Goal: Task Accomplishment & Management: Manage account settings

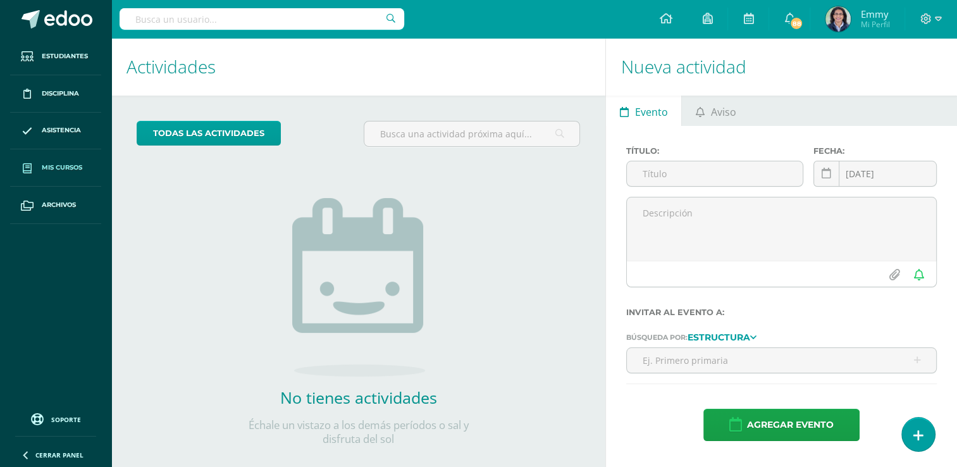
click at [76, 159] on link "Mis cursos" at bounding box center [55, 167] width 91 height 37
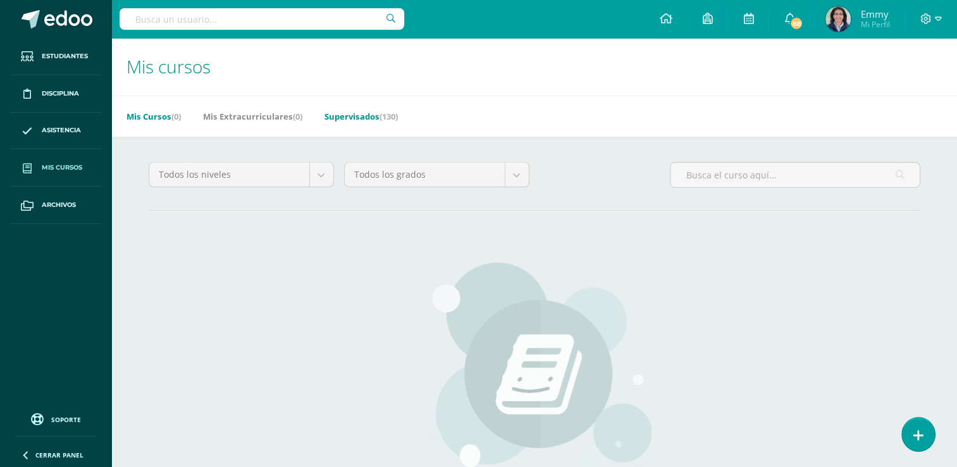
click at [364, 110] on link "Supervisados (130)" at bounding box center [361, 116] width 73 height 20
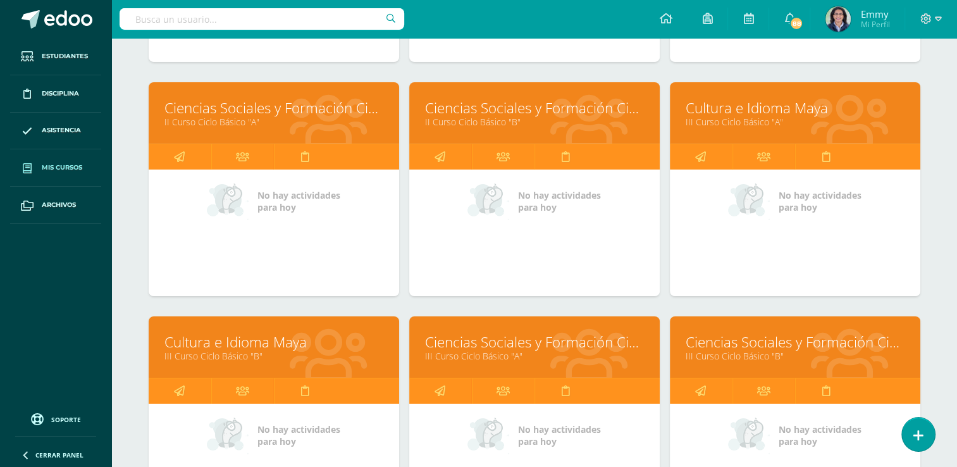
scroll to position [4375, 0]
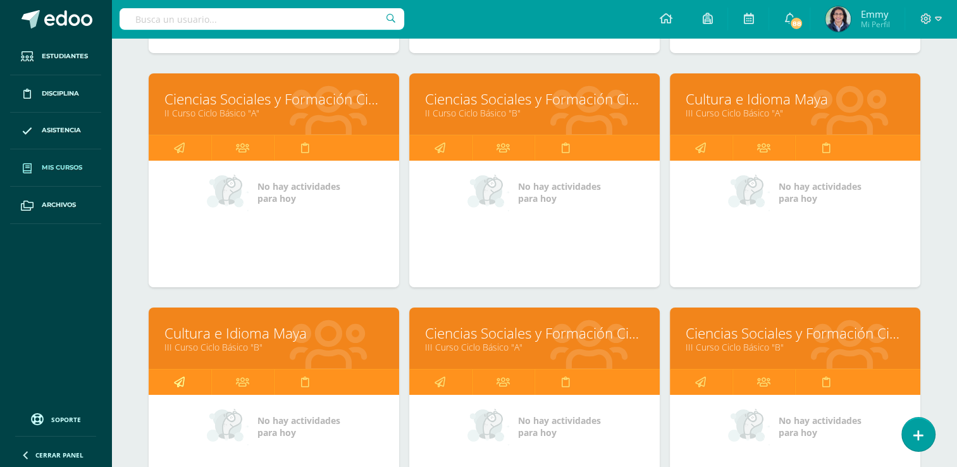
click at [182, 374] on icon at bounding box center [179, 381] width 11 height 25
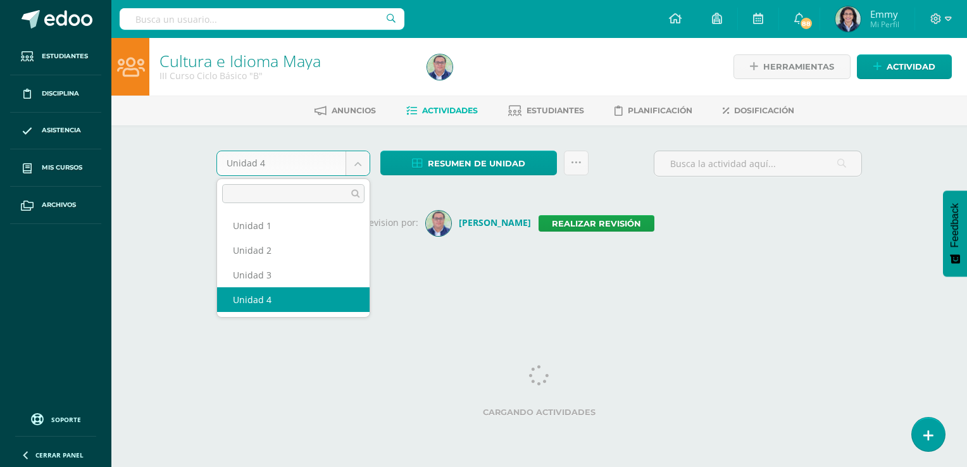
click at [363, 170] on body "Estudiantes Disciplina Asistencia Mis cursos Archivos Soporte Ayuda Reportar un…" at bounding box center [483, 148] width 967 height 297
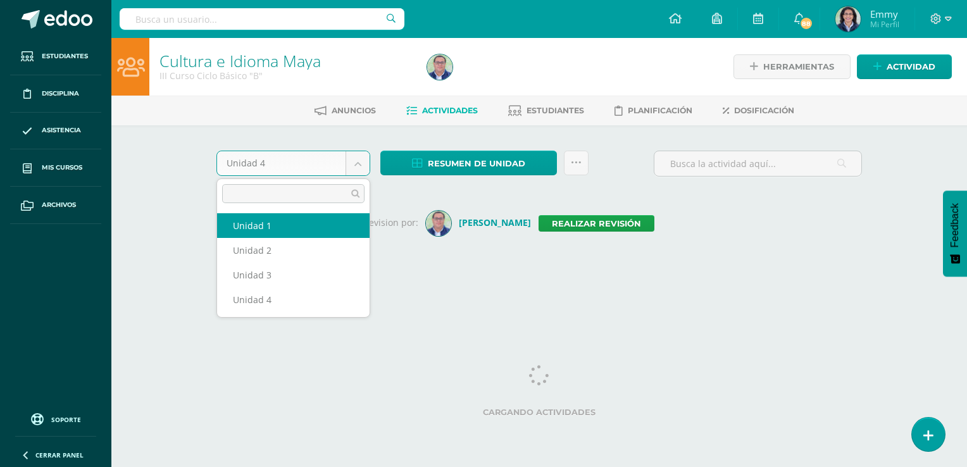
select select "Unidad 1"
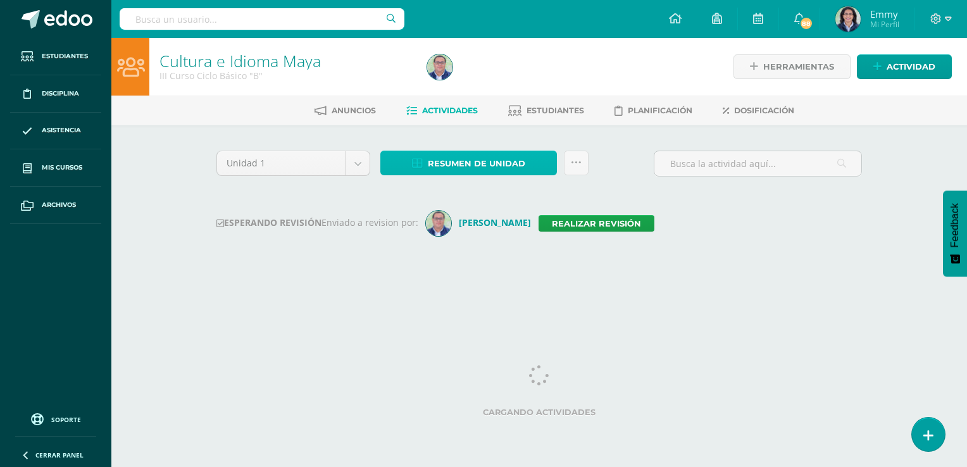
click at [500, 153] on span "Resumen de unidad" at bounding box center [476, 163] width 97 height 23
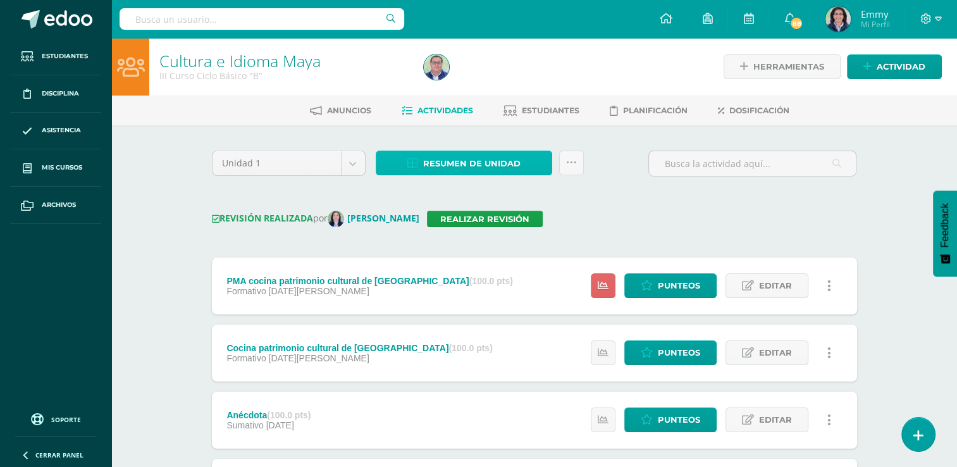
click at [510, 160] on span "Resumen de unidad" at bounding box center [471, 163] width 97 height 23
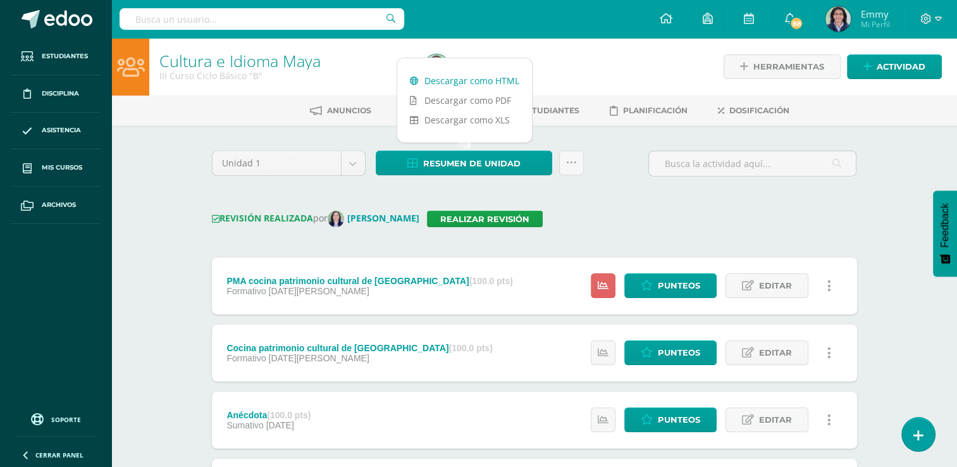
click at [483, 83] on link "Descargar como HTML" at bounding box center [464, 81] width 135 height 20
click at [350, 63] on h1 "Cultura e Idioma Maya" at bounding box center [283, 61] width 249 height 18
click at [359, 164] on body "Estudiantes Disciplina Asistencia Mis cursos Archivos Soporte Ayuda Reportar un…" at bounding box center [478, 400] width 957 height 801
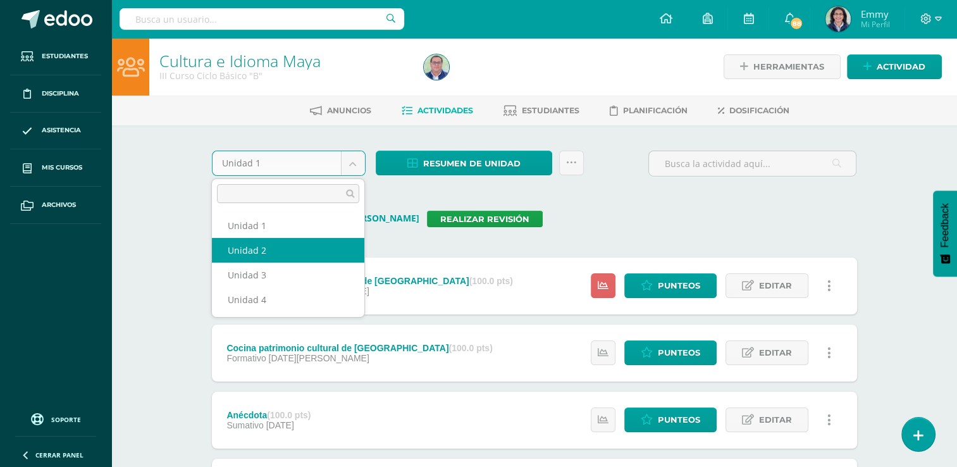
select select "Unidad 2"
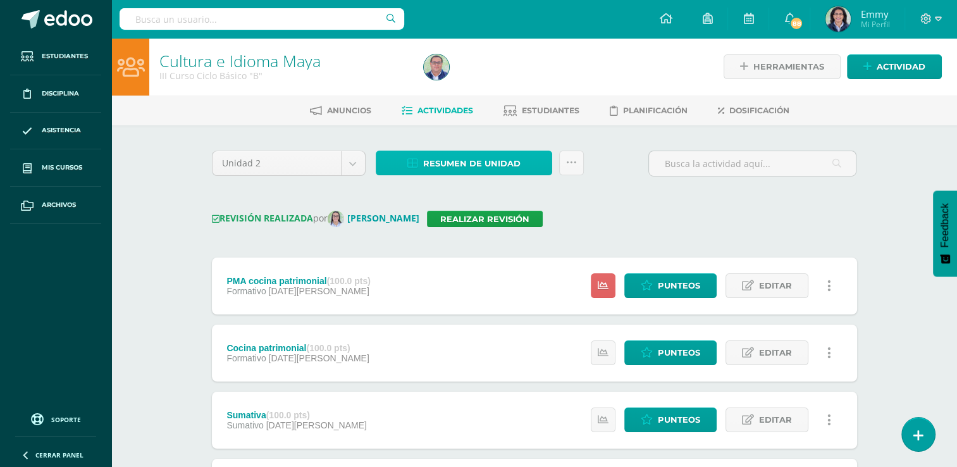
click at [465, 157] on span "Resumen de unidad" at bounding box center [471, 163] width 97 height 23
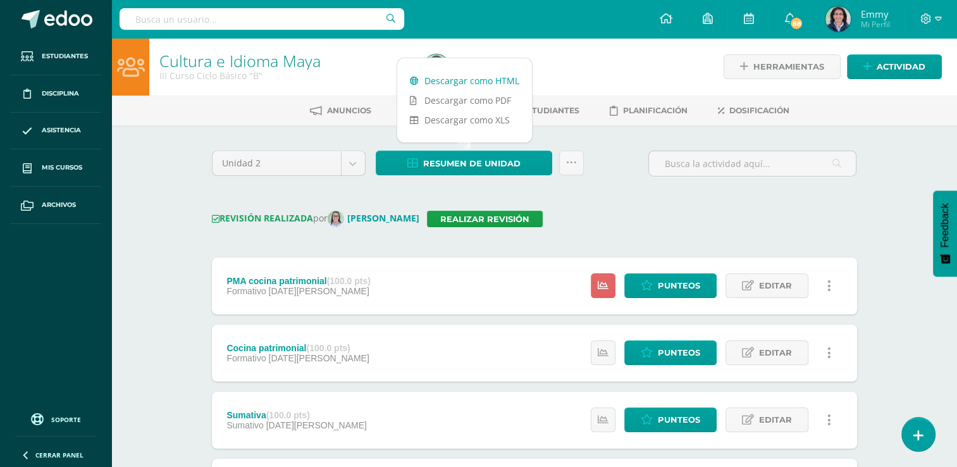
click at [481, 76] on link "Descargar como HTML" at bounding box center [464, 81] width 135 height 20
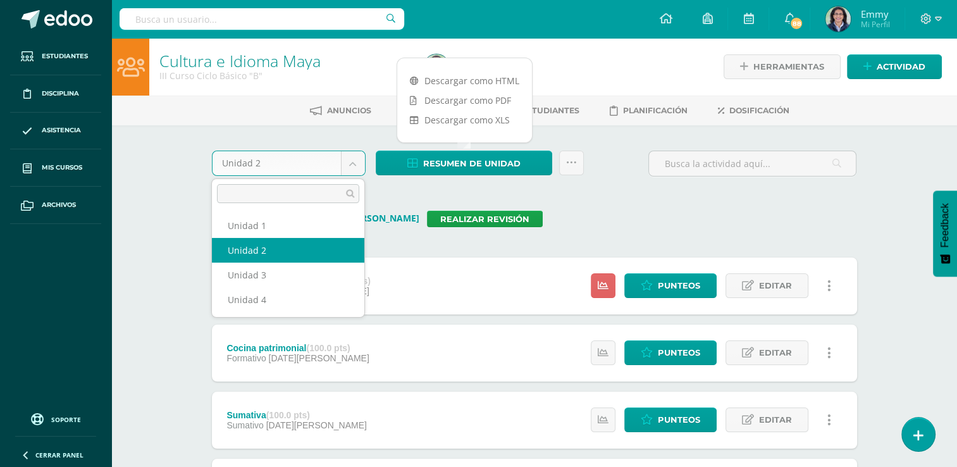
click at [352, 164] on body "Estudiantes Disciplina Asistencia Mis cursos Archivos Soporte Ayuda Reportar un…" at bounding box center [478, 400] width 957 height 801
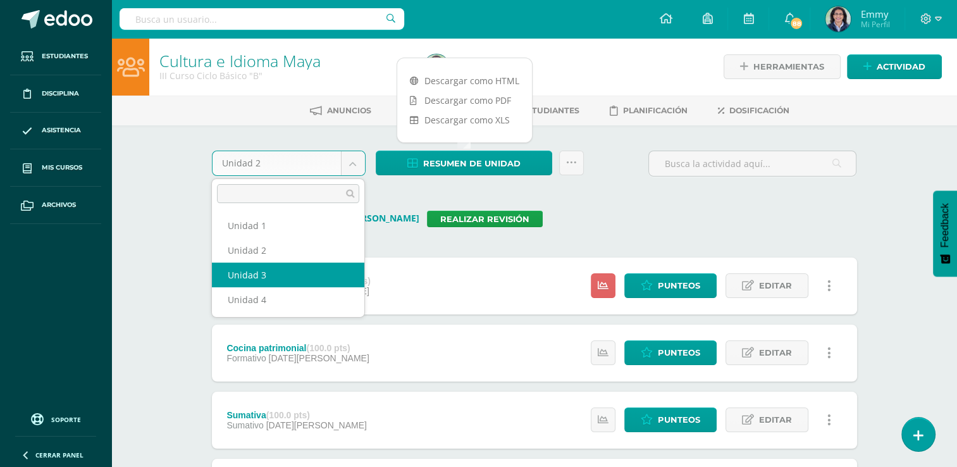
select select "Unidad 3"
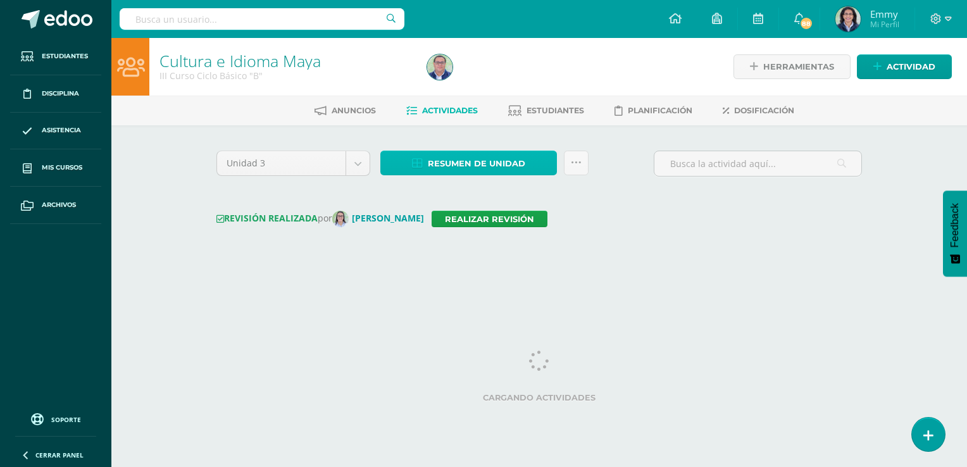
click at [474, 158] on span "Resumen de unidad" at bounding box center [476, 163] width 97 height 23
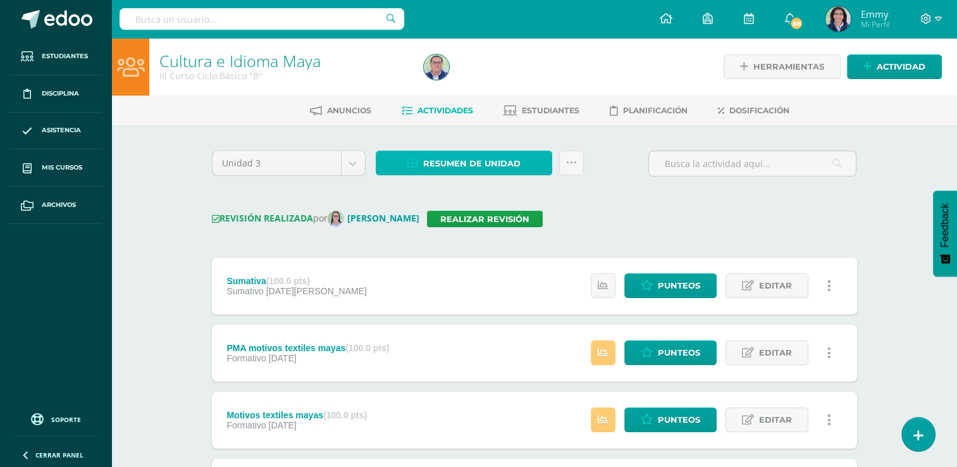
click at [474, 158] on span "Resumen de unidad" at bounding box center [471, 163] width 97 height 23
click at [450, 164] on span "Resumen de unidad" at bounding box center [471, 163] width 97 height 23
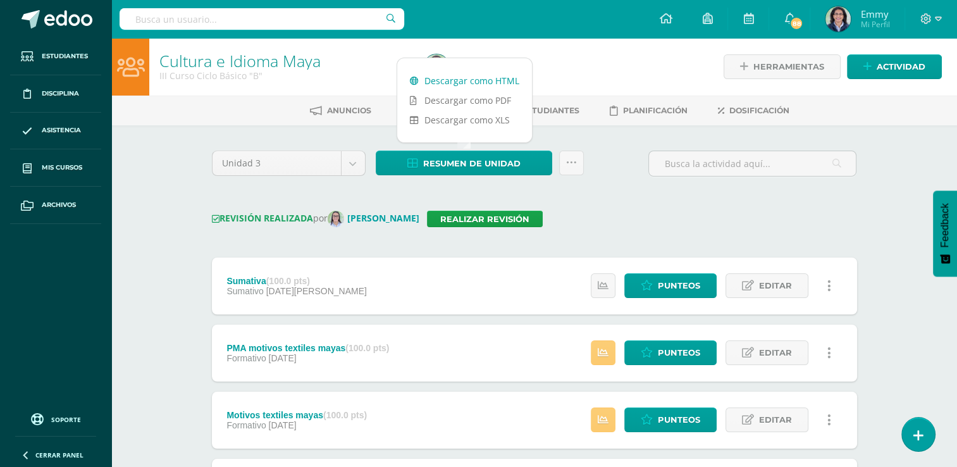
click at [473, 75] on link "Descargar como HTML" at bounding box center [464, 81] width 135 height 20
click at [269, 110] on ul "Anuncios Actividades Estudiantes Planificación Dosificación" at bounding box center [550, 110] width 846 height 21
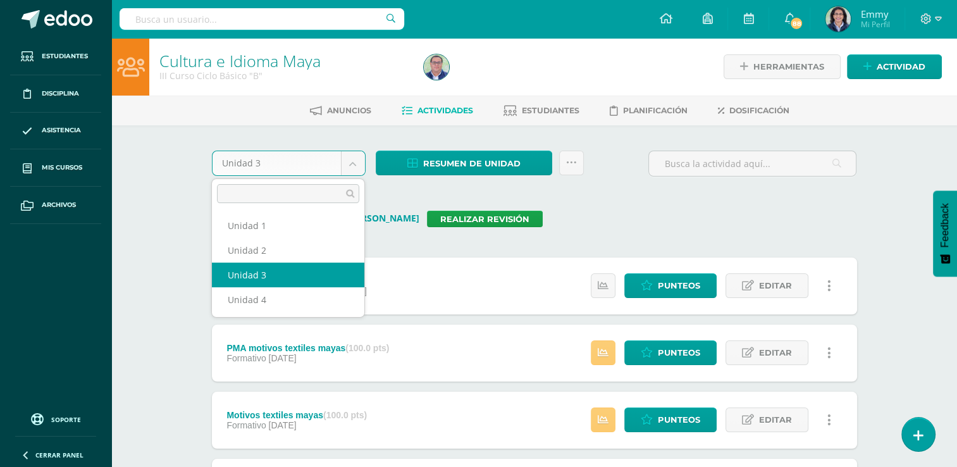
click at [354, 161] on body "Estudiantes Disciplina Asistencia Mis cursos Archivos Soporte Ayuda Reportar un…" at bounding box center [478, 400] width 957 height 801
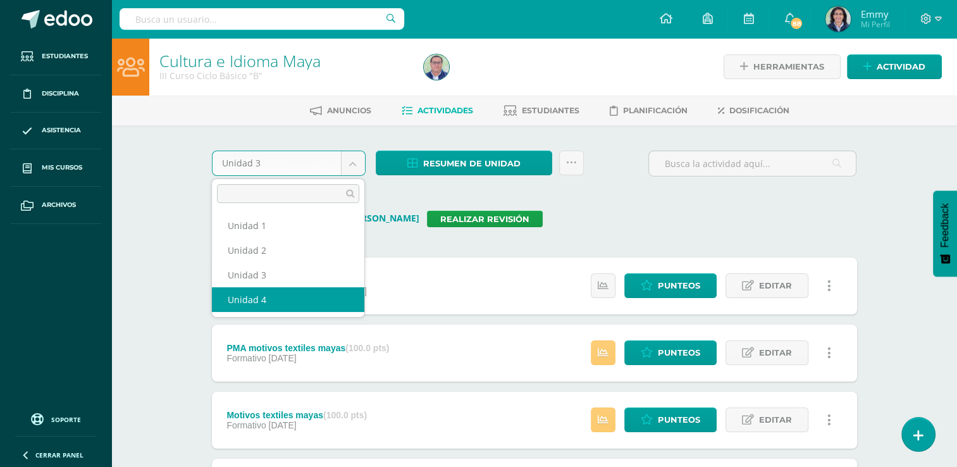
select select "Unidad 4"
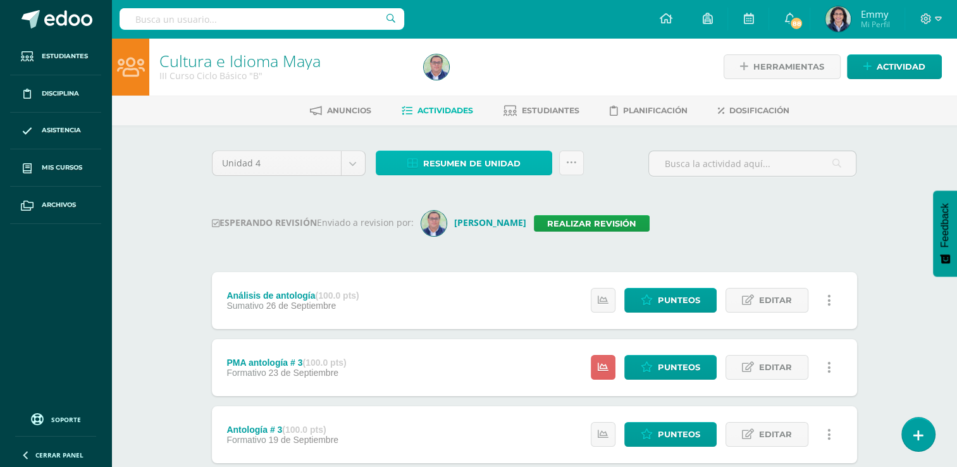
click at [491, 163] on span "Resumen de unidad" at bounding box center [471, 163] width 97 height 23
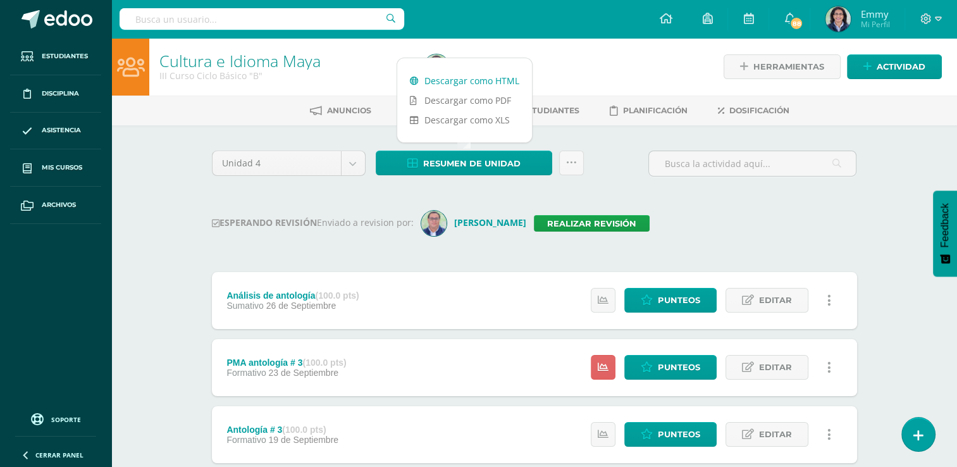
click at [483, 79] on link "Descargar como HTML" at bounding box center [464, 81] width 135 height 20
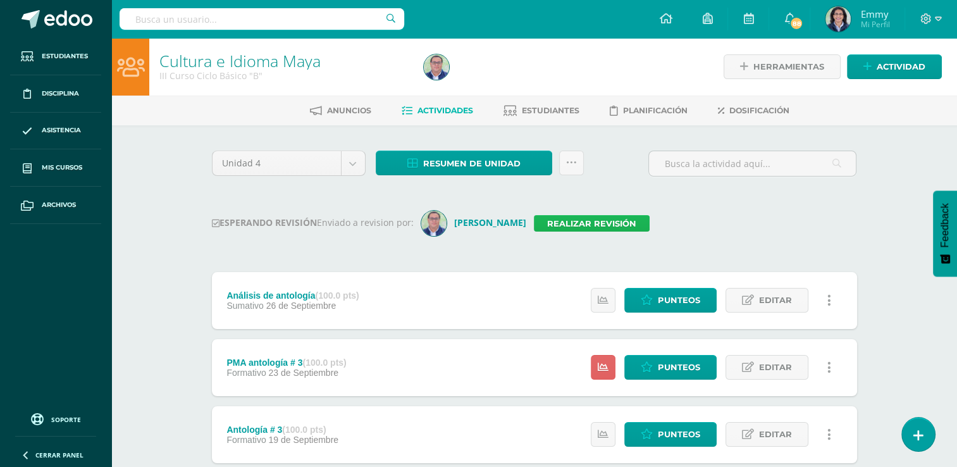
click at [587, 222] on link "Realizar revisión" at bounding box center [592, 223] width 116 height 16
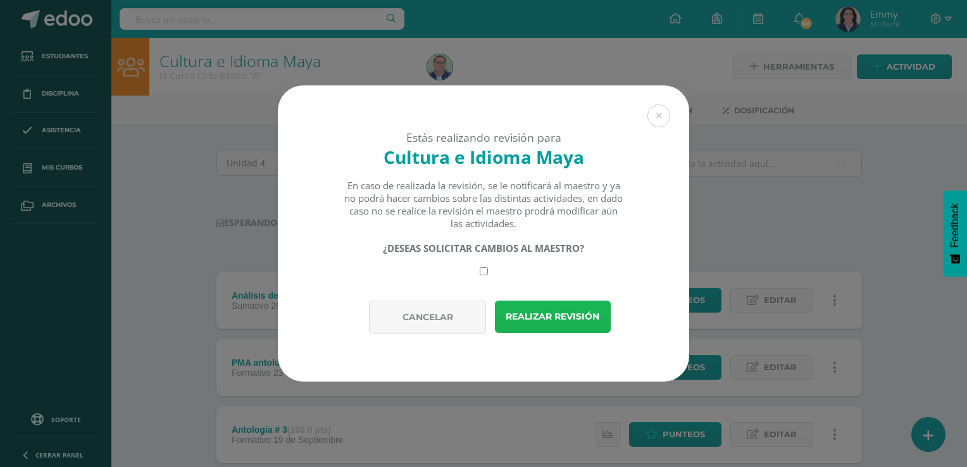
click at [555, 316] on button "Realizar revisión" at bounding box center [553, 316] width 116 height 32
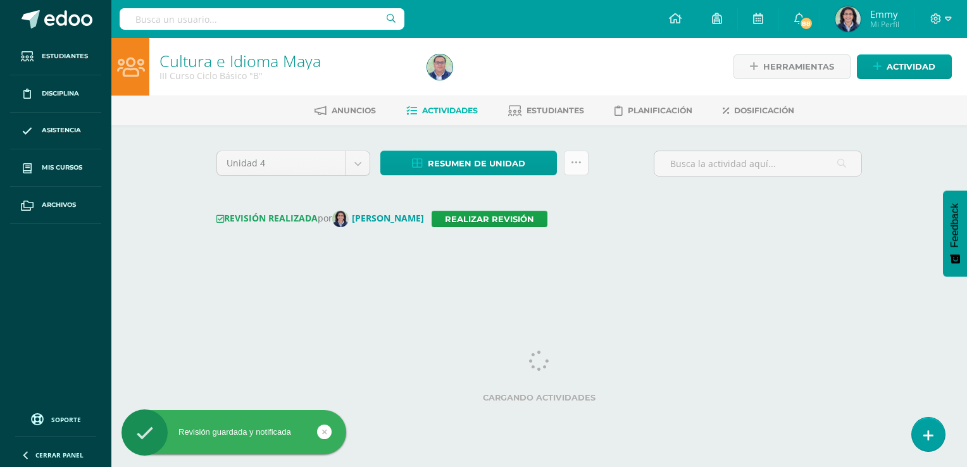
click at [574, 162] on icon at bounding box center [576, 163] width 11 height 11
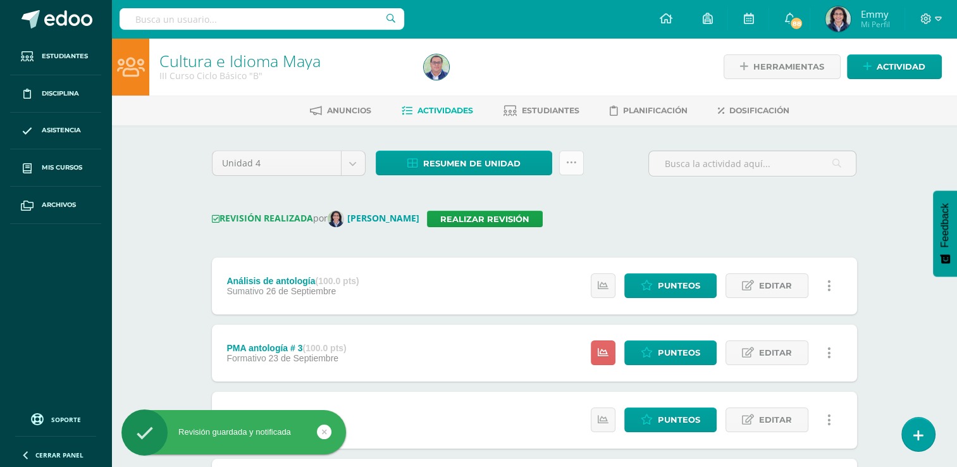
click at [574, 162] on icon at bounding box center [571, 163] width 11 height 11
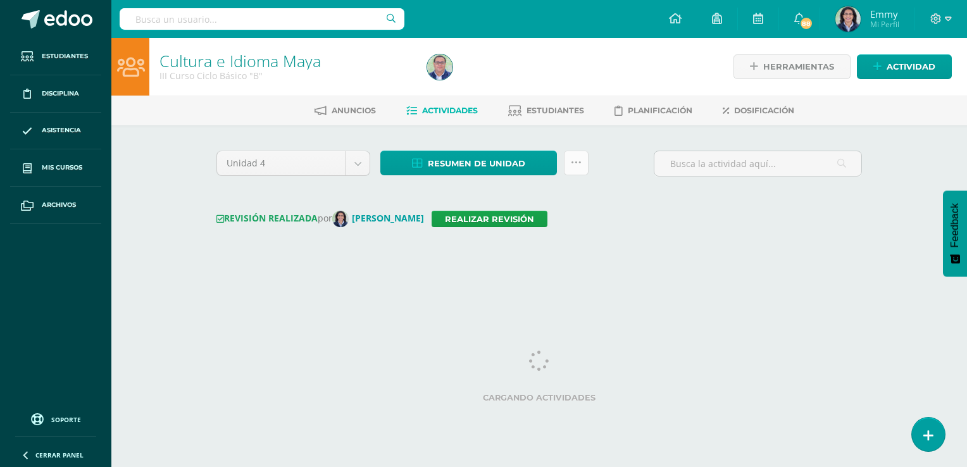
click at [568, 161] on link at bounding box center [576, 163] width 25 height 25
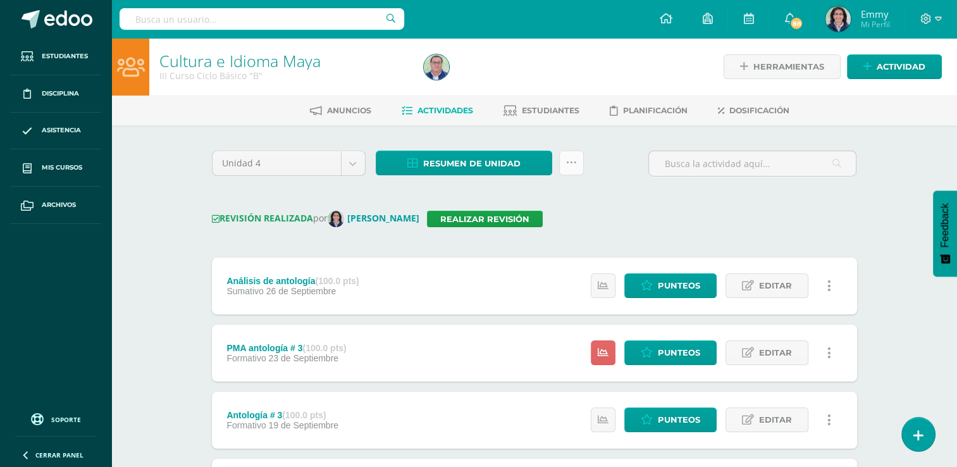
click at [574, 163] on icon at bounding box center [571, 163] width 11 height 11
click at [566, 161] on icon at bounding box center [571, 163] width 11 height 11
click at [575, 163] on icon at bounding box center [571, 163] width 11 height 11
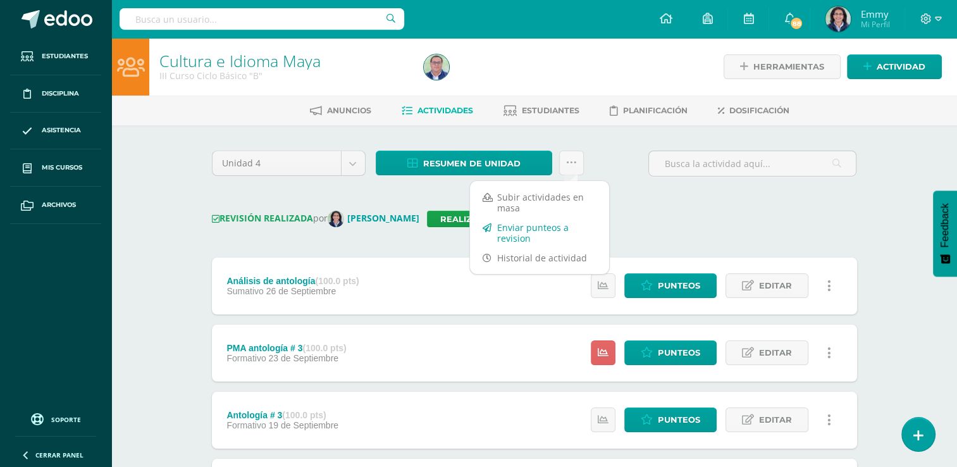
click at [544, 233] on link "Enviar punteos a revision" at bounding box center [539, 233] width 139 height 30
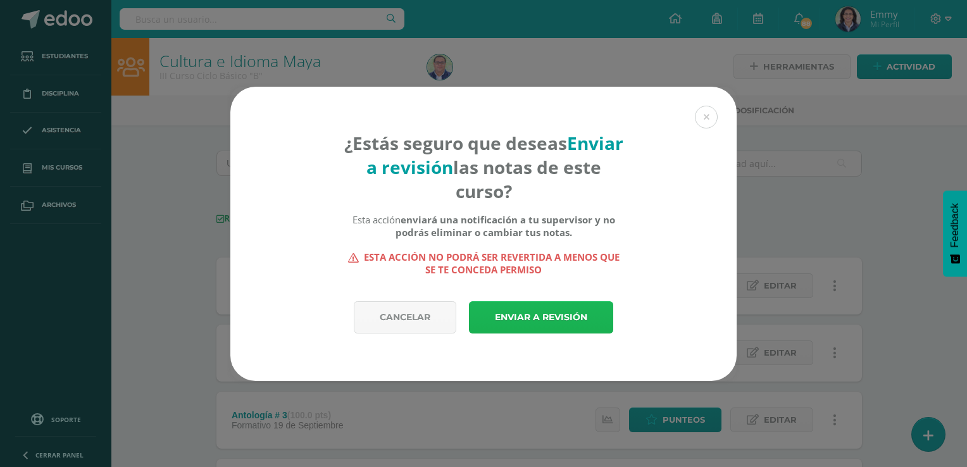
click at [547, 318] on link "Enviar a revisión" at bounding box center [541, 317] width 144 height 32
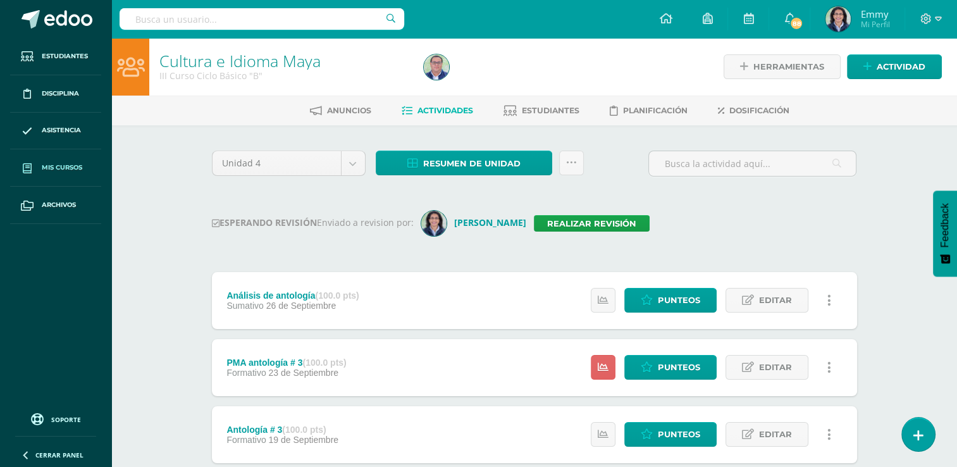
click at [63, 165] on span "Mis cursos" at bounding box center [62, 168] width 40 height 10
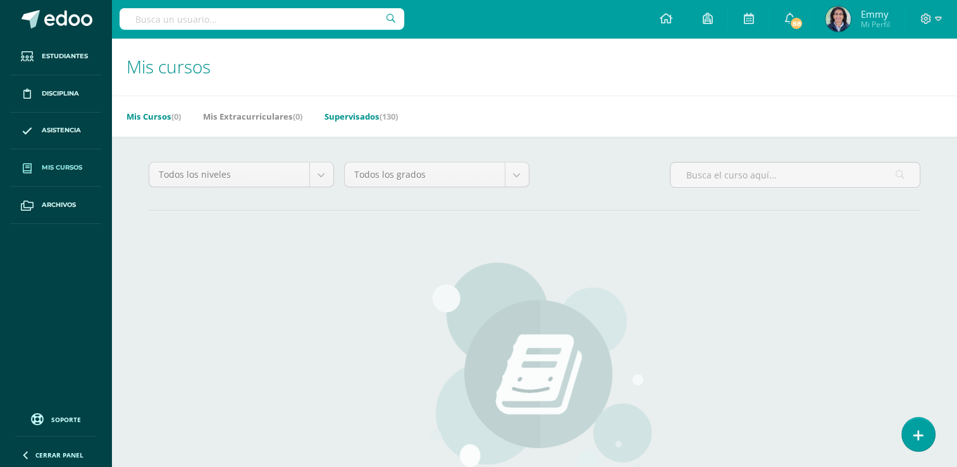
click at [361, 108] on link "Supervisados (130)" at bounding box center [361, 116] width 73 height 20
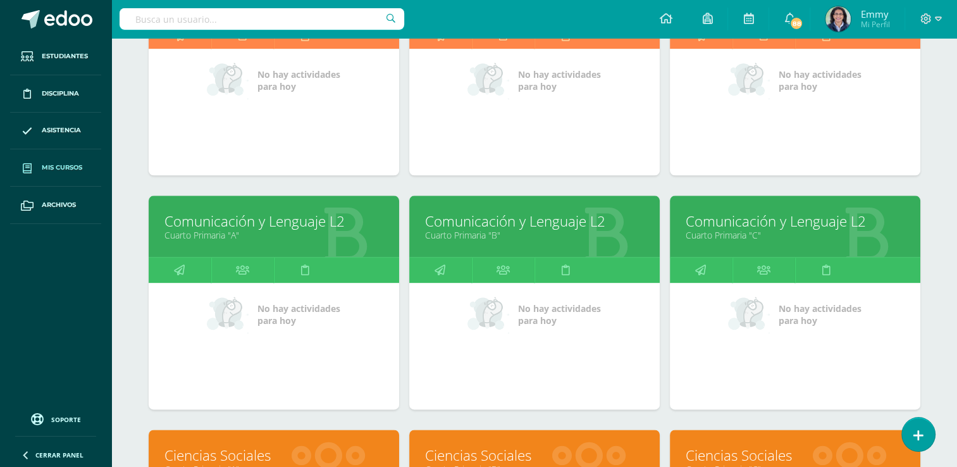
scroll to position [1480, 0]
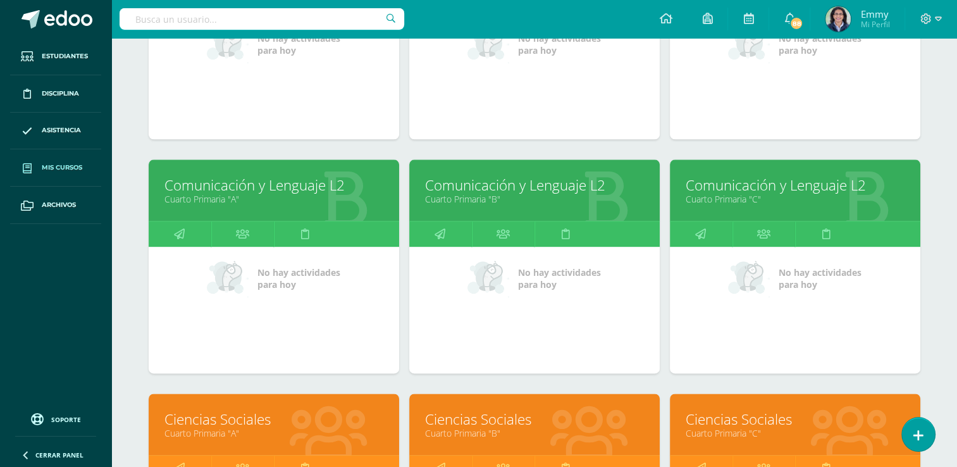
drag, startPoint x: 956, startPoint y: 264, endPoint x: 965, endPoint y: 328, distance: 63.9
click at [957, 328] on html "Estudiantes Disciplina Asistencia Mis cursos Archivos Soporte Ayuda Reportar un…" at bounding box center [478, 82] width 957 height 3124
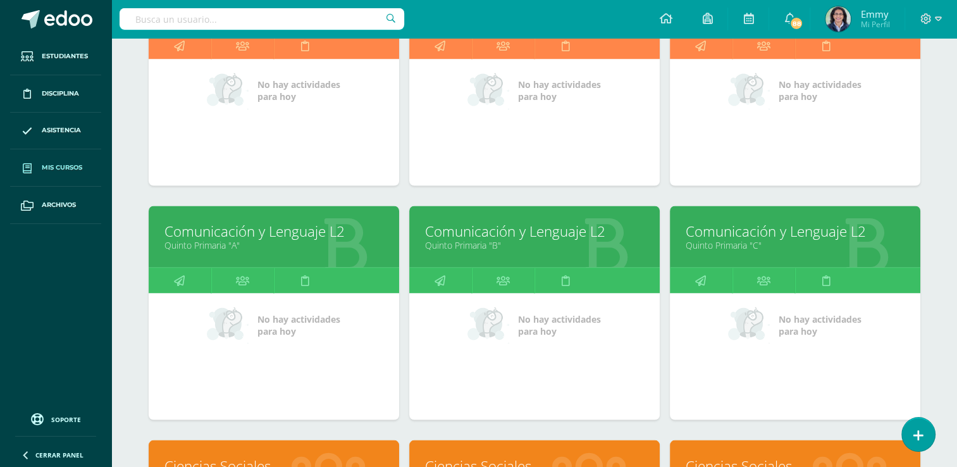
scroll to position [2141, 0]
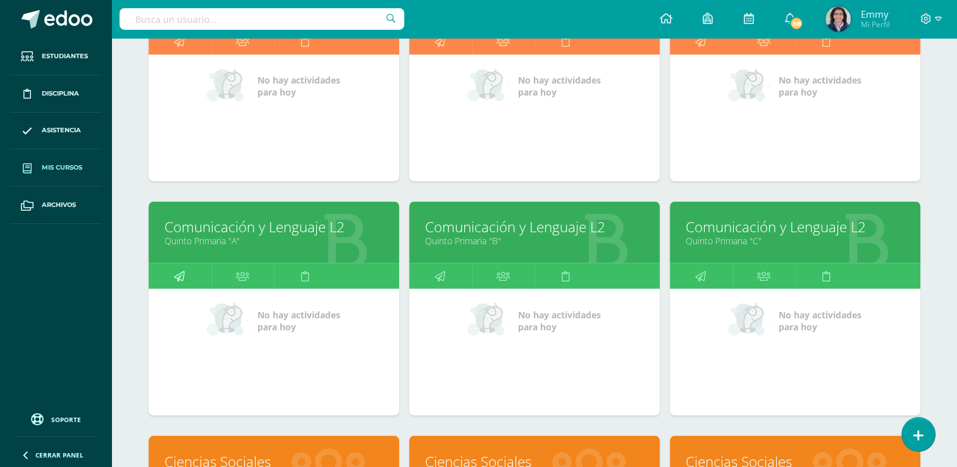
click at [183, 274] on icon at bounding box center [179, 275] width 11 height 25
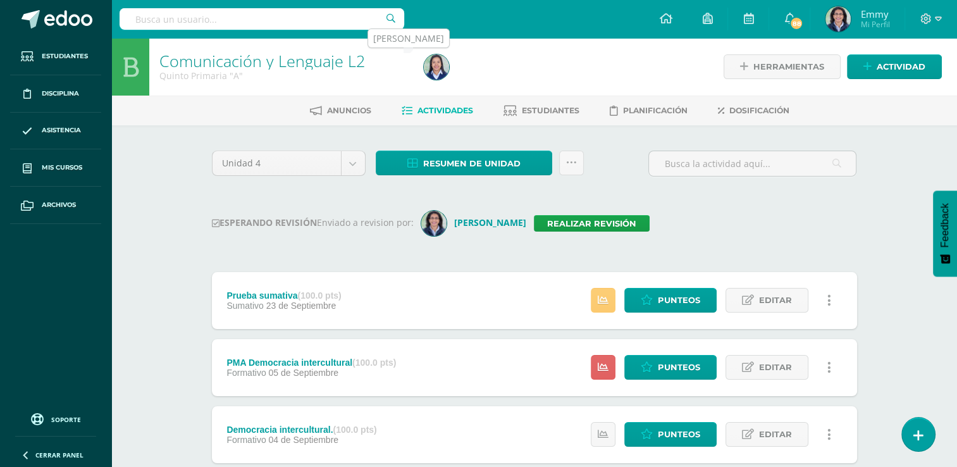
click at [442, 70] on img at bounding box center [436, 66] width 25 height 25
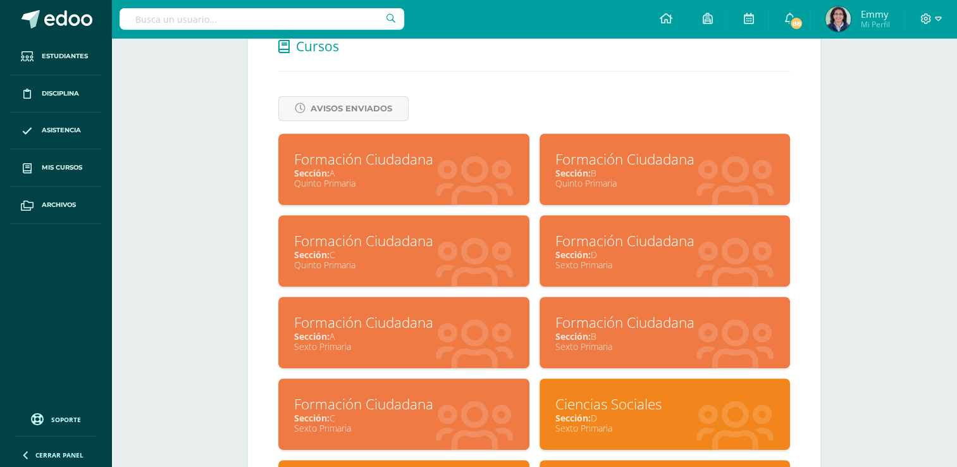
scroll to position [502, 0]
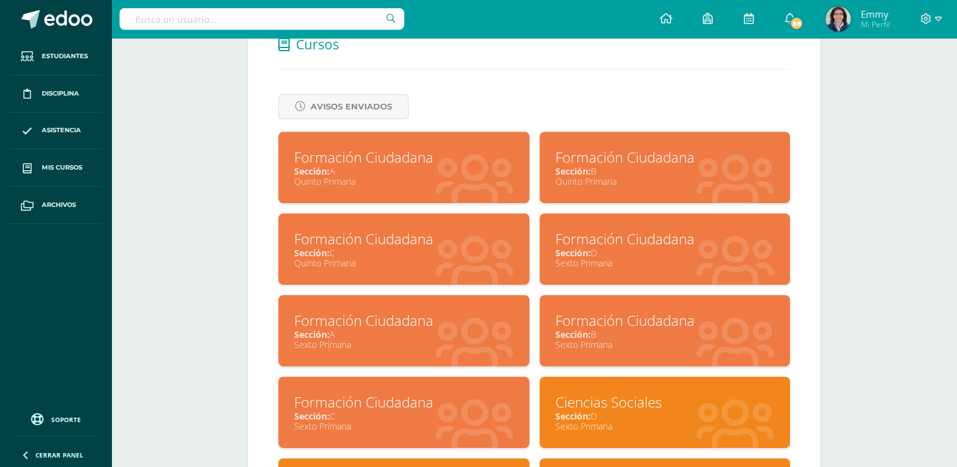
click at [448, 183] on div "Quinto Primaria" at bounding box center [403, 181] width 219 height 12
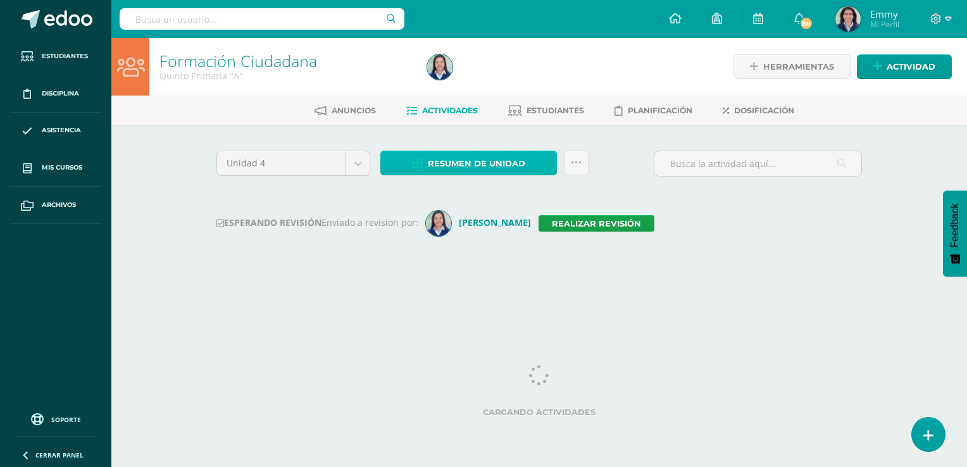
click at [532, 173] on link "Resumen de unidad" at bounding box center [468, 163] width 176 height 25
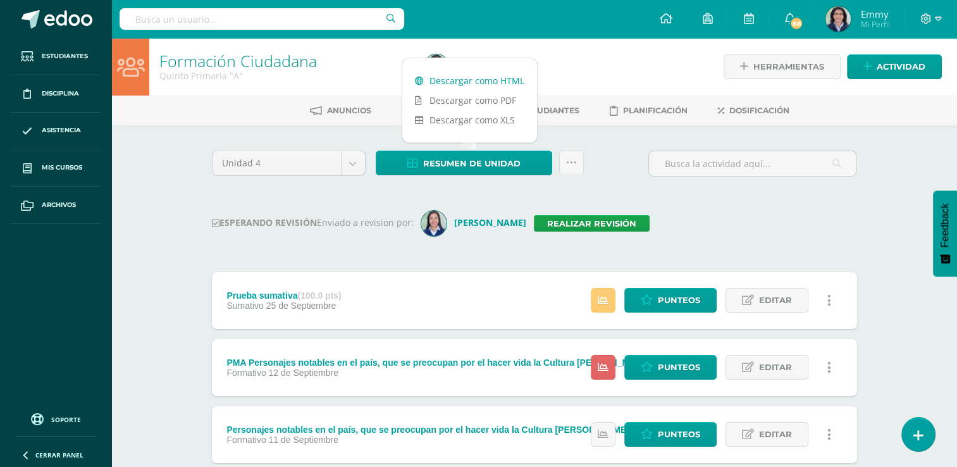
click at [501, 77] on link "Descargar como HTML" at bounding box center [469, 81] width 135 height 20
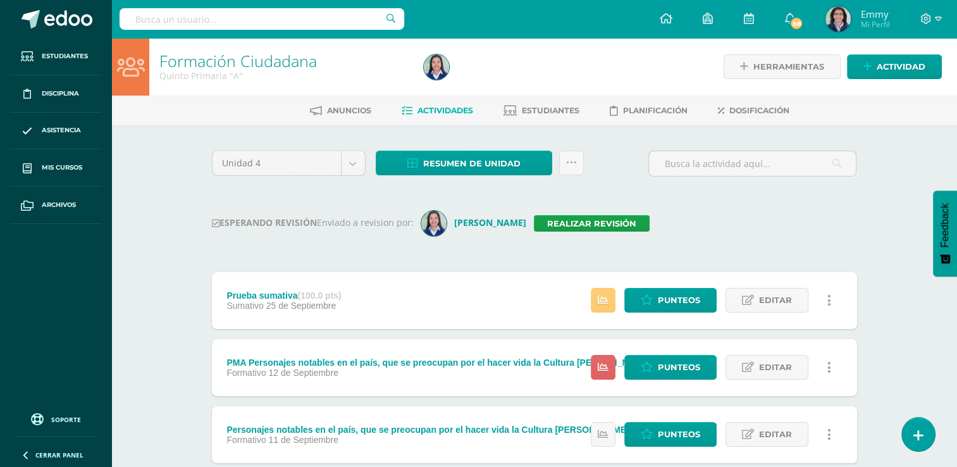
click at [177, 206] on div "Formación Ciudadana Quinto Primaria "A" Herramientas Detalle de asistencias Act…" at bounding box center [534, 426] width 846 height 777
click at [667, 216] on div "ESPERANDO REVISIÓN Enviado a revision por: Julia González Realizar revisión" at bounding box center [534, 223] width 645 height 25
click at [755, 204] on div "Unidad 4 Unidad 1 Unidad 2 Unidad 3 Unidad 4 Resumen de unidad Subir actividade…" at bounding box center [534, 471] width 655 height 640
click at [587, 219] on link "Realizar revisión" at bounding box center [592, 223] width 116 height 16
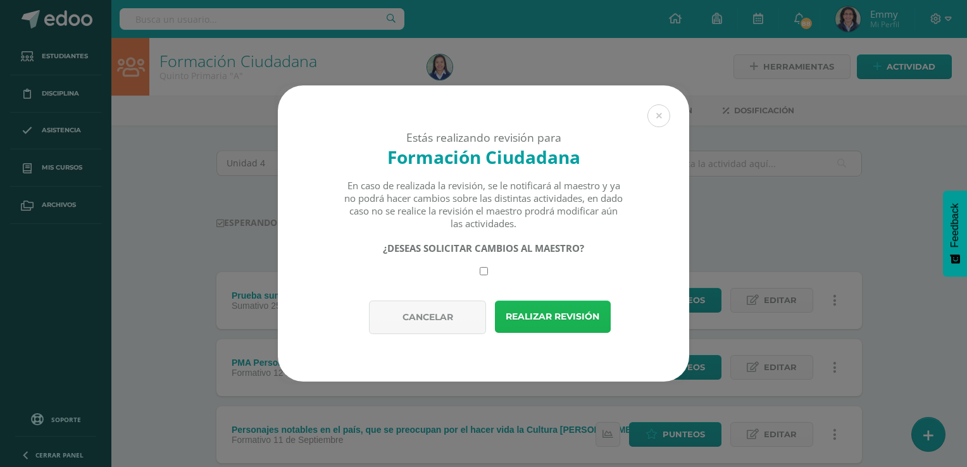
click at [545, 317] on button "Realizar revisión" at bounding box center [553, 316] width 116 height 32
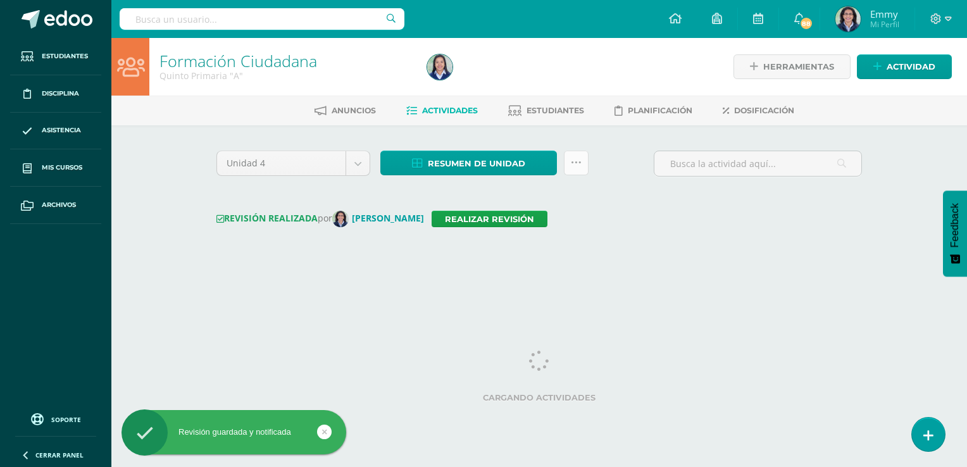
click at [582, 158] on link at bounding box center [576, 163] width 25 height 25
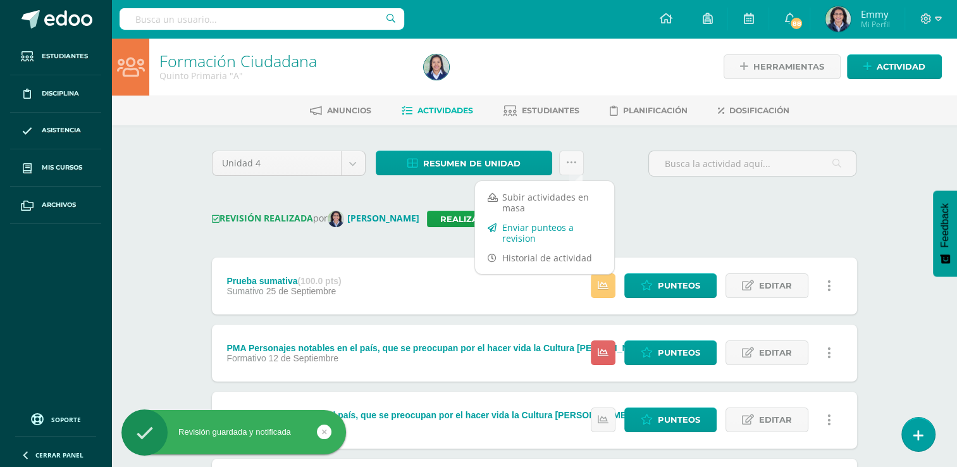
click at [544, 228] on link "Enviar punteos a revision" at bounding box center [544, 233] width 139 height 30
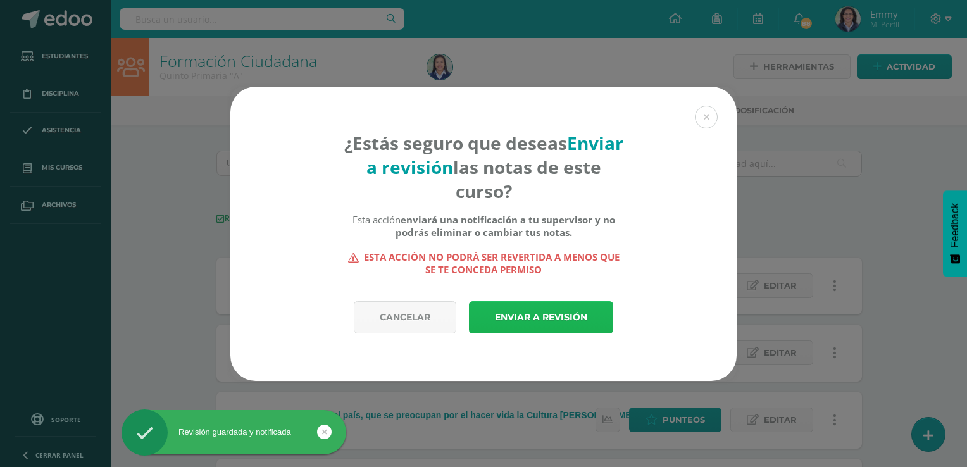
click at [539, 316] on link "Enviar a revisión" at bounding box center [541, 317] width 144 height 32
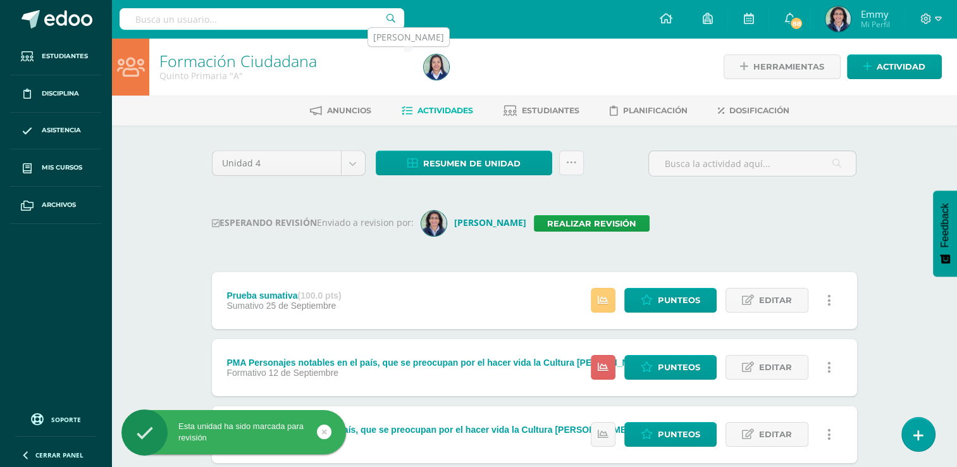
click at [440, 63] on img at bounding box center [436, 66] width 25 height 25
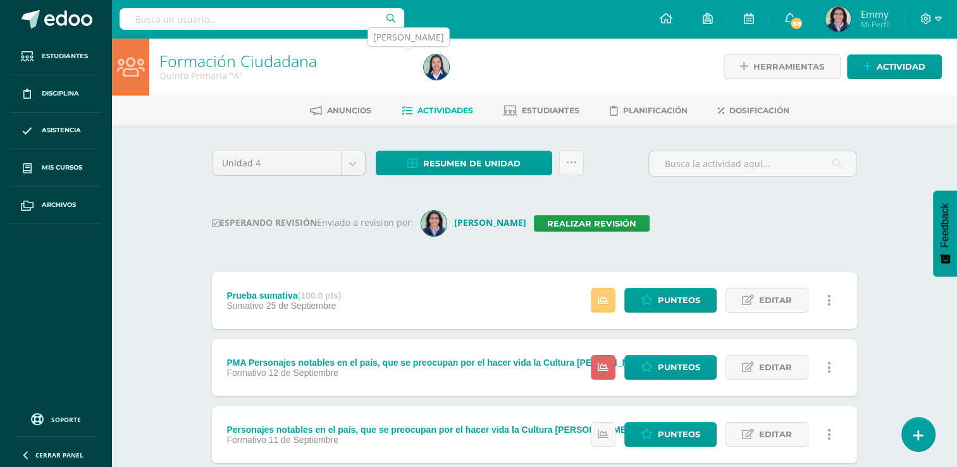
click at [440, 63] on img at bounding box center [436, 66] width 25 height 25
click at [435, 66] on img at bounding box center [436, 66] width 25 height 25
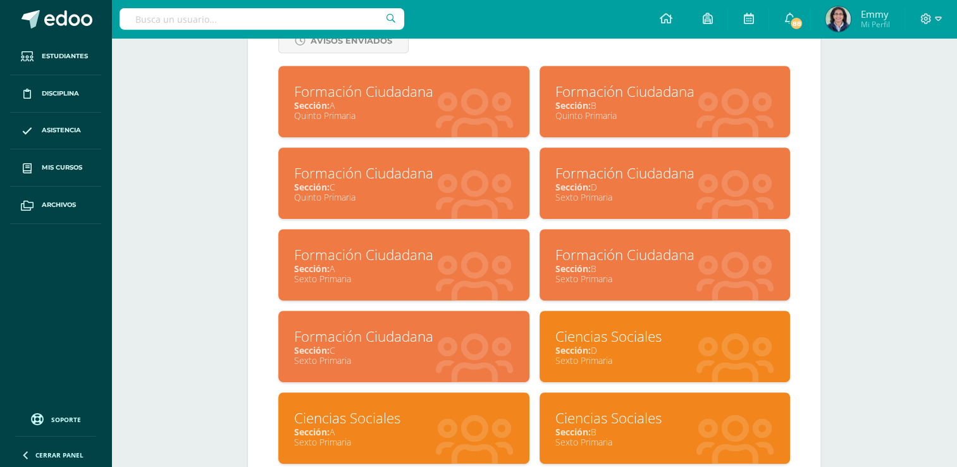
scroll to position [545, 0]
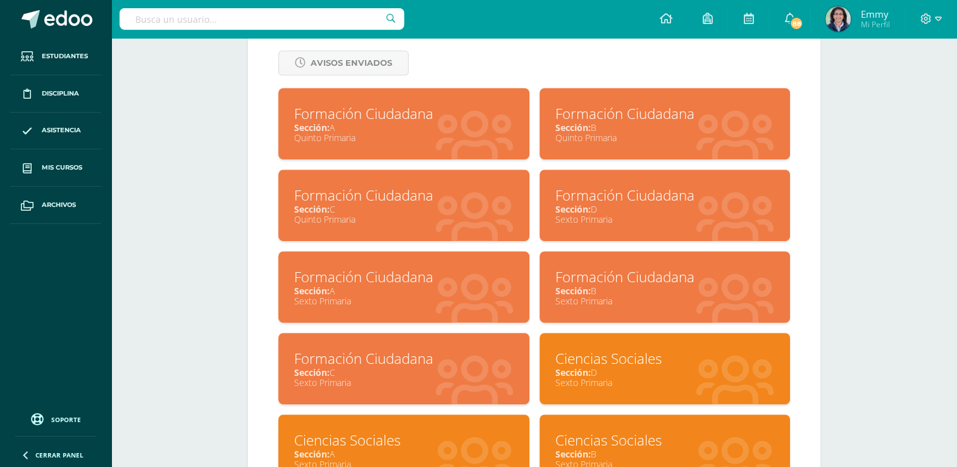
click at [639, 123] on div "Formación Ciudadana" at bounding box center [664, 114] width 219 height 20
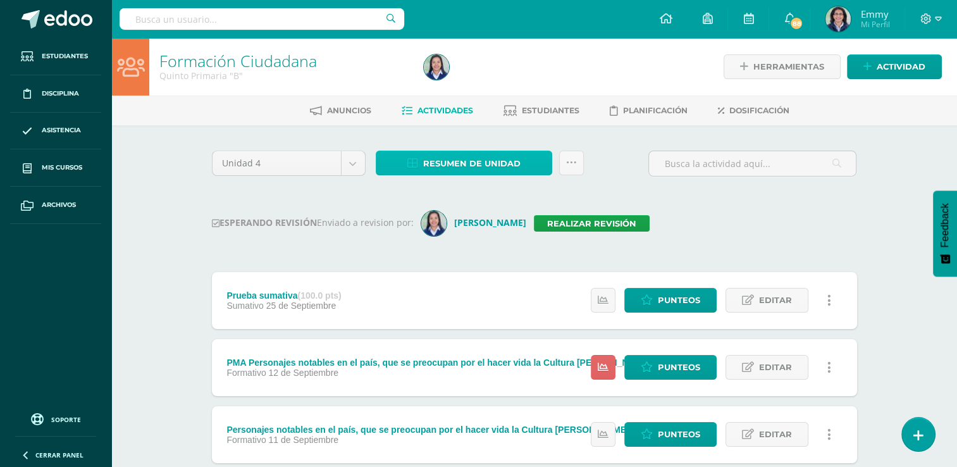
click at [504, 164] on span "Resumen de unidad" at bounding box center [471, 163] width 97 height 23
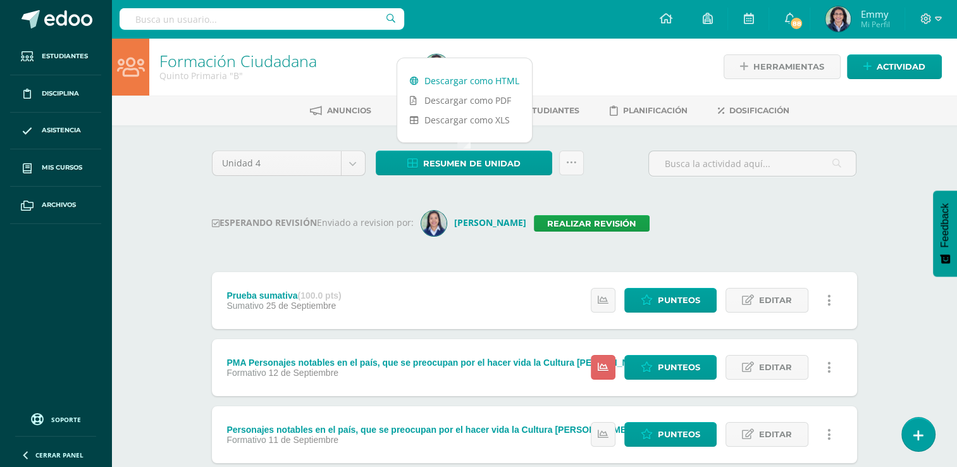
click at [490, 80] on link "Descargar como HTML" at bounding box center [464, 81] width 135 height 20
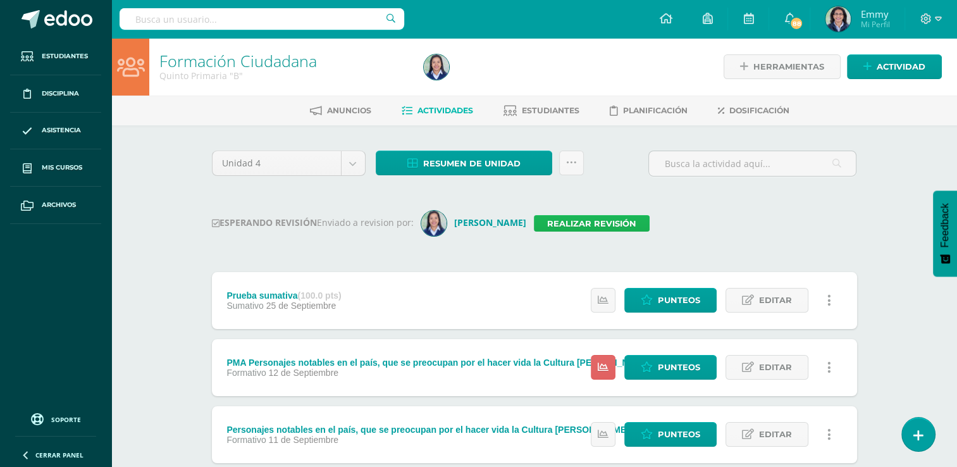
click at [562, 219] on link "Realizar revisión" at bounding box center [592, 223] width 116 height 16
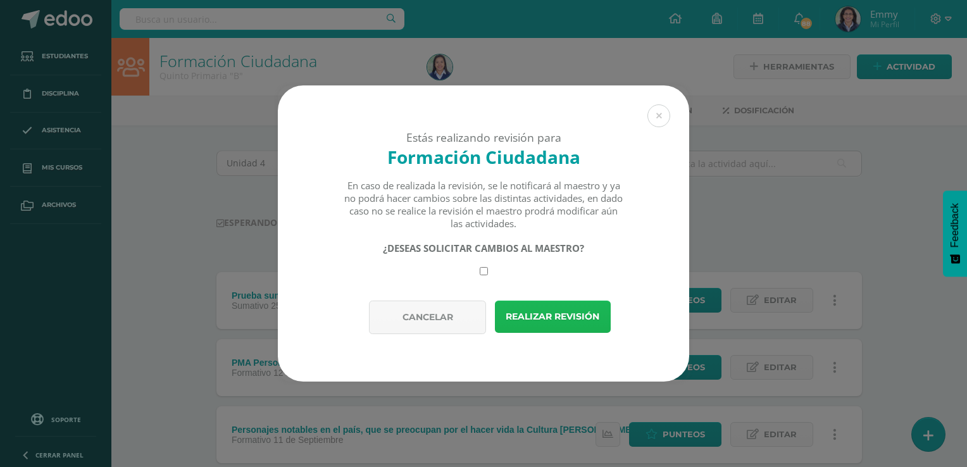
click at [541, 306] on button "Realizar revisión" at bounding box center [553, 316] width 116 height 32
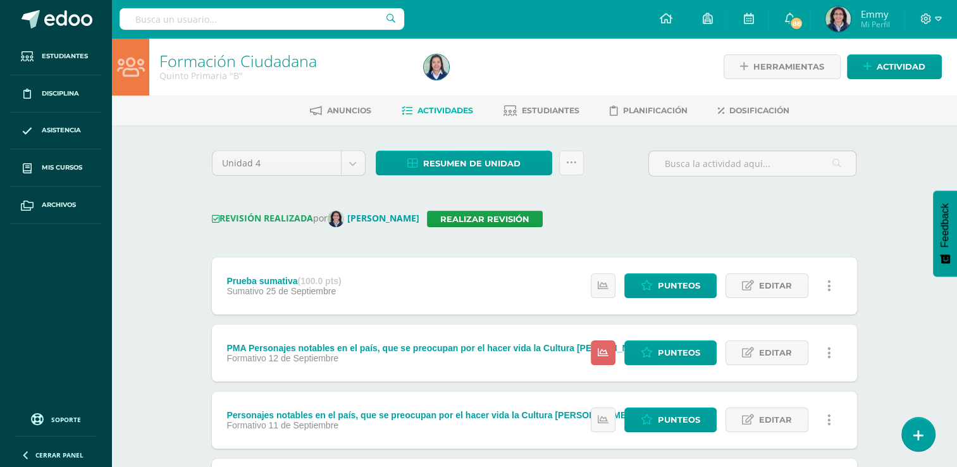
click at [159, 197] on div "Formación Ciudadana Quinto Primaria "B" Herramientas Detalle de asistencias Act…" at bounding box center [534, 419] width 846 height 763
click at [444, 67] on img at bounding box center [436, 66] width 25 height 25
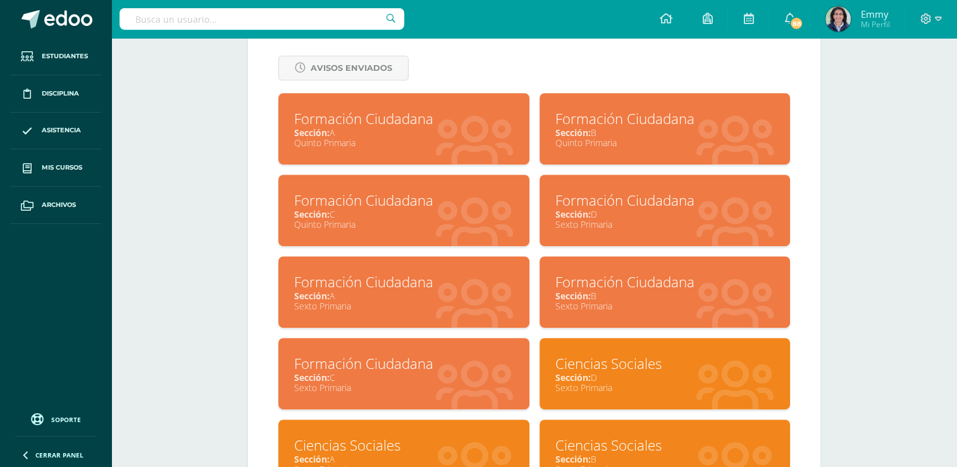
scroll to position [531, 0]
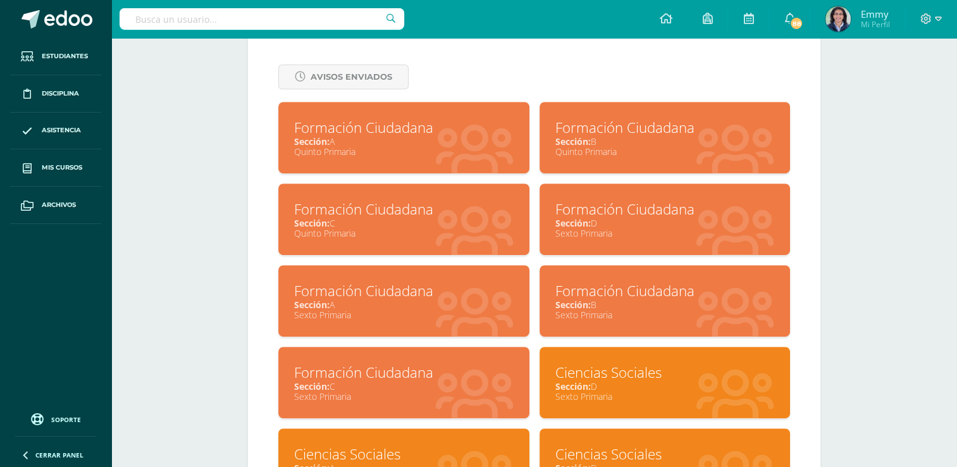
click at [397, 218] on div "Formación Ciudadana" at bounding box center [403, 209] width 219 height 20
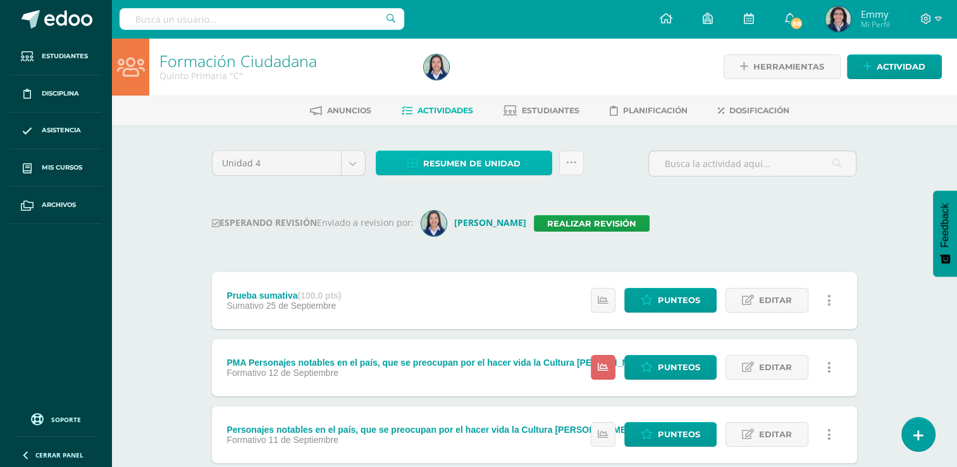
click at [476, 161] on span "Resumen de unidad" at bounding box center [471, 163] width 97 height 23
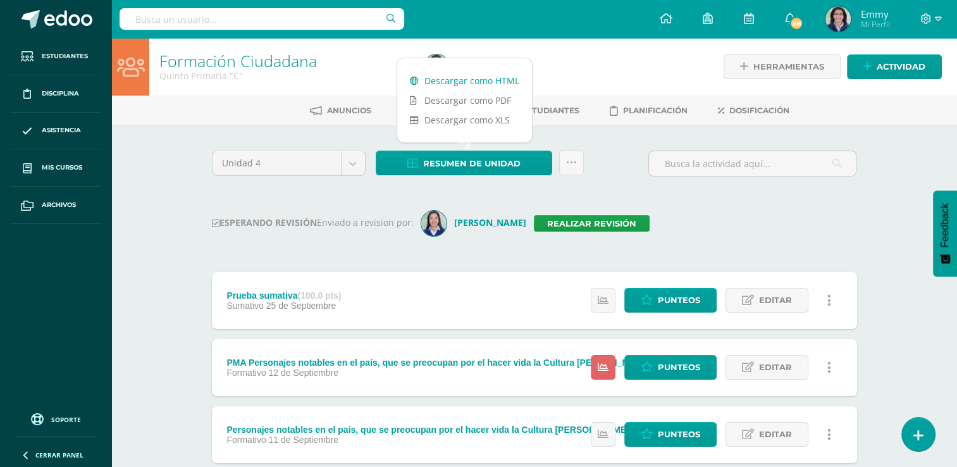
click at [483, 80] on link "Descargar como HTML" at bounding box center [464, 81] width 135 height 20
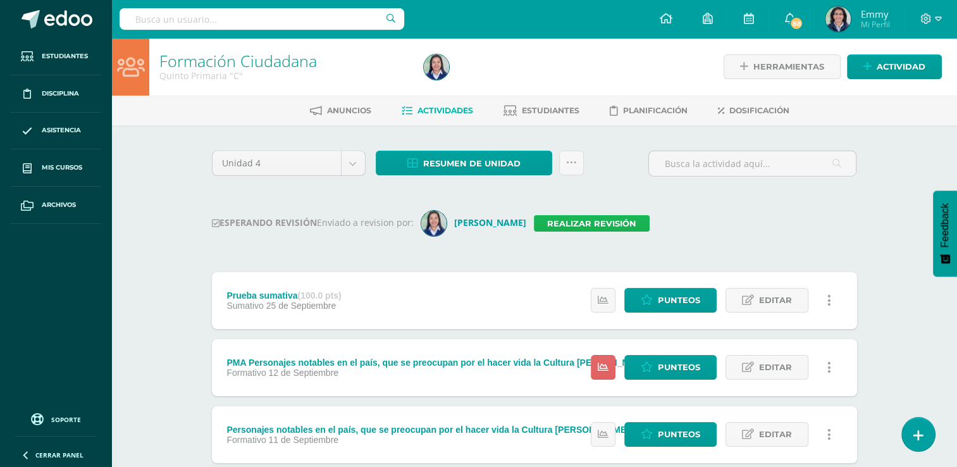
click at [564, 215] on link "Realizar revisión" at bounding box center [592, 223] width 116 height 16
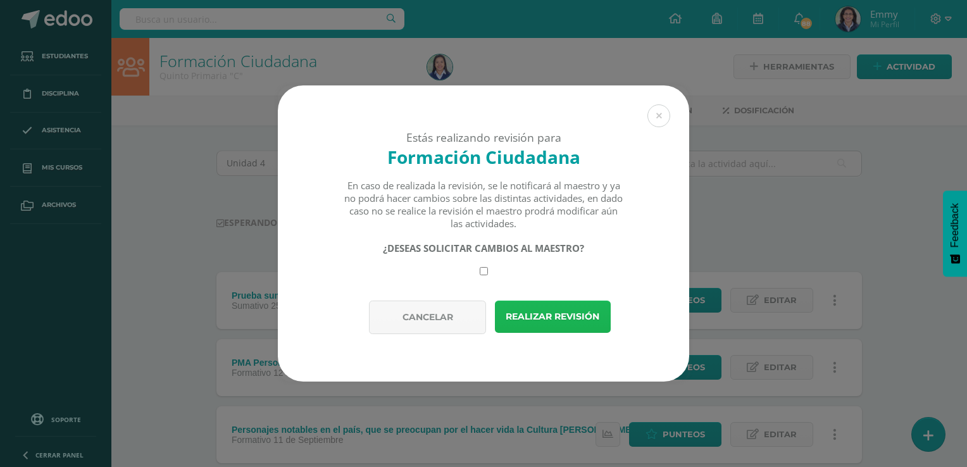
click at [590, 328] on button "Realizar revisión" at bounding box center [553, 316] width 116 height 32
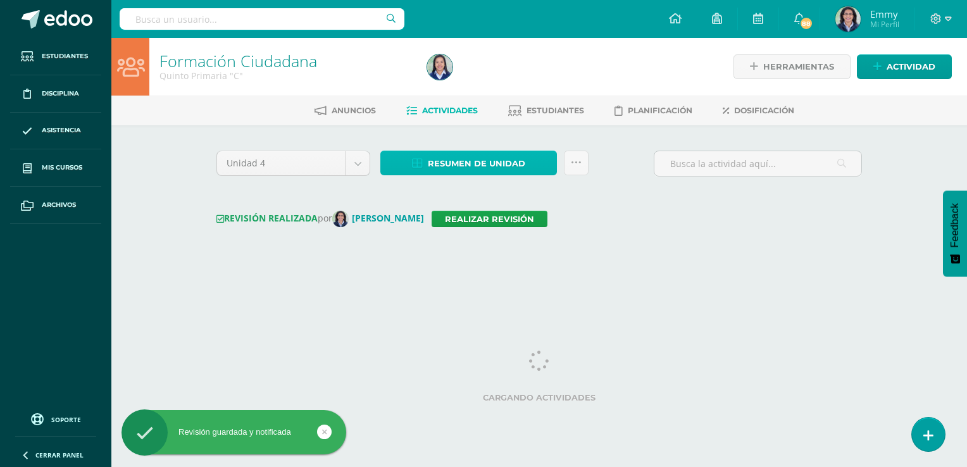
click at [524, 163] on span "Resumen de unidad" at bounding box center [476, 163] width 97 height 23
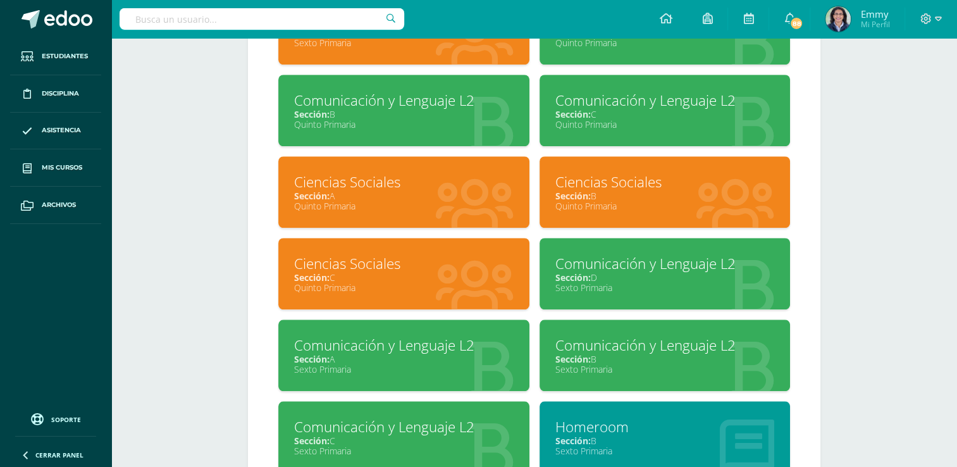
scroll to position [1041, 0]
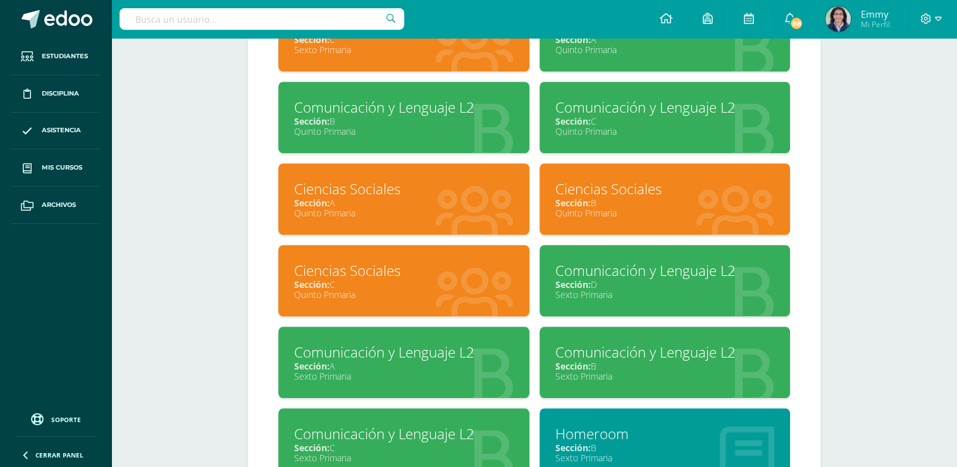
click at [463, 197] on div "Sección: A" at bounding box center [403, 203] width 219 height 12
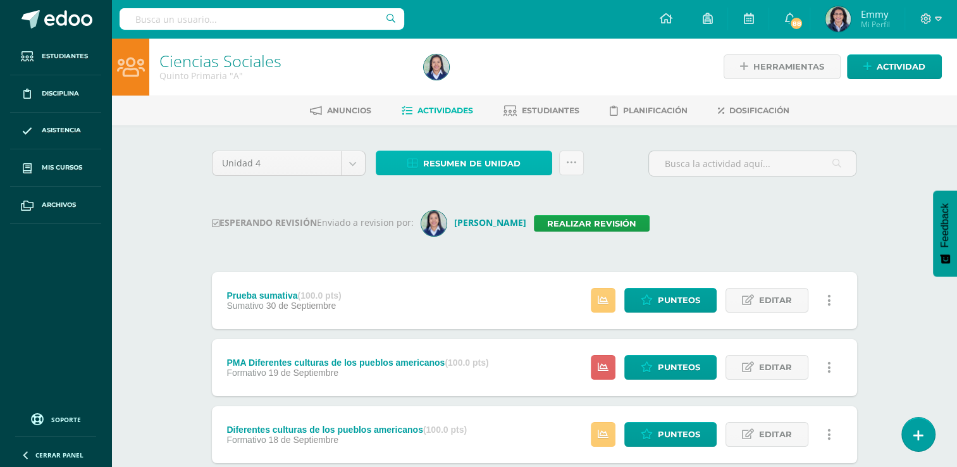
click at [497, 156] on span "Resumen de unidad" at bounding box center [471, 163] width 97 height 23
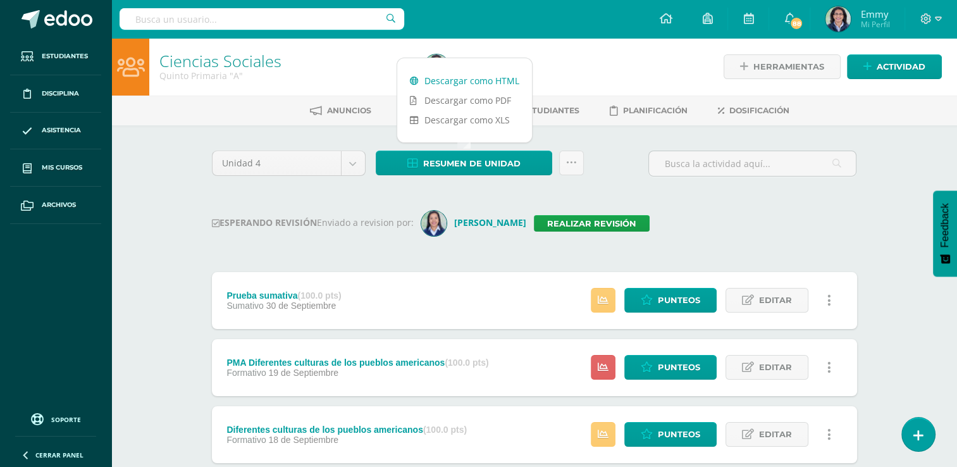
click at [483, 77] on link "Descargar como HTML" at bounding box center [464, 81] width 135 height 20
click at [583, 221] on link "Realizar revisión" at bounding box center [592, 223] width 116 height 16
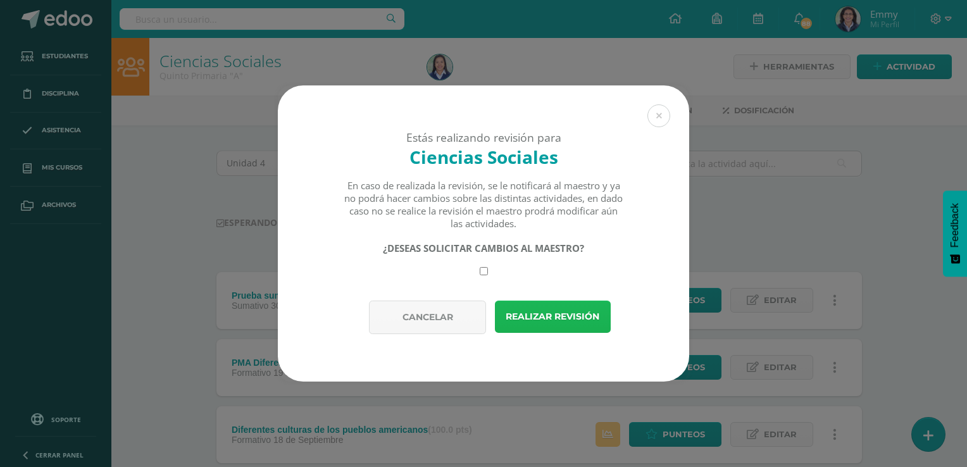
click at [579, 314] on button "Realizar revisión" at bounding box center [553, 316] width 116 height 32
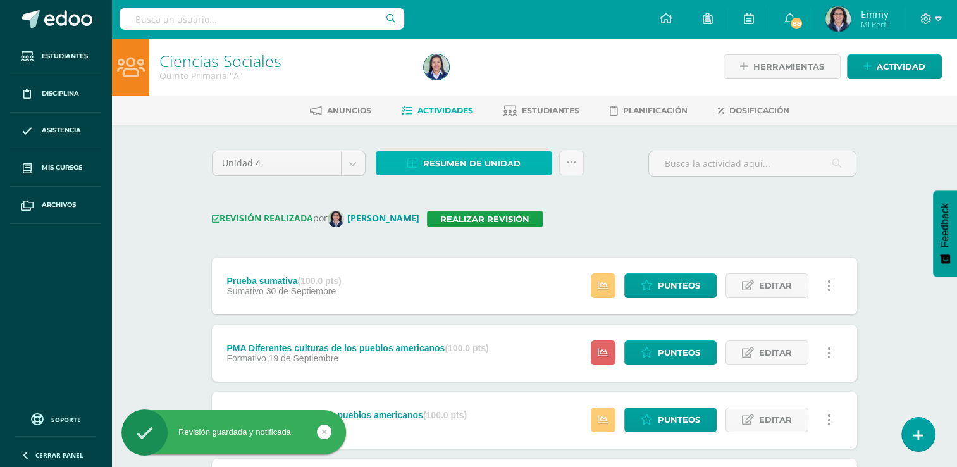
click at [512, 154] on span "Resumen de unidad" at bounding box center [471, 163] width 97 height 23
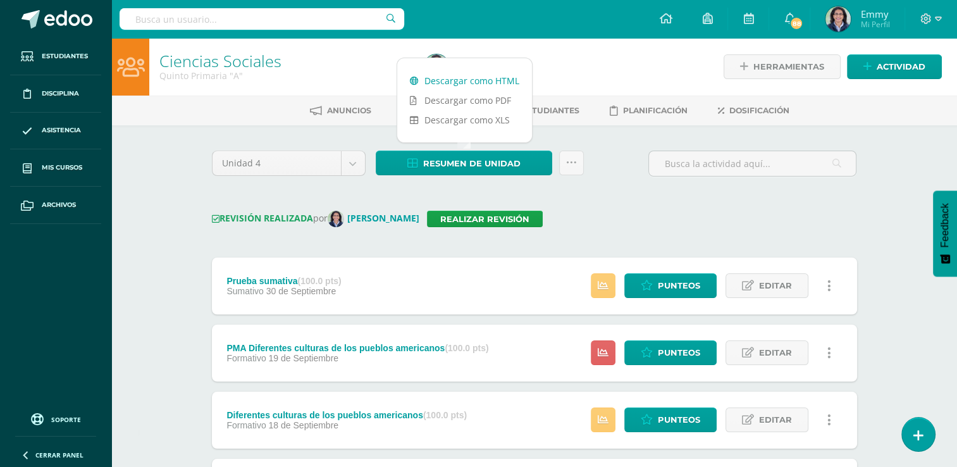
click at [491, 80] on link "Descargar como HTML" at bounding box center [464, 81] width 135 height 20
click at [583, 166] on link at bounding box center [571, 163] width 25 height 25
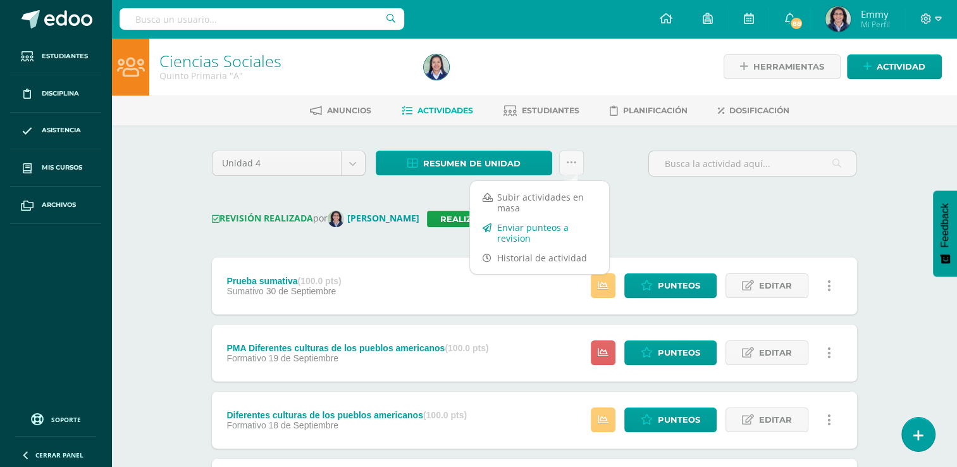
click at [560, 226] on link "Enviar punteos a revision" at bounding box center [539, 233] width 139 height 30
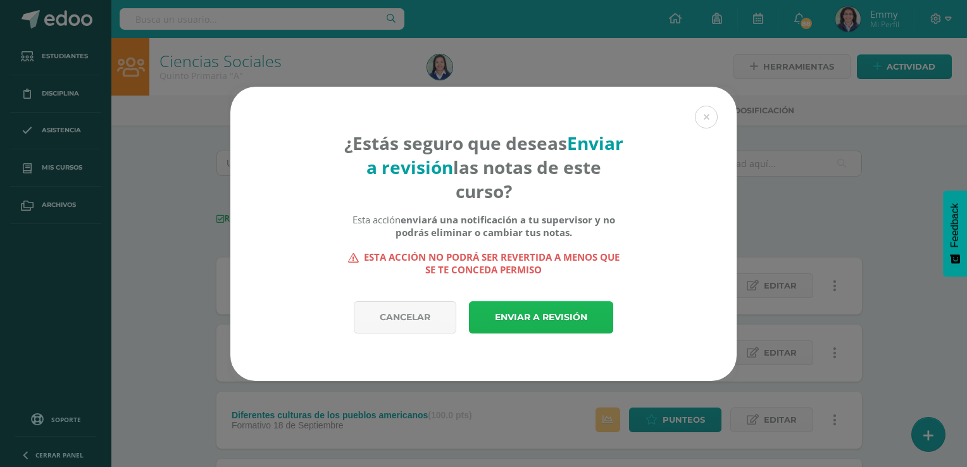
click at [508, 309] on link "Enviar a revisión" at bounding box center [541, 317] width 144 height 32
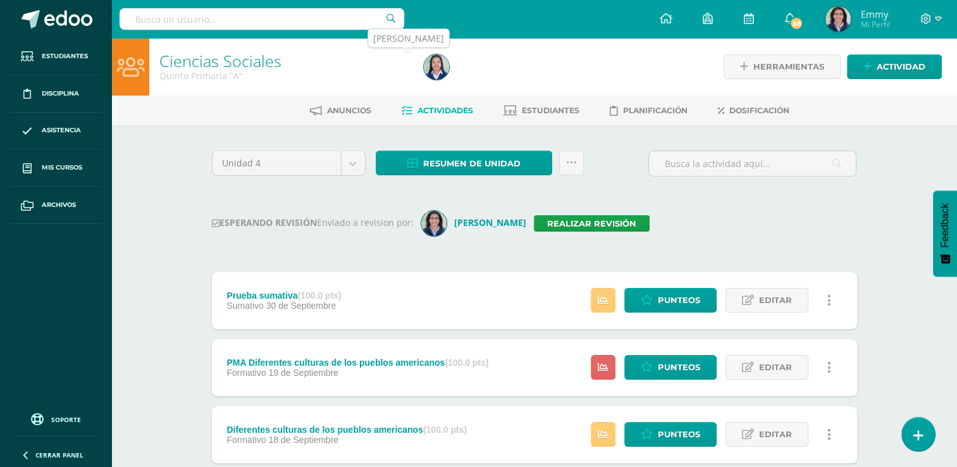
click at [435, 68] on img at bounding box center [436, 66] width 25 height 25
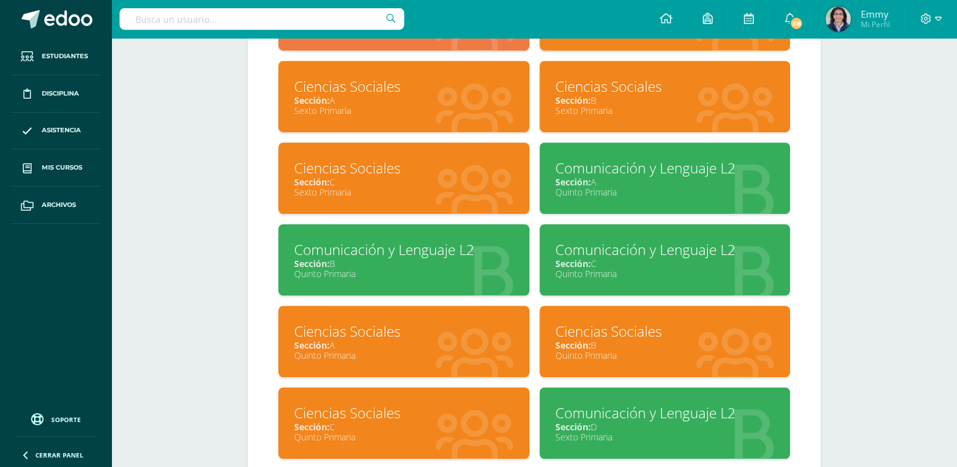
scroll to position [934, 0]
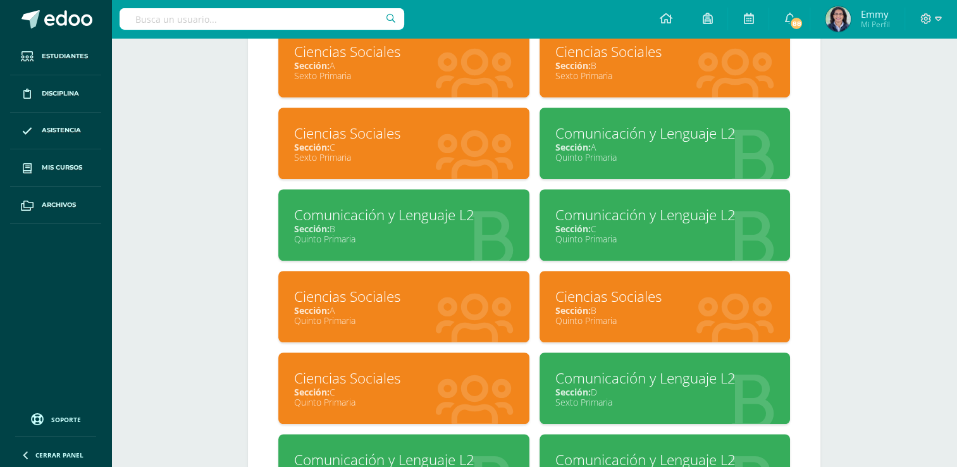
click at [664, 312] on div "Sección: B" at bounding box center [664, 310] width 219 height 12
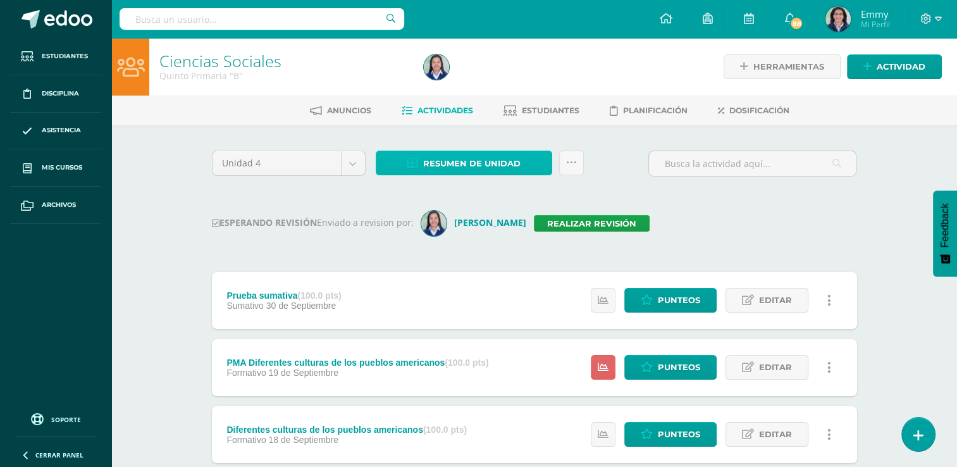
click at [518, 166] on span "Resumen de unidad" at bounding box center [471, 163] width 97 height 23
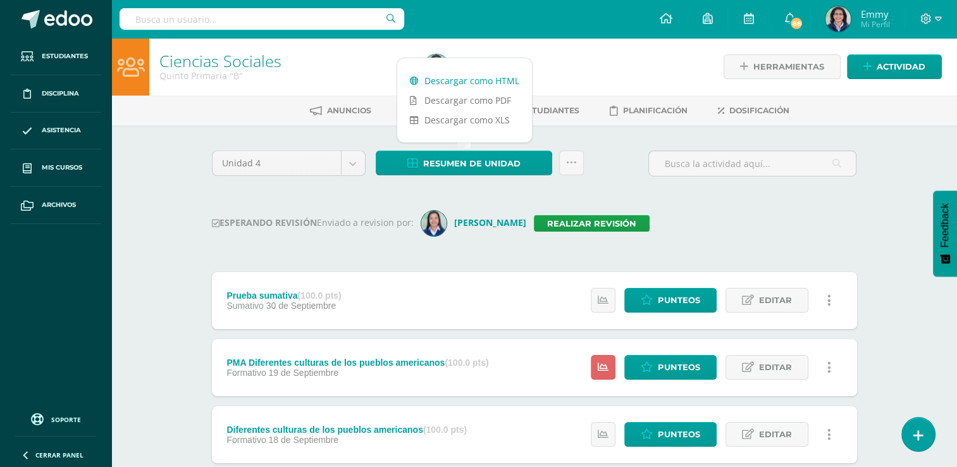
click at [463, 75] on link "Descargar como HTML" at bounding box center [464, 81] width 135 height 20
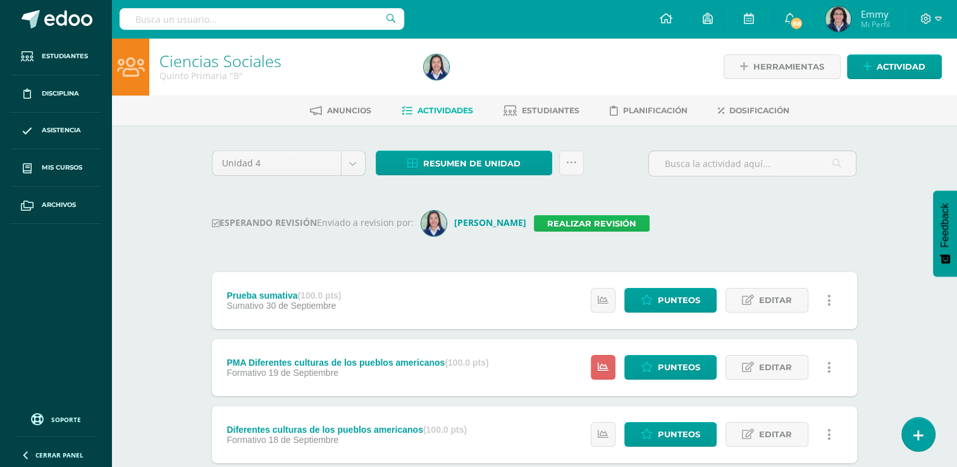
click at [581, 224] on link "Realizar revisión" at bounding box center [592, 223] width 116 height 16
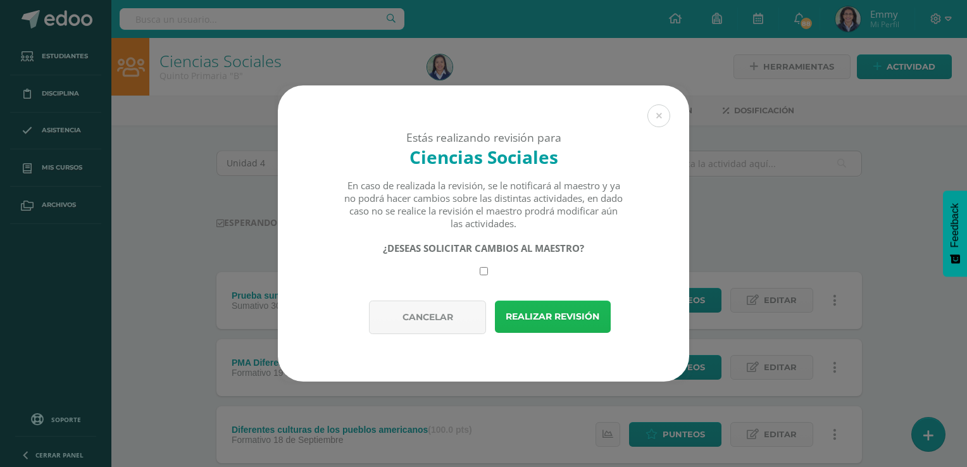
click at [569, 306] on button "Realizar revisión" at bounding box center [553, 316] width 116 height 32
click at [569, 314] on button "Realizar revisión" at bounding box center [553, 316] width 116 height 32
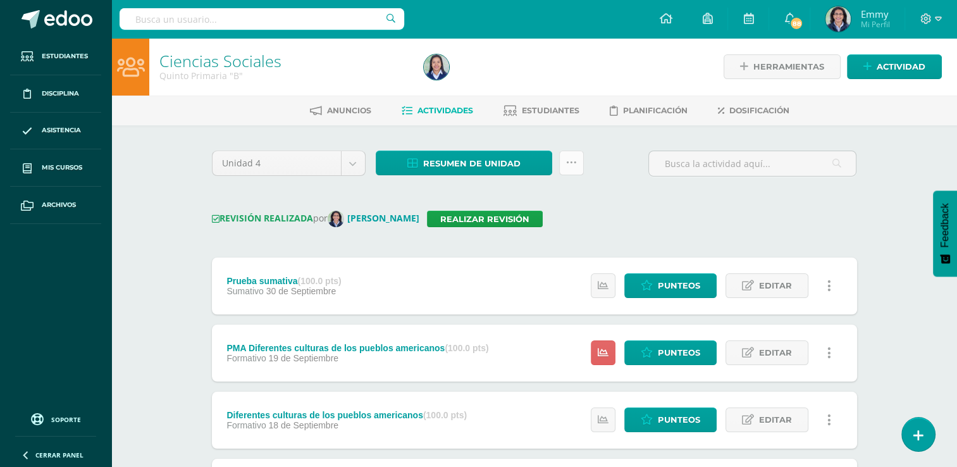
click at [578, 153] on link at bounding box center [571, 163] width 25 height 25
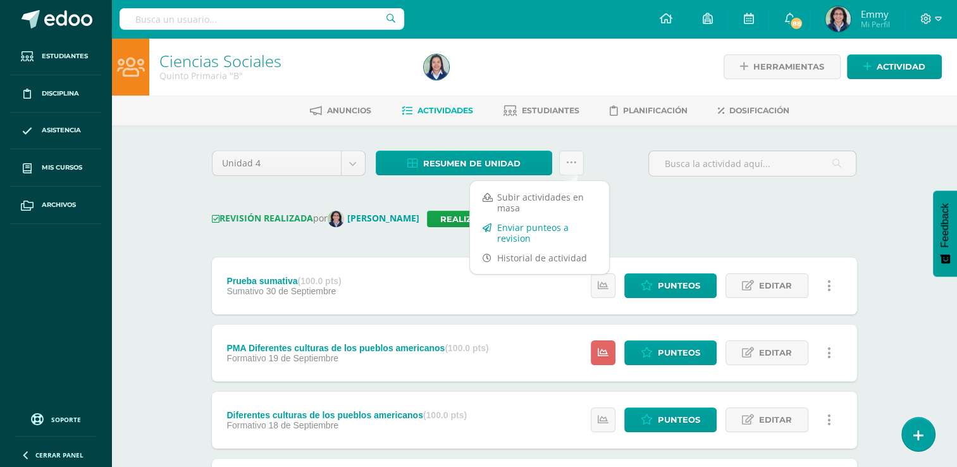
click at [550, 229] on link "Enviar punteos a revision" at bounding box center [539, 233] width 139 height 30
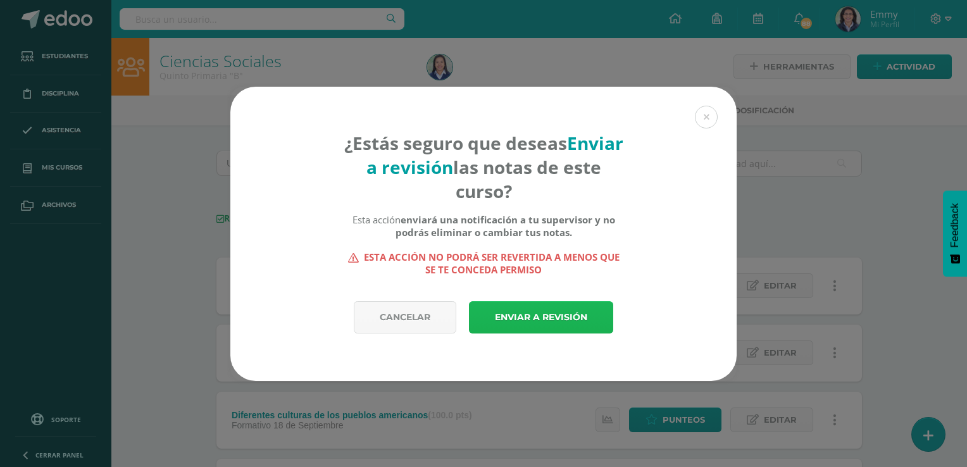
click at [574, 314] on link "Enviar a revisión" at bounding box center [541, 317] width 144 height 32
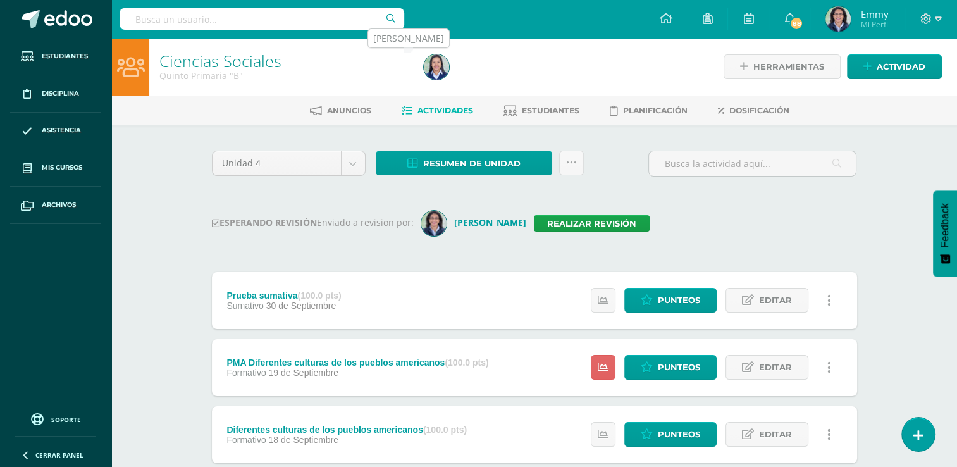
click at [439, 67] on img at bounding box center [436, 66] width 25 height 25
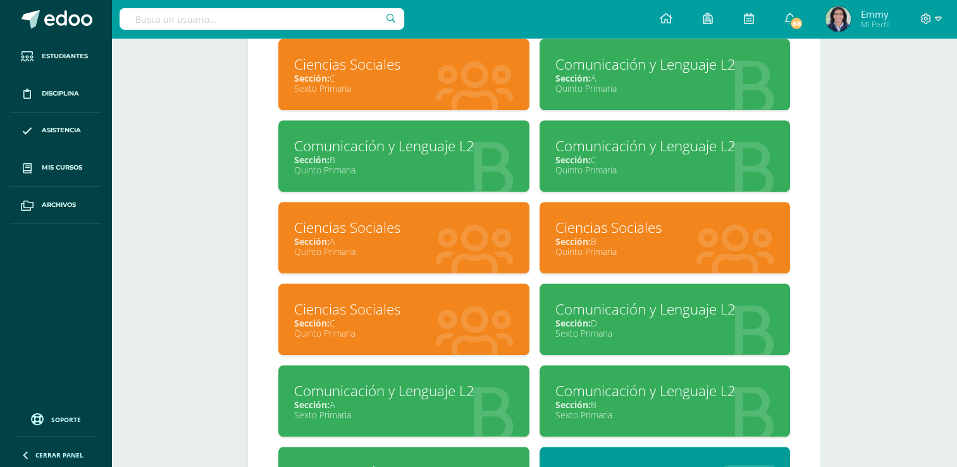
scroll to position [948, 0]
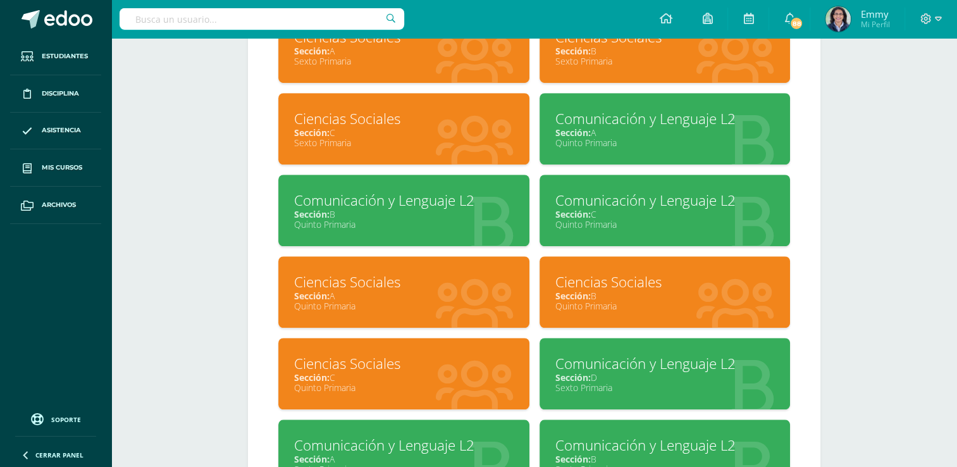
click at [410, 369] on div "Ciencias Sociales" at bounding box center [403, 364] width 219 height 20
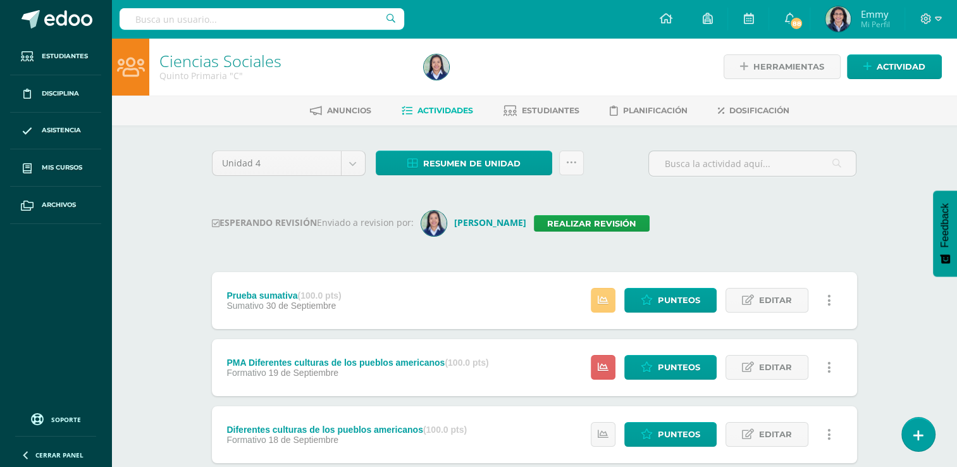
click at [410, 369] on div "Formativo 19 de Septiembre" at bounding box center [357, 373] width 262 height 10
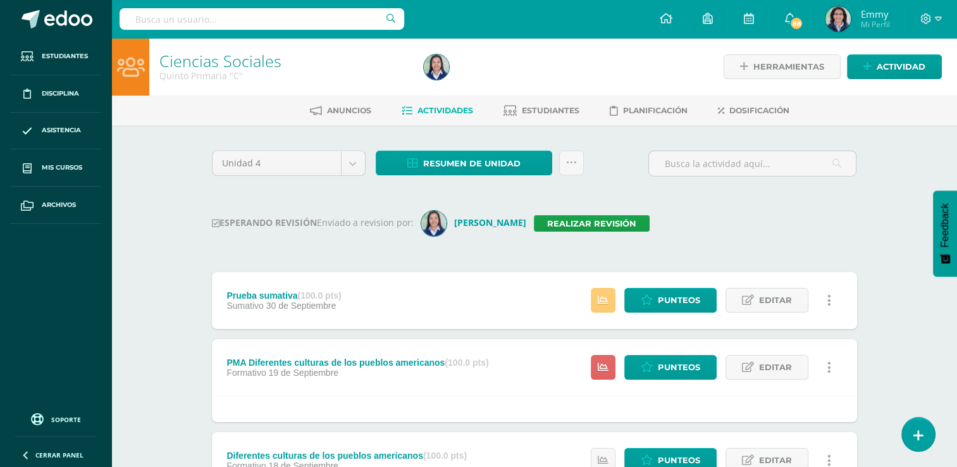
click at [411, 369] on div "Formativo 19 de Septiembre" at bounding box center [357, 373] width 262 height 10
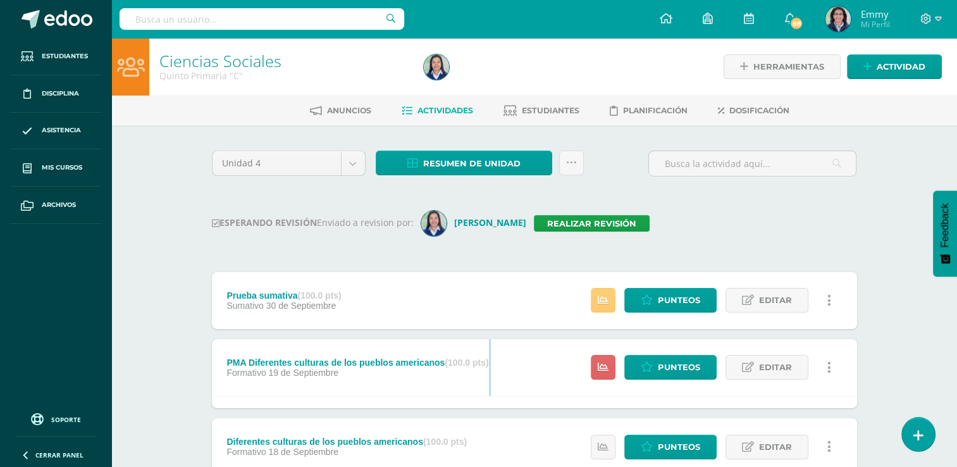
click at [411, 369] on div "Formativo 19 de Septiembre" at bounding box center [357, 373] width 262 height 10
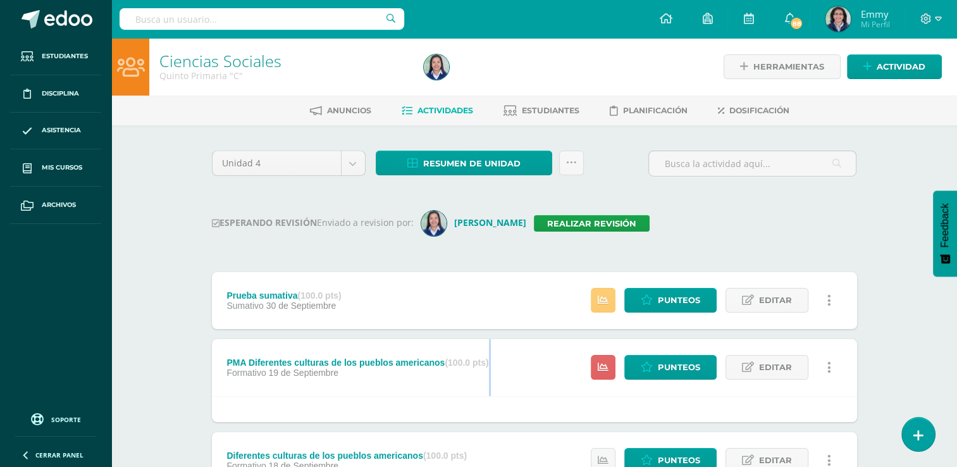
click at [411, 369] on div "Formativo 19 de Septiembre" at bounding box center [357, 373] width 262 height 10
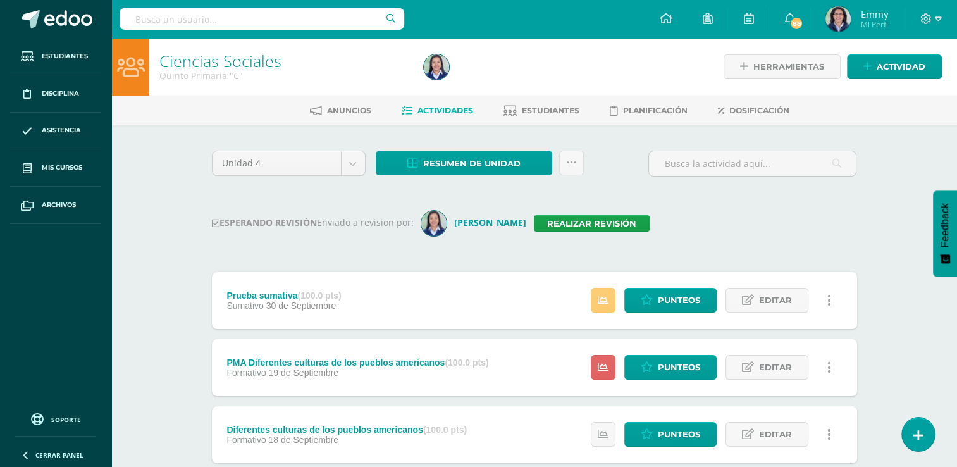
click at [411, 369] on div "Formativo 19 de Septiembre" at bounding box center [357, 373] width 262 height 10
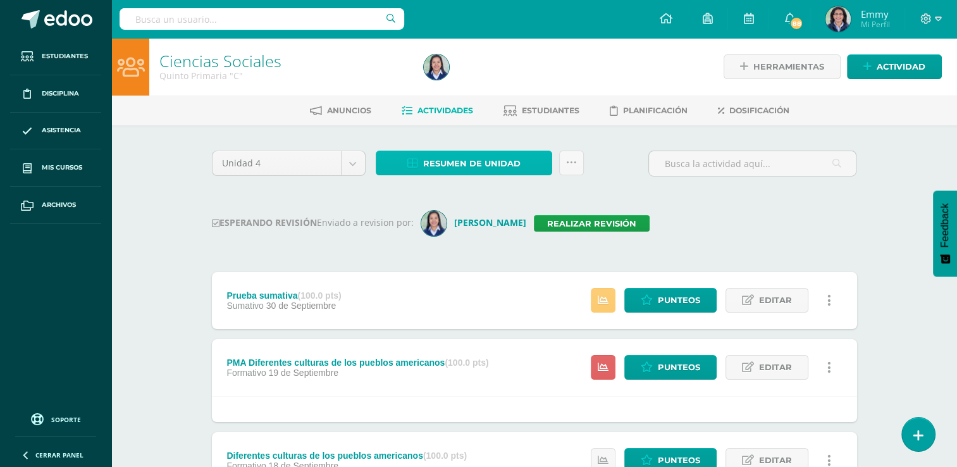
click at [489, 159] on span "Resumen de unidad" at bounding box center [471, 163] width 97 height 23
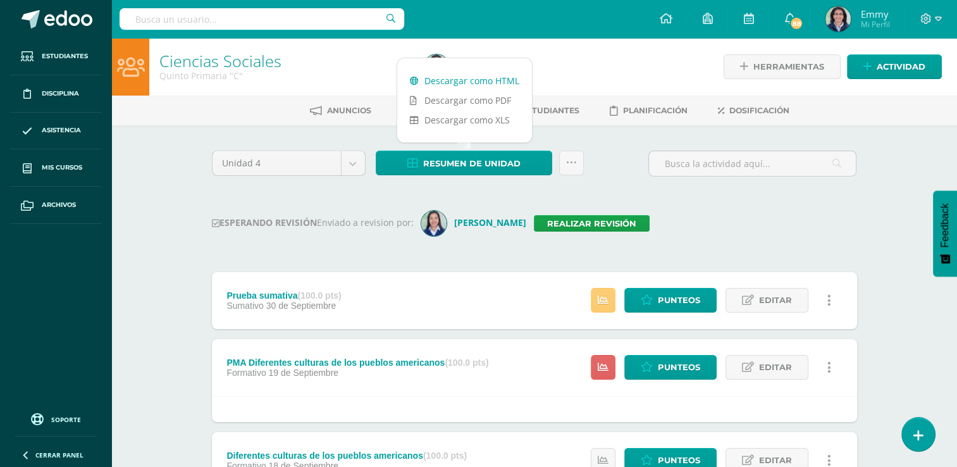
click at [484, 78] on link "Descargar como HTML" at bounding box center [464, 81] width 135 height 20
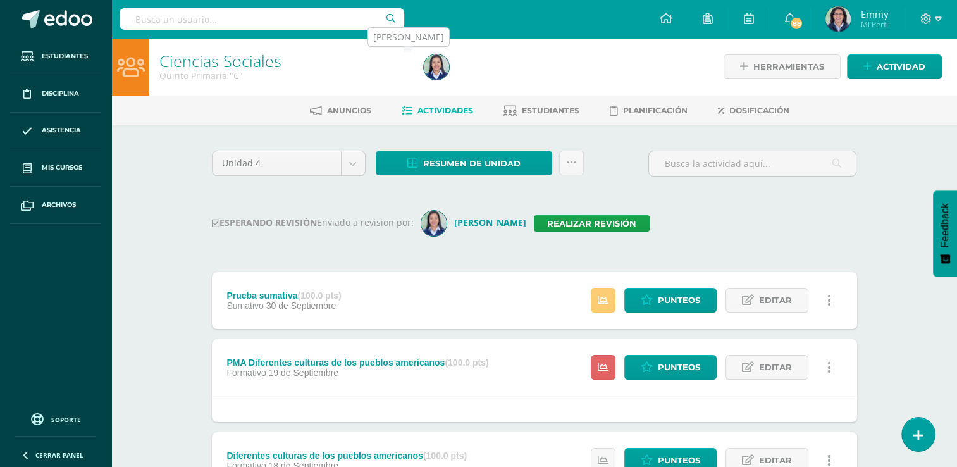
click at [436, 59] on img at bounding box center [436, 66] width 25 height 25
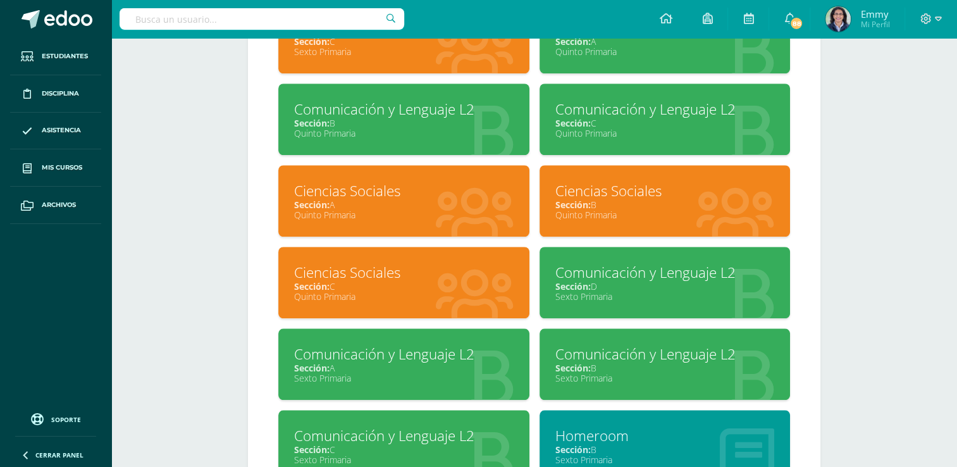
scroll to position [1110, 0]
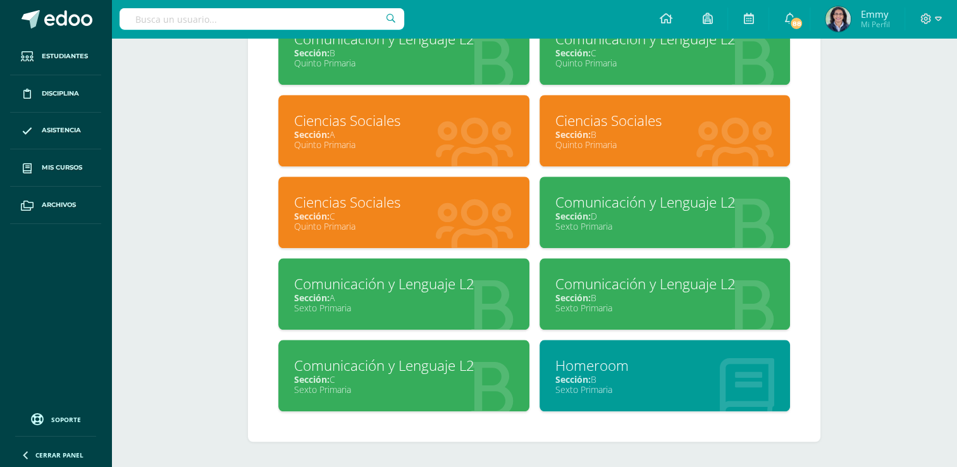
click at [455, 285] on div "Comunicación y Lenguaje L2" at bounding box center [403, 284] width 219 height 20
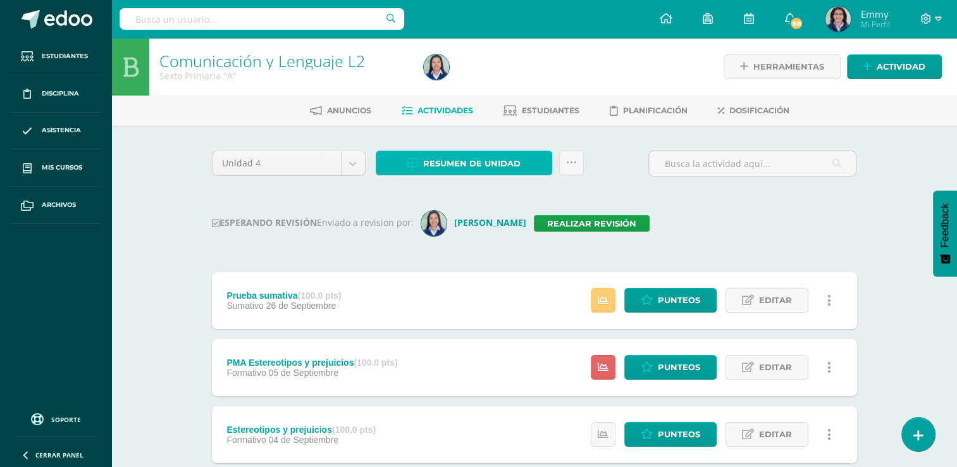
click at [446, 160] on span "Resumen de unidad" at bounding box center [471, 163] width 97 height 23
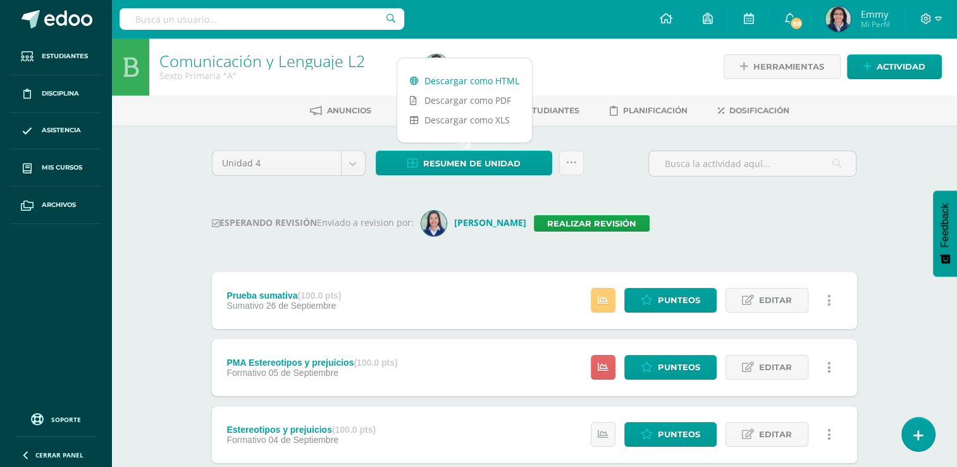
click at [459, 80] on link "Descargar como HTML" at bounding box center [464, 81] width 135 height 20
click at [602, 221] on link "Realizar revisión" at bounding box center [592, 223] width 116 height 16
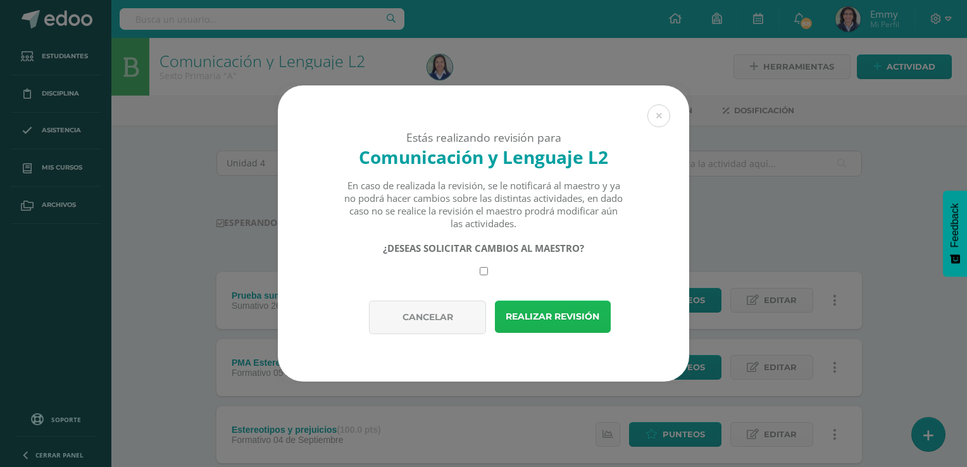
click at [559, 320] on button "Realizar revisión" at bounding box center [553, 316] width 116 height 32
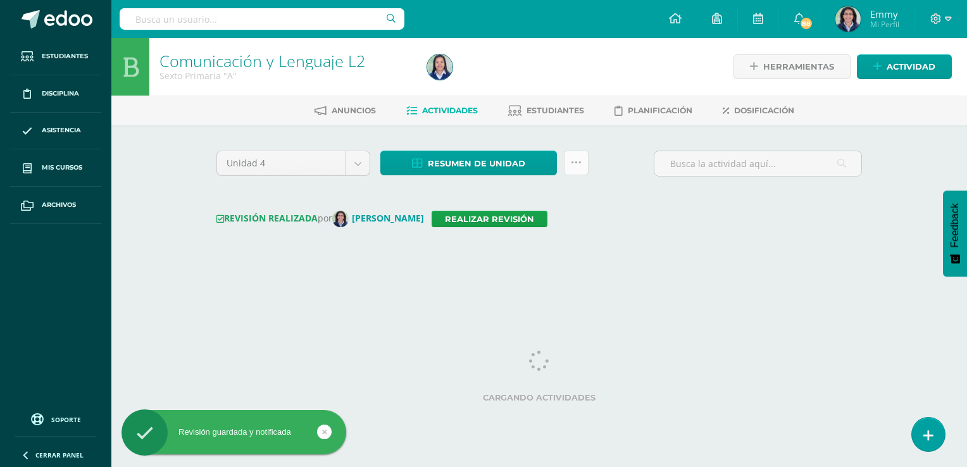
click at [579, 154] on link at bounding box center [576, 163] width 25 height 25
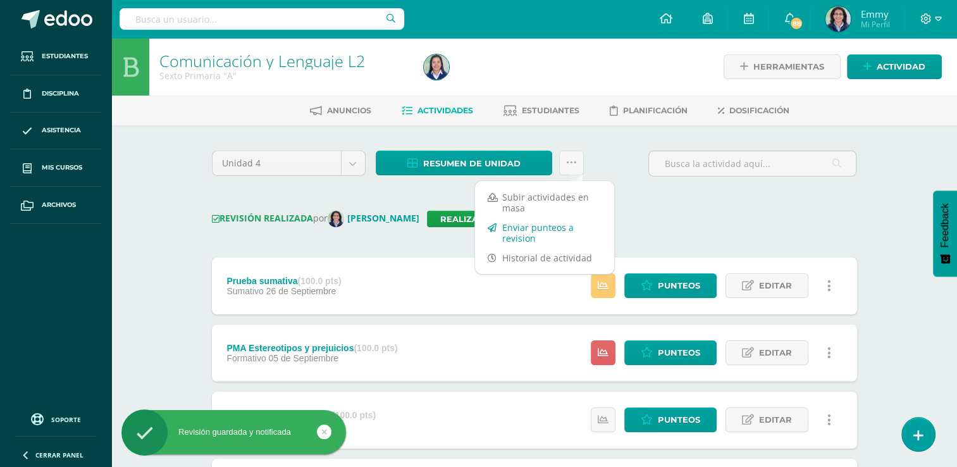
click at [553, 236] on link "Enviar punteos a revision" at bounding box center [544, 233] width 139 height 30
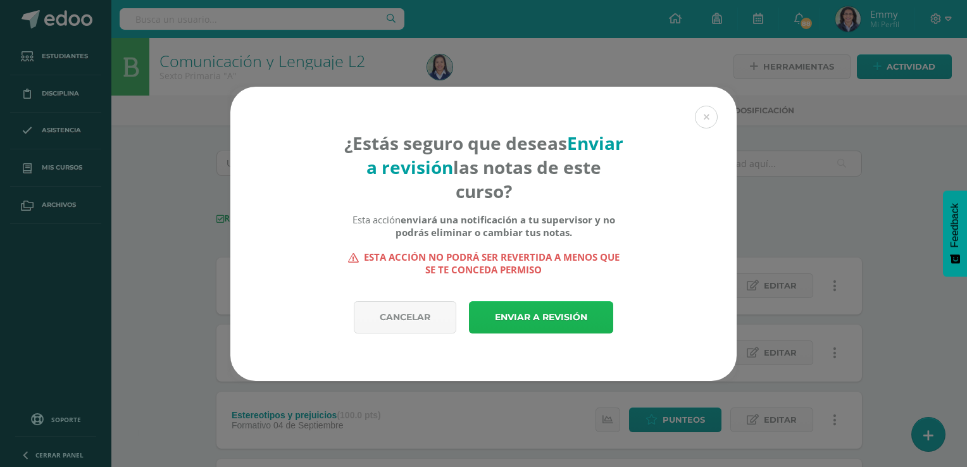
click at [541, 312] on link "Enviar a revisión" at bounding box center [541, 317] width 144 height 32
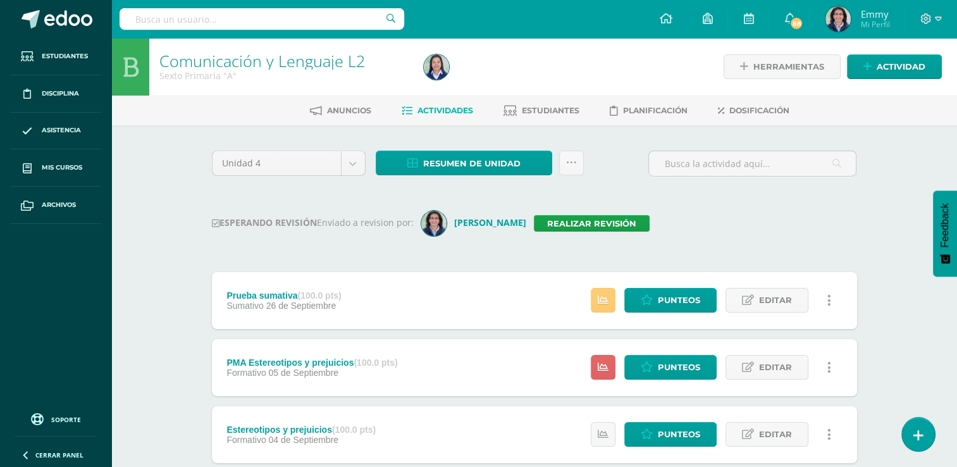
click at [628, 31] on div "Configuración Cerrar sesión Emmy Mi Perfil 88 88 Avisos 1936 avisos sin leer Av…" at bounding box center [534, 19] width 846 height 38
click at [439, 66] on img at bounding box center [436, 66] width 25 height 25
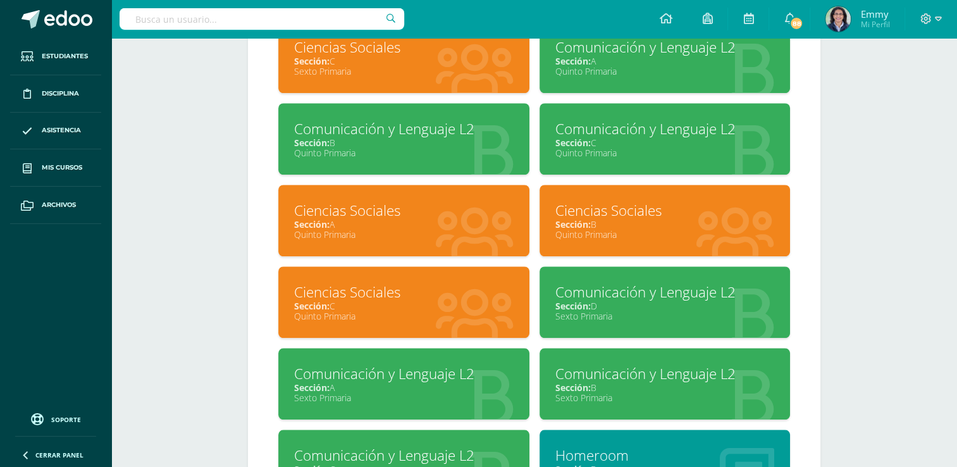
scroll to position [1110, 0]
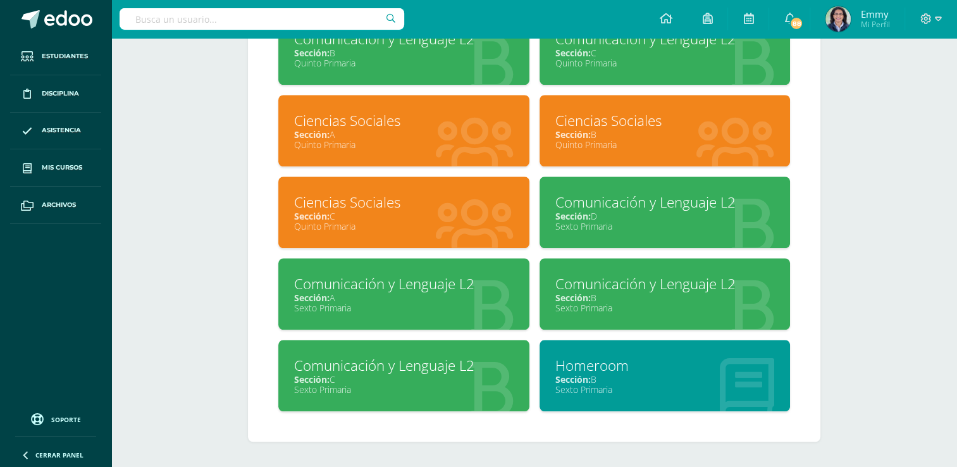
click at [613, 294] on div "Sección: B" at bounding box center [664, 298] width 219 height 12
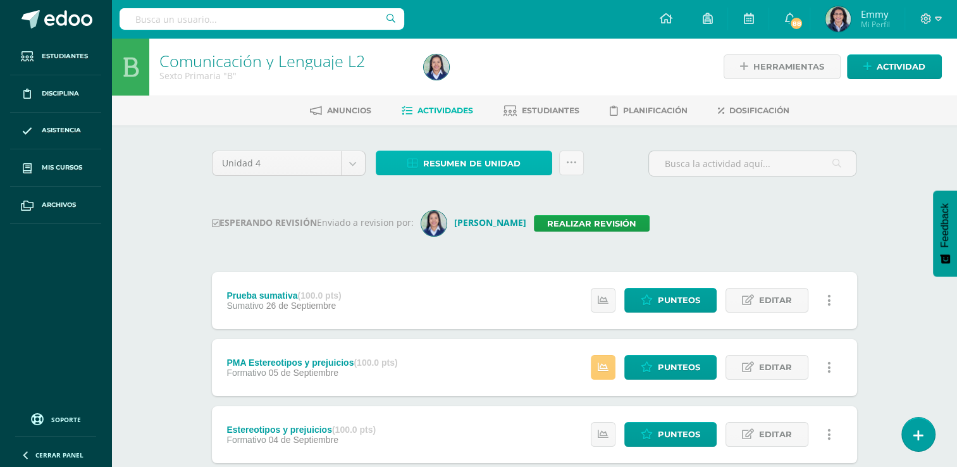
click at [453, 154] on span "Resumen de unidad" at bounding box center [471, 163] width 97 height 23
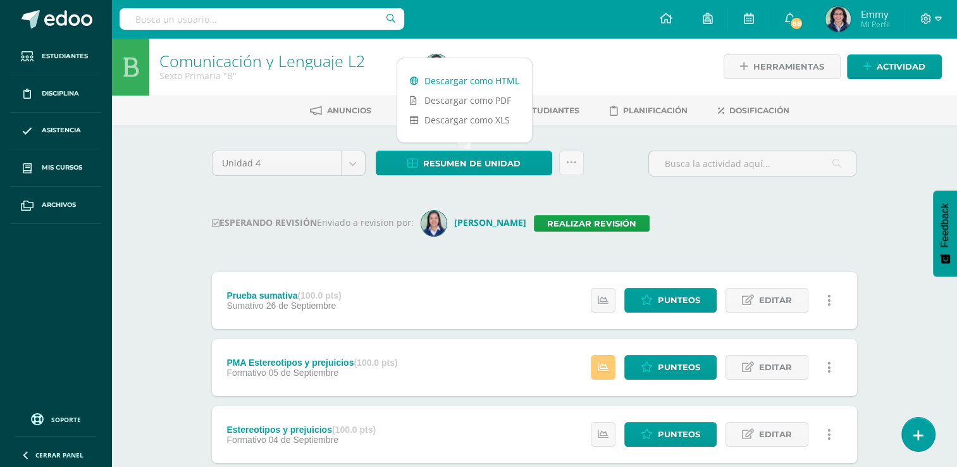
click at [456, 77] on link "Descargar como HTML" at bounding box center [464, 81] width 135 height 20
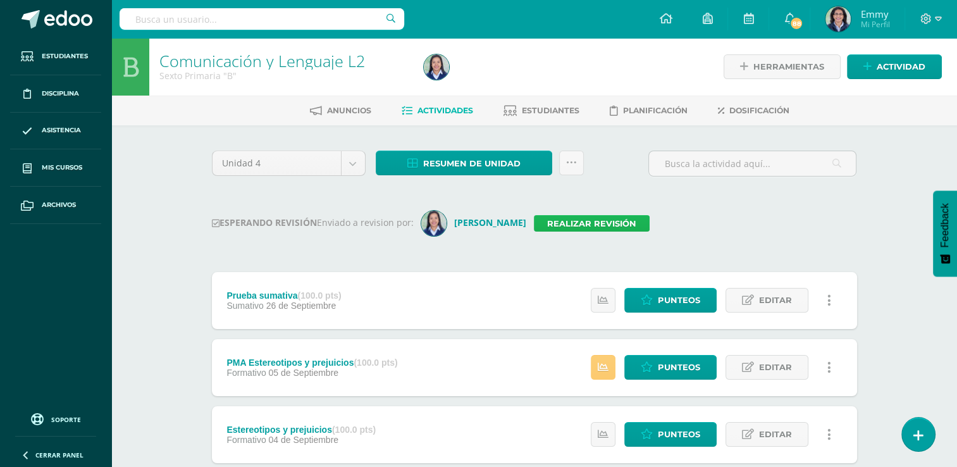
click at [614, 217] on link "Realizar revisión" at bounding box center [592, 223] width 116 height 16
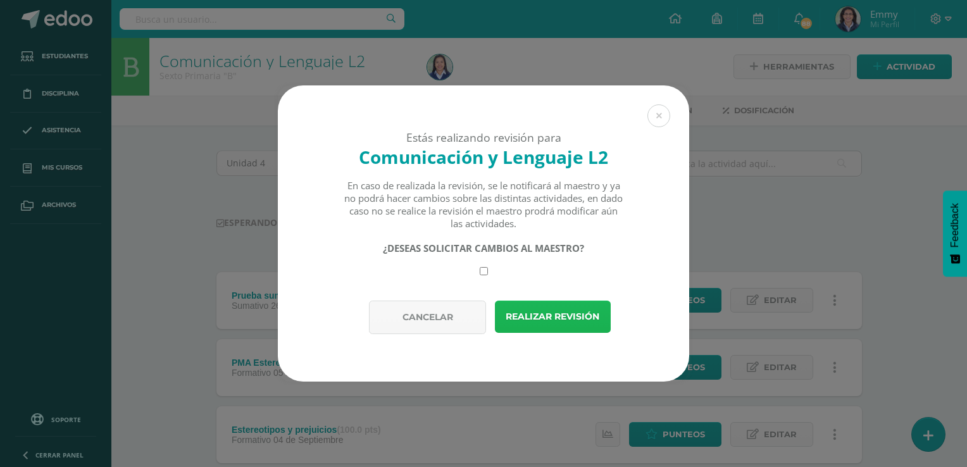
click at [564, 311] on button "Realizar revisión" at bounding box center [553, 316] width 116 height 32
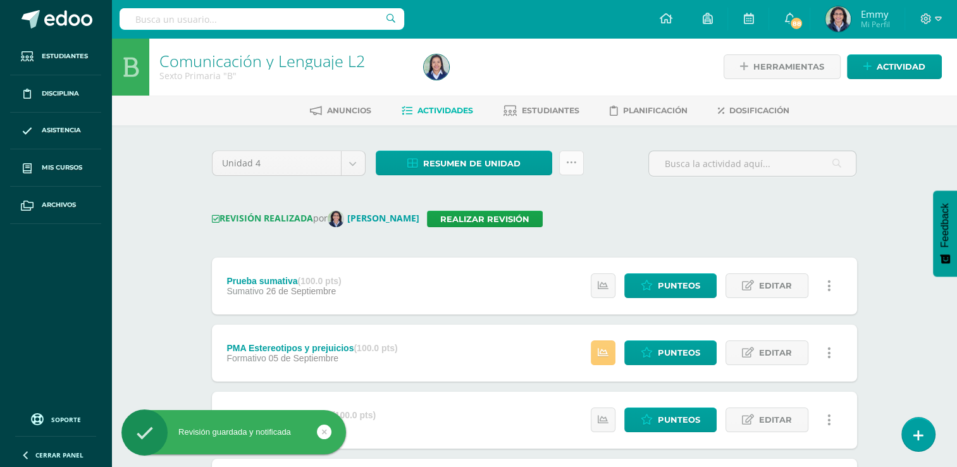
click at [579, 166] on link at bounding box center [571, 163] width 25 height 25
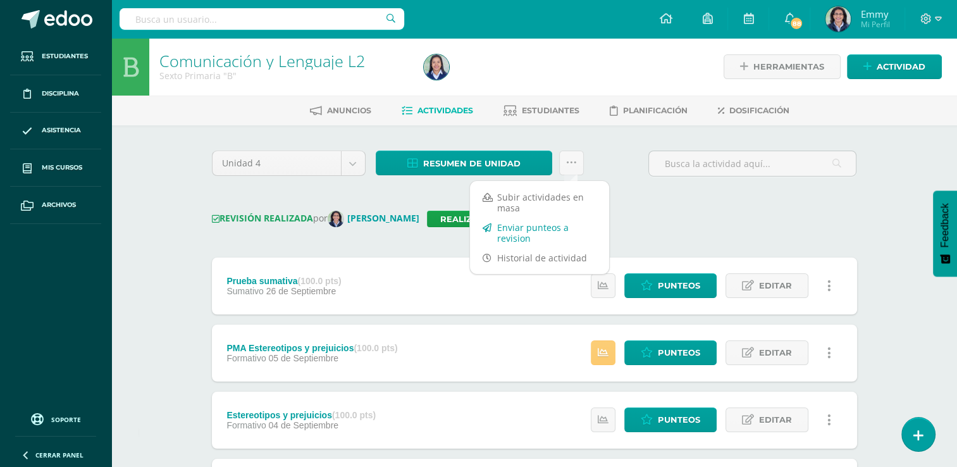
click at [547, 234] on link "Enviar punteos a revision" at bounding box center [539, 233] width 139 height 30
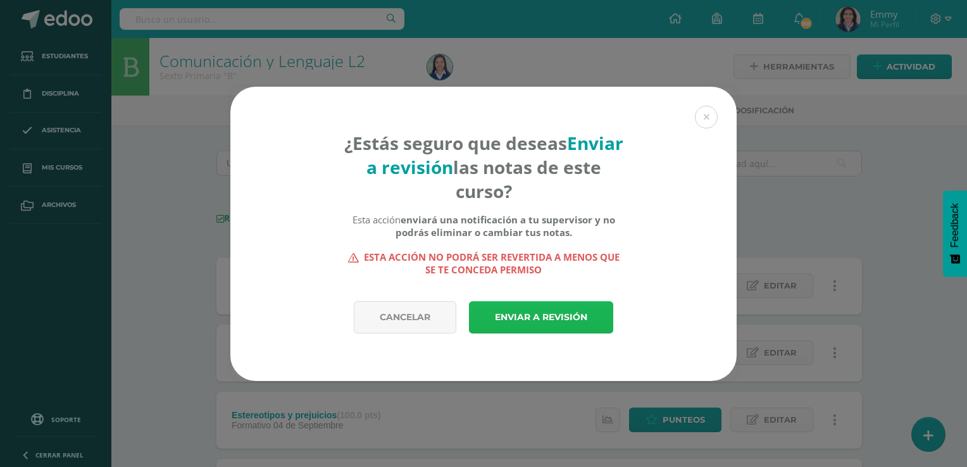
click at [544, 315] on link "Enviar a revisión" at bounding box center [541, 317] width 144 height 32
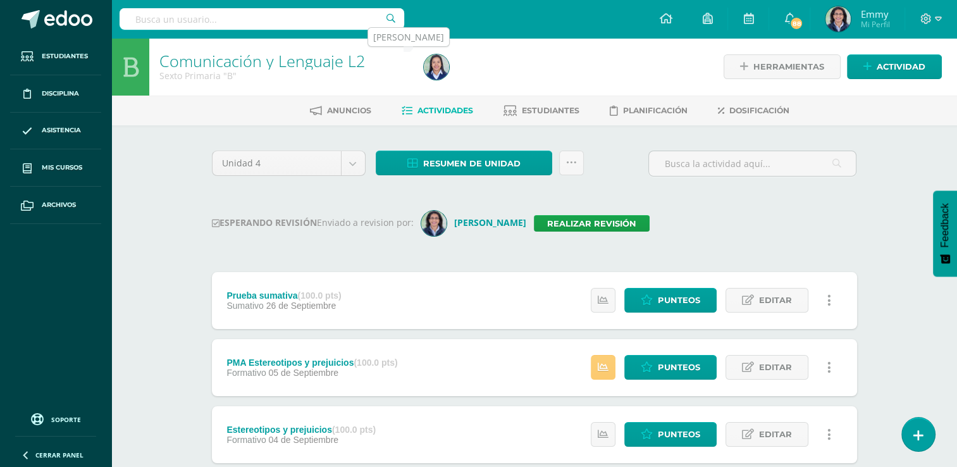
click at [442, 70] on img at bounding box center [436, 66] width 25 height 25
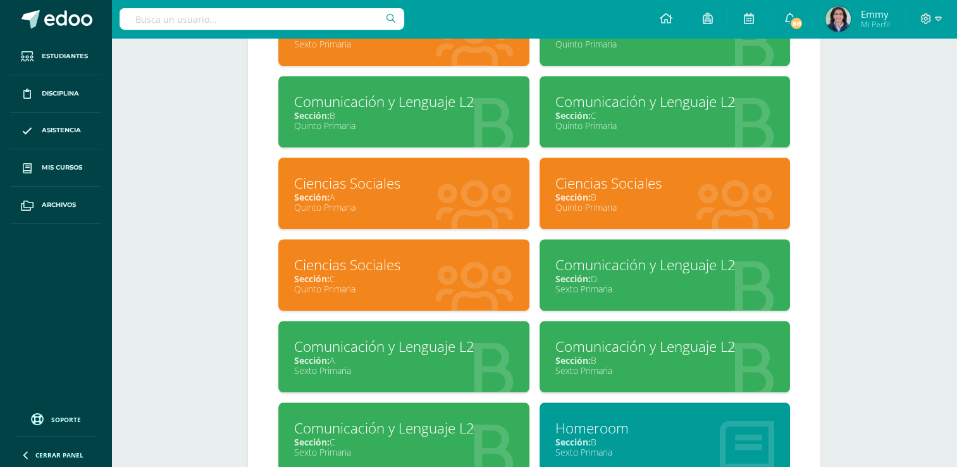
scroll to position [1110, 0]
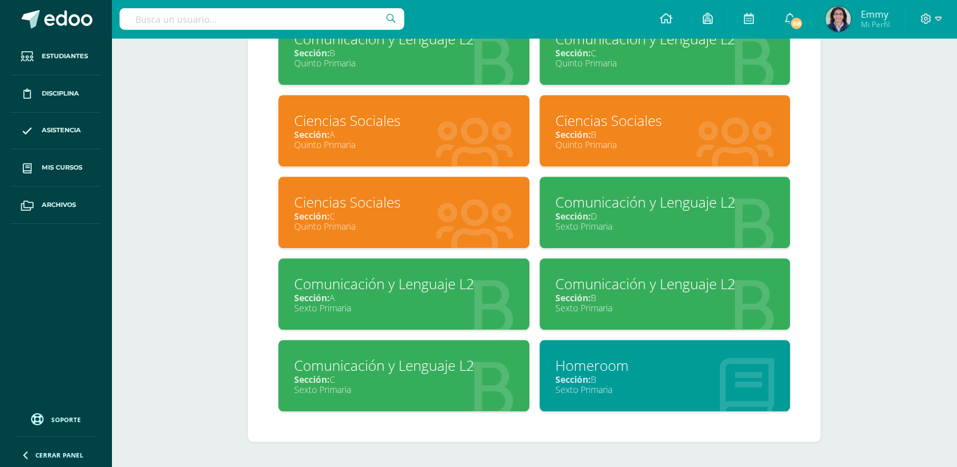
click at [422, 377] on div "Sección: C" at bounding box center [403, 379] width 219 height 12
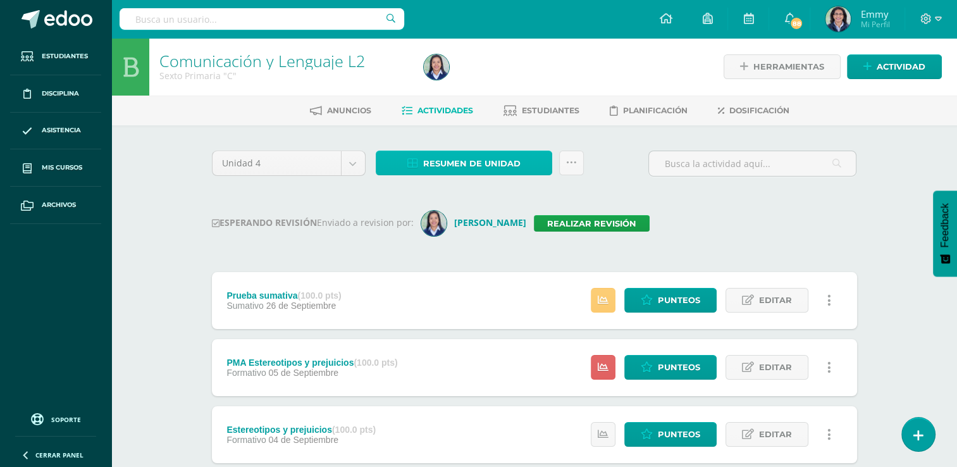
click at [499, 171] on span "Resumen de unidad" at bounding box center [471, 163] width 97 height 23
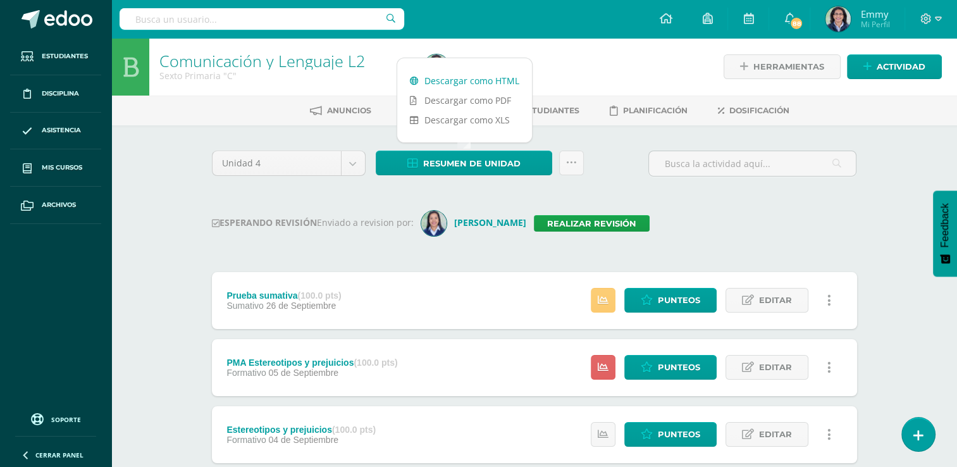
click at [486, 83] on link "Descargar como HTML" at bounding box center [464, 81] width 135 height 20
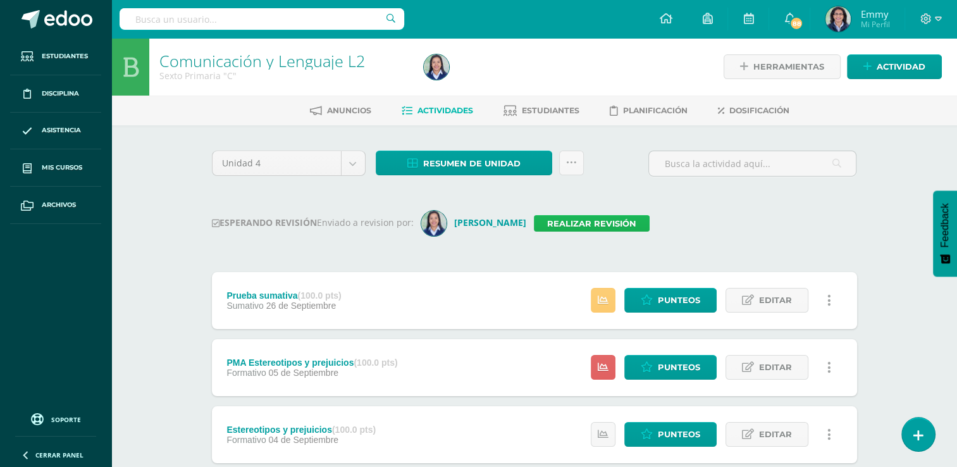
click at [574, 219] on link "Realizar revisión" at bounding box center [592, 223] width 116 height 16
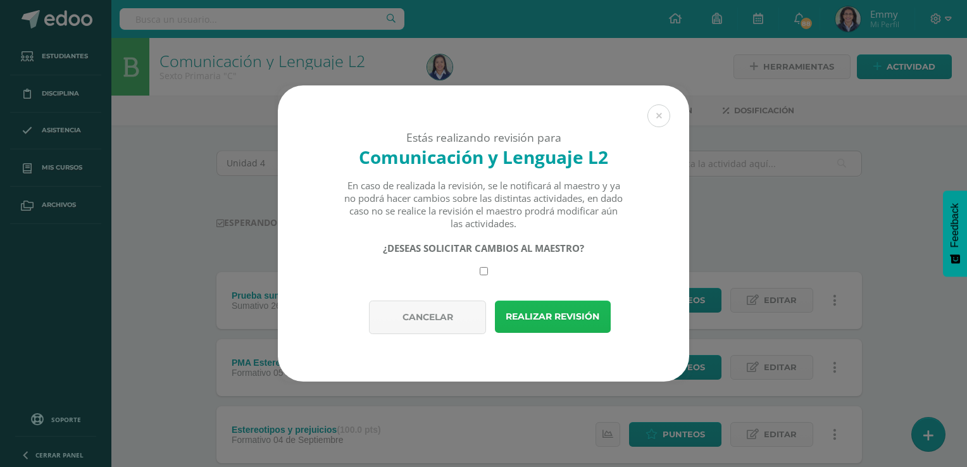
click at [574, 308] on button "Realizar revisión" at bounding box center [553, 316] width 116 height 32
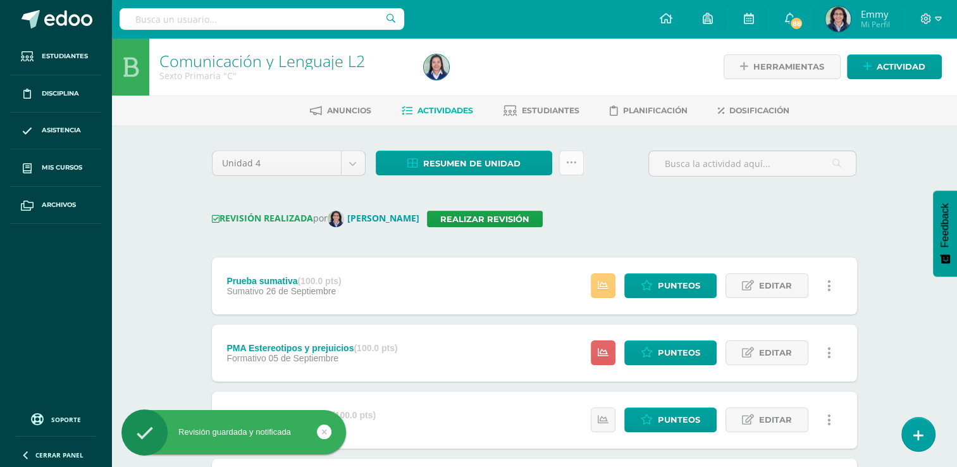
click at [579, 162] on link at bounding box center [571, 163] width 25 height 25
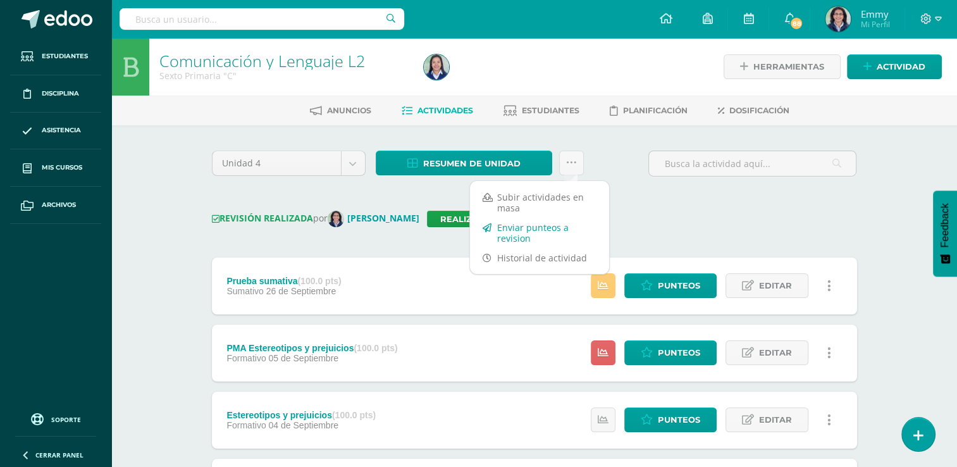
click at [552, 230] on link "Enviar punteos a revision" at bounding box center [539, 233] width 139 height 30
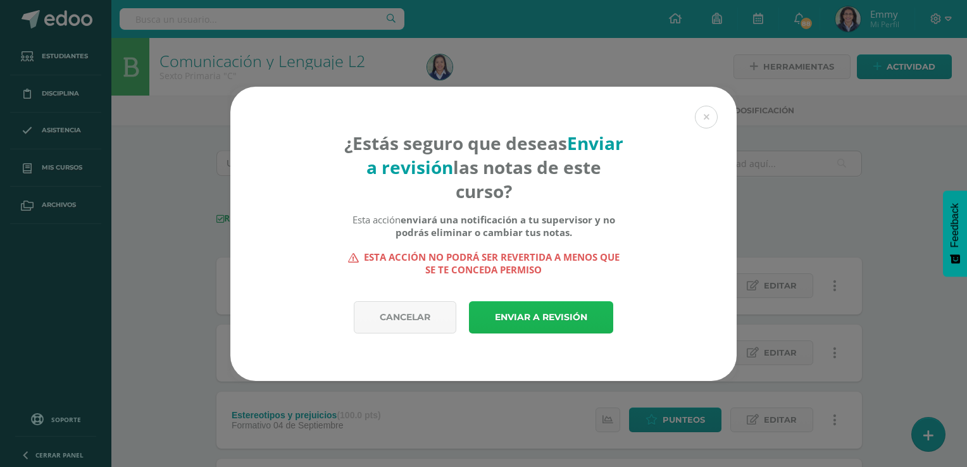
click at [544, 311] on link "Enviar a revisión" at bounding box center [541, 317] width 144 height 32
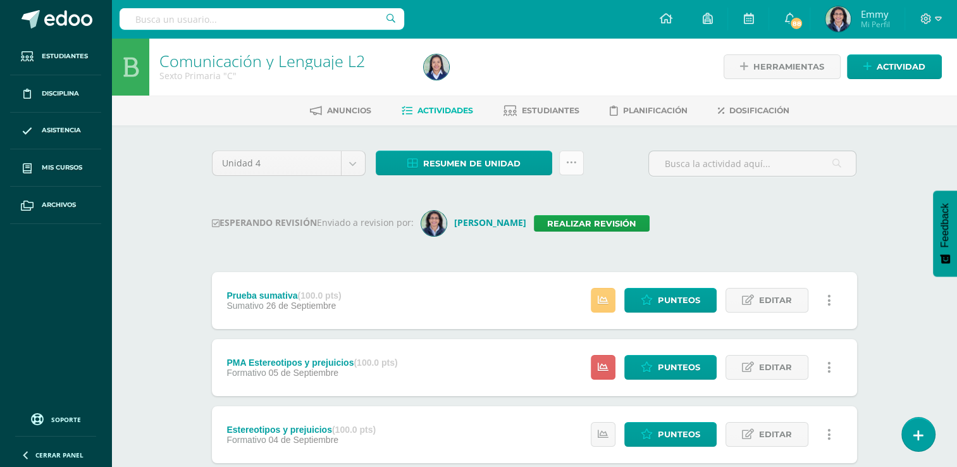
click at [571, 159] on icon at bounding box center [571, 163] width 11 height 11
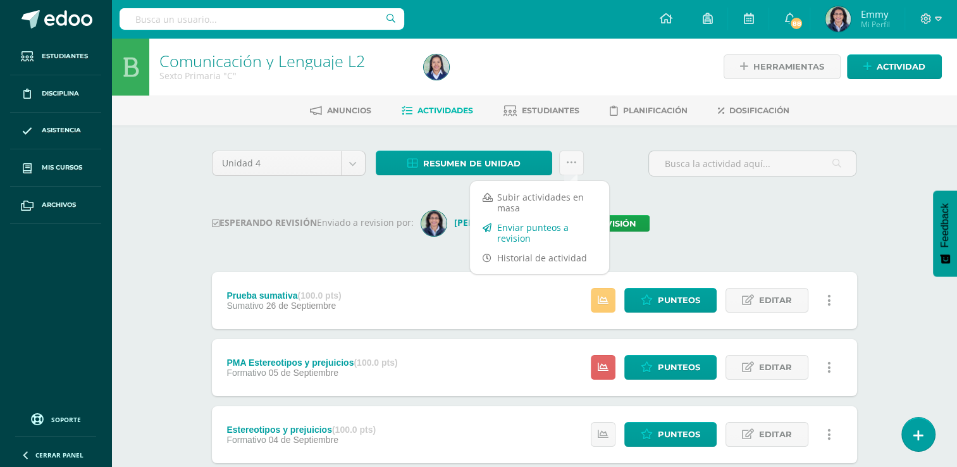
click at [551, 225] on link "Enviar punteos a revision" at bounding box center [539, 233] width 139 height 30
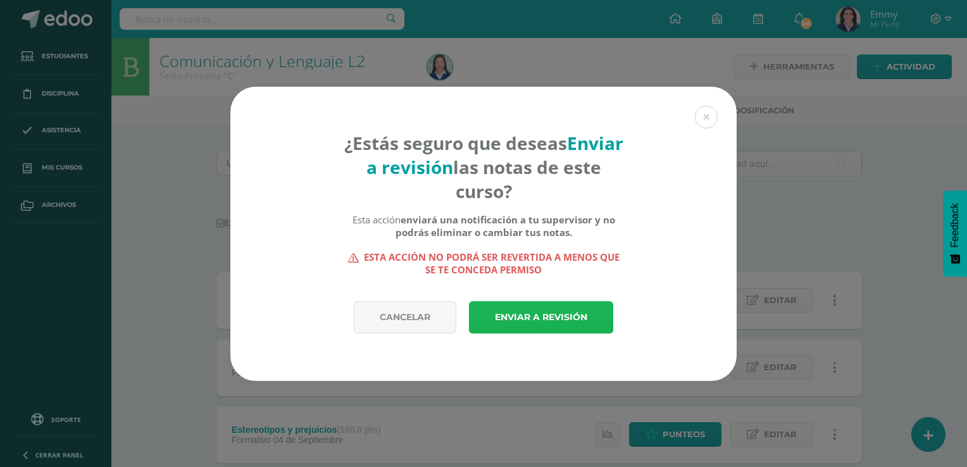
click at [518, 308] on link "Enviar a revisión" at bounding box center [541, 317] width 144 height 32
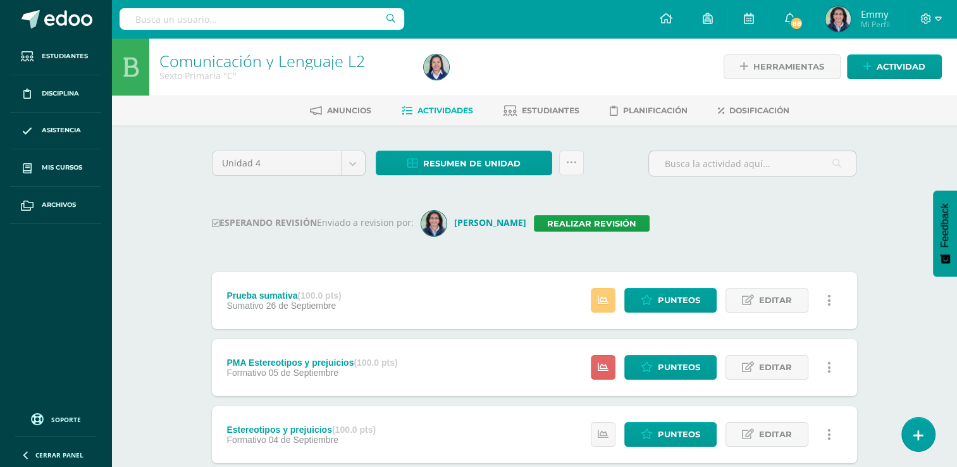
click at [705, 214] on div "ESPERANDO REVISIÓN Enviado a revision por: Emmy Barrios Realizar revisión" at bounding box center [534, 223] width 645 height 25
click at [442, 59] on img at bounding box center [436, 66] width 25 height 25
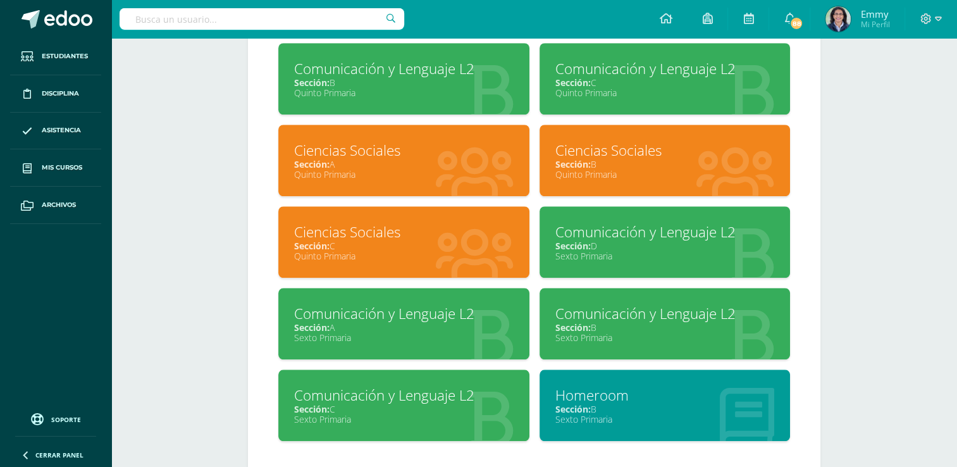
scroll to position [1110, 0]
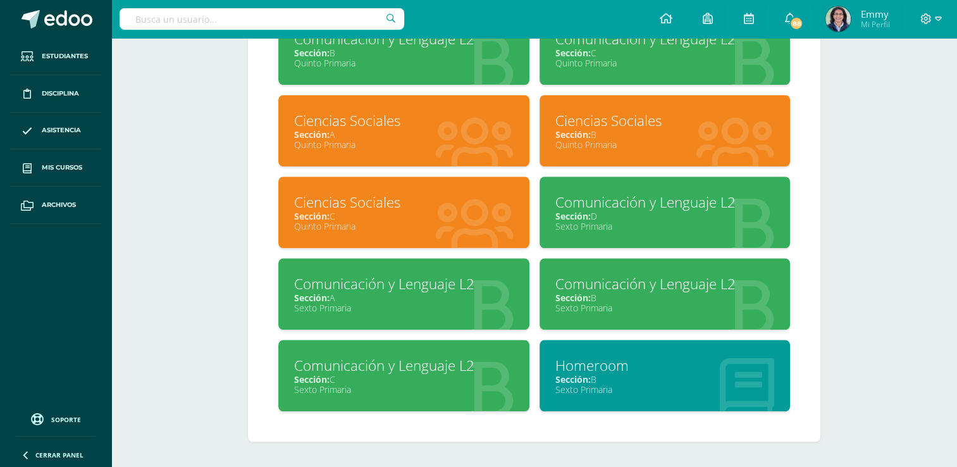
click at [665, 213] on div "Sección: D" at bounding box center [664, 216] width 219 height 12
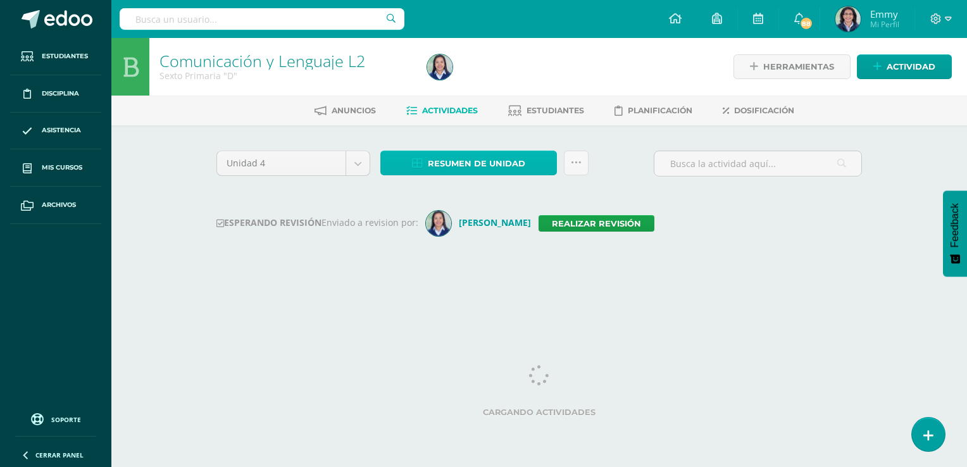
click at [466, 155] on span "Resumen de unidad" at bounding box center [476, 163] width 97 height 23
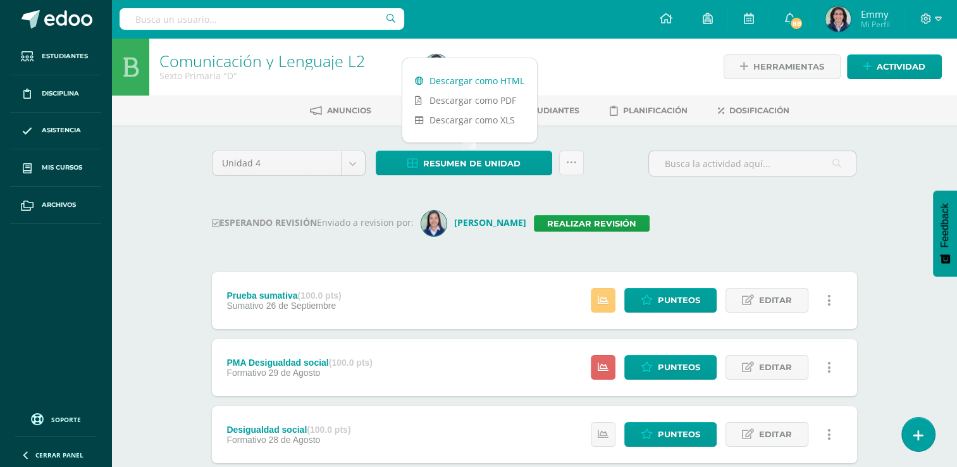
click at [477, 75] on link "Descargar como HTML" at bounding box center [469, 81] width 135 height 20
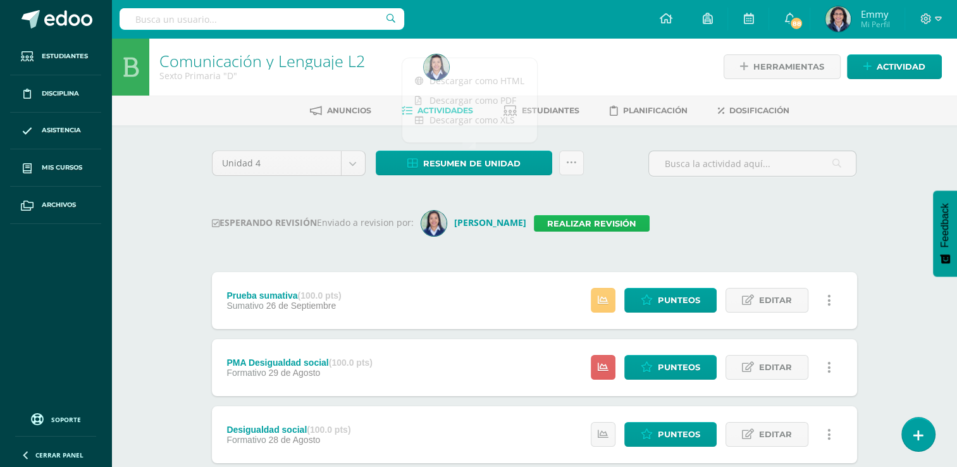
click at [601, 218] on link "Realizar revisión" at bounding box center [592, 223] width 116 height 16
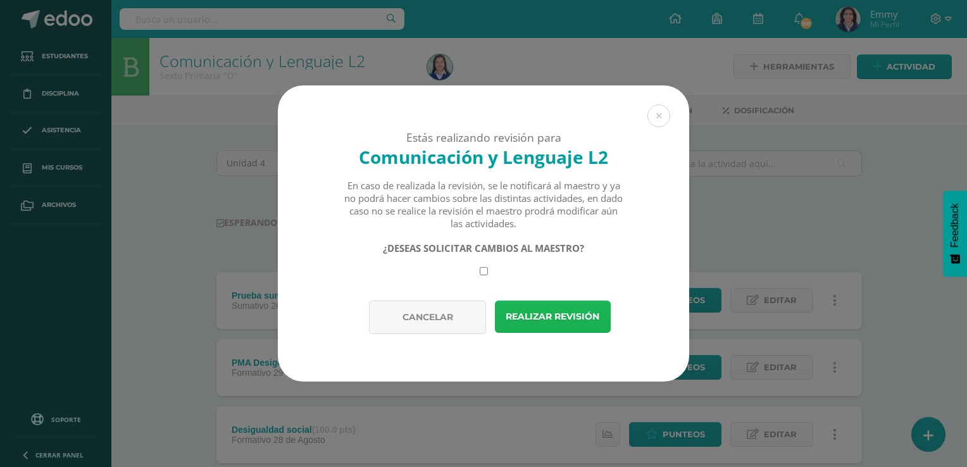
click at [571, 307] on button "Realizar revisión" at bounding box center [553, 316] width 116 height 32
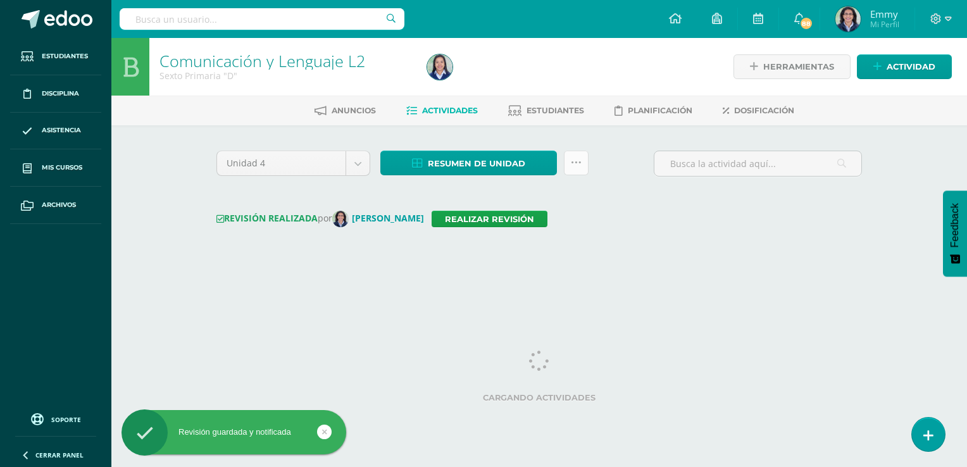
click at [583, 163] on link at bounding box center [576, 163] width 25 height 25
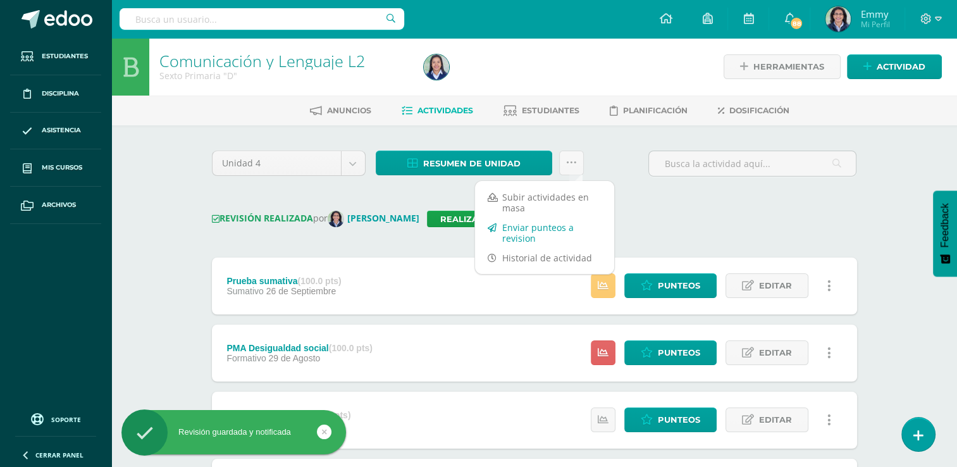
click at [538, 232] on link "Enviar punteos a revision" at bounding box center [544, 233] width 139 height 30
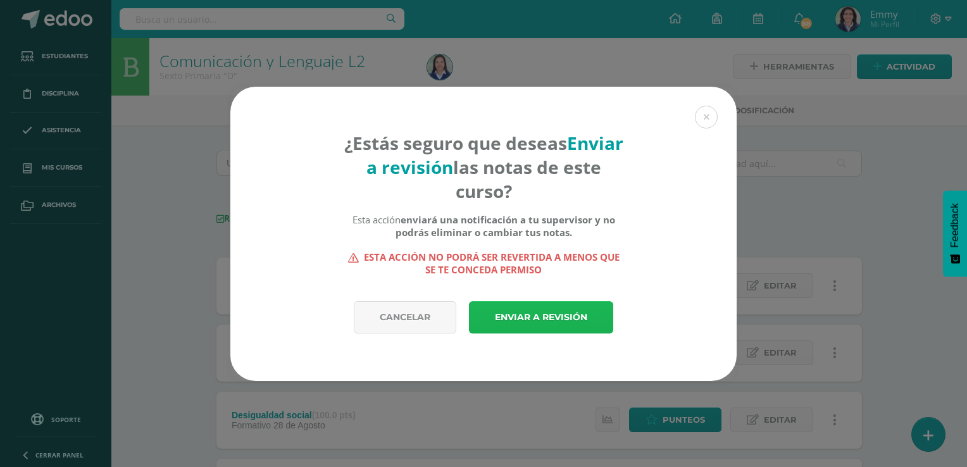
click at [557, 314] on link "Enviar a revisión" at bounding box center [541, 317] width 144 height 32
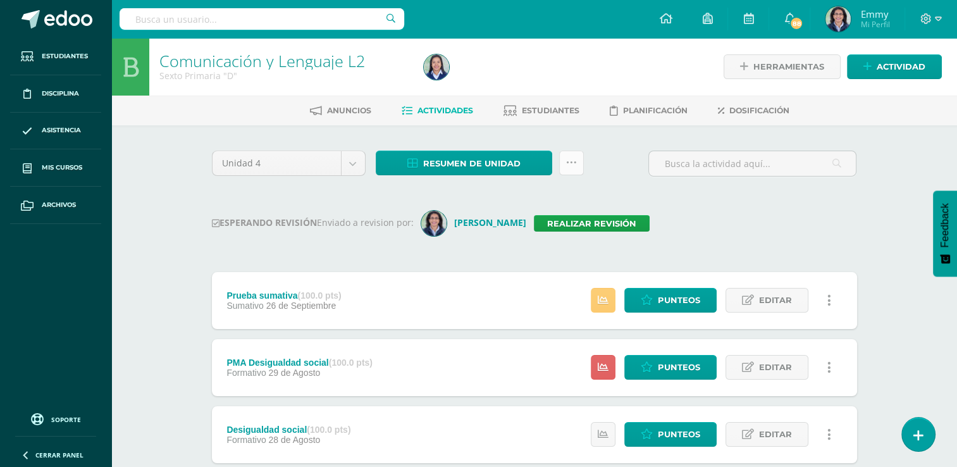
click at [579, 159] on link at bounding box center [571, 163] width 25 height 25
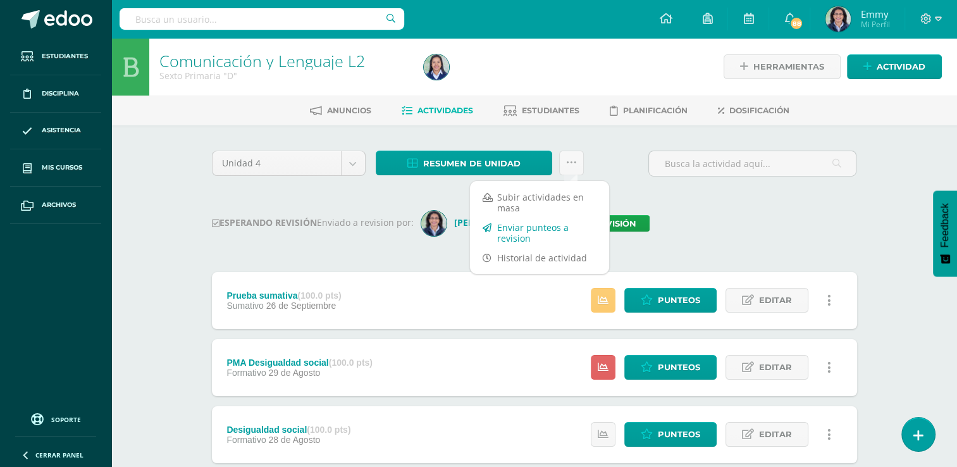
click at [540, 226] on link "Enviar punteos a revision" at bounding box center [539, 233] width 139 height 30
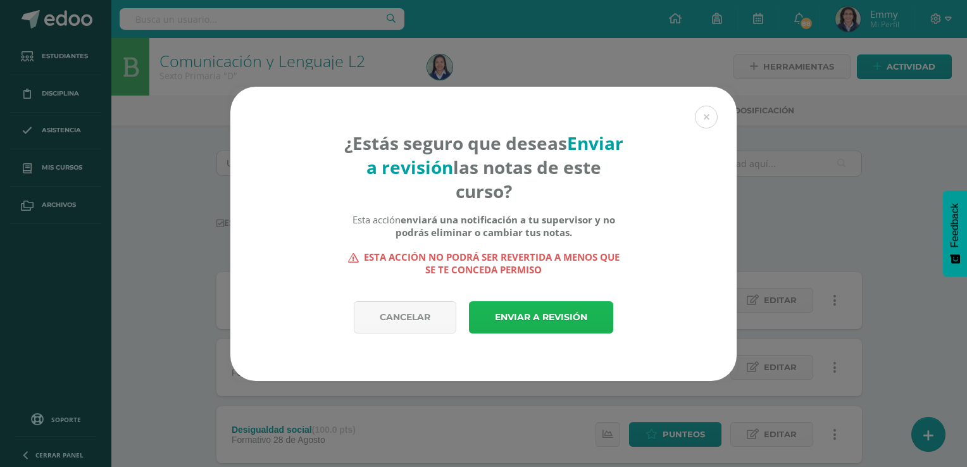
click at [558, 316] on link "Enviar a revisión" at bounding box center [541, 317] width 144 height 32
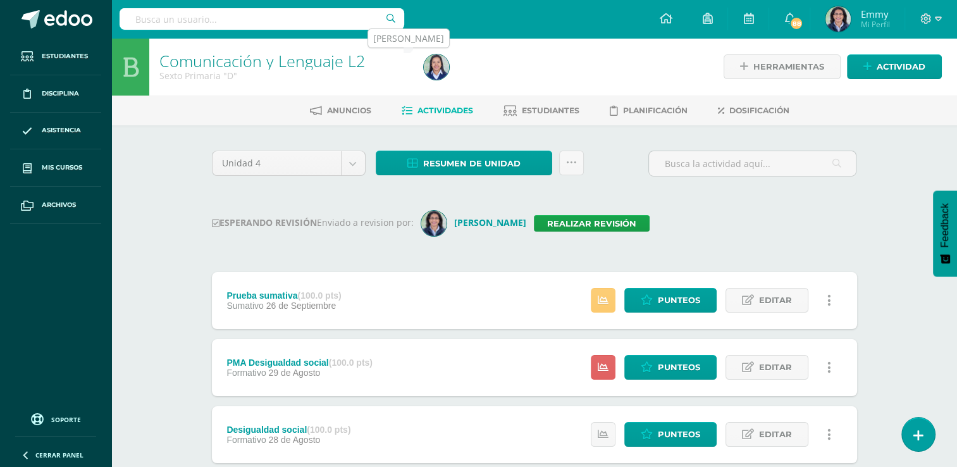
click at [430, 59] on img at bounding box center [436, 66] width 25 height 25
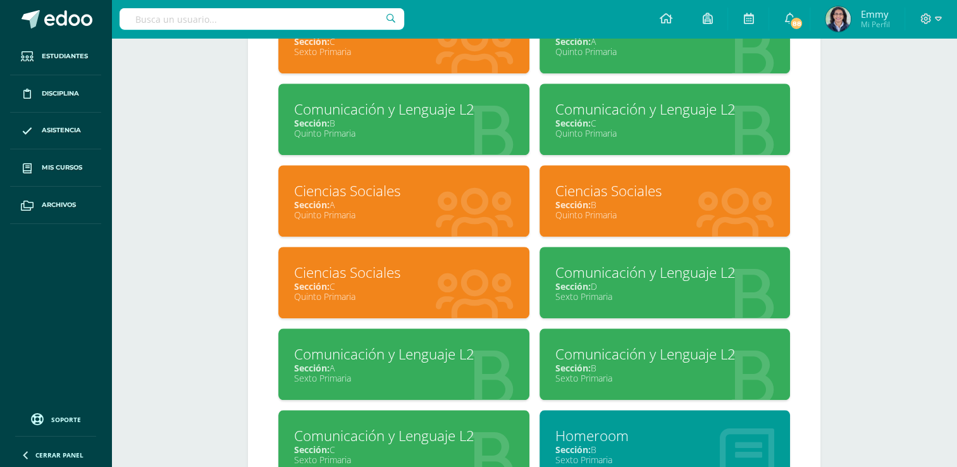
scroll to position [1110, 0]
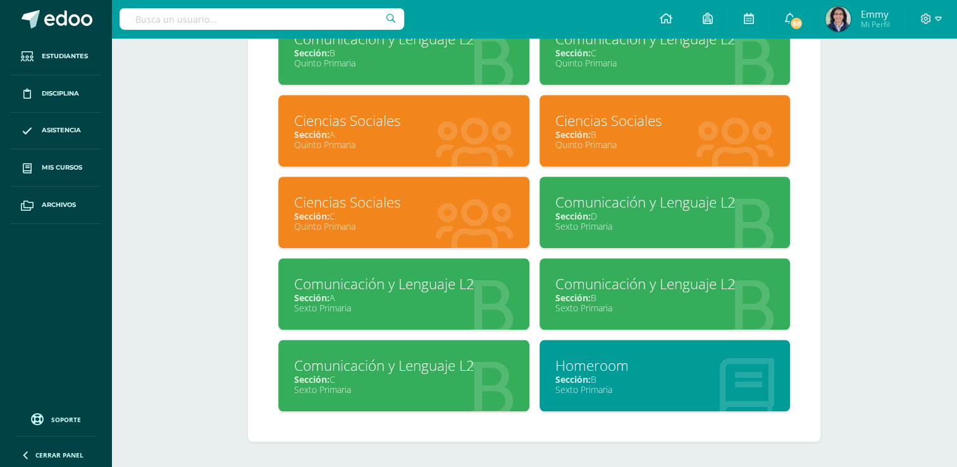
click at [492, 143] on div "Quinto Primaria" at bounding box center [403, 145] width 219 height 12
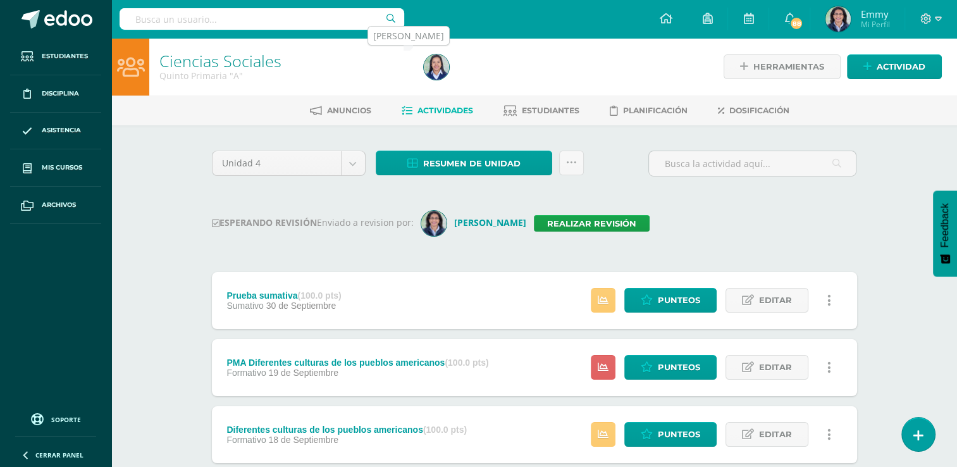
click at [438, 61] on img at bounding box center [436, 66] width 25 height 25
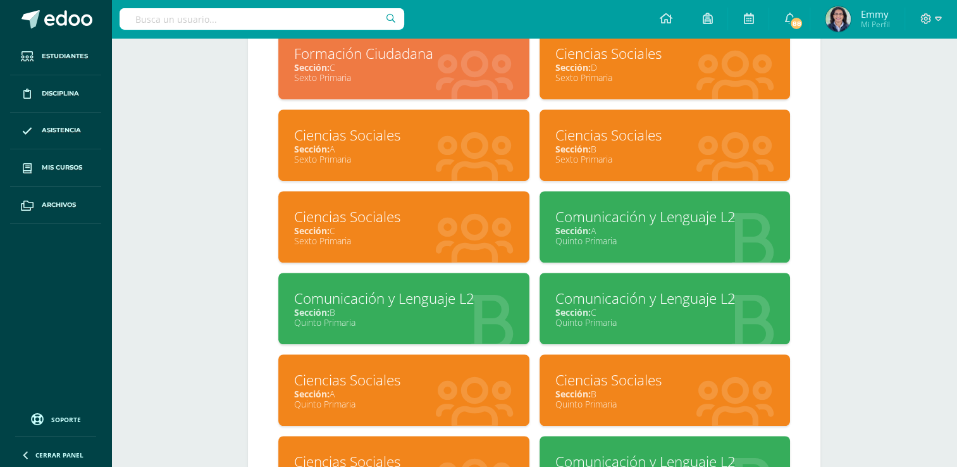
scroll to position [832, 0]
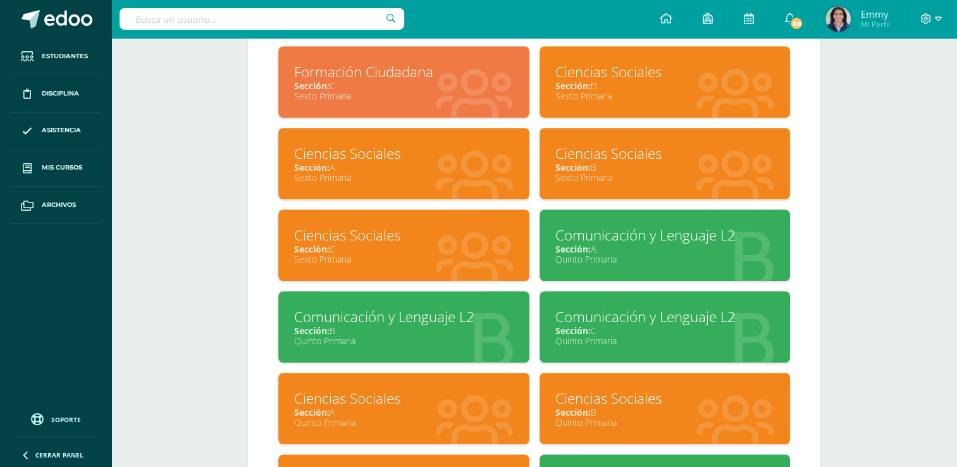
click at [474, 158] on div "Ciencias Sociales" at bounding box center [403, 154] width 219 height 20
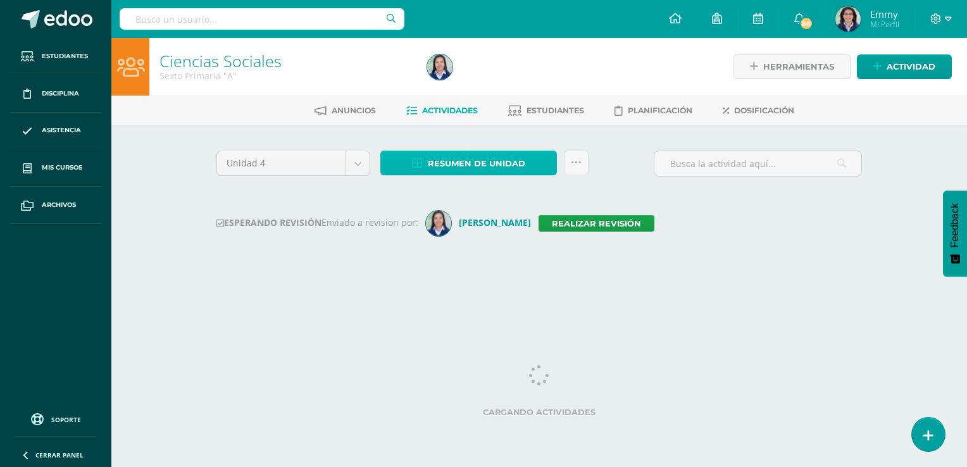
click at [483, 161] on span "Resumen de unidad" at bounding box center [476, 163] width 97 height 23
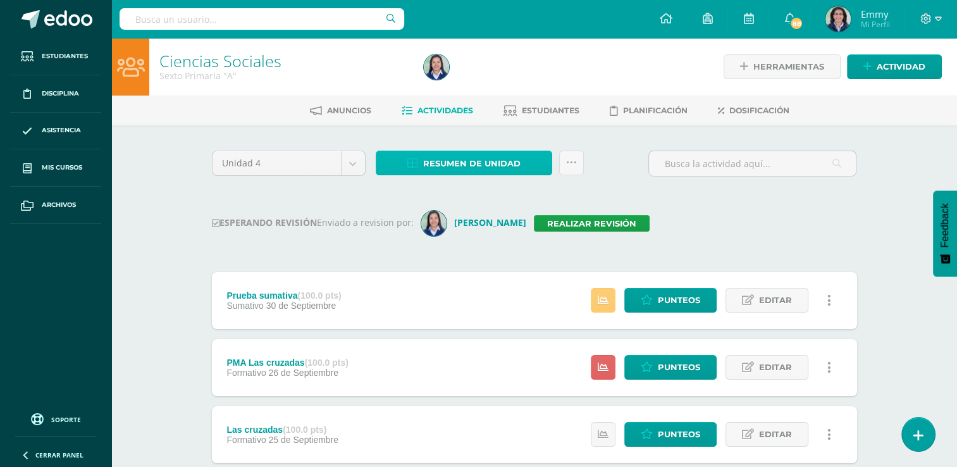
click at [483, 161] on span "Resumen de unidad" at bounding box center [471, 163] width 97 height 23
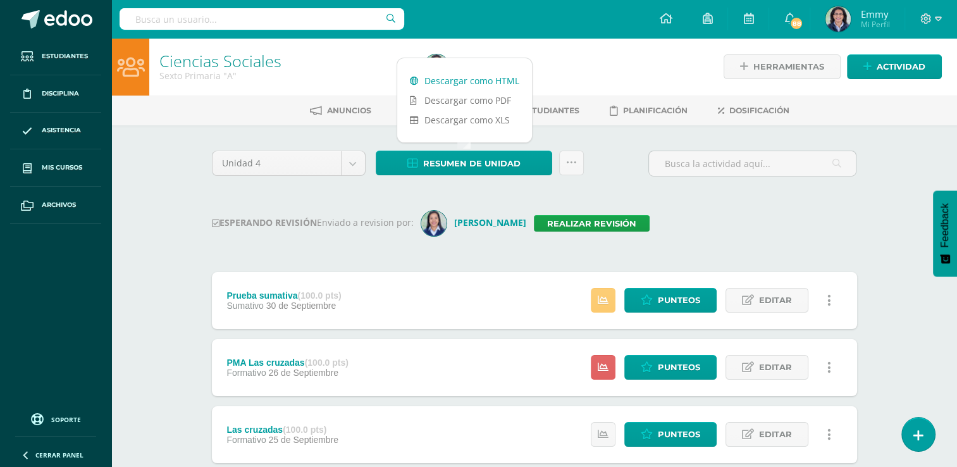
click at [483, 80] on link "Descargar como HTML" at bounding box center [464, 81] width 135 height 20
click at [591, 219] on link "Realizar revisión" at bounding box center [592, 223] width 116 height 16
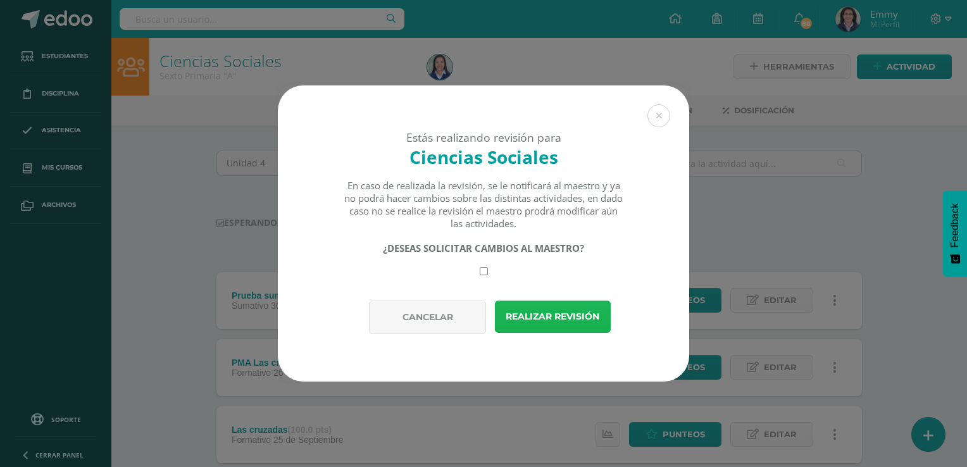
click at [567, 308] on button "Realizar revisión" at bounding box center [553, 316] width 116 height 32
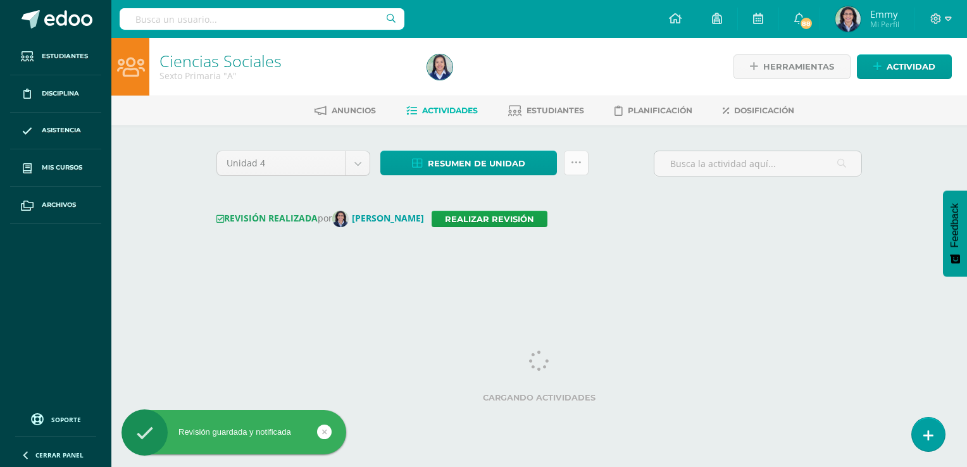
click at [586, 162] on link at bounding box center [576, 163] width 25 height 25
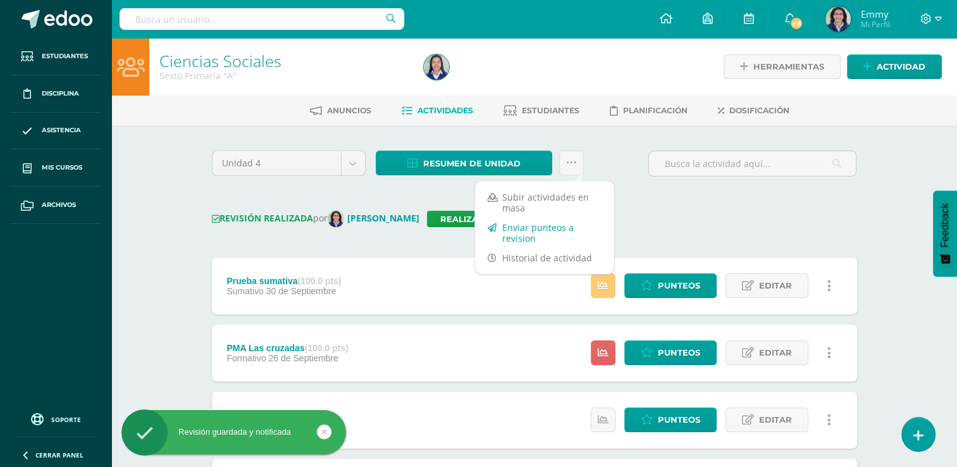
click at [560, 226] on link "Enviar punteos a revision" at bounding box center [544, 233] width 139 height 30
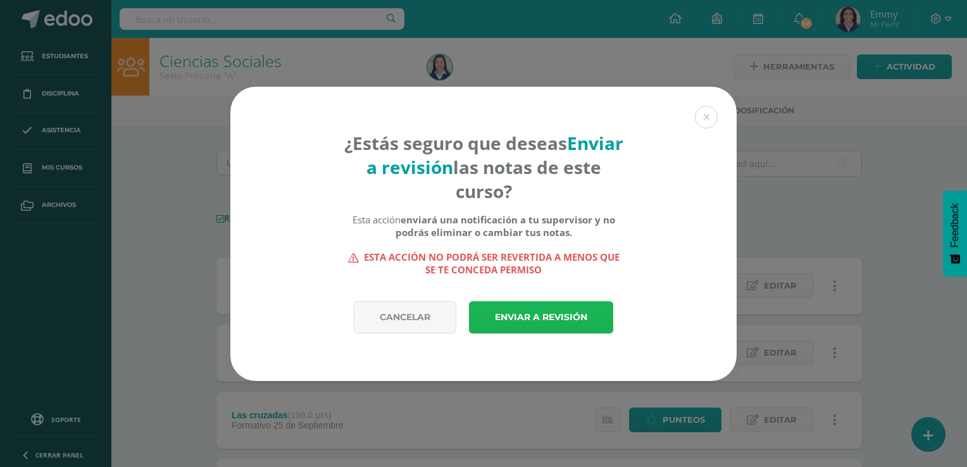
click at [521, 317] on link "Enviar a revisión" at bounding box center [541, 317] width 144 height 32
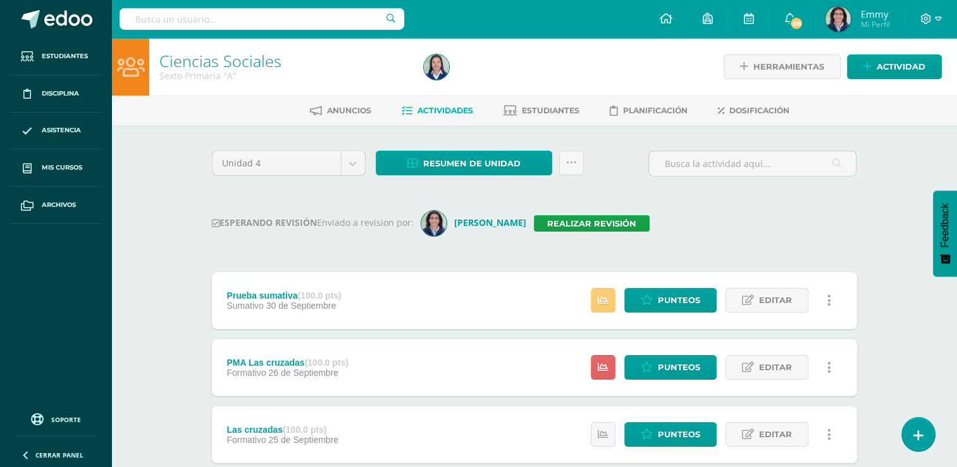
click at [443, 71] on img at bounding box center [436, 66] width 25 height 25
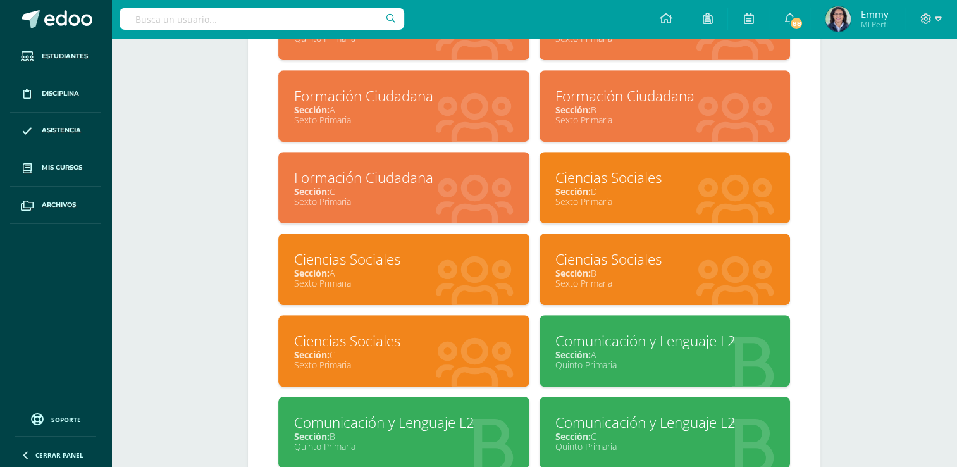
scroll to position [720, 0]
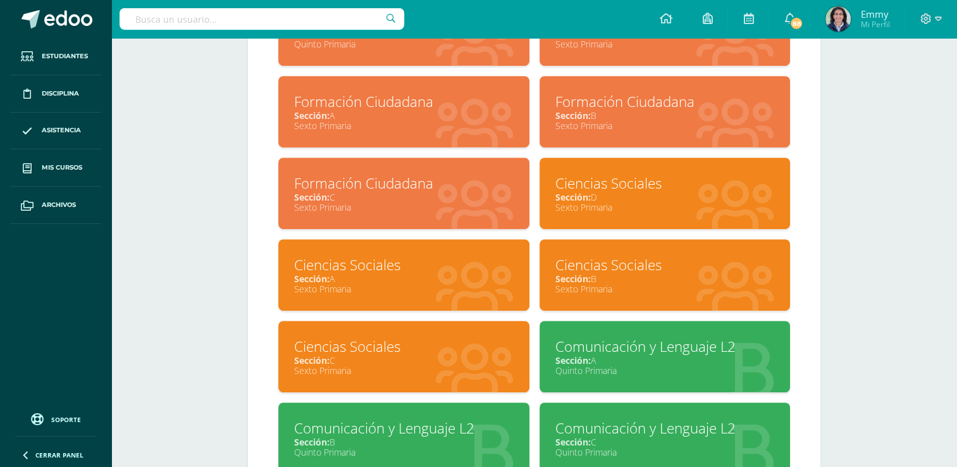
click at [648, 267] on div "Ciencias Sociales" at bounding box center [664, 265] width 219 height 20
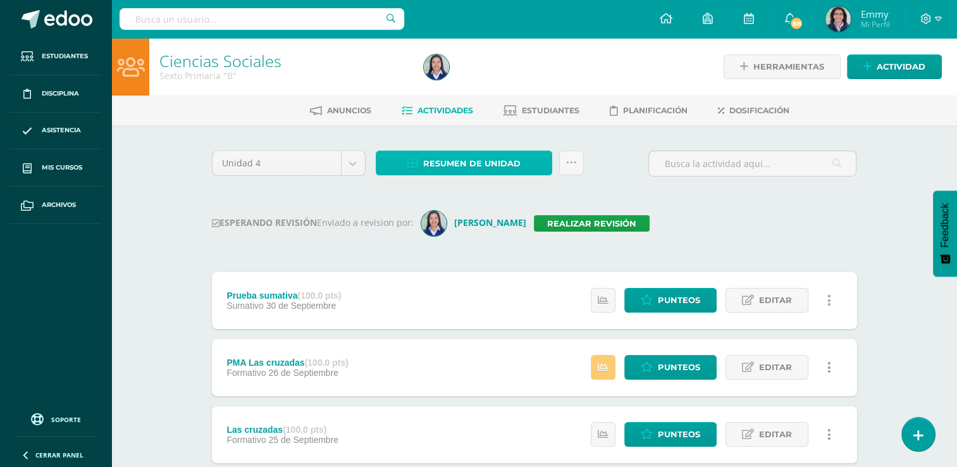
click at [488, 158] on span "Resumen de unidad" at bounding box center [471, 163] width 97 height 23
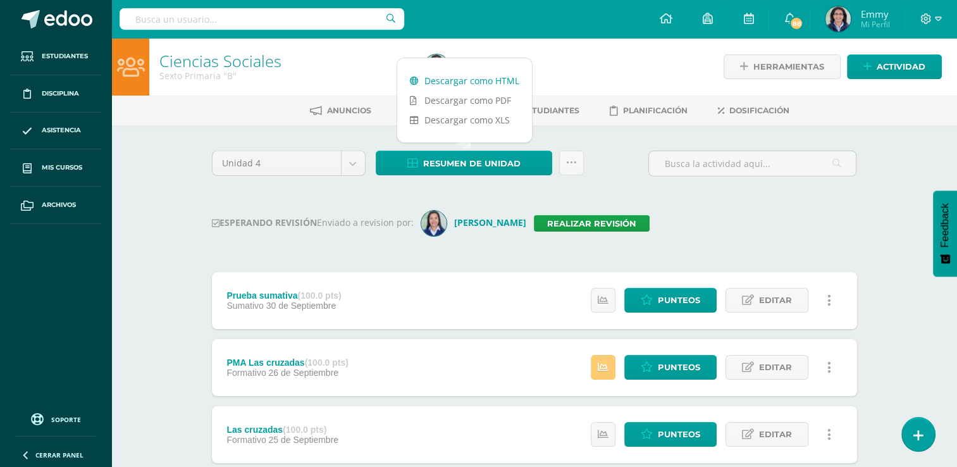
click at [486, 78] on link "Descargar como HTML" at bounding box center [464, 81] width 135 height 20
click at [602, 221] on link "Realizar revisión" at bounding box center [592, 223] width 116 height 16
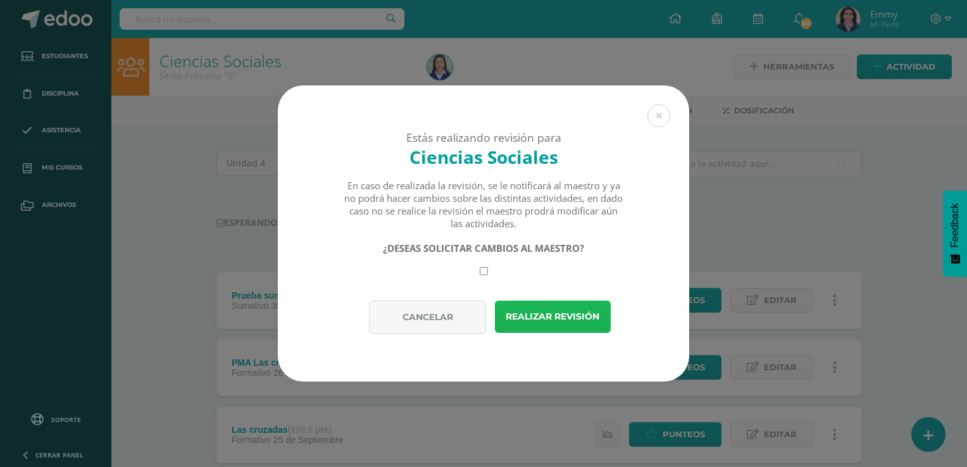
click at [562, 320] on button "Realizar revisión" at bounding box center [553, 316] width 116 height 32
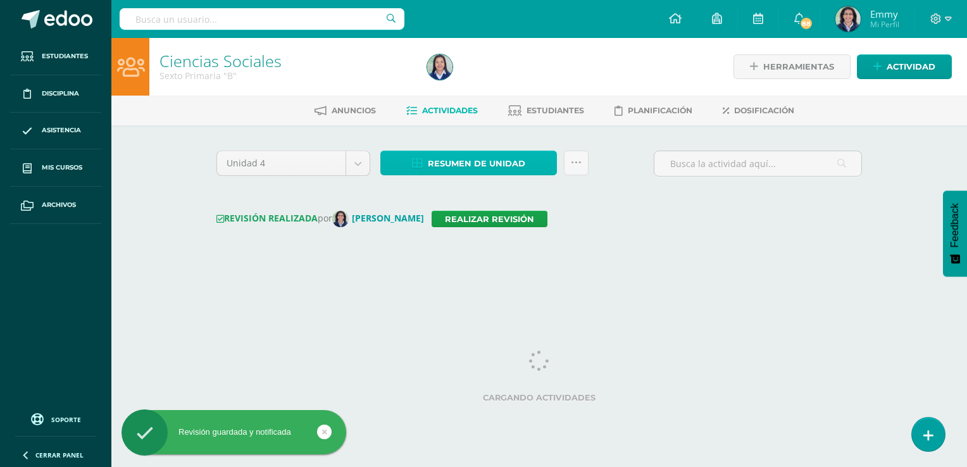
click at [509, 161] on span "Resumen de unidad" at bounding box center [476, 163] width 97 height 23
click at [500, 160] on span "Resumen de unidad" at bounding box center [476, 163] width 97 height 23
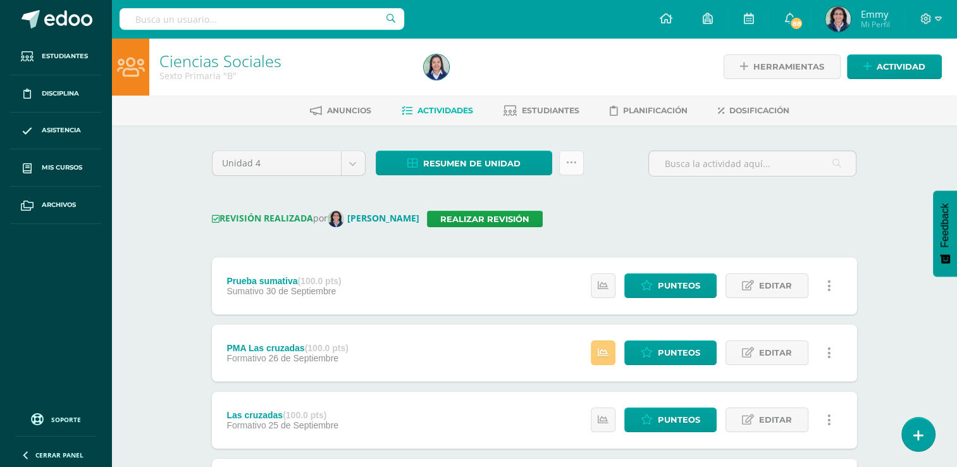
click at [575, 165] on icon at bounding box center [571, 163] width 11 height 11
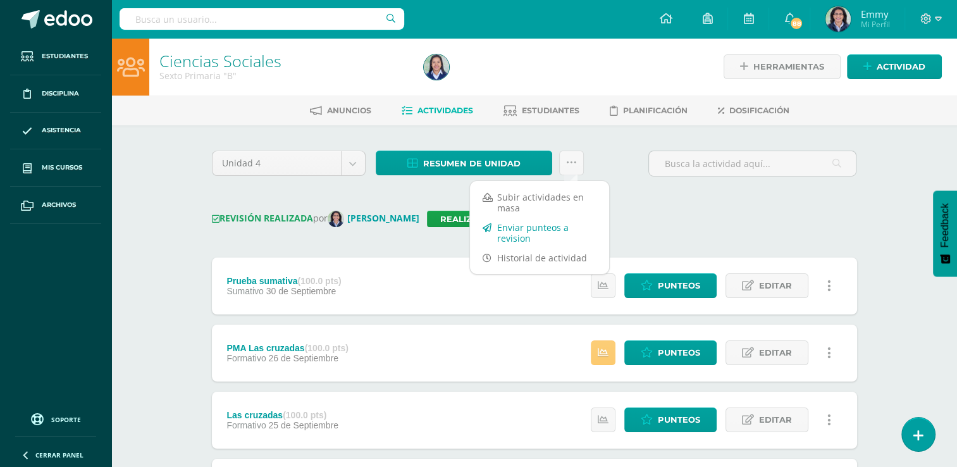
click at [541, 224] on link "Enviar punteos a revision" at bounding box center [539, 233] width 139 height 30
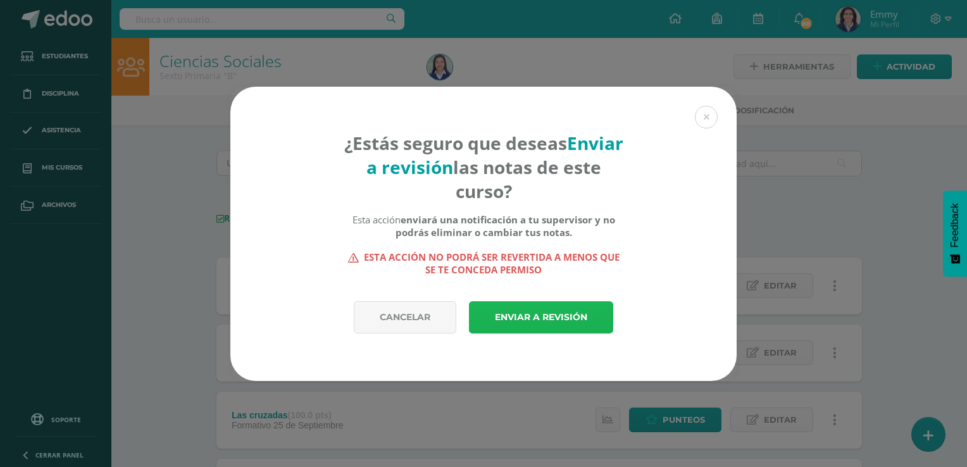
click at [540, 312] on link "Enviar a revisión" at bounding box center [541, 317] width 144 height 32
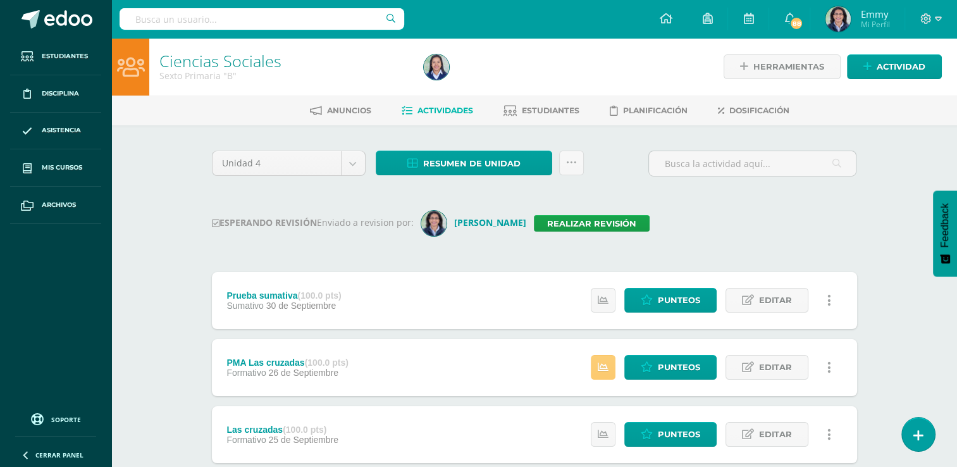
click at [517, 65] on div at bounding box center [553, 67] width 269 height 58
click at [435, 64] on img at bounding box center [436, 66] width 25 height 25
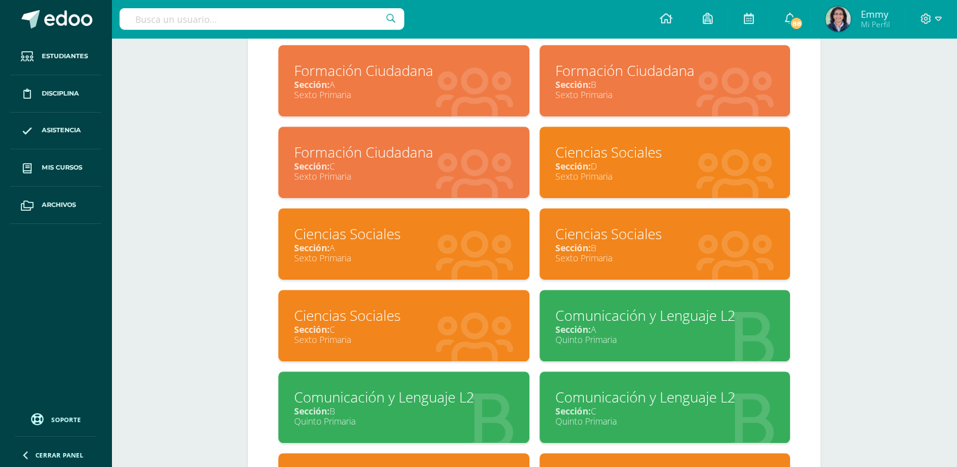
scroll to position [742, 0]
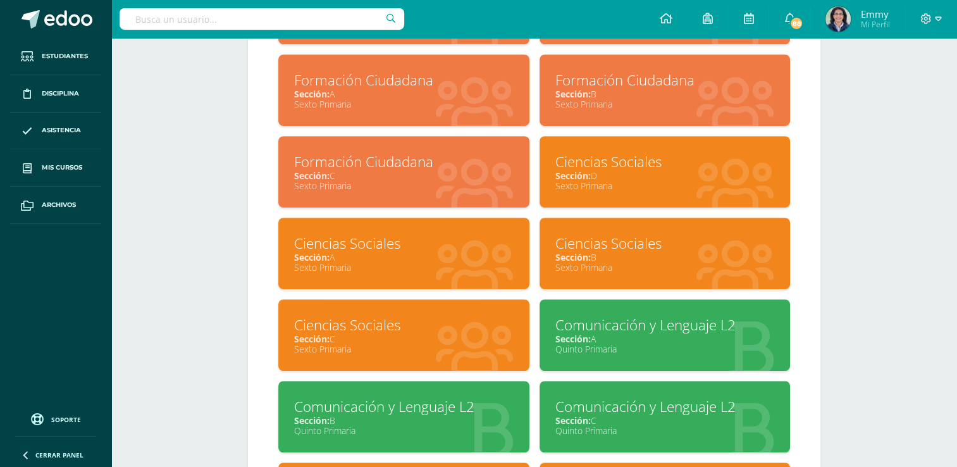
click at [450, 330] on div "Ciencias Sociales" at bounding box center [403, 325] width 219 height 20
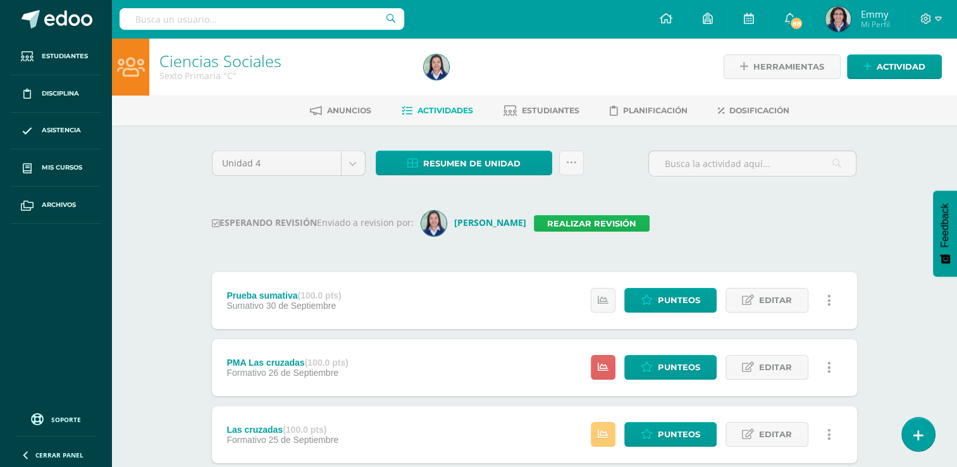
click at [580, 216] on link "Realizar revisión" at bounding box center [592, 223] width 116 height 16
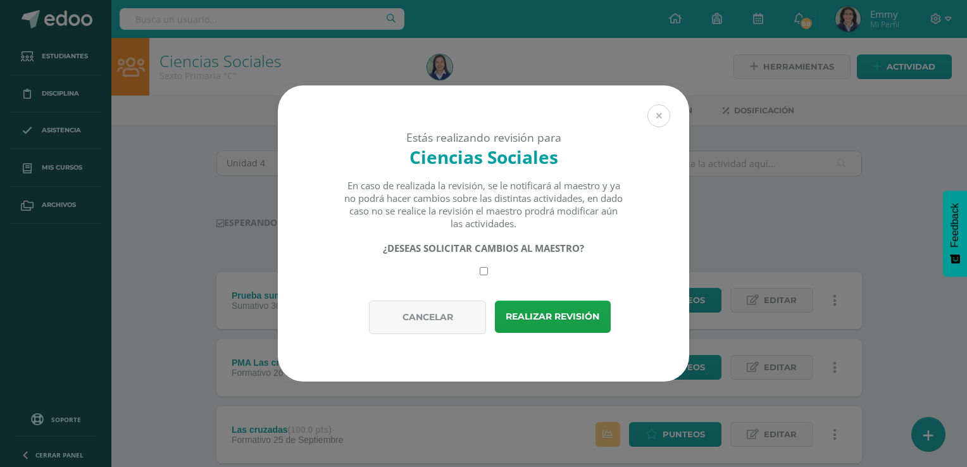
click at [657, 111] on button at bounding box center [658, 115] width 23 height 23
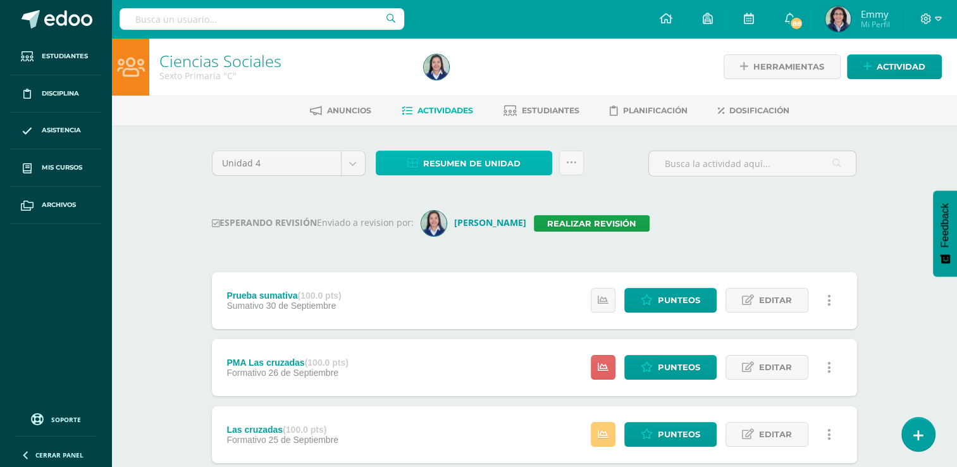
click at [496, 153] on span "Resumen de unidad" at bounding box center [471, 163] width 97 height 23
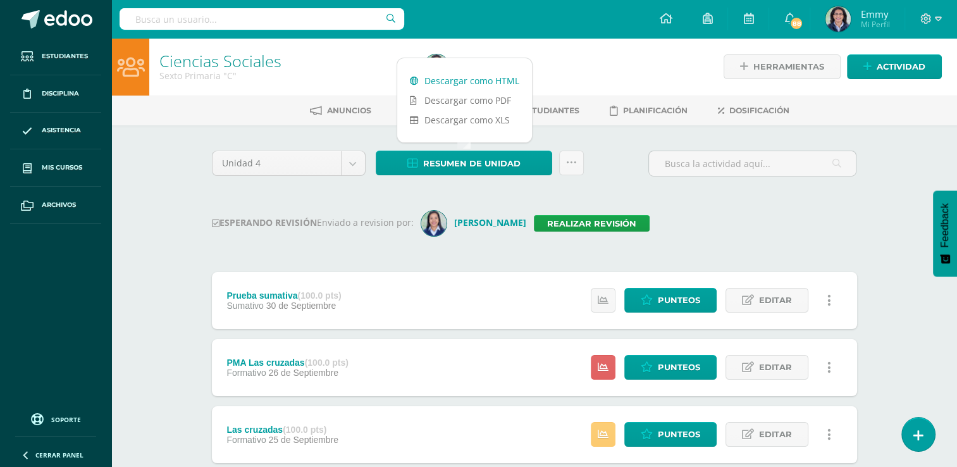
click at [491, 78] on link "Descargar como HTML" at bounding box center [464, 81] width 135 height 20
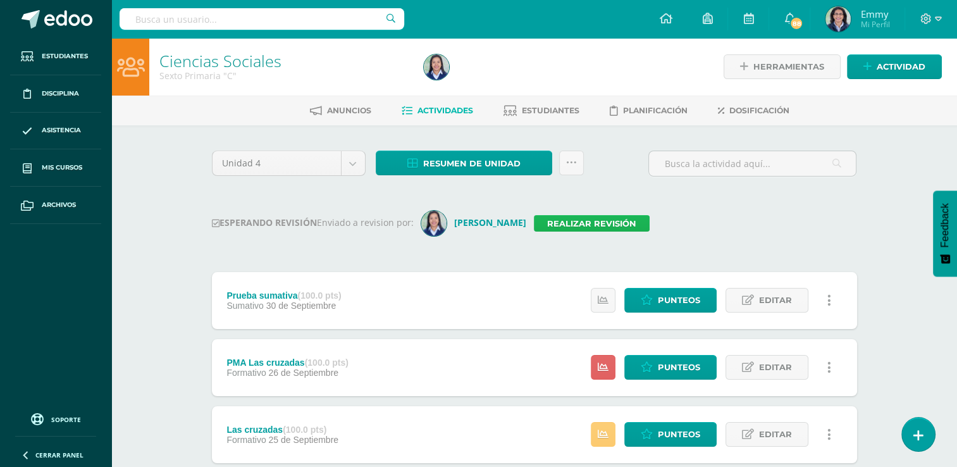
click at [562, 221] on link "Realizar revisión" at bounding box center [592, 223] width 116 height 16
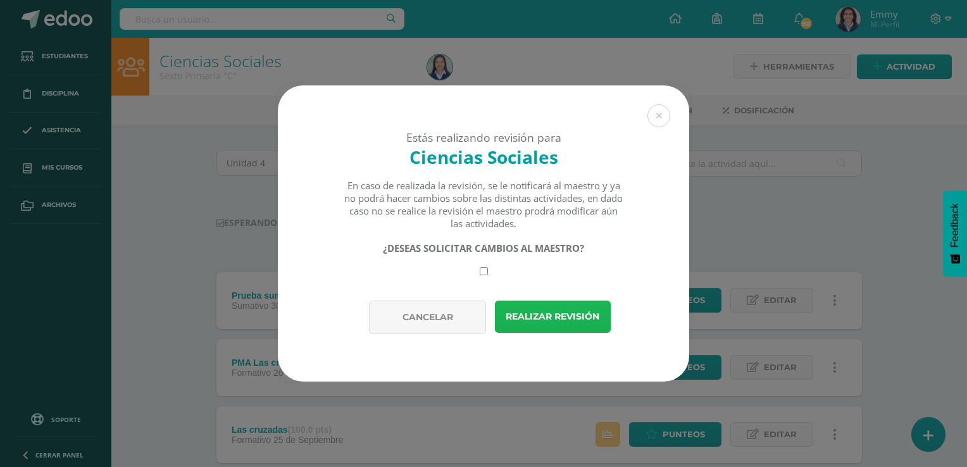
click at [574, 321] on button "Realizar revisión" at bounding box center [553, 316] width 116 height 32
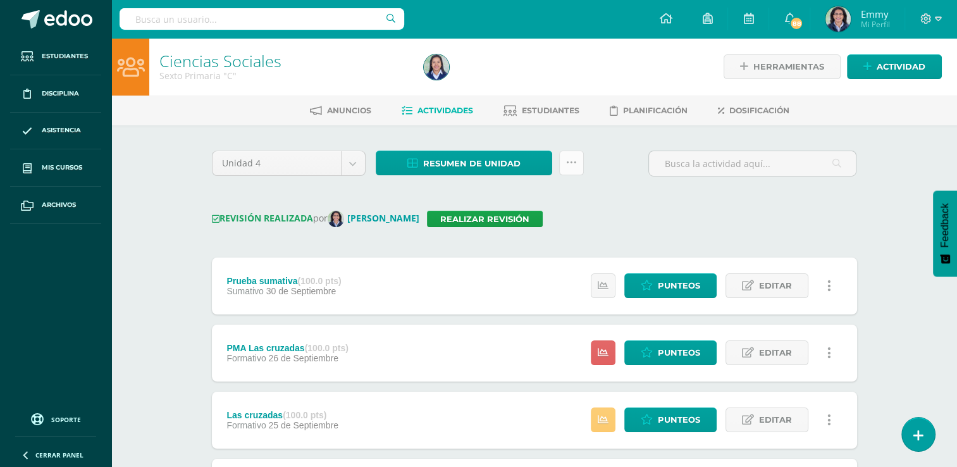
click at [575, 161] on icon at bounding box center [571, 163] width 11 height 11
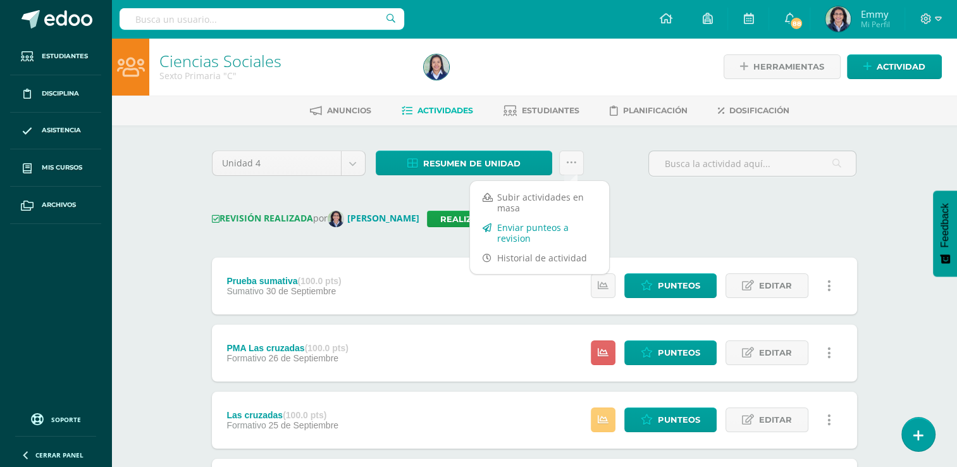
click at [556, 232] on link "Enviar punteos a revision" at bounding box center [539, 233] width 139 height 30
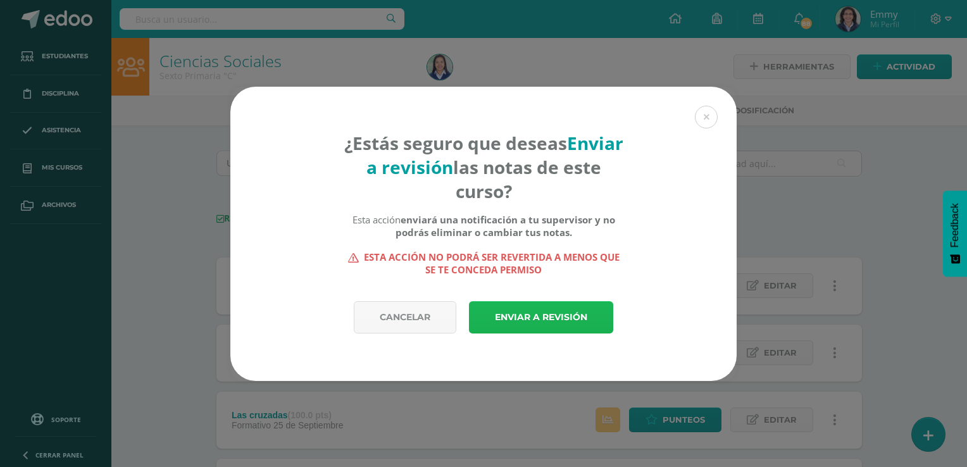
click at [558, 311] on link "Enviar a revisión" at bounding box center [541, 317] width 144 height 32
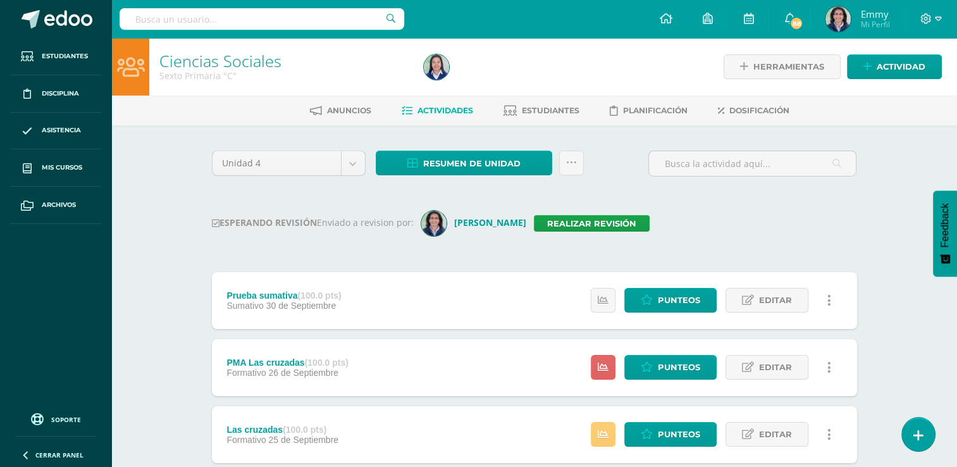
click at [558, 311] on div "Prueba sumativa (100.0 pts) Sumativo 30 de Septiembre Estatus de Actividad: 0 E…" at bounding box center [534, 300] width 645 height 57
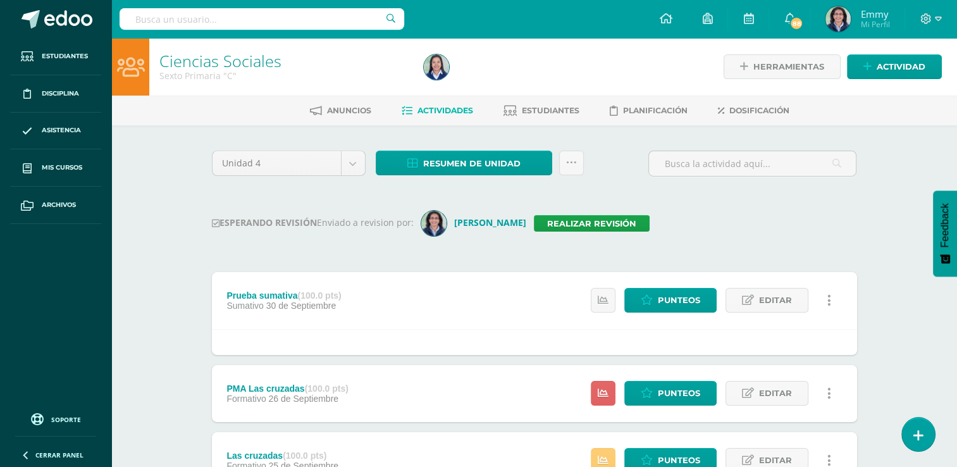
click at [558, 311] on div "Prueba sumativa (100.0 pts) Sumativo 30 de Septiembre Estatus de Actividad: 0 E…" at bounding box center [534, 300] width 645 height 57
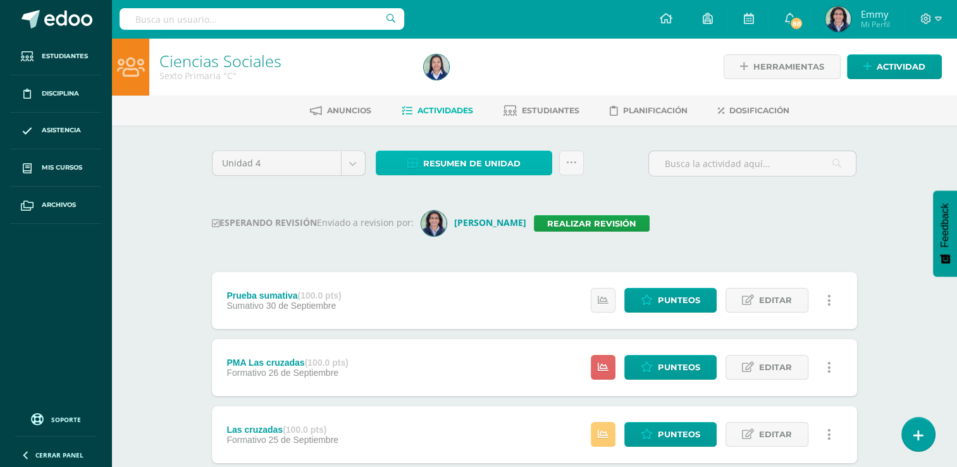
click at [511, 156] on span "Resumen de unidad" at bounding box center [471, 163] width 97 height 23
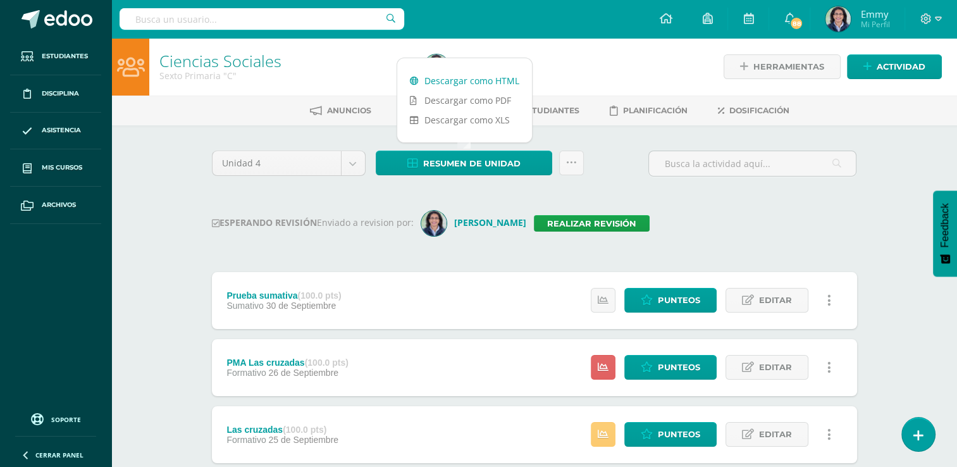
click at [488, 82] on link "Descargar como HTML" at bounding box center [464, 81] width 135 height 20
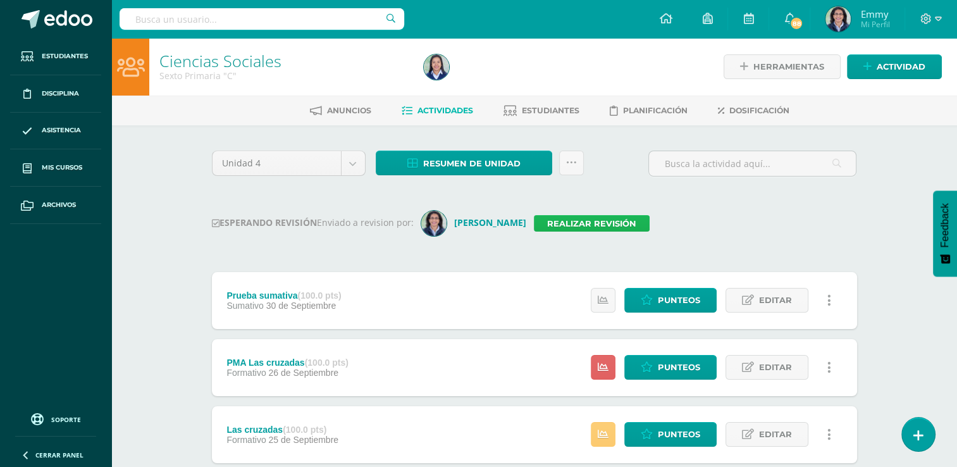
click at [617, 223] on link "Realizar revisión" at bounding box center [592, 223] width 116 height 16
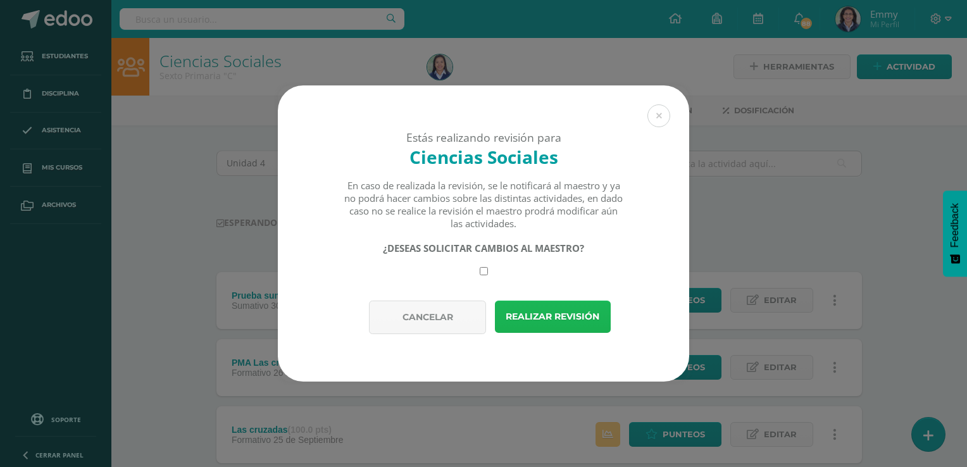
click at [553, 318] on button "Realizar revisión" at bounding box center [553, 316] width 116 height 32
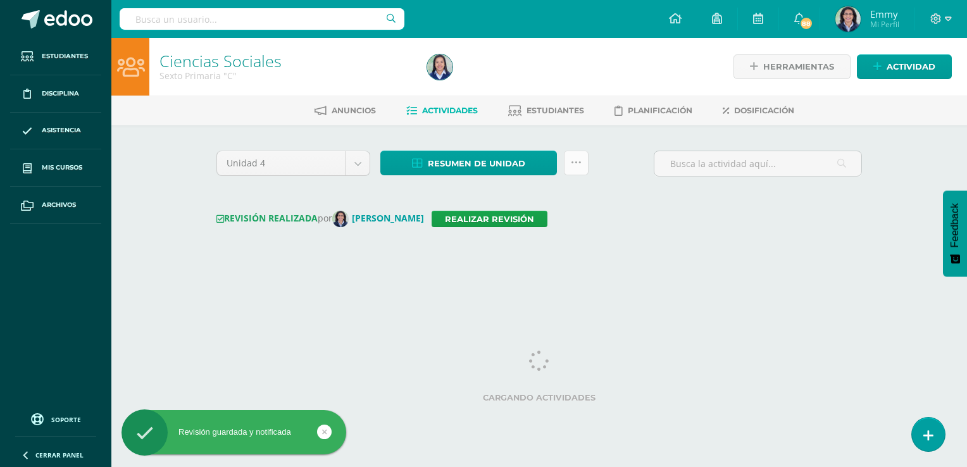
click at [582, 163] on link at bounding box center [576, 163] width 25 height 25
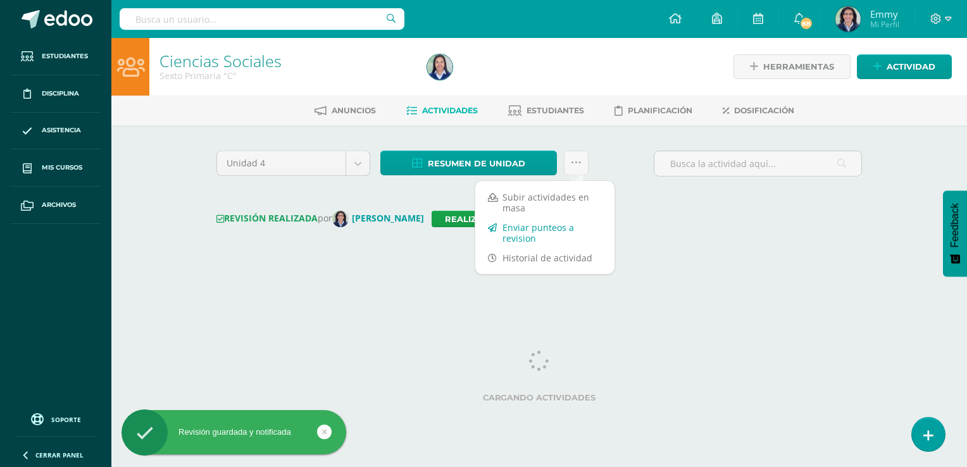
click at [540, 232] on link "Enviar punteos a revision" at bounding box center [544, 233] width 139 height 30
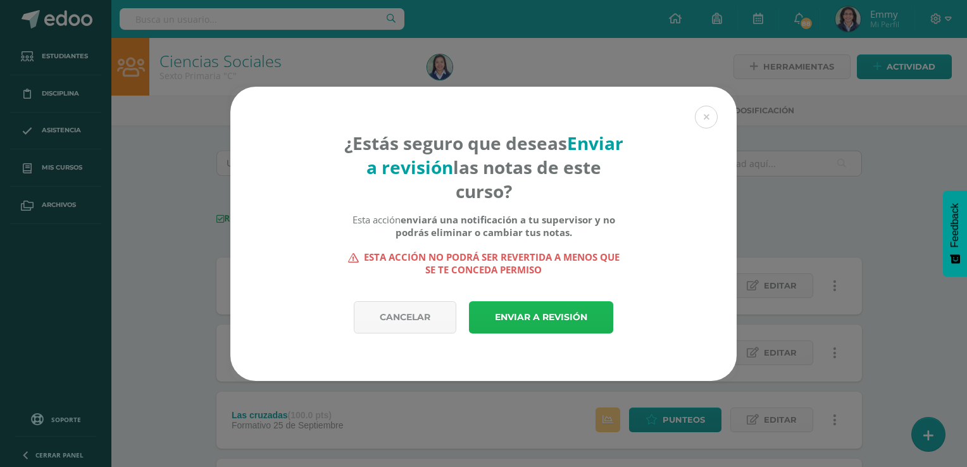
click at [530, 318] on link "Enviar a revisión" at bounding box center [541, 317] width 144 height 32
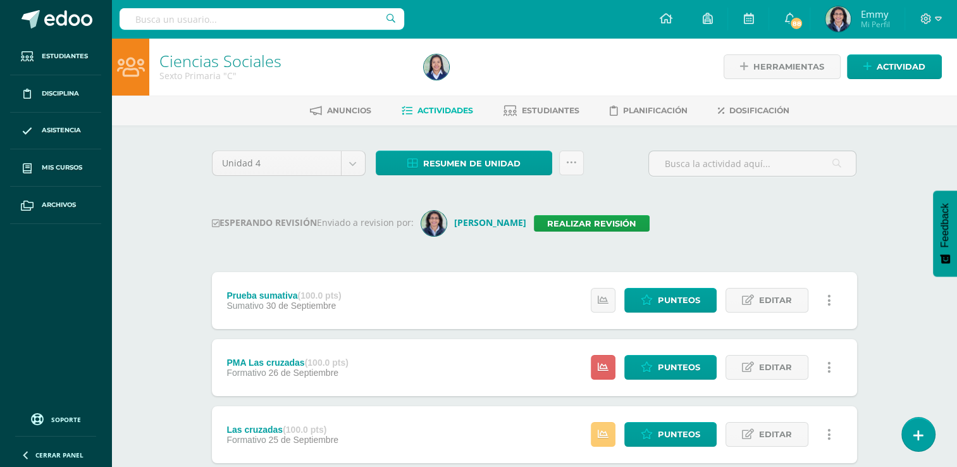
click at [781, 211] on div "ESPERANDO REVISIÓN Enviado a revision por: [PERSON_NAME] Realizar revisión" at bounding box center [534, 223] width 645 height 25
click at [580, 158] on link at bounding box center [571, 163] width 25 height 25
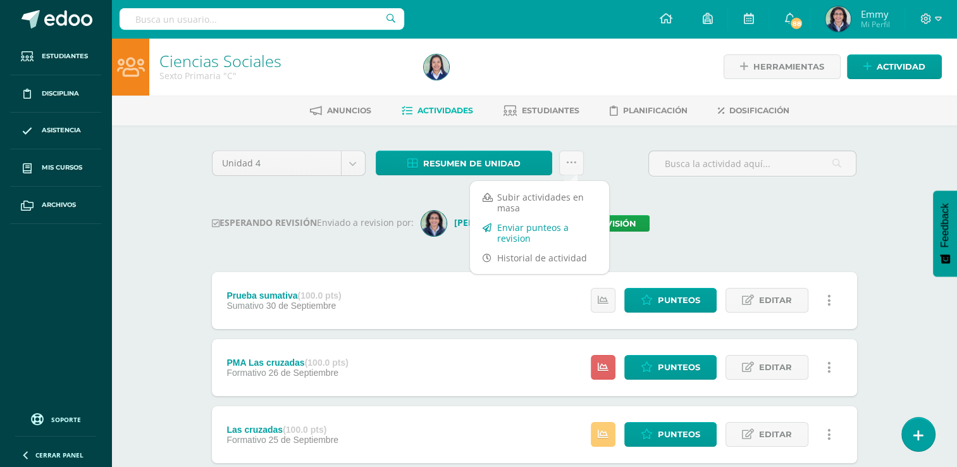
click at [548, 230] on link "Enviar punteos a revision" at bounding box center [539, 233] width 139 height 30
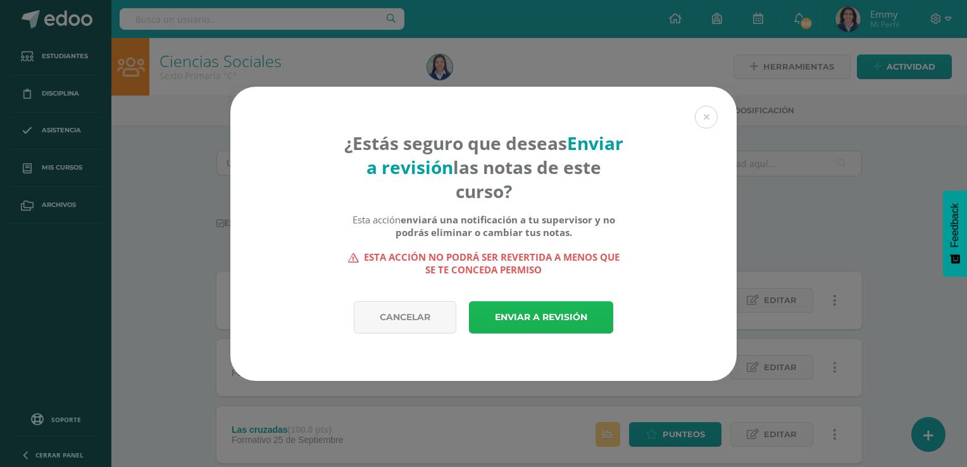
click at [542, 307] on link "Enviar a revisión" at bounding box center [541, 317] width 144 height 32
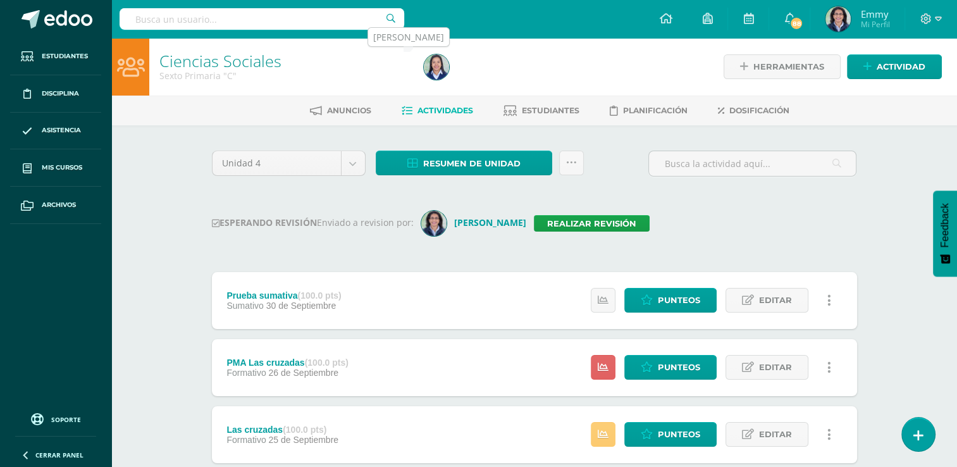
click at [436, 68] on img at bounding box center [436, 66] width 25 height 25
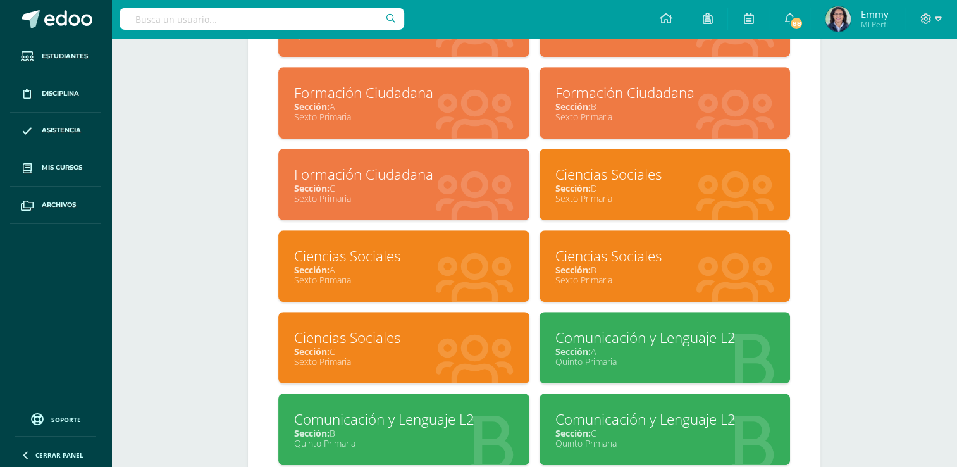
scroll to position [772, 0]
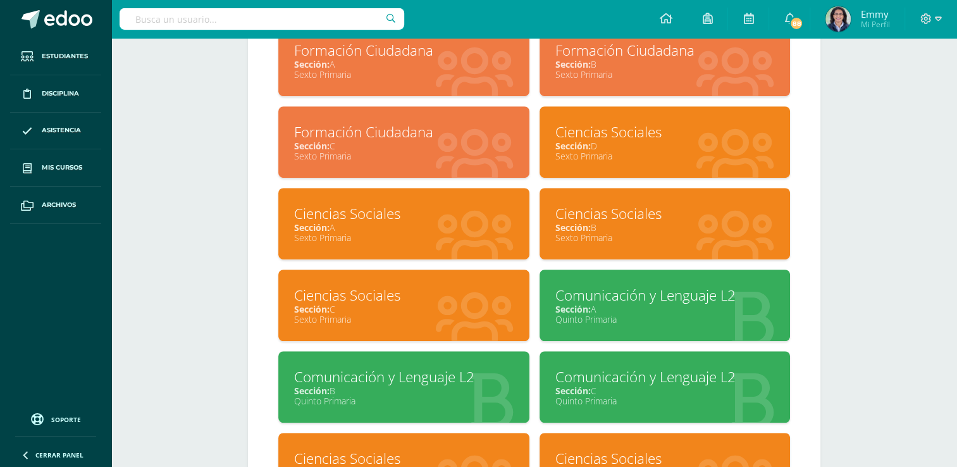
click at [602, 155] on div "Sexto Primaria" at bounding box center [664, 156] width 219 height 12
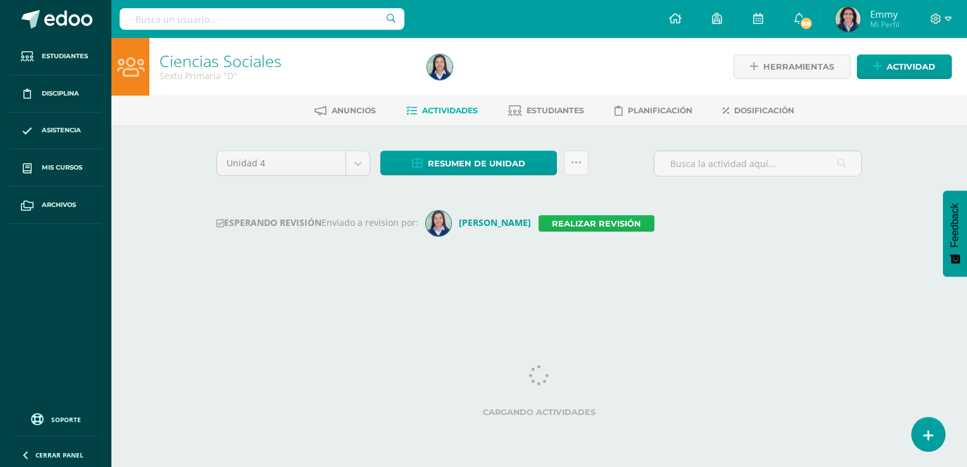
click at [590, 220] on link "Realizar revisión" at bounding box center [596, 223] width 116 height 16
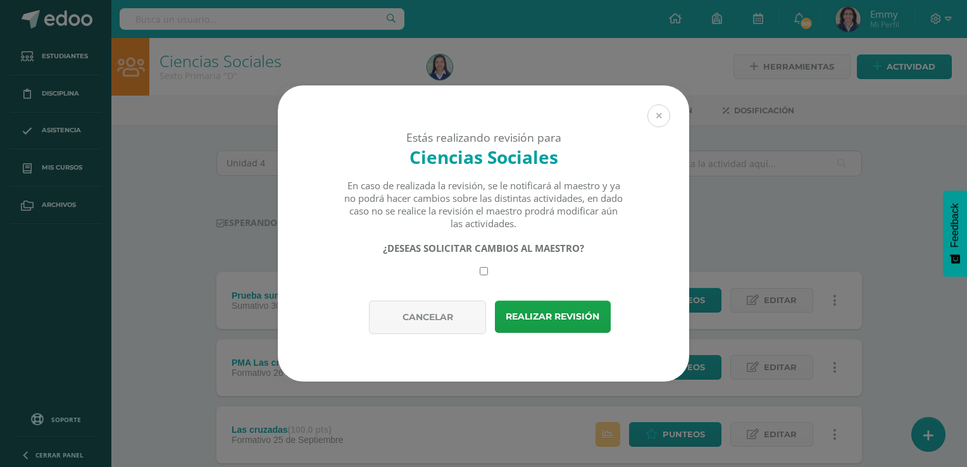
click at [665, 109] on button at bounding box center [658, 115] width 23 height 23
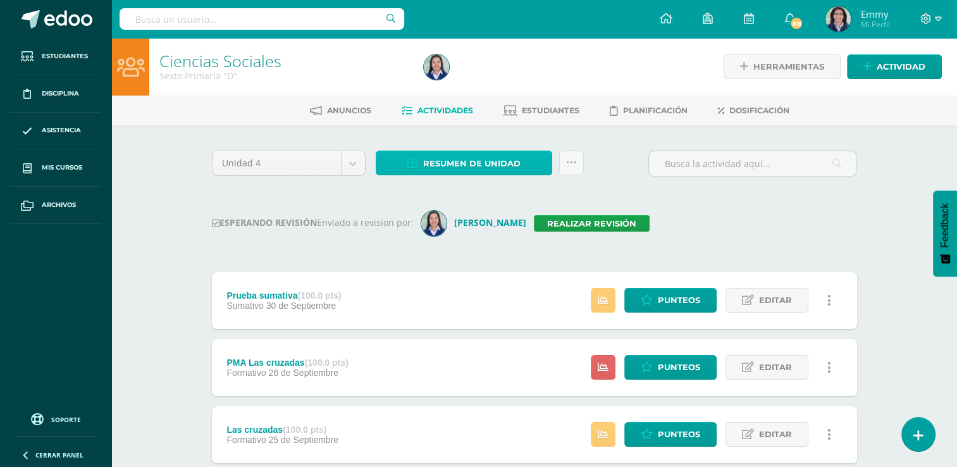
click at [479, 159] on span "Resumen de unidad" at bounding box center [471, 163] width 97 height 23
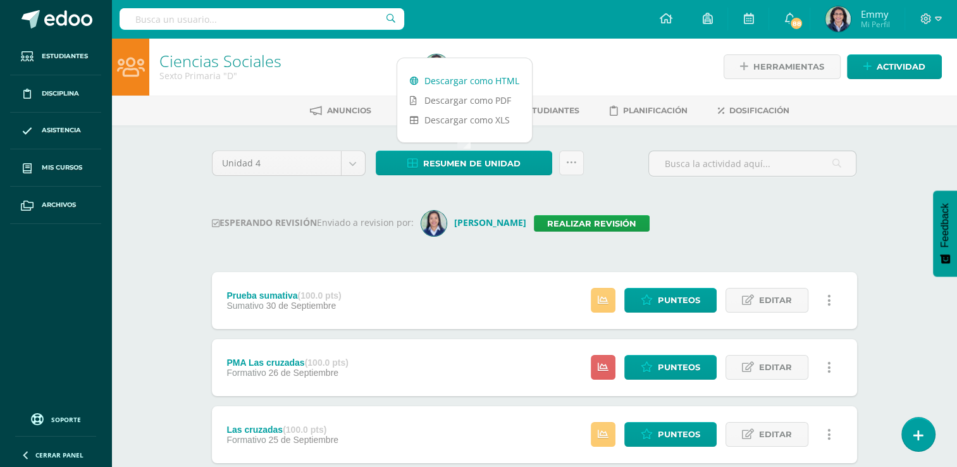
click at [479, 75] on link "Descargar como HTML" at bounding box center [464, 81] width 135 height 20
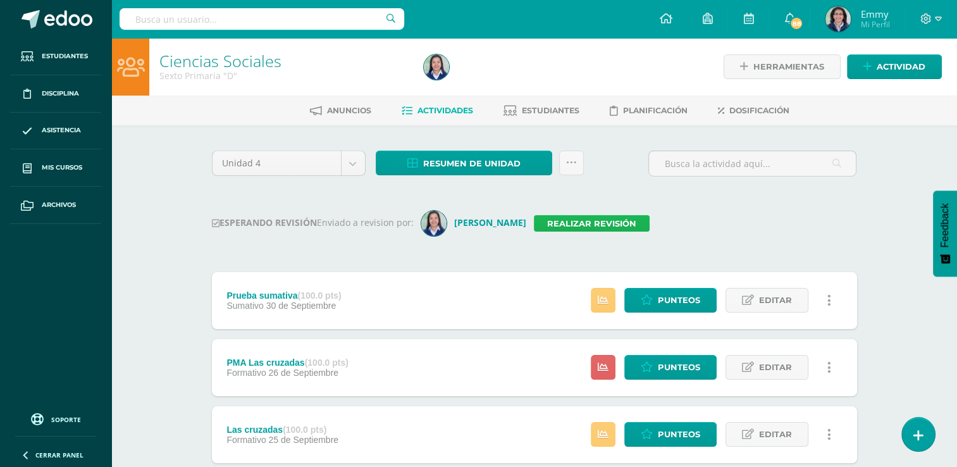
click at [602, 225] on link "Realizar revisión" at bounding box center [592, 223] width 116 height 16
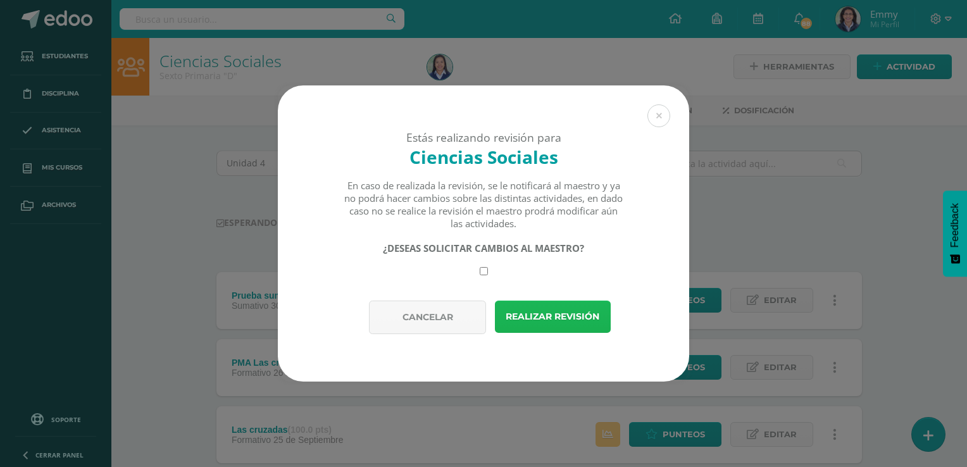
click at [567, 328] on button "Realizar revisión" at bounding box center [553, 316] width 116 height 32
click at [567, 326] on button "Realizar revisión" at bounding box center [553, 316] width 116 height 32
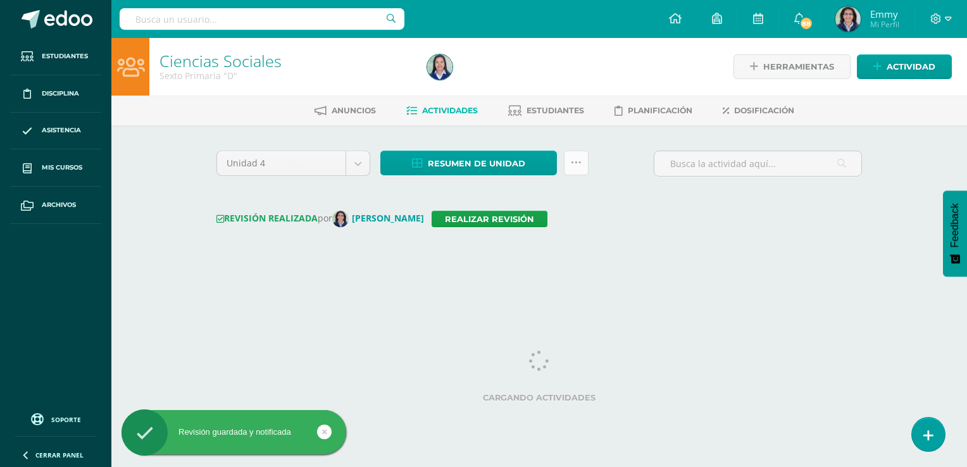
click at [580, 163] on icon at bounding box center [576, 163] width 11 height 11
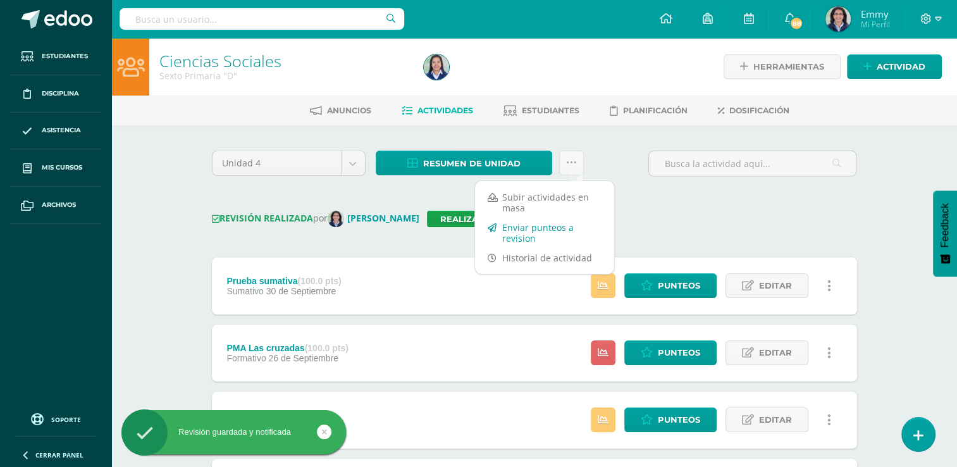
click at [553, 228] on link "Enviar punteos a revision" at bounding box center [544, 233] width 139 height 30
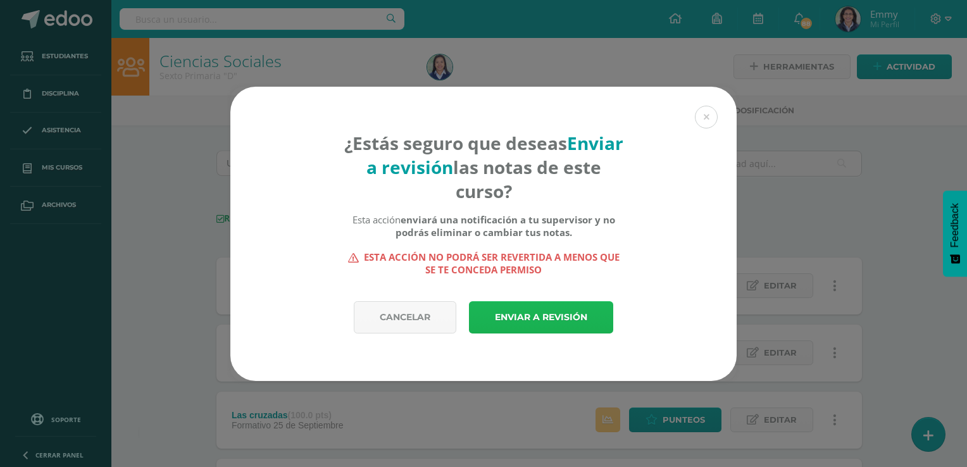
click at [557, 311] on link "Enviar a revisión" at bounding box center [541, 317] width 144 height 32
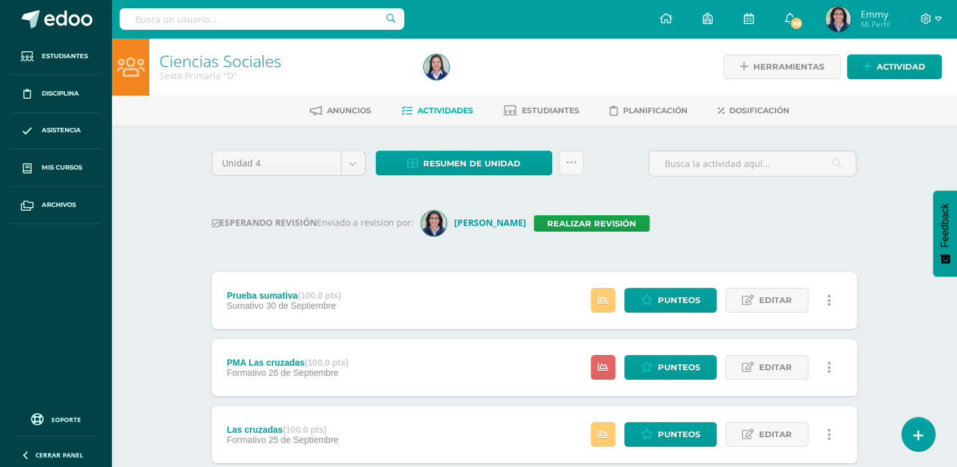
click at [719, 226] on div "ESPERANDO REVISIÓN Enviado a revision por: [PERSON_NAME] Realizar revisión" at bounding box center [534, 223] width 645 height 25
click at [438, 58] on img at bounding box center [436, 66] width 25 height 25
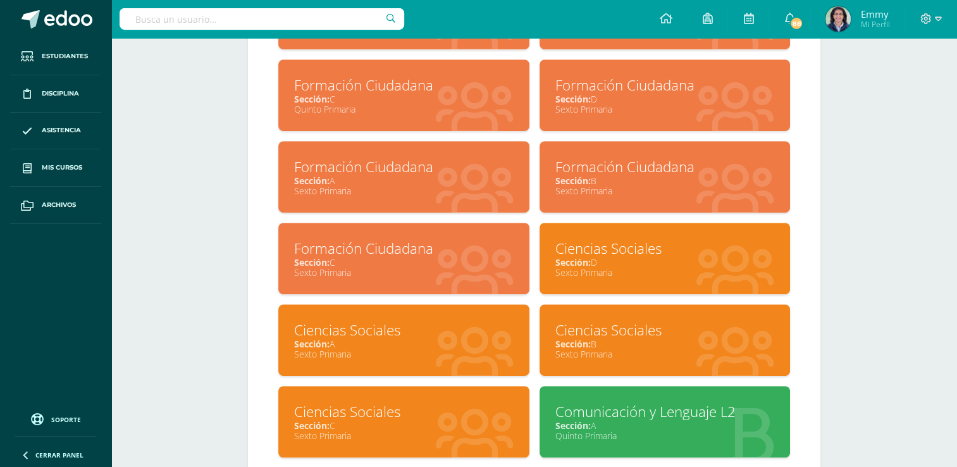
scroll to position [658, 0]
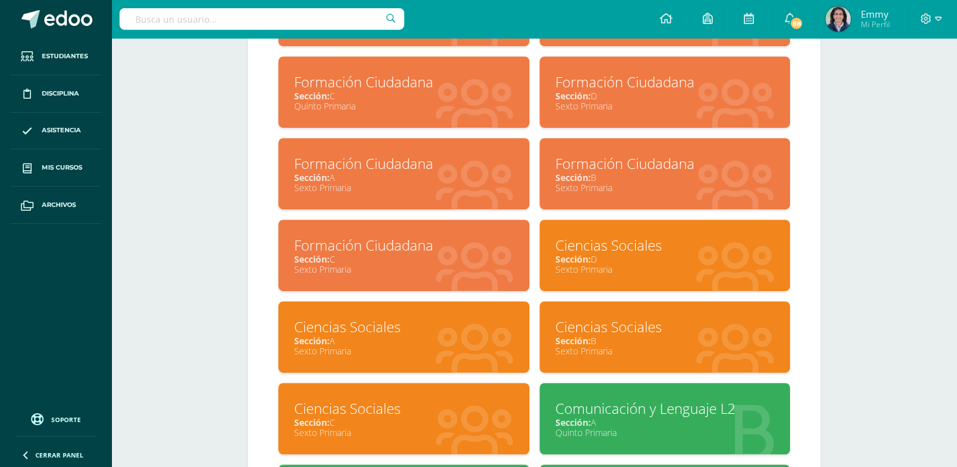
click at [474, 183] on div "Sexto Primaria" at bounding box center [403, 188] width 219 height 12
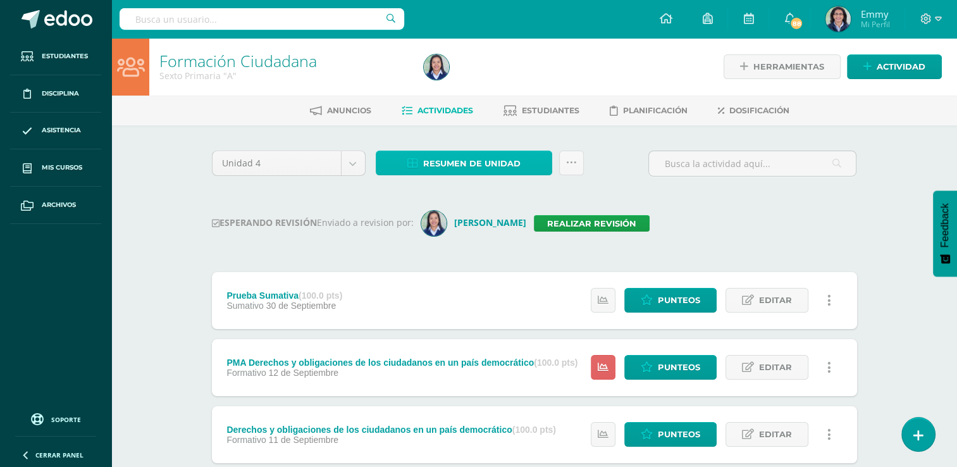
click at [463, 163] on span "Resumen de unidad" at bounding box center [471, 163] width 97 height 23
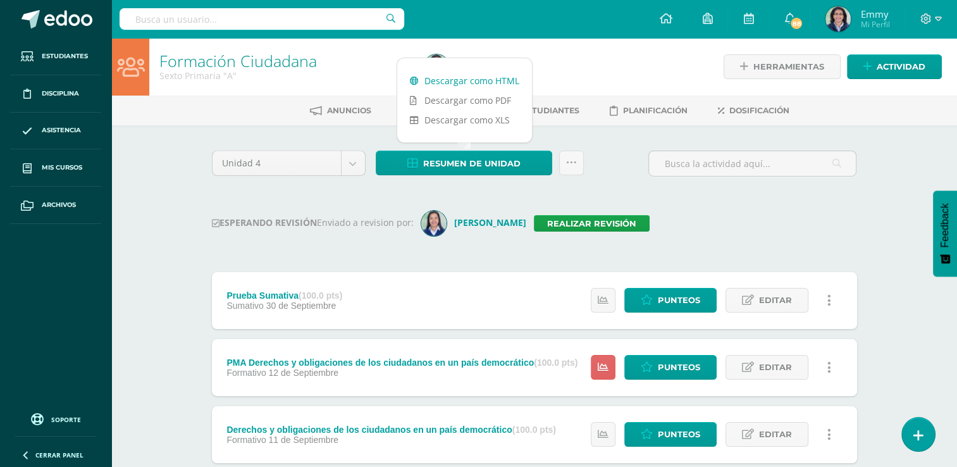
click at [488, 81] on link "Descargar como HTML" at bounding box center [464, 81] width 135 height 20
click at [585, 219] on link "Realizar revisión" at bounding box center [592, 223] width 116 height 16
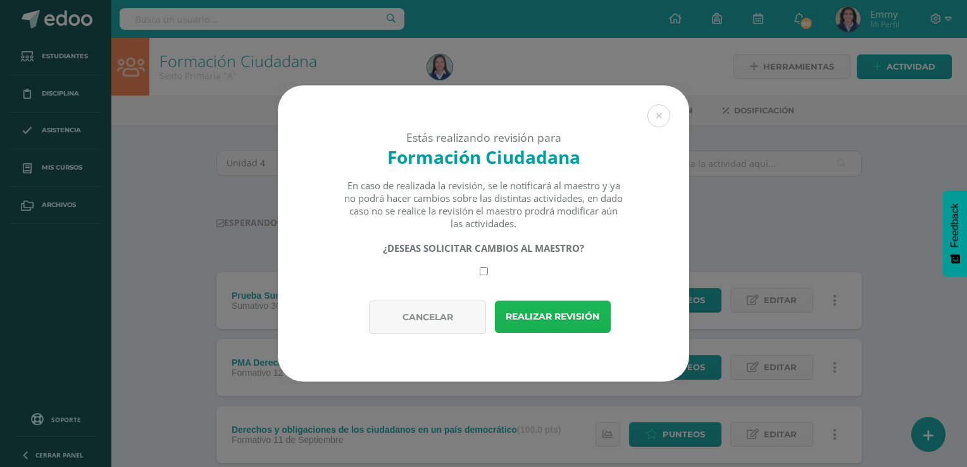
click at [553, 316] on button "Realizar revisión" at bounding box center [553, 316] width 116 height 32
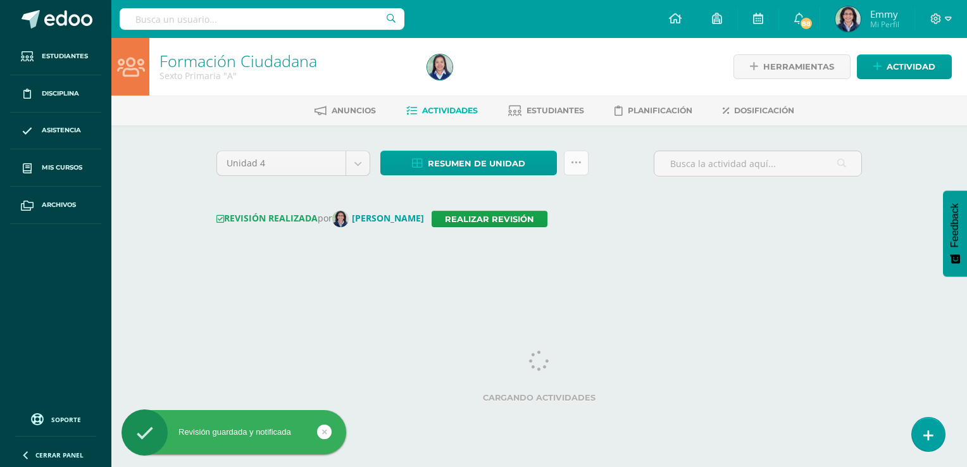
click at [584, 161] on link at bounding box center [576, 163] width 25 height 25
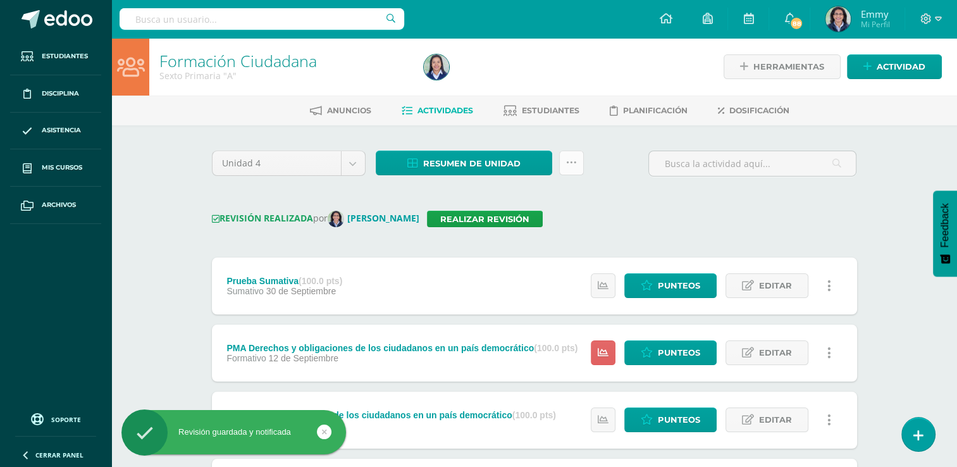
click at [580, 161] on link at bounding box center [571, 163] width 25 height 25
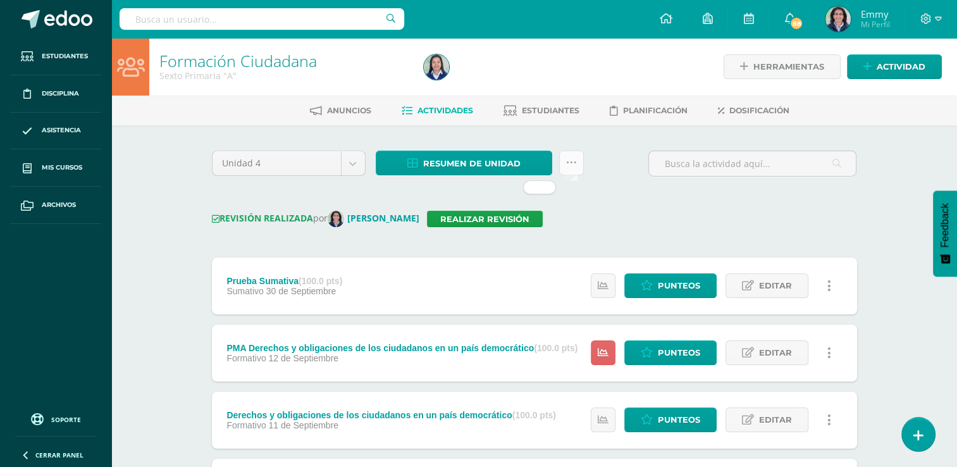
click at [579, 156] on link at bounding box center [571, 163] width 25 height 25
click at [634, 196] on div "Unidad 4 Unidad 1 Unidad 2 Unidad 3 Unidad 4 Resumen de unidad Descargar como H…" at bounding box center [534, 463] width 655 height 625
click at [577, 156] on link at bounding box center [571, 163] width 25 height 25
click at [576, 163] on icon at bounding box center [571, 163] width 11 height 11
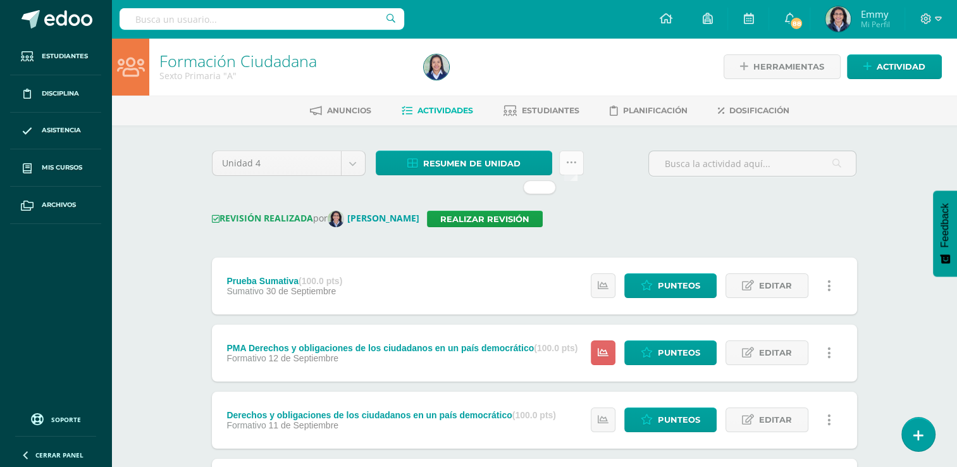
click at [575, 163] on icon at bounding box center [571, 163] width 11 height 11
click at [574, 166] on icon at bounding box center [571, 163] width 11 height 11
click at [617, 183] on div "Unidad 4 Unidad 1 Unidad 2 Unidad 3 Unidad 4 Resumen de unidad Descargar como H…" at bounding box center [534, 169] width 655 height 36
click at [579, 164] on link at bounding box center [571, 163] width 25 height 25
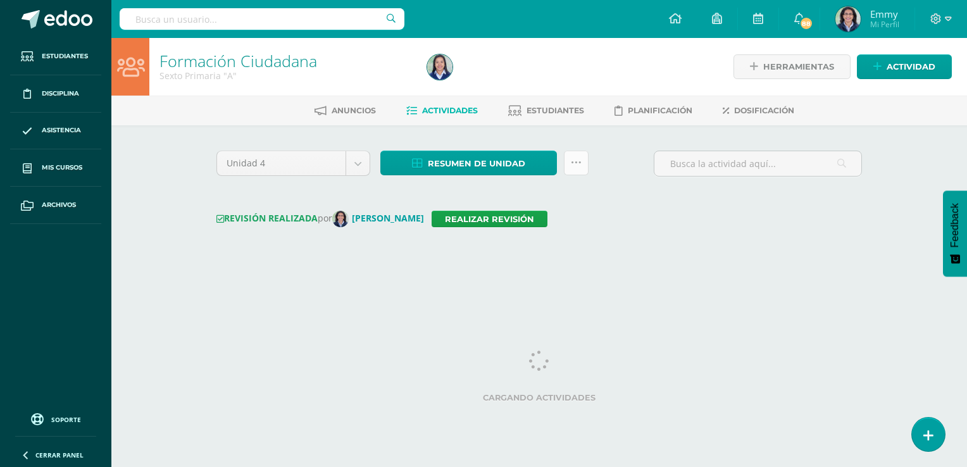
click at [583, 163] on link at bounding box center [576, 163] width 25 height 25
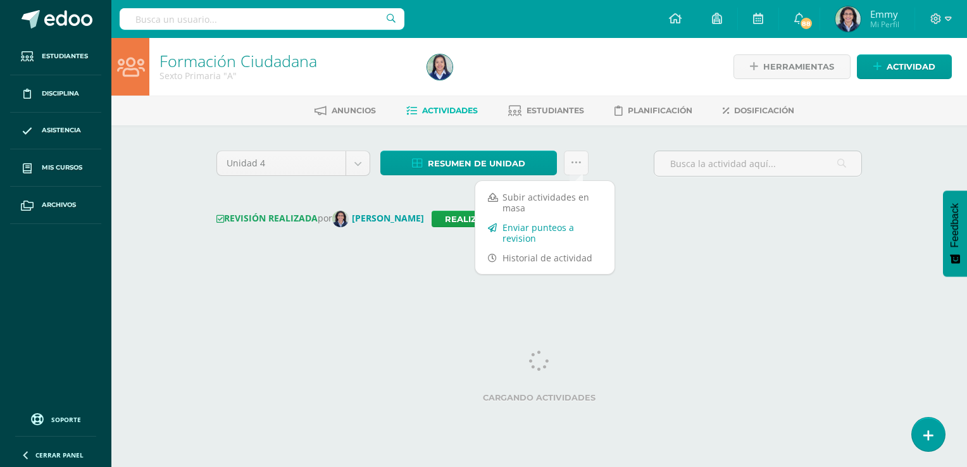
click at [541, 236] on link "Enviar punteos a revision" at bounding box center [544, 233] width 139 height 30
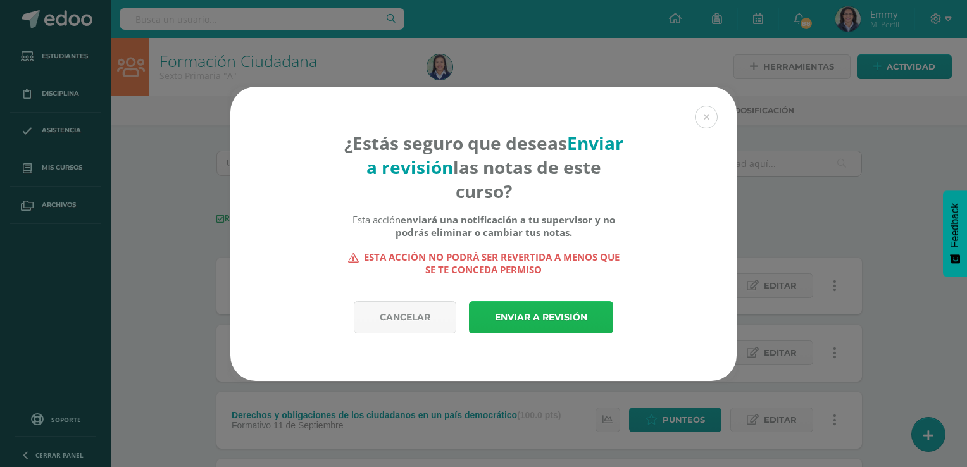
click at [554, 320] on link "Enviar a revisión" at bounding box center [541, 317] width 144 height 32
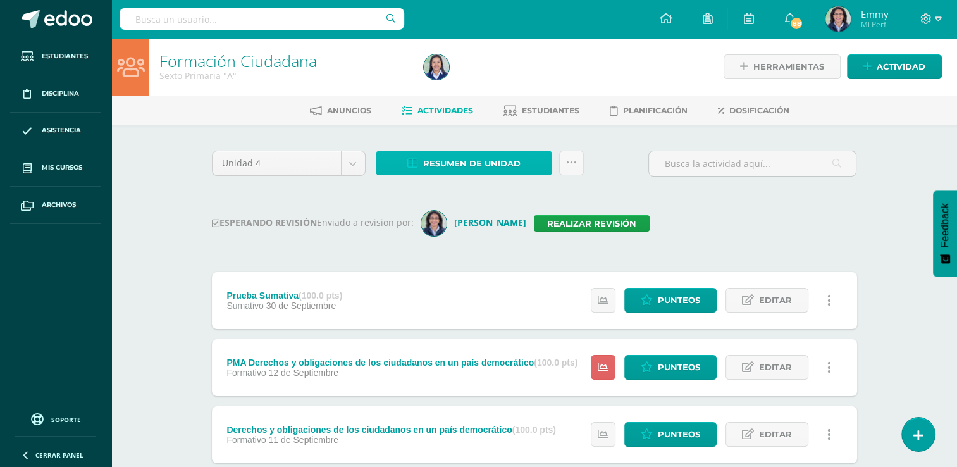
click at [481, 154] on span "Resumen de unidad" at bounding box center [471, 163] width 97 height 23
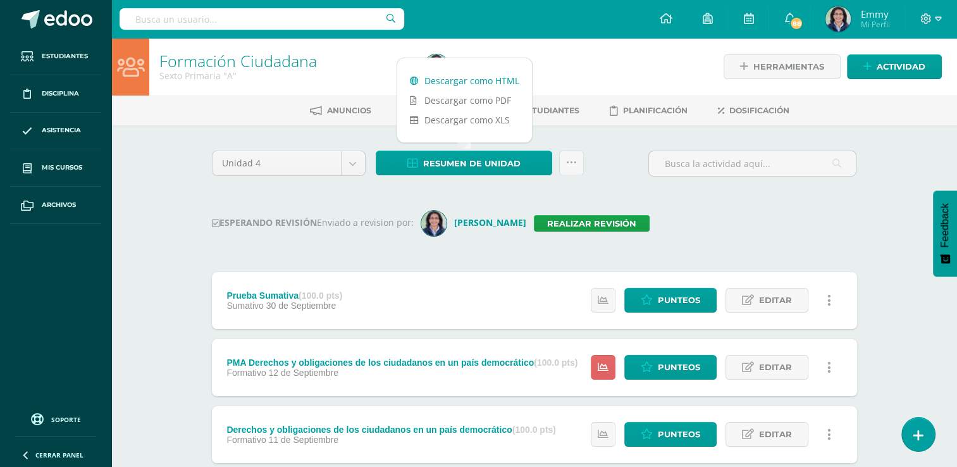
click at [481, 80] on link "Descargar como HTML" at bounding box center [464, 81] width 135 height 20
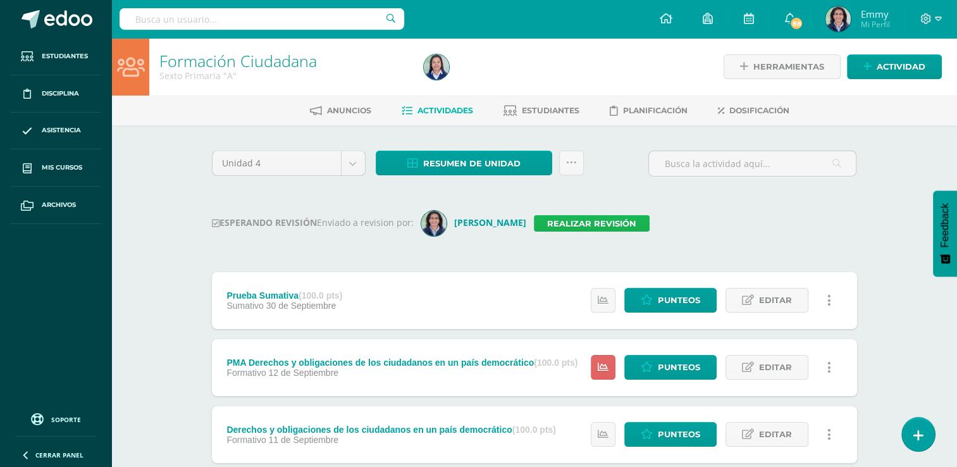
click at [579, 219] on link "Realizar revisión" at bounding box center [592, 223] width 116 height 16
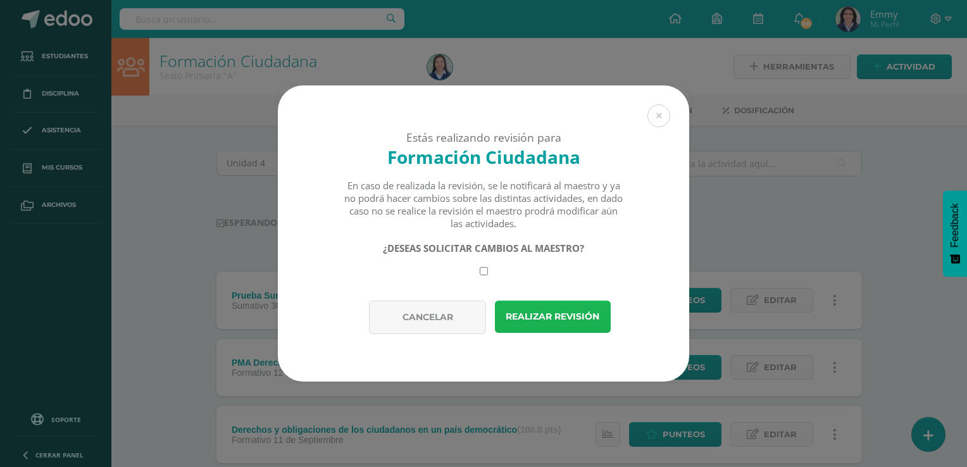
click at [552, 323] on button "Realizar revisión" at bounding box center [553, 316] width 116 height 32
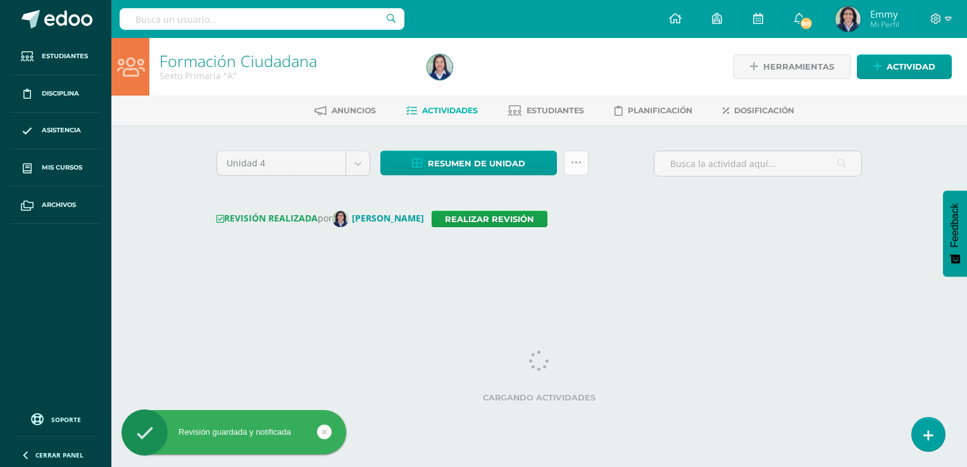
click at [574, 159] on icon at bounding box center [576, 163] width 11 height 11
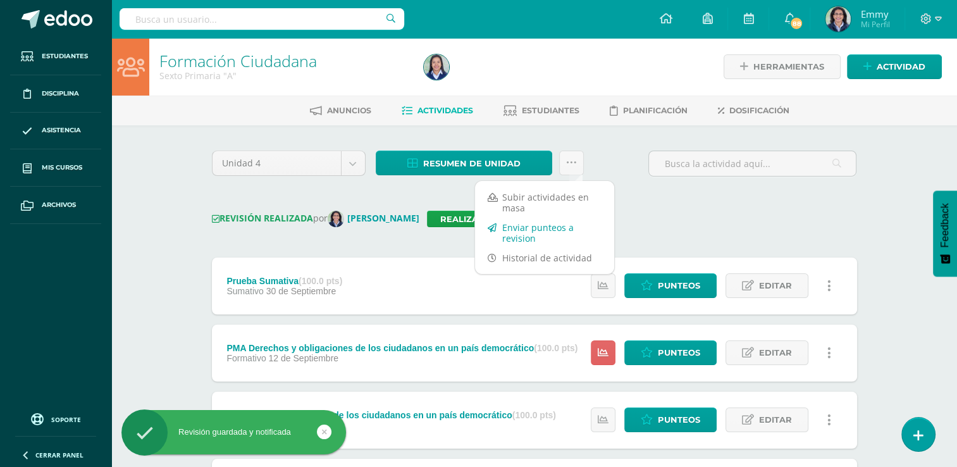
click at [534, 232] on link "Enviar punteos a revision" at bounding box center [544, 233] width 139 height 30
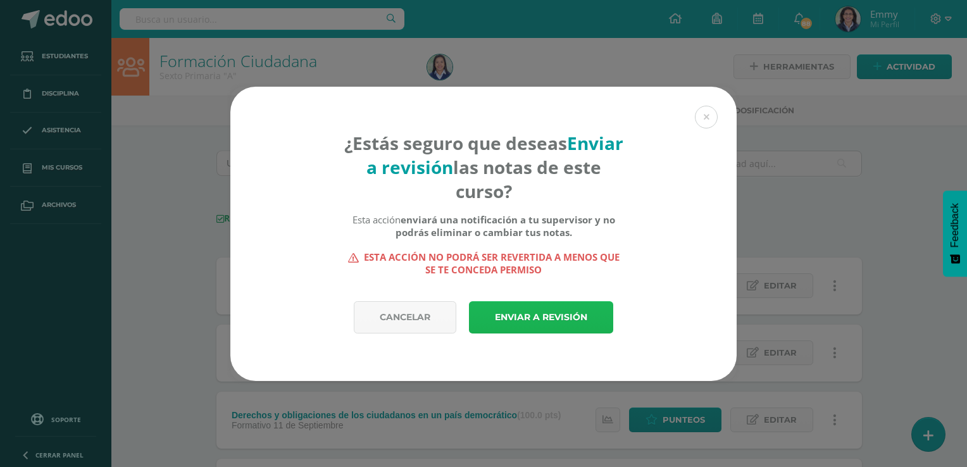
click at [547, 304] on link "Enviar a revisión" at bounding box center [541, 317] width 144 height 32
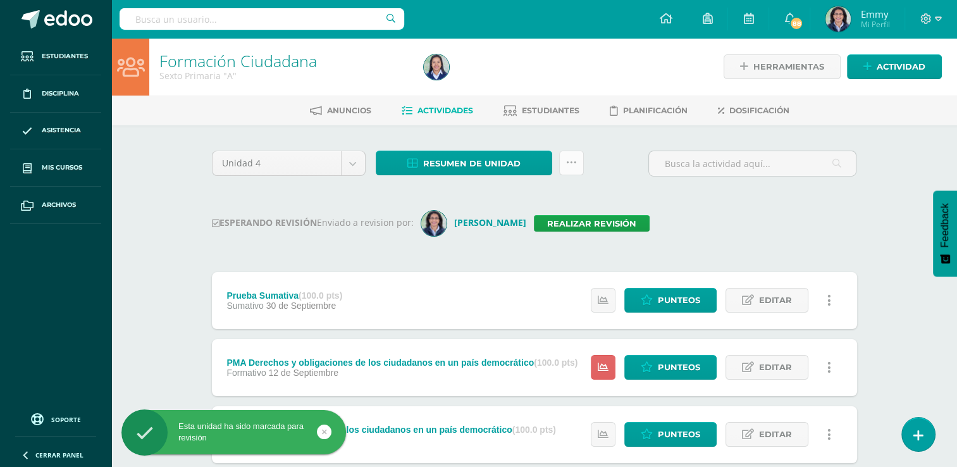
click at [573, 158] on icon at bounding box center [571, 163] width 11 height 11
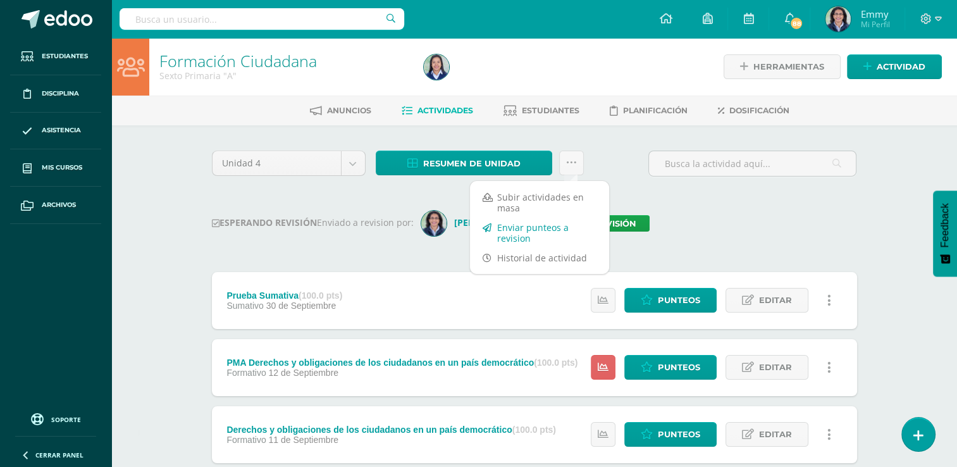
click at [544, 233] on link "Enviar punteos a revision" at bounding box center [539, 233] width 139 height 30
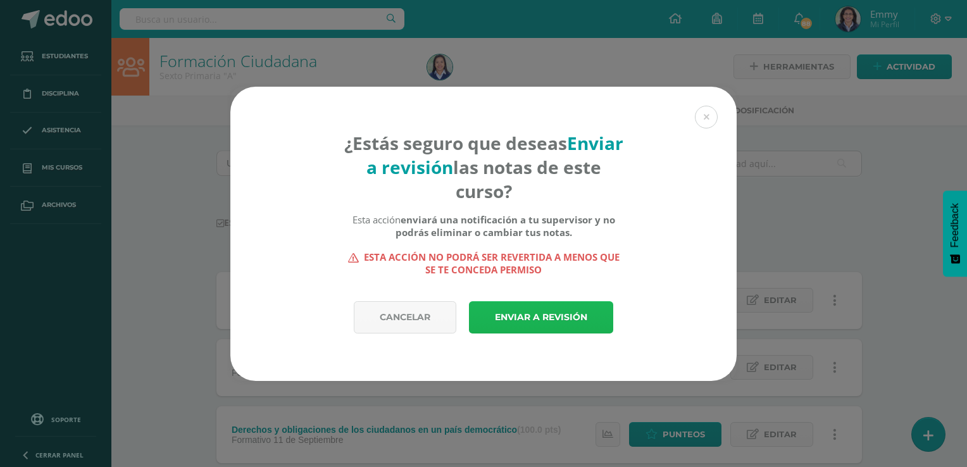
click at [553, 323] on link "Enviar a revisión" at bounding box center [541, 317] width 144 height 32
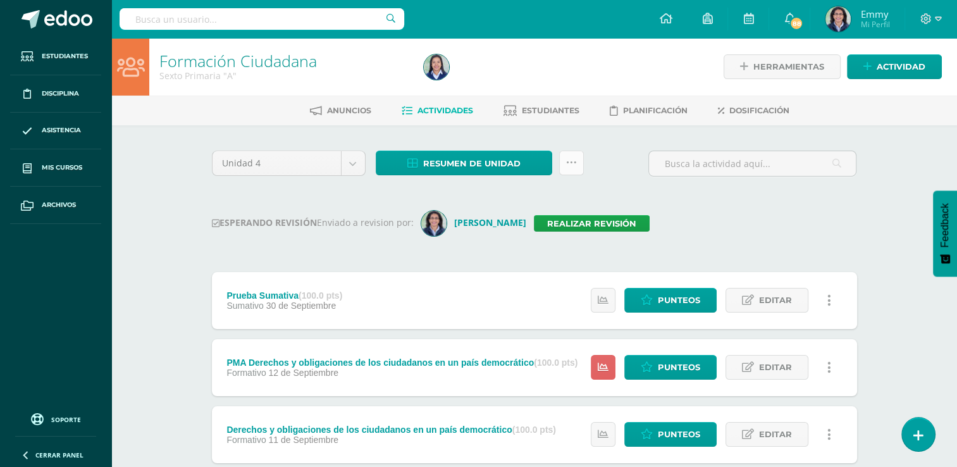
click at [574, 163] on icon at bounding box center [571, 163] width 11 height 11
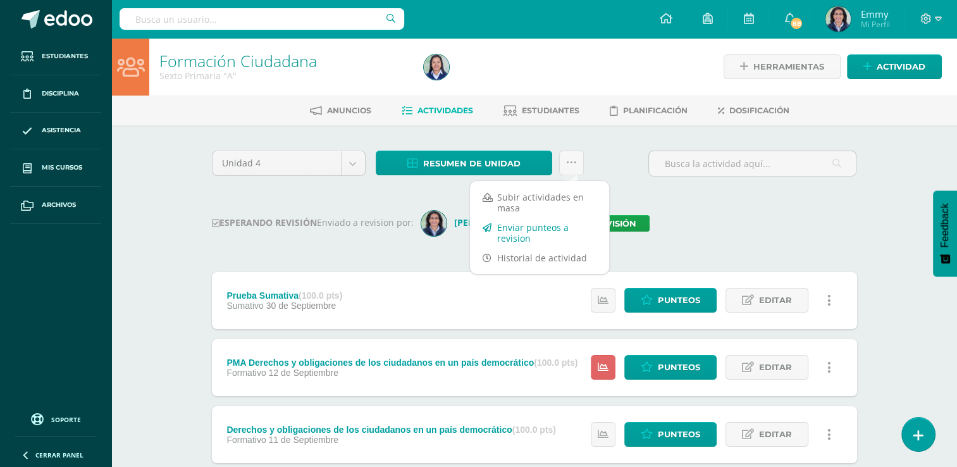
click at [550, 233] on link "Enviar punteos a revision" at bounding box center [539, 233] width 139 height 30
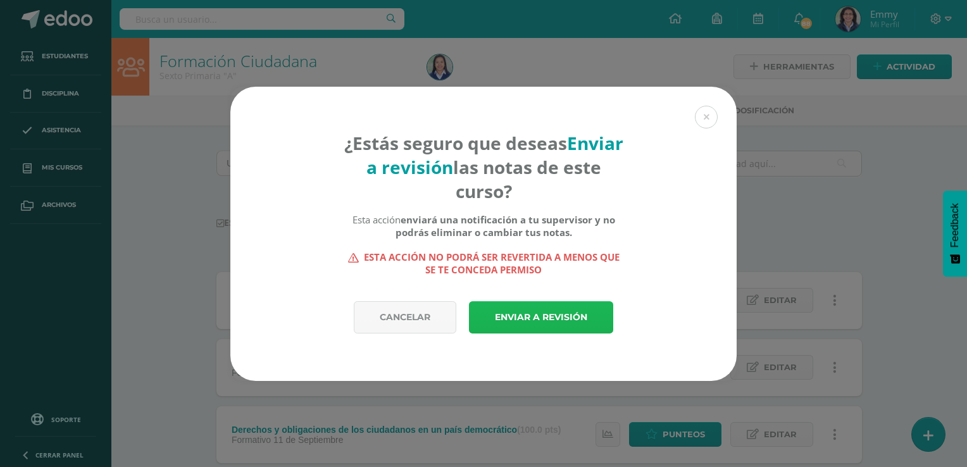
click at [550, 312] on link "Enviar a revisión" at bounding box center [541, 317] width 144 height 32
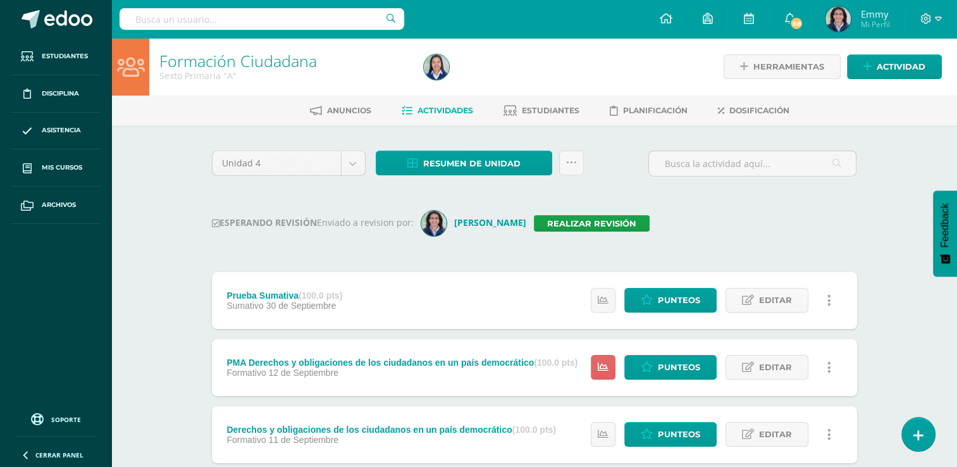
click at [182, 147] on div "Formación Ciudadana Sexto Primaria "A" Herramientas Detalle de asistencias Acti…" at bounding box center [534, 426] width 846 height 777
click at [433, 59] on img at bounding box center [436, 66] width 25 height 25
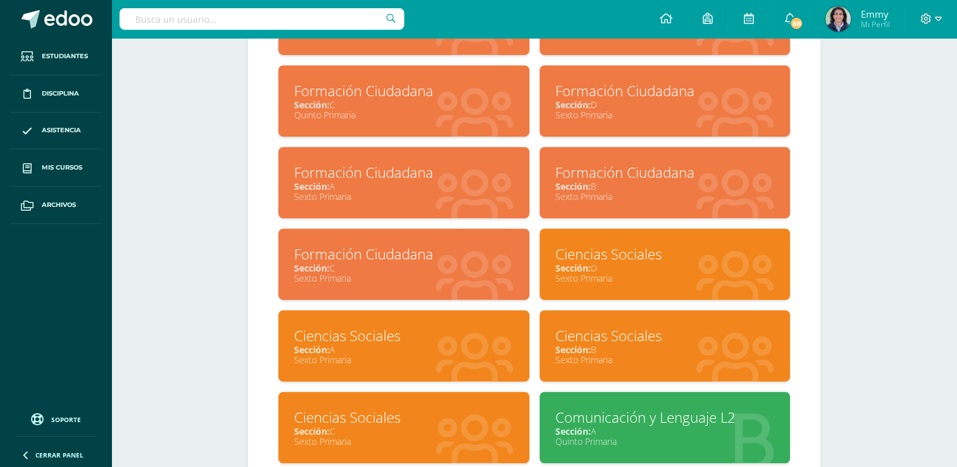
scroll to position [646, 0]
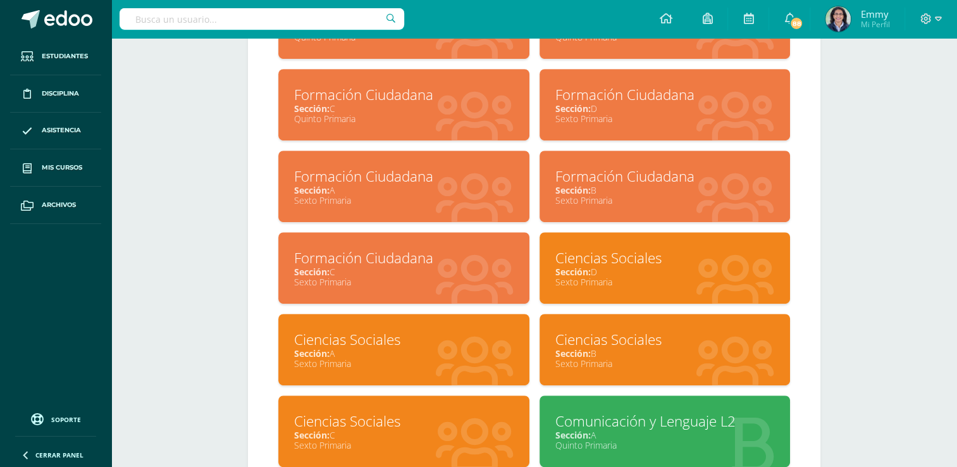
click at [675, 186] on div "Formación Ciudadana" at bounding box center [664, 176] width 219 height 20
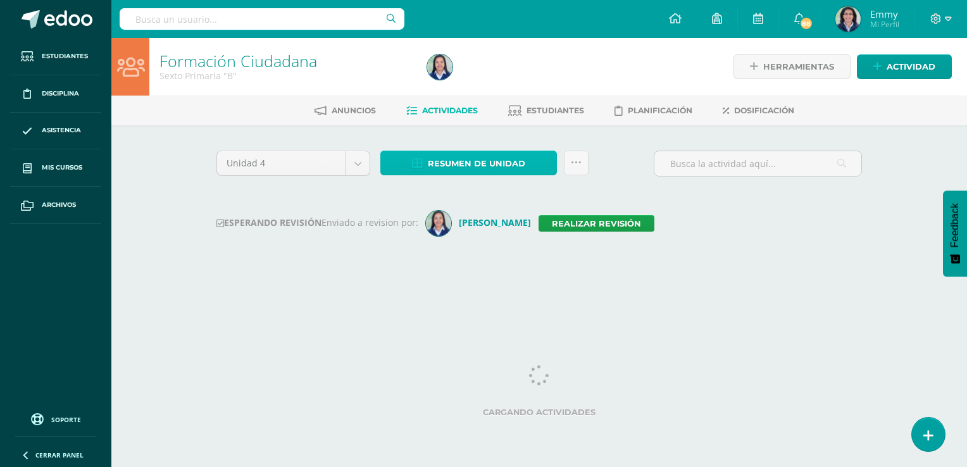
click at [507, 153] on span "Resumen de unidad" at bounding box center [476, 163] width 97 height 23
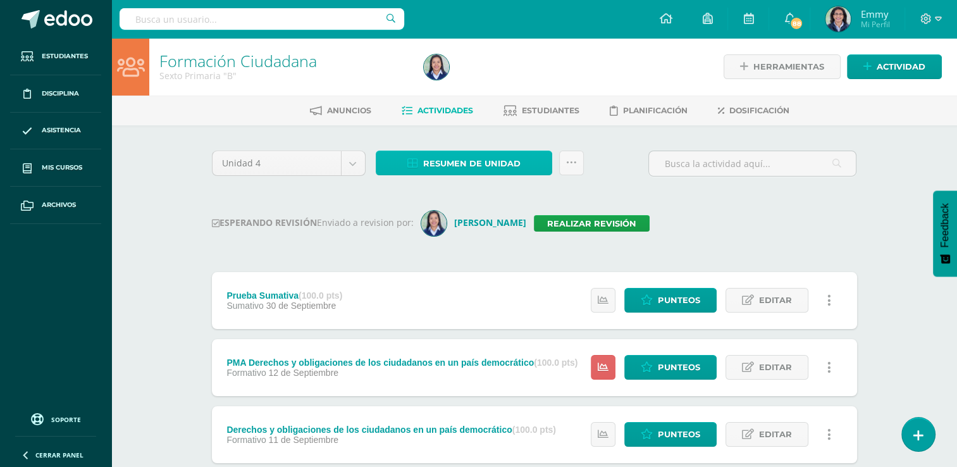
click at [491, 158] on span "Resumen de unidad" at bounding box center [471, 163] width 97 height 23
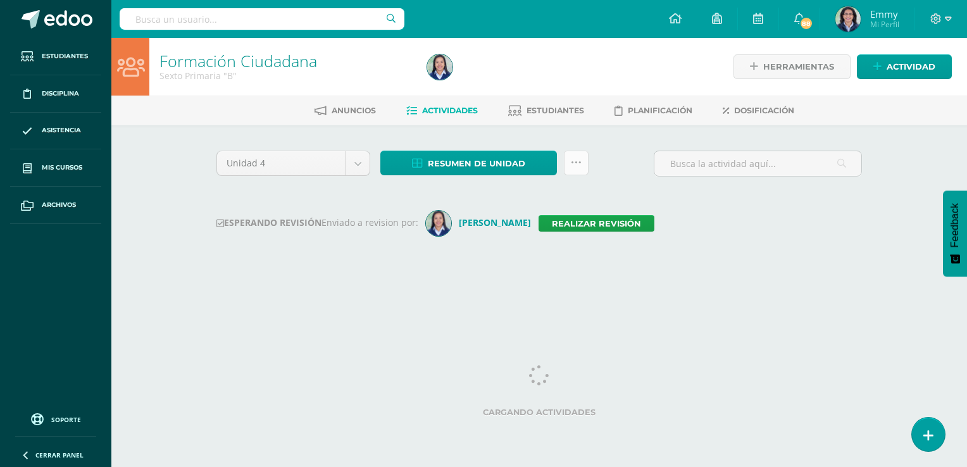
click at [584, 166] on link at bounding box center [576, 163] width 25 height 25
click at [516, 165] on span "Resumen de unidad" at bounding box center [476, 163] width 97 height 23
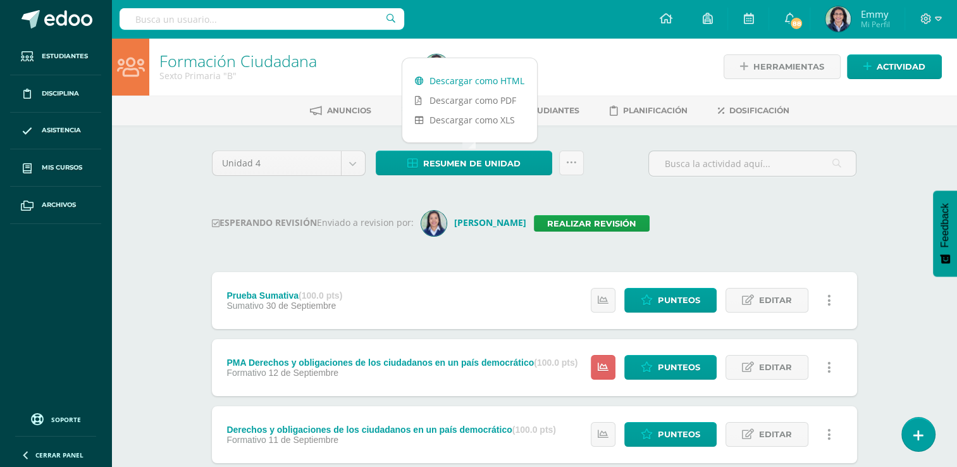
click at [488, 75] on link "Descargar como HTML" at bounding box center [469, 81] width 135 height 20
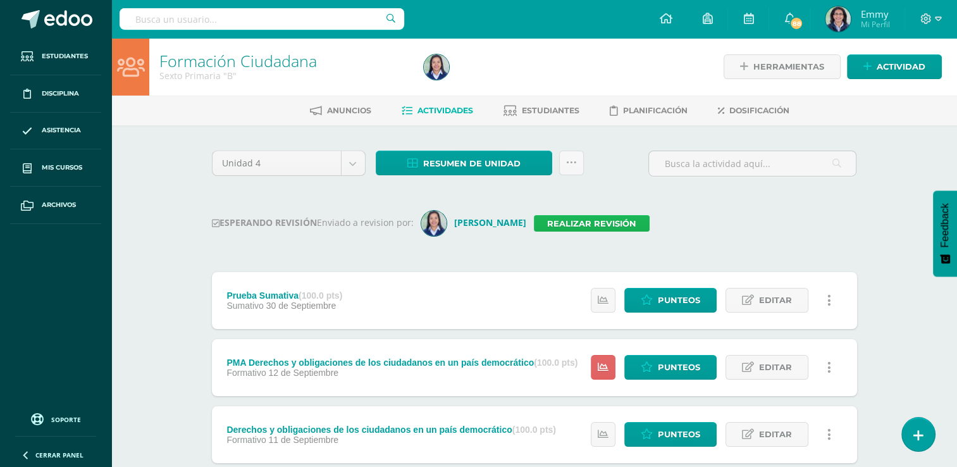
click at [573, 224] on link "Realizar revisión" at bounding box center [592, 223] width 116 height 16
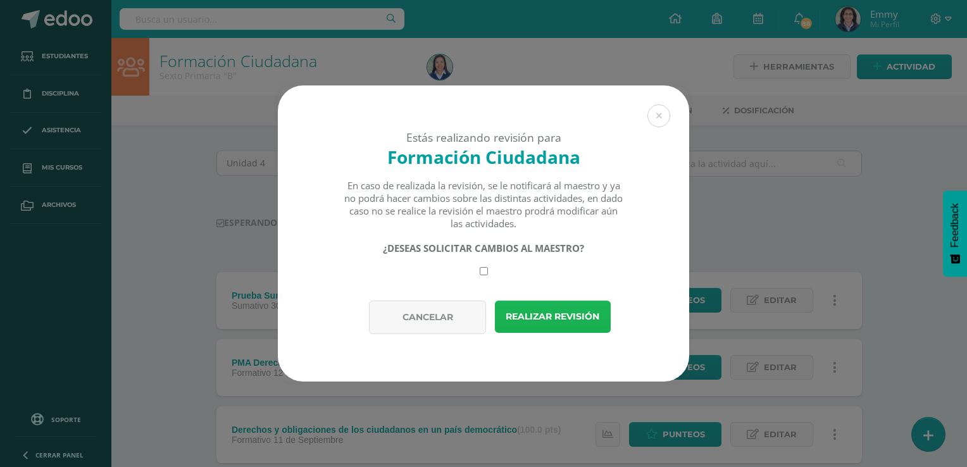
click at [536, 319] on button "Realizar revisión" at bounding box center [553, 316] width 116 height 32
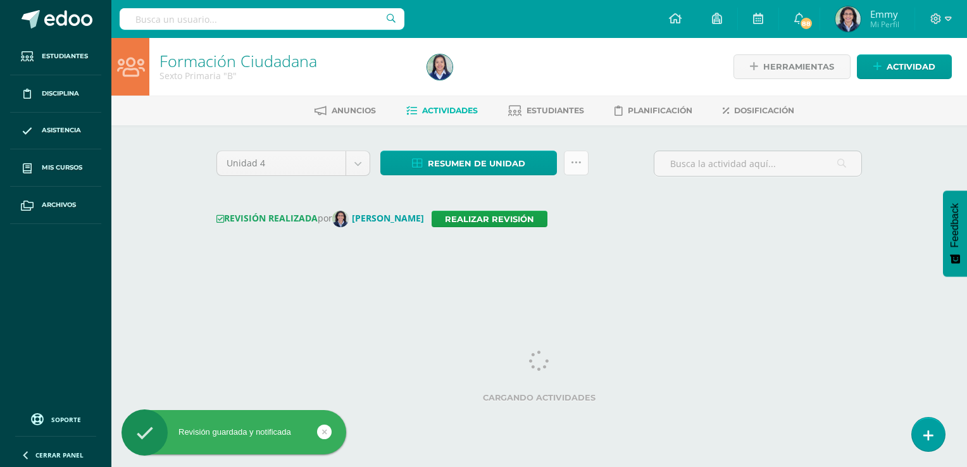
click at [573, 164] on icon at bounding box center [576, 163] width 11 height 11
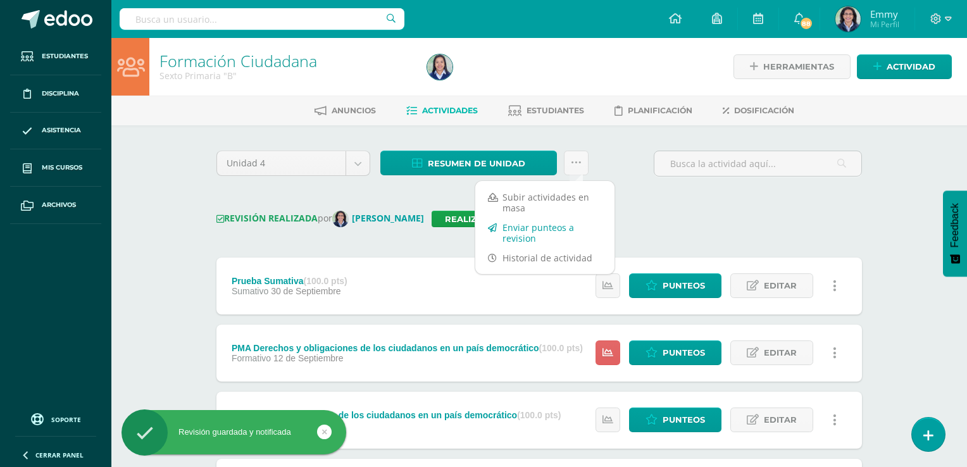
click at [544, 227] on link "Enviar punteos a revision" at bounding box center [544, 233] width 139 height 30
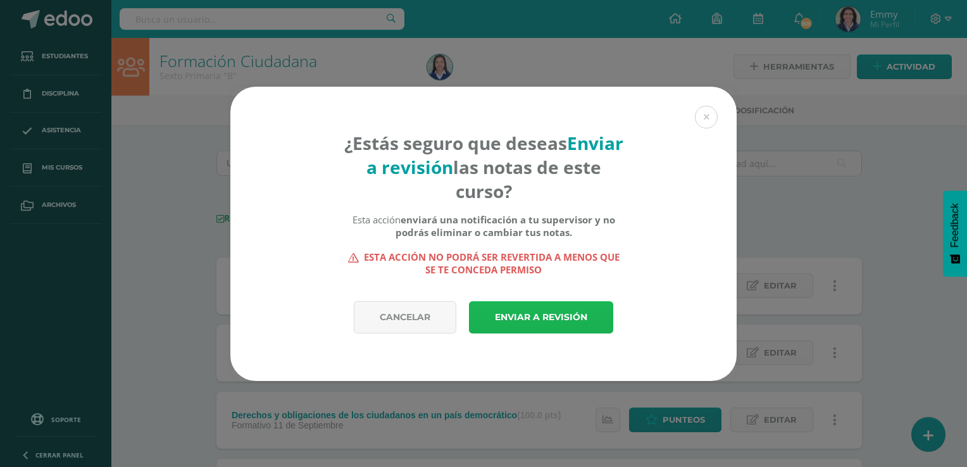
click at [537, 323] on link "Enviar a revisión" at bounding box center [541, 317] width 144 height 32
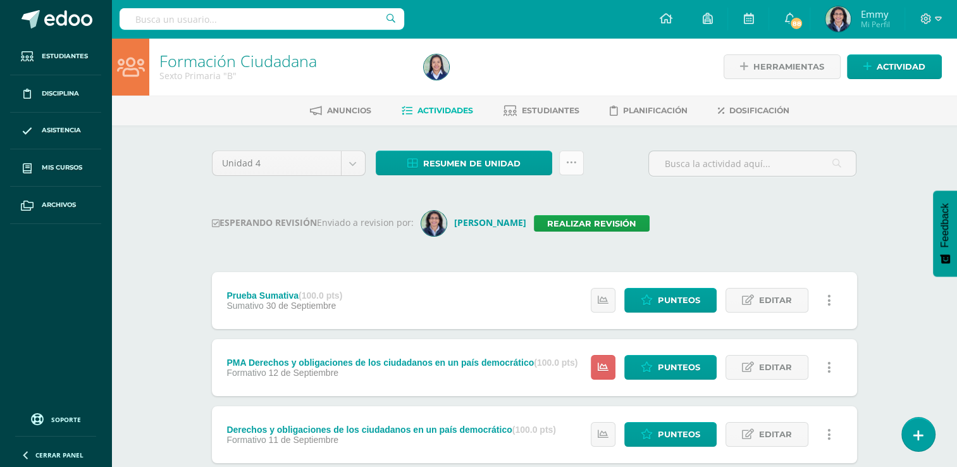
click at [574, 163] on icon at bounding box center [571, 163] width 11 height 11
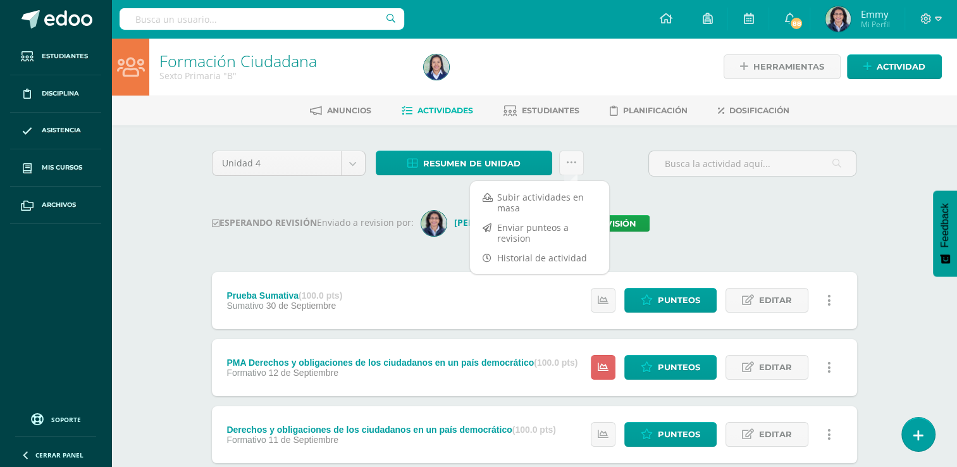
click at [714, 257] on div "Unidad 4 Unidad 1 Unidad 2 Unidad 3 Unidad 4 Resumen de unidad Descargar como H…" at bounding box center [534, 471] width 655 height 640
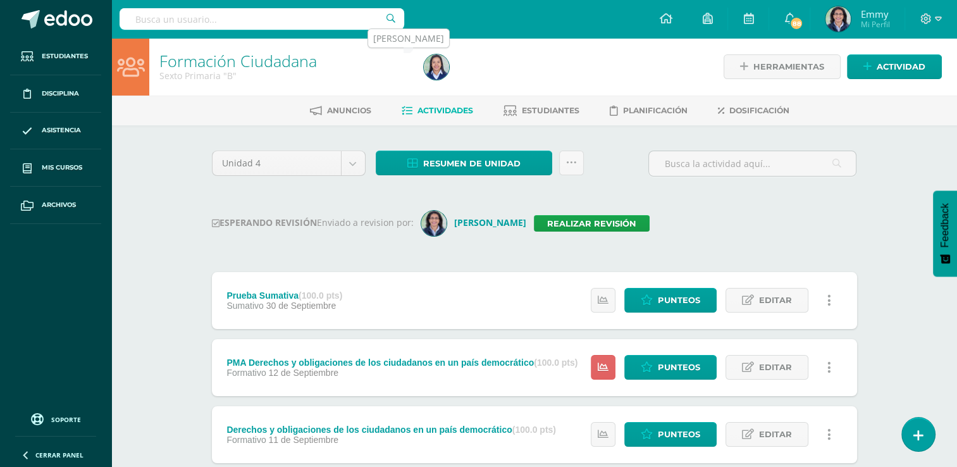
click at [432, 68] on img at bounding box center [436, 66] width 25 height 25
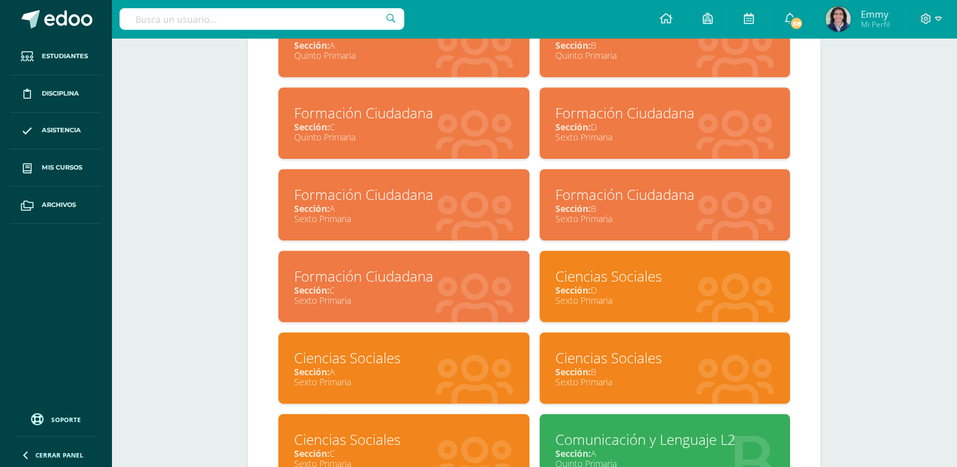
scroll to position [591, 0]
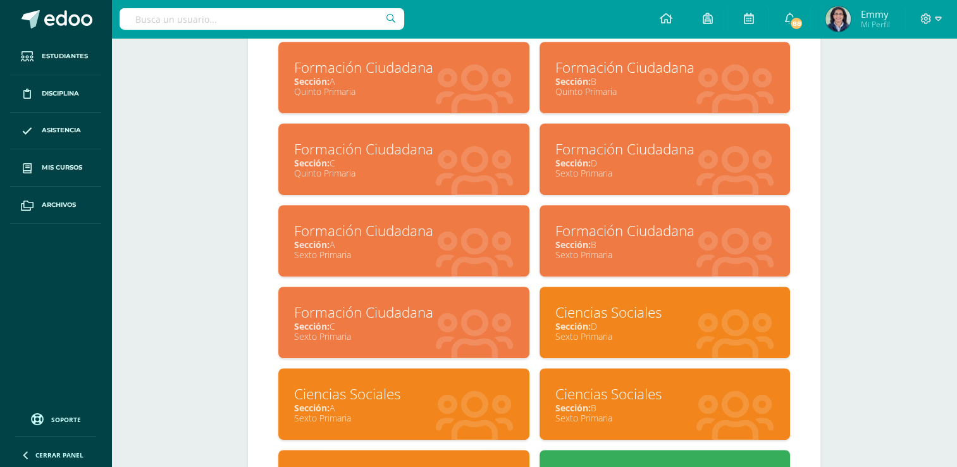
click at [455, 325] on div "Sección: C" at bounding box center [403, 326] width 219 height 12
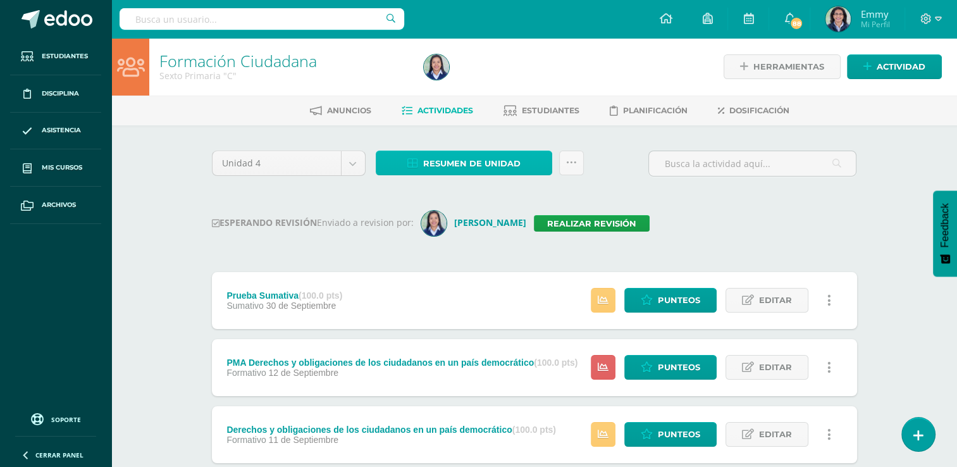
click at [488, 161] on span "Resumen de unidad" at bounding box center [471, 163] width 97 height 23
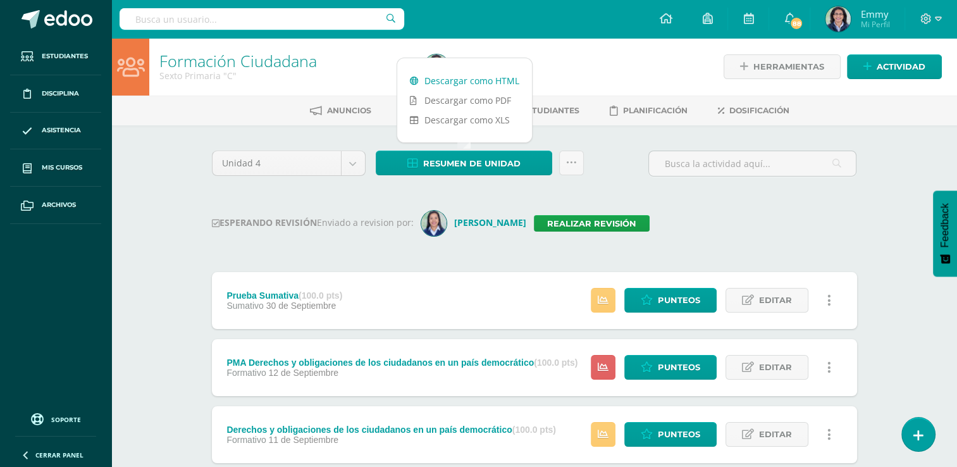
click at [489, 77] on link "Descargar como HTML" at bounding box center [464, 81] width 135 height 20
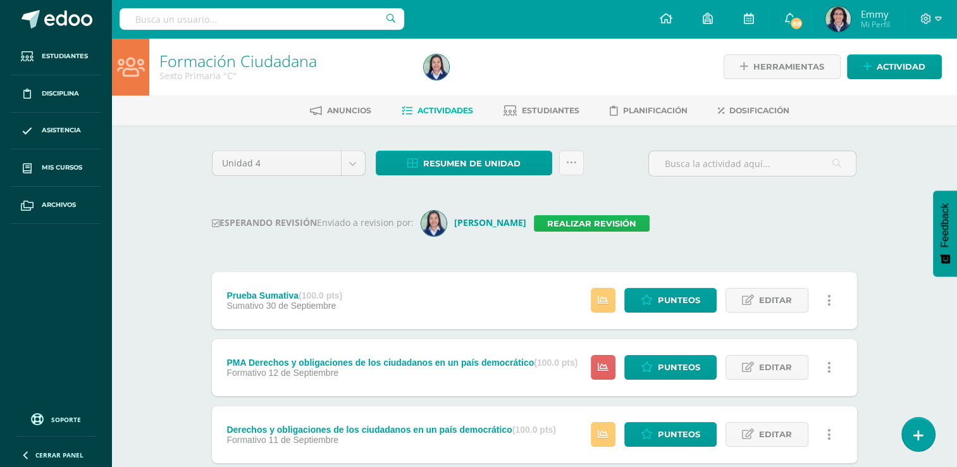
click at [579, 221] on link "Realizar revisión" at bounding box center [592, 223] width 116 height 16
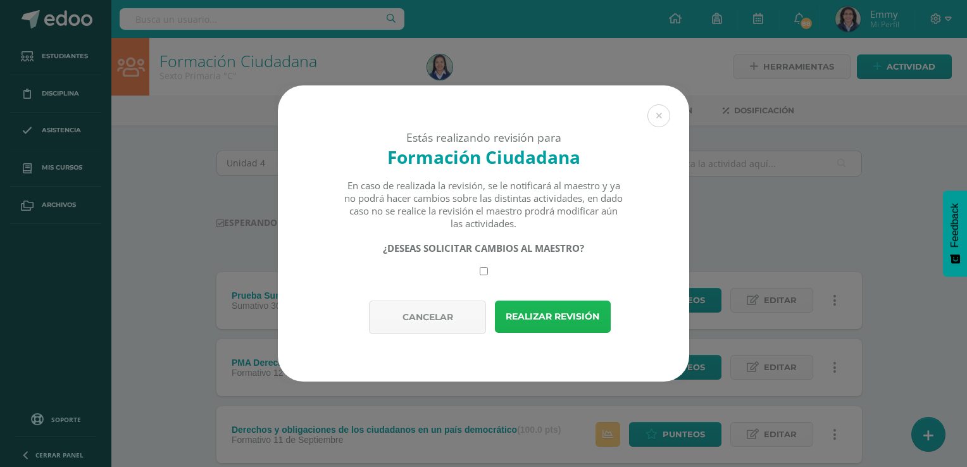
click at [579, 320] on button "Realizar revisión" at bounding box center [553, 316] width 116 height 32
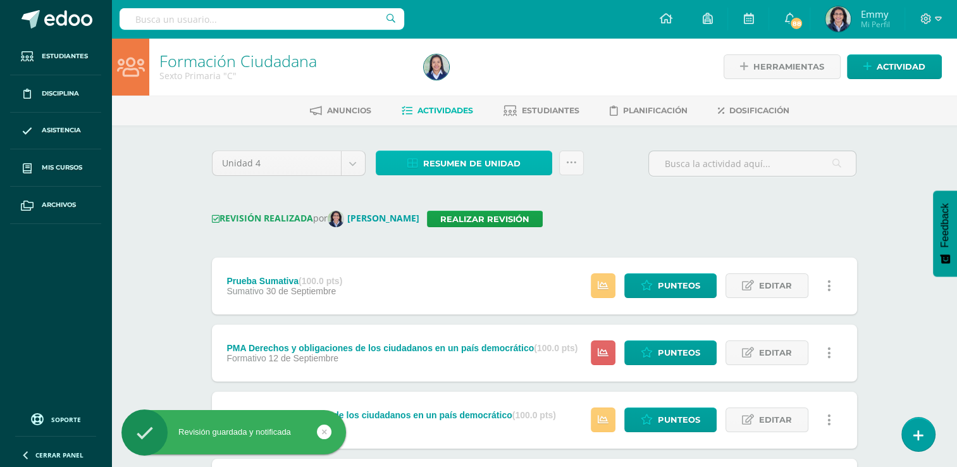
click at [496, 164] on span "Resumen de unidad" at bounding box center [471, 163] width 97 height 23
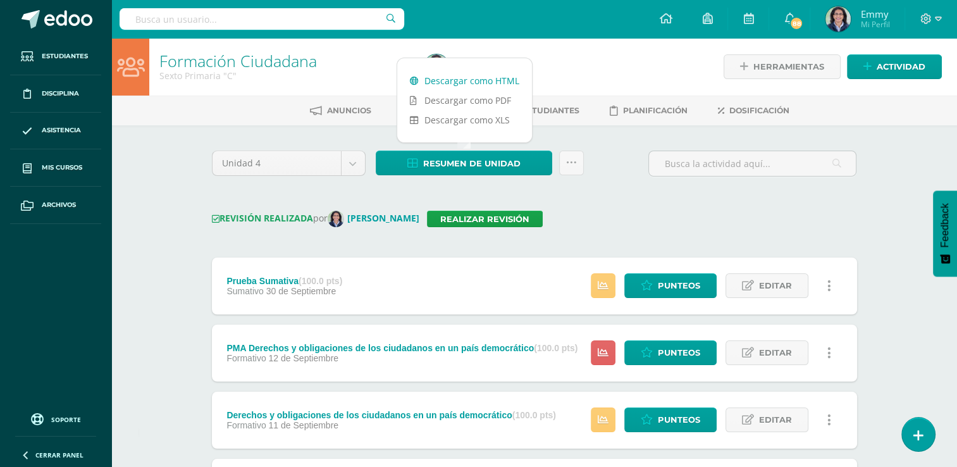
click at [486, 81] on link "Descargar como HTML" at bounding box center [464, 81] width 135 height 20
click at [573, 161] on icon at bounding box center [571, 163] width 11 height 11
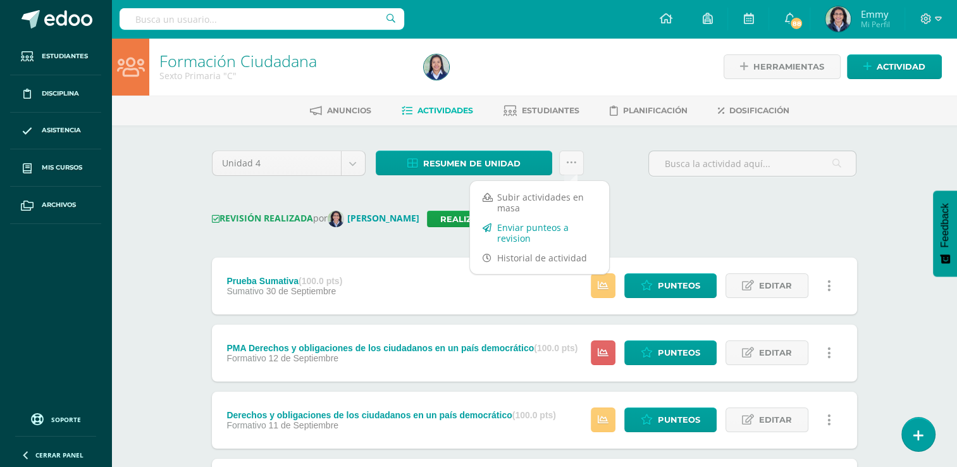
click at [553, 232] on link "Enviar punteos a revision" at bounding box center [539, 233] width 139 height 30
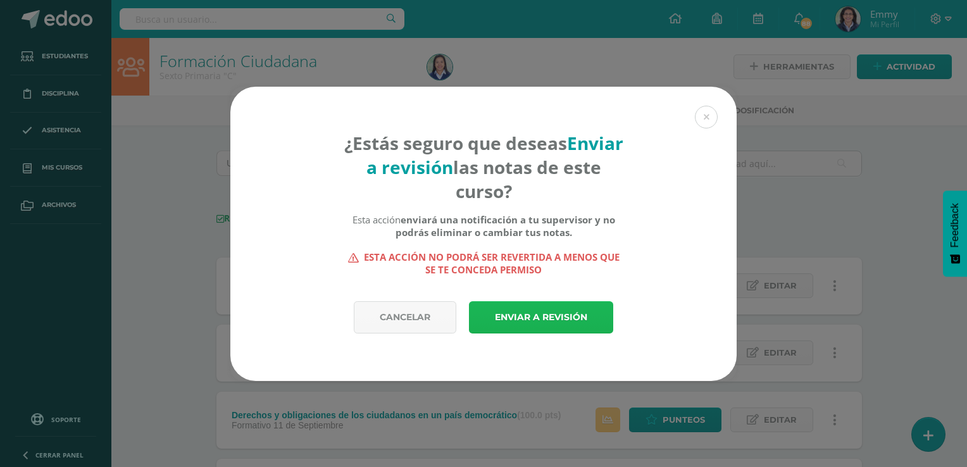
click at [530, 316] on link "Enviar a revisión" at bounding box center [541, 317] width 144 height 32
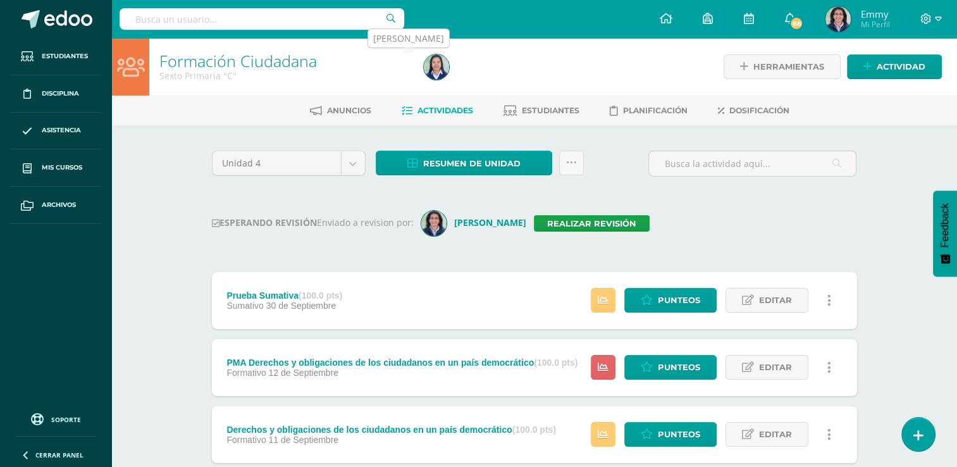
click at [440, 65] on img at bounding box center [436, 66] width 25 height 25
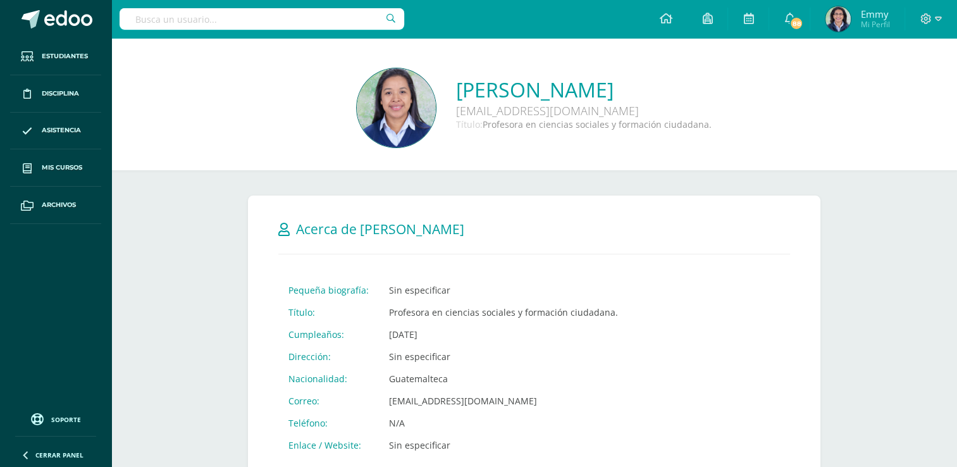
click at [925, 130] on div "[PERSON_NAME] [EMAIL_ADDRESS][DOMAIN_NAME] Título: Profesora en ciencias social…" at bounding box center [533, 109] width 825 height 82
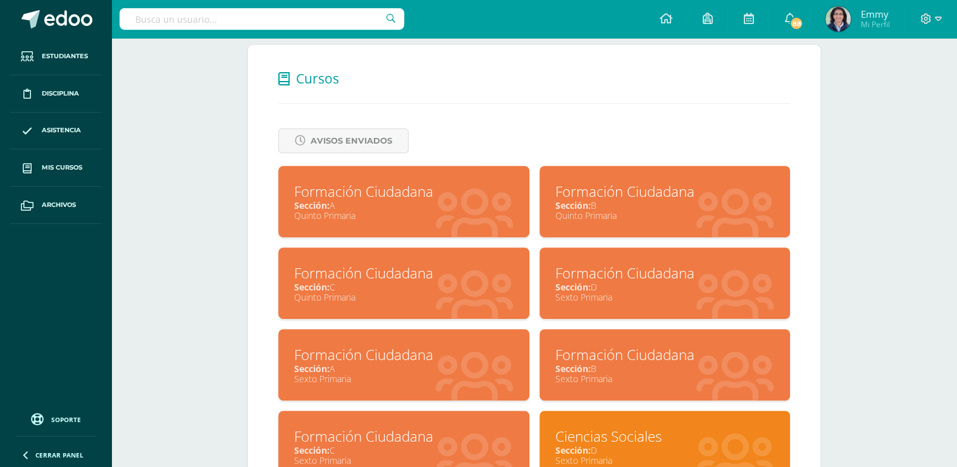
scroll to position [518, 0]
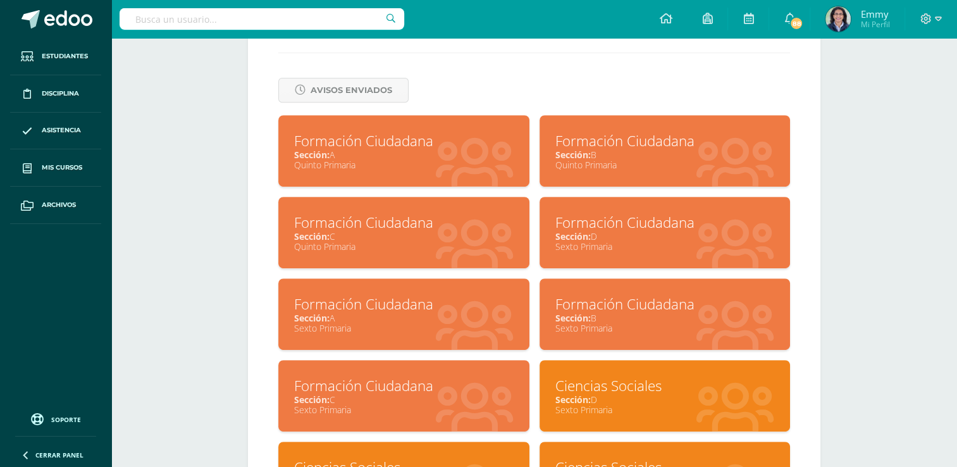
click at [744, 226] on div "Formación Ciudadana" at bounding box center [664, 223] width 219 height 20
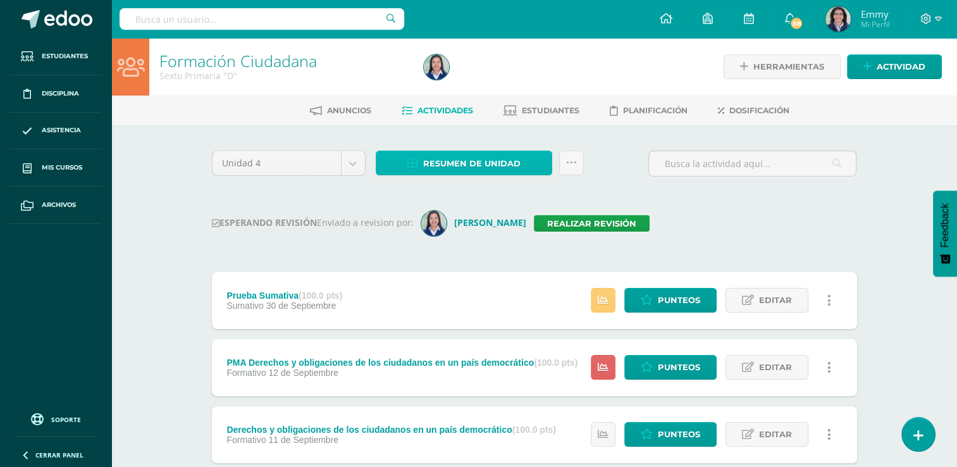
click at [491, 165] on span "Resumen de unidad" at bounding box center [471, 163] width 97 height 23
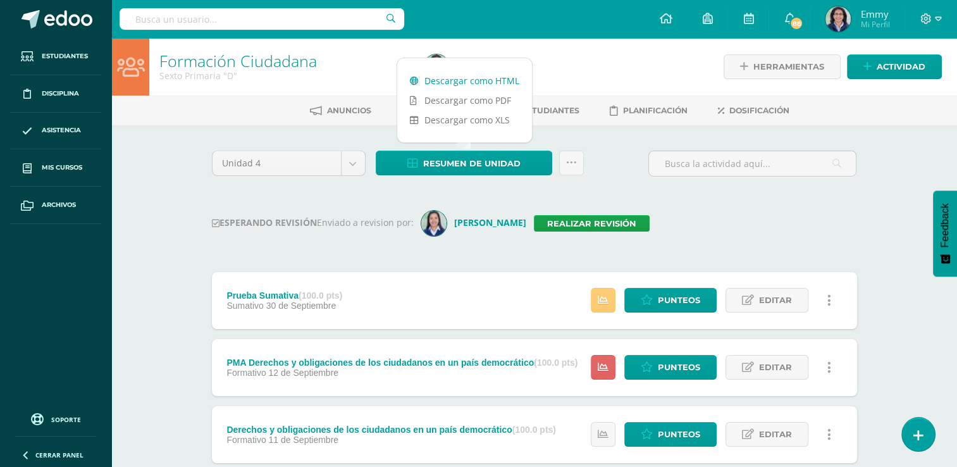
click at [491, 85] on link "Descargar como HTML" at bounding box center [464, 81] width 135 height 20
click at [583, 219] on link "Realizar revisión" at bounding box center [592, 223] width 116 height 16
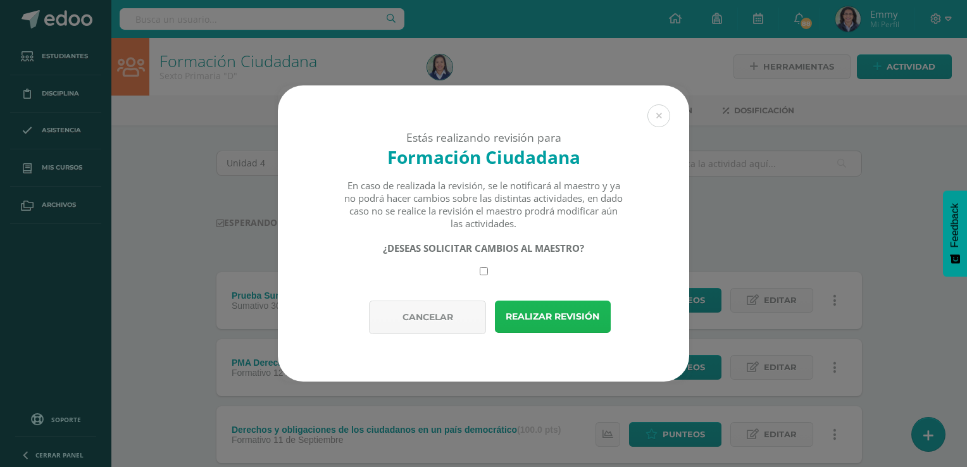
click at [533, 323] on button "Realizar revisión" at bounding box center [553, 316] width 116 height 32
click at [546, 311] on button "Realizar revisión" at bounding box center [553, 316] width 116 height 32
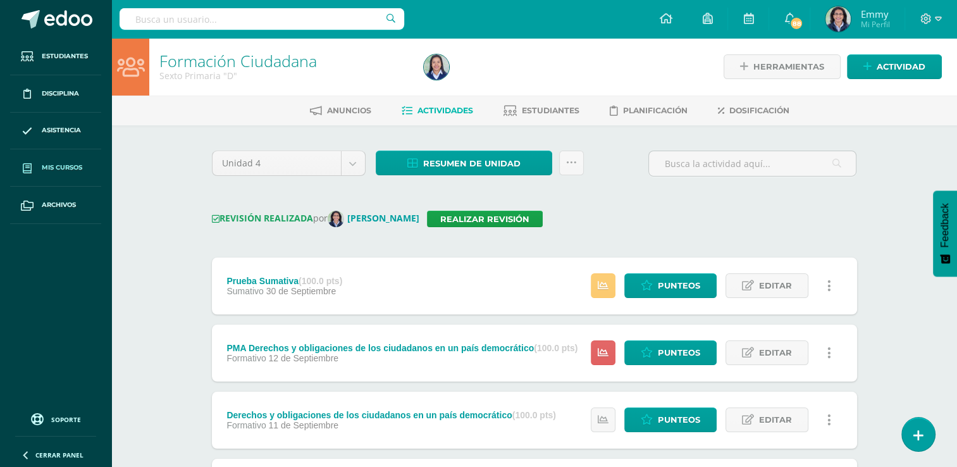
click at [73, 165] on span "Mis cursos" at bounding box center [62, 168] width 40 height 10
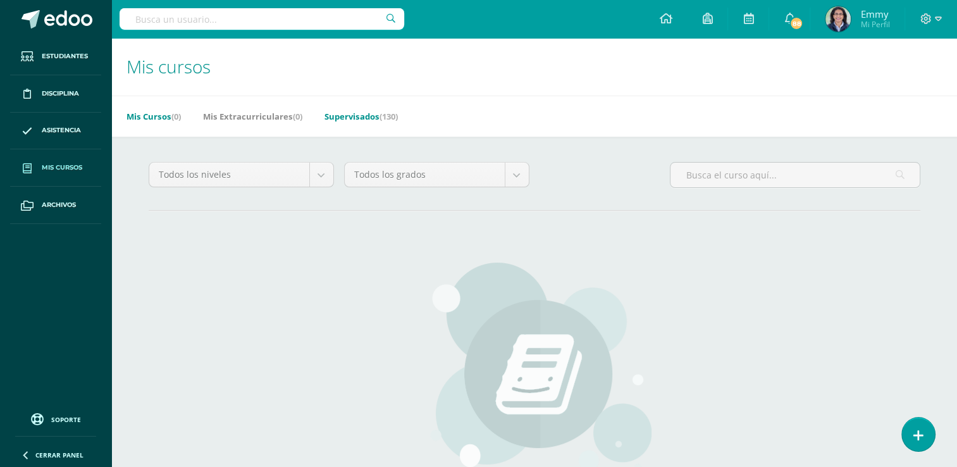
click at [389, 113] on span "(130)" at bounding box center [389, 116] width 18 height 11
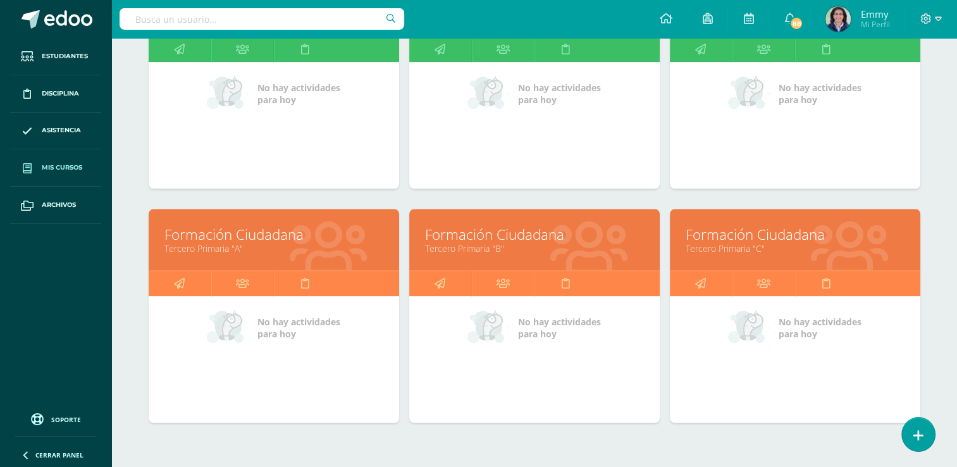
scroll to position [1250, 0]
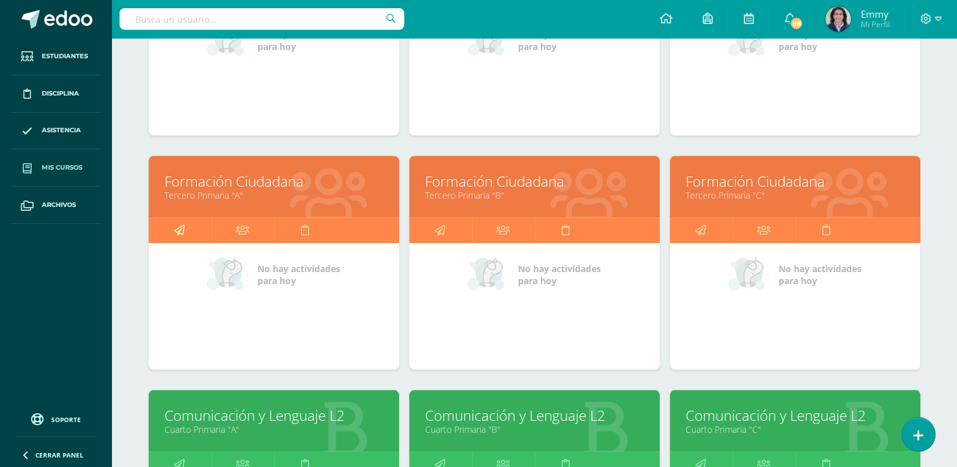
click at [187, 223] on link at bounding box center [180, 230] width 63 height 25
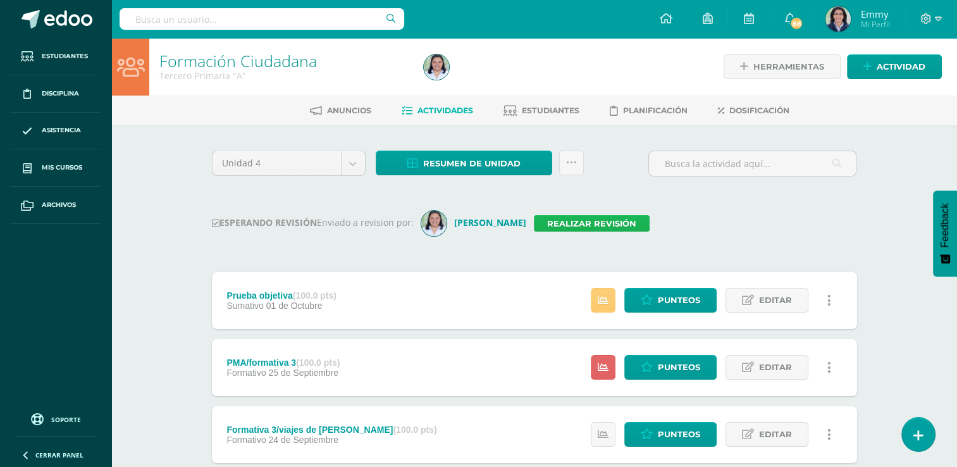
click at [550, 223] on link "Realizar revisión" at bounding box center [592, 223] width 116 height 16
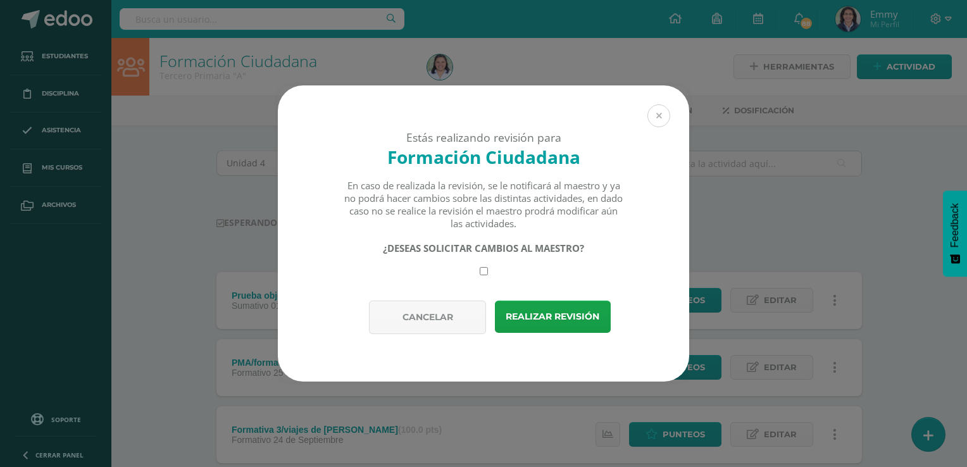
click at [663, 121] on button at bounding box center [658, 115] width 23 height 23
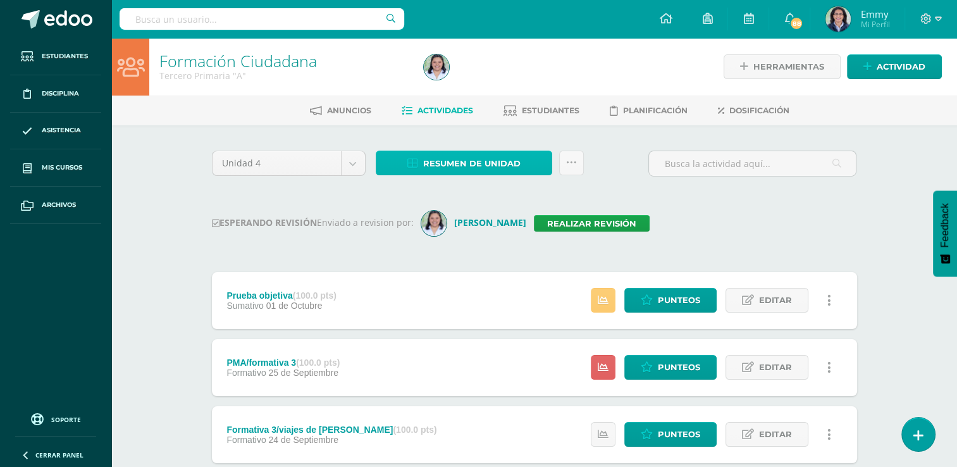
click at [476, 156] on span "Resumen de unidad" at bounding box center [471, 163] width 97 height 23
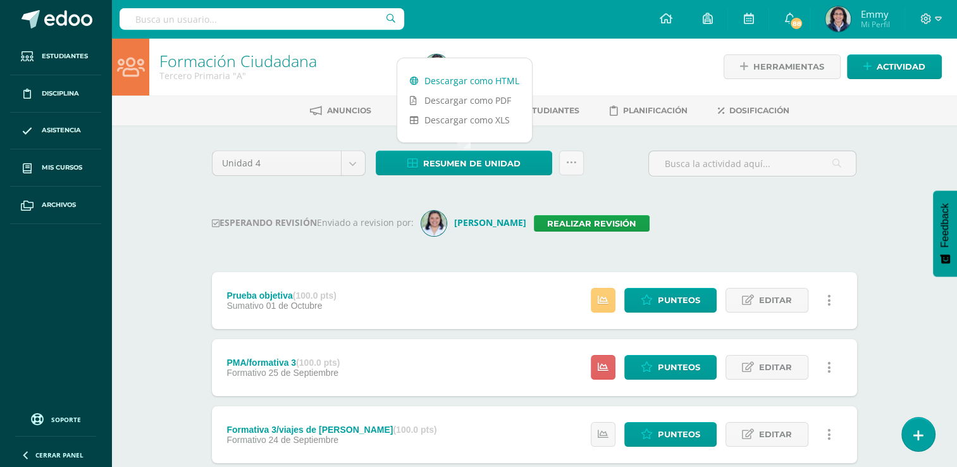
click at [481, 76] on link "Descargar como HTML" at bounding box center [464, 81] width 135 height 20
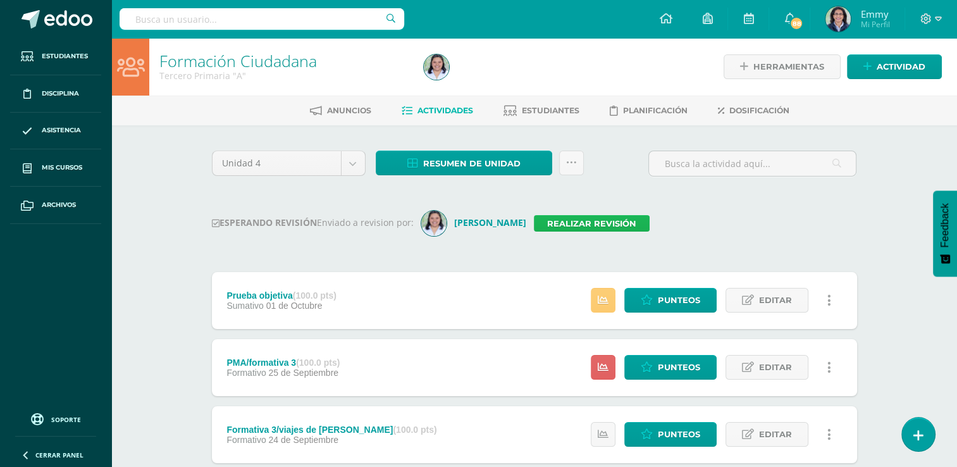
click at [541, 224] on link "Realizar revisión" at bounding box center [592, 223] width 116 height 16
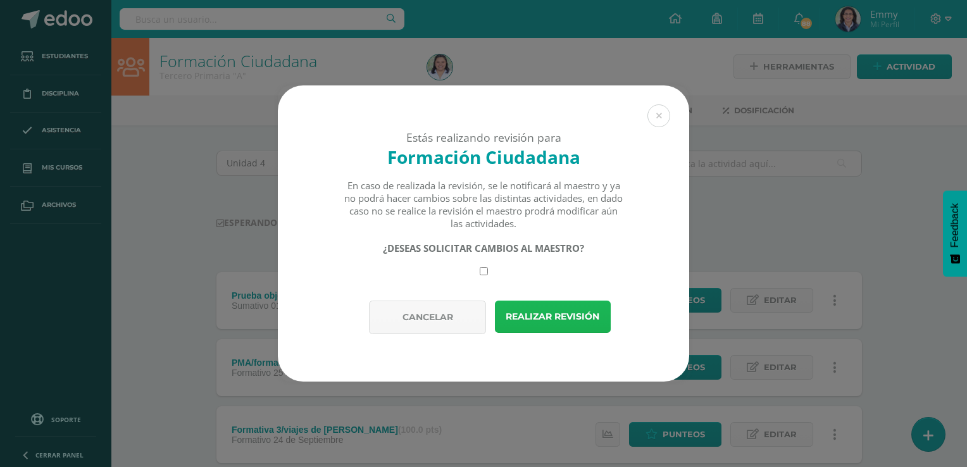
click at [534, 312] on button "Realizar revisión" at bounding box center [553, 316] width 116 height 32
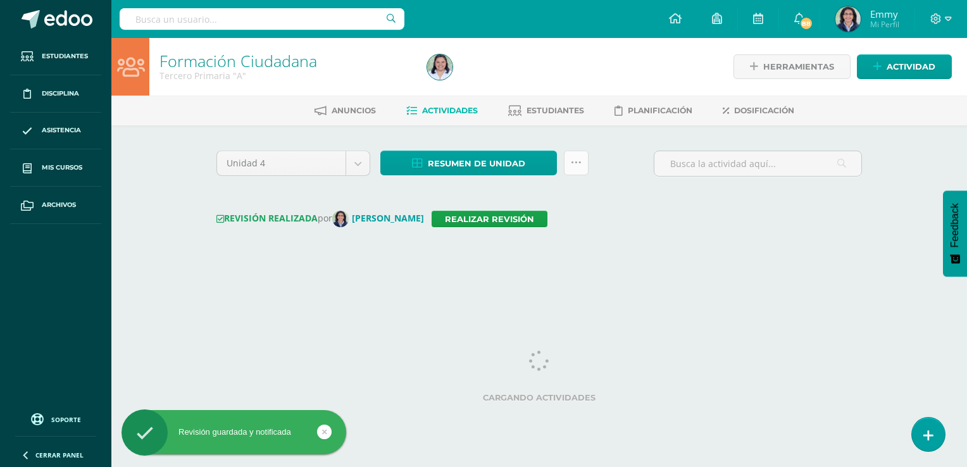
click at [578, 156] on link at bounding box center [576, 163] width 25 height 25
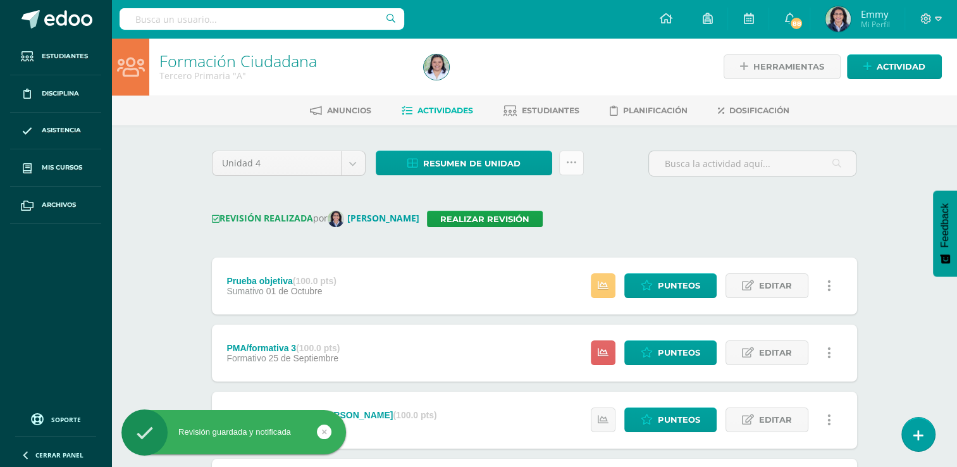
click at [577, 161] on link at bounding box center [571, 163] width 25 height 25
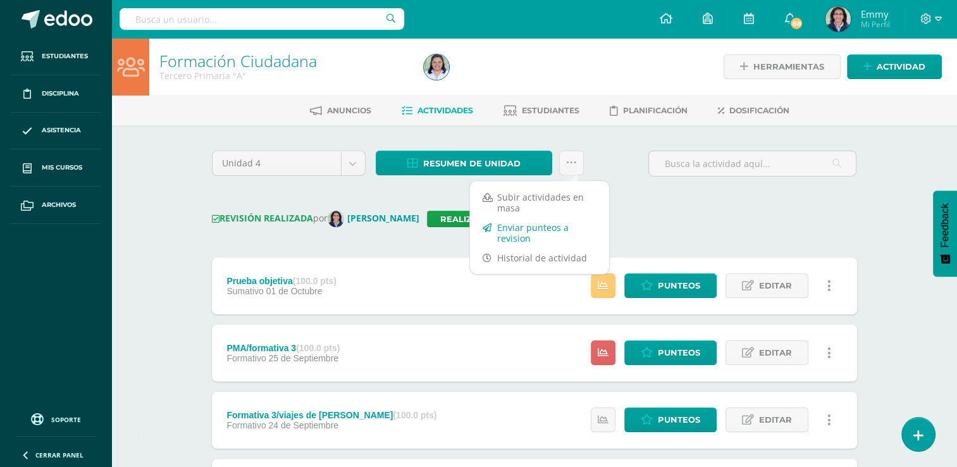
click at [527, 232] on link "Enviar punteos a revision" at bounding box center [539, 233] width 139 height 30
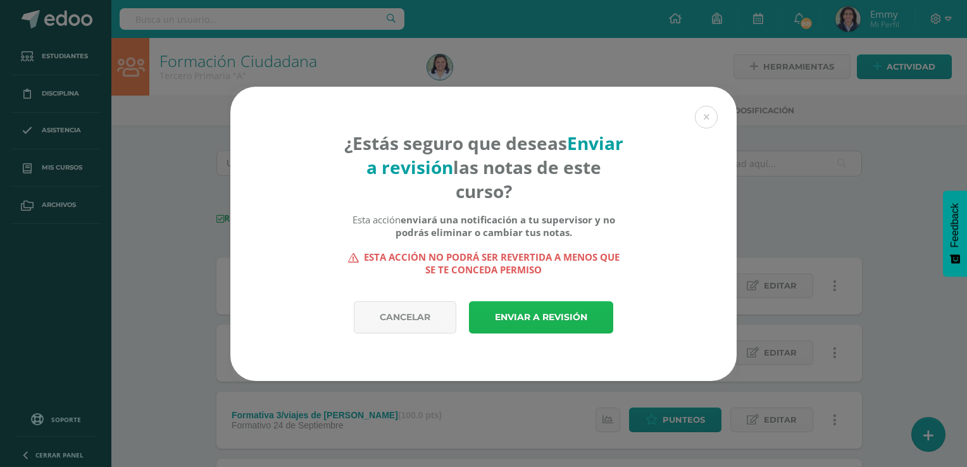
click at [524, 304] on link "Enviar a revisión" at bounding box center [541, 317] width 144 height 32
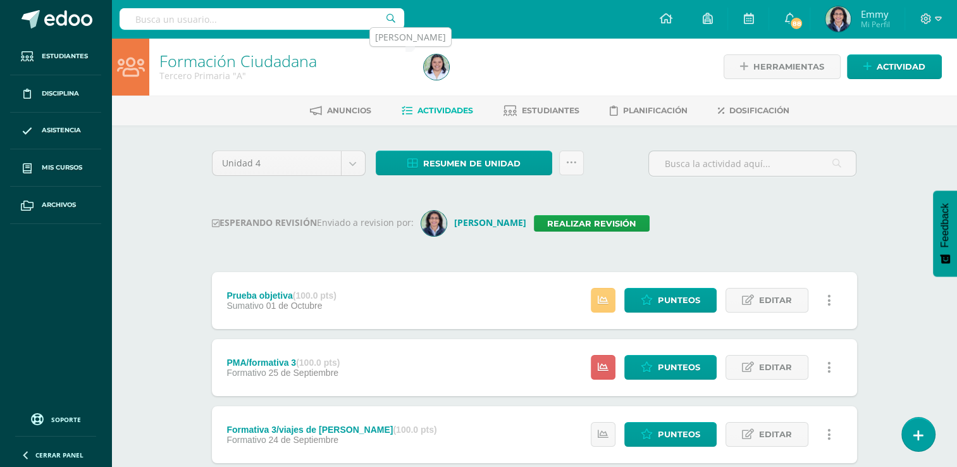
click at [444, 70] on img at bounding box center [436, 66] width 25 height 25
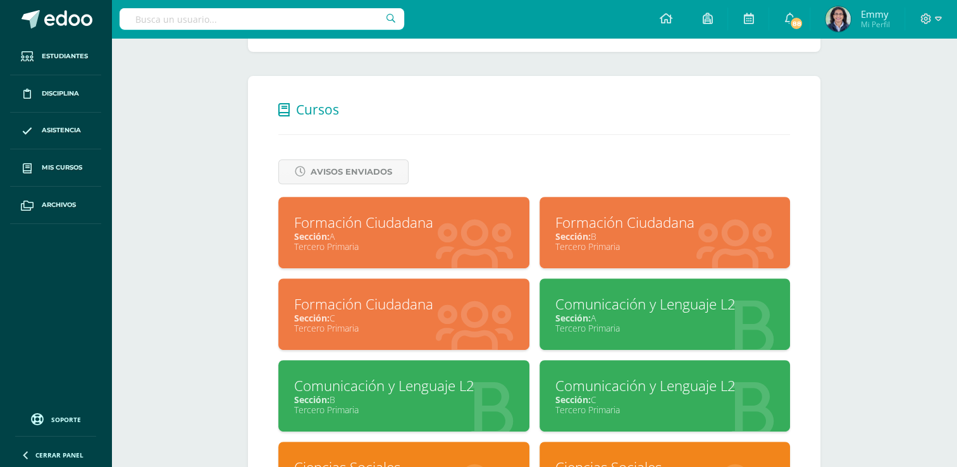
scroll to position [504, 0]
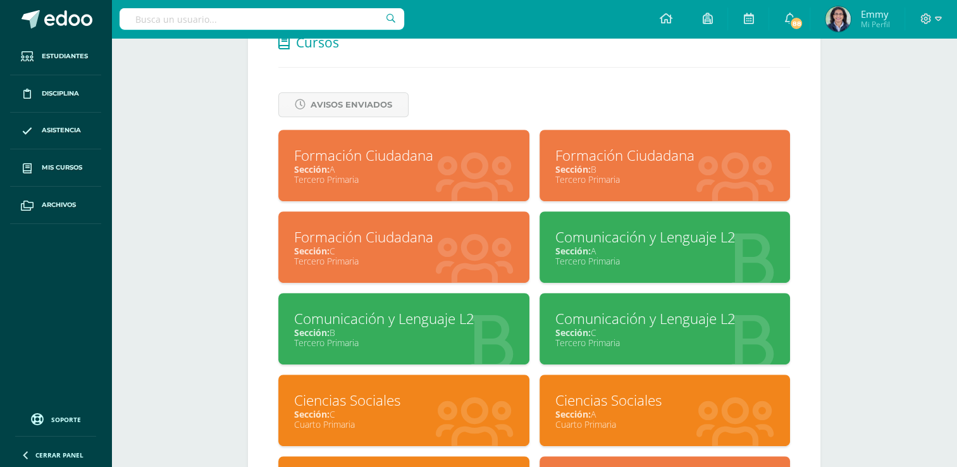
click at [715, 156] on div "Formación Ciudadana" at bounding box center [664, 155] width 219 height 20
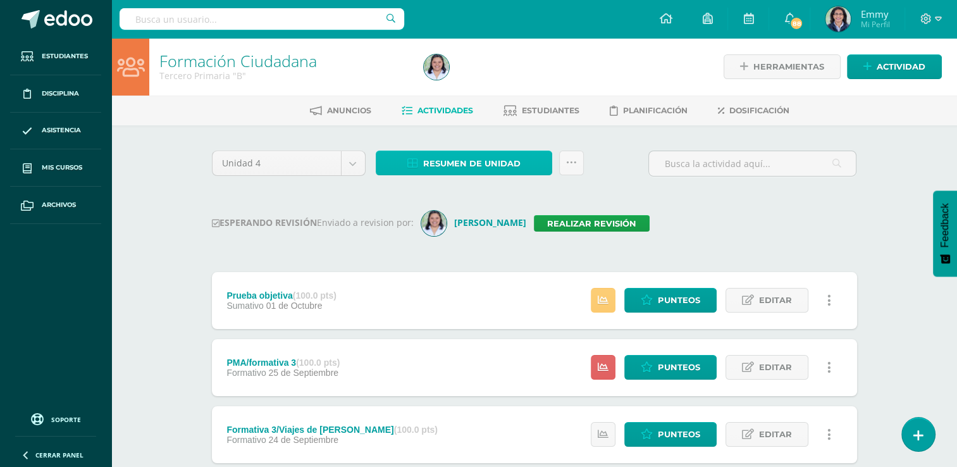
click at [481, 156] on span "Resumen de unidad" at bounding box center [471, 163] width 97 height 23
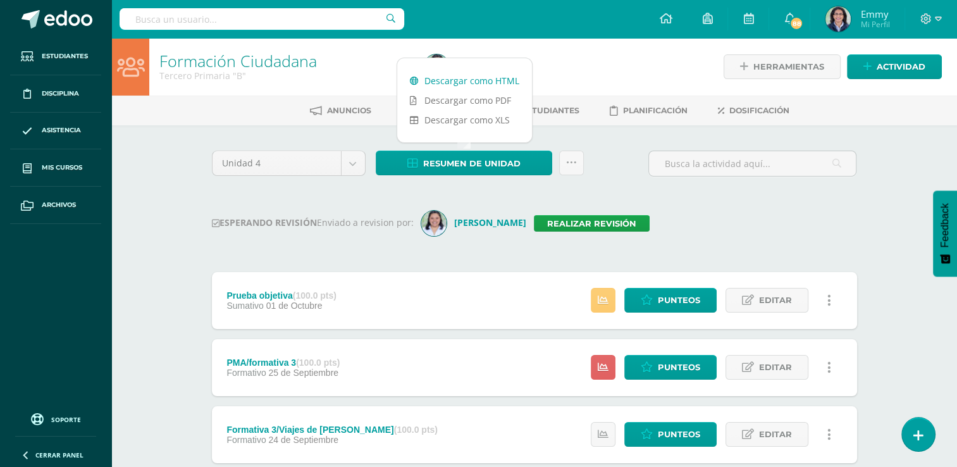
click at [488, 76] on link "Descargar como HTML" at bounding box center [464, 81] width 135 height 20
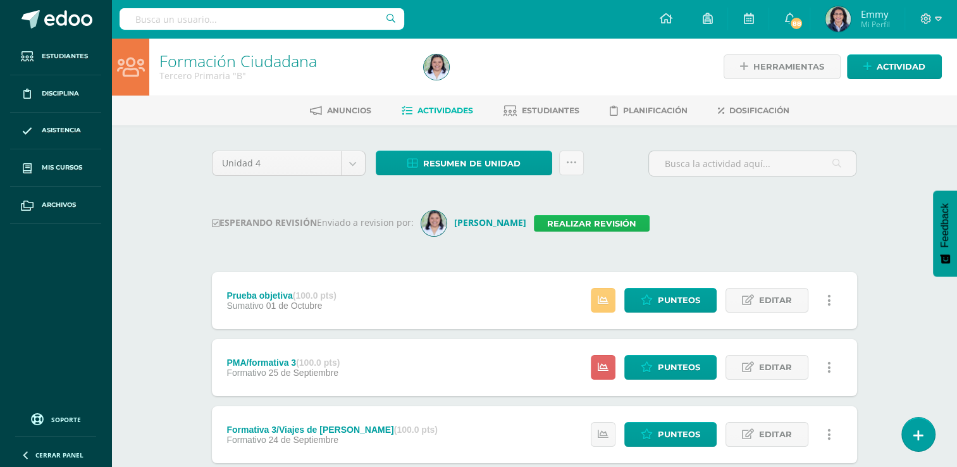
click at [551, 223] on link "Realizar revisión" at bounding box center [592, 223] width 116 height 16
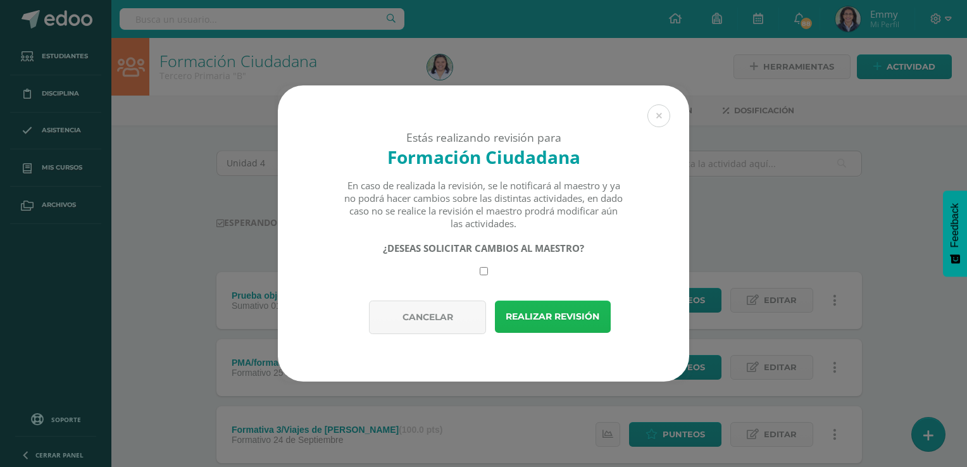
click at [547, 331] on button "Realizar revisión" at bounding box center [553, 316] width 116 height 32
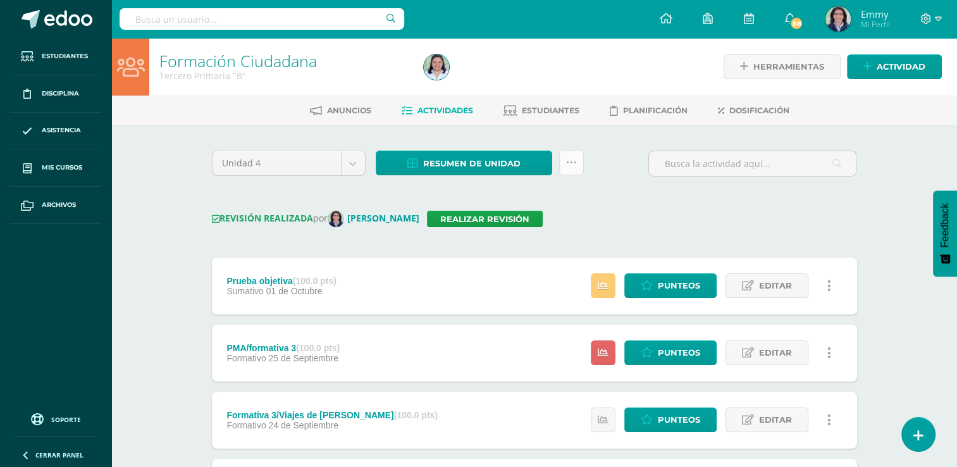
click at [578, 159] on link at bounding box center [571, 163] width 25 height 25
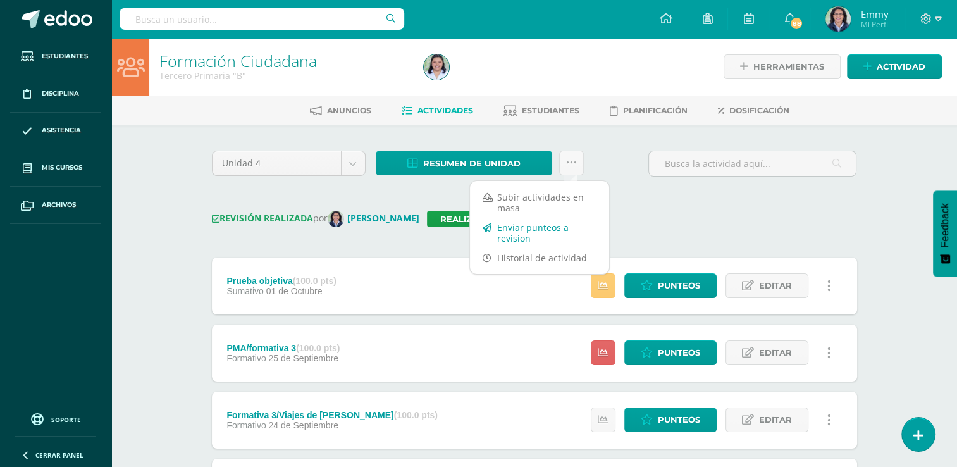
click at [550, 227] on link "Enviar punteos a revision" at bounding box center [539, 233] width 139 height 30
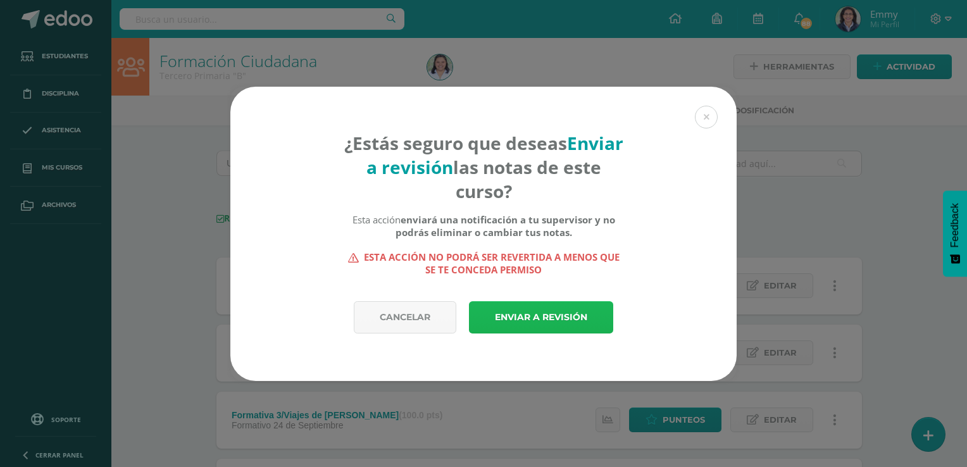
click at [516, 307] on link "Enviar a revisión" at bounding box center [541, 317] width 144 height 32
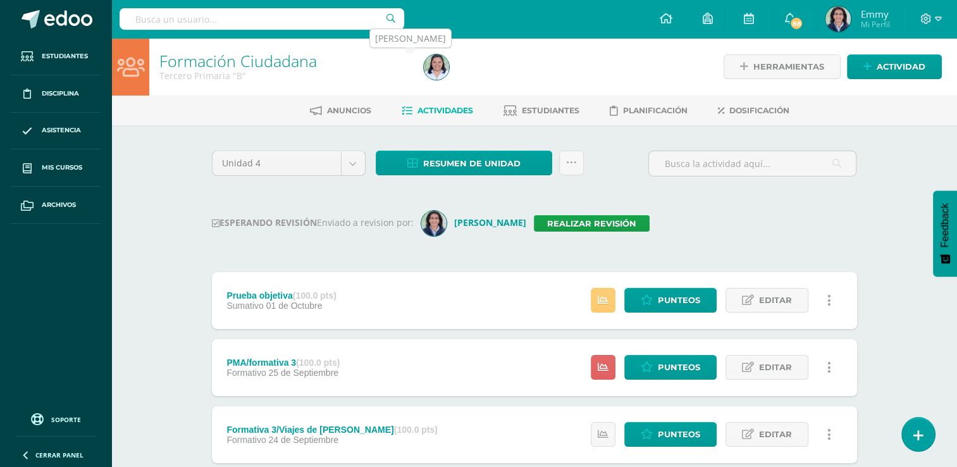
click at [446, 67] on img at bounding box center [436, 66] width 25 height 25
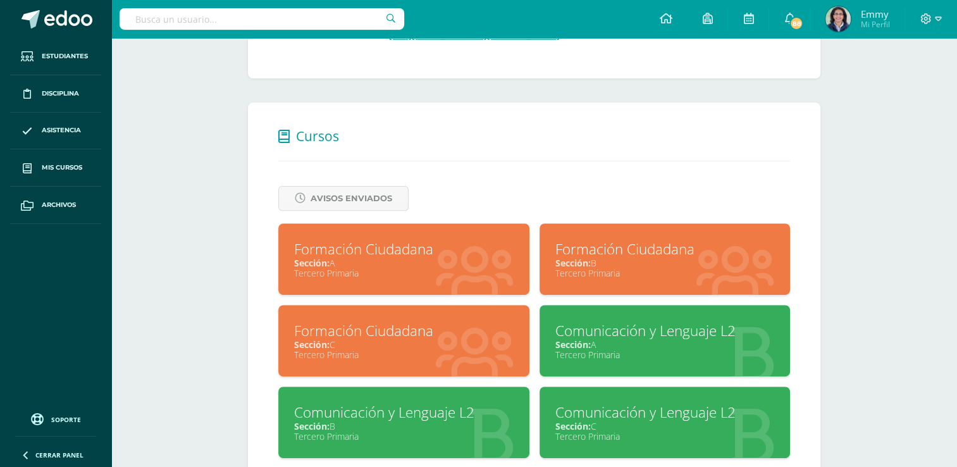
scroll to position [469, 0]
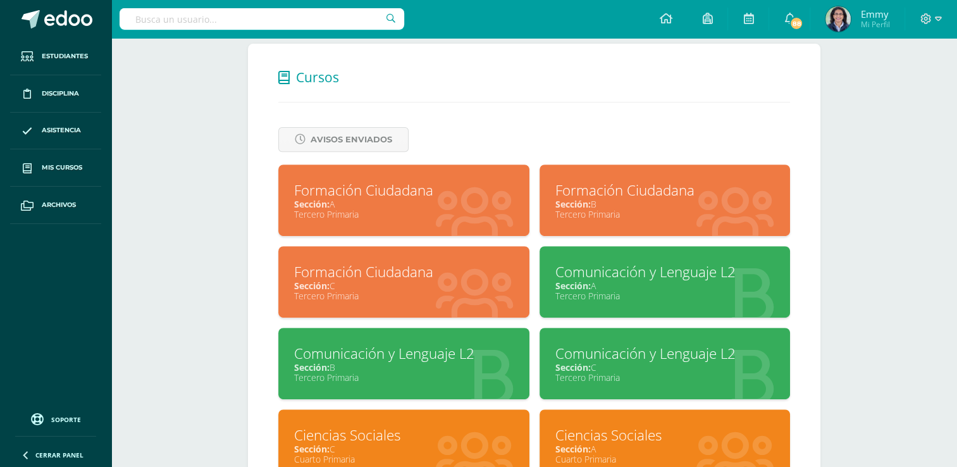
click at [433, 280] on div "Formación Ciudadana" at bounding box center [403, 272] width 219 height 20
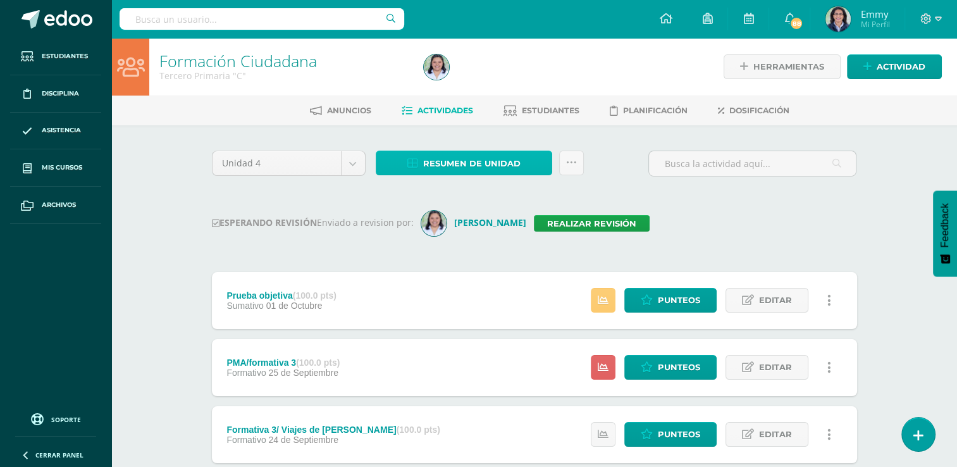
click at [519, 151] on link "Resumen de unidad" at bounding box center [464, 163] width 176 height 25
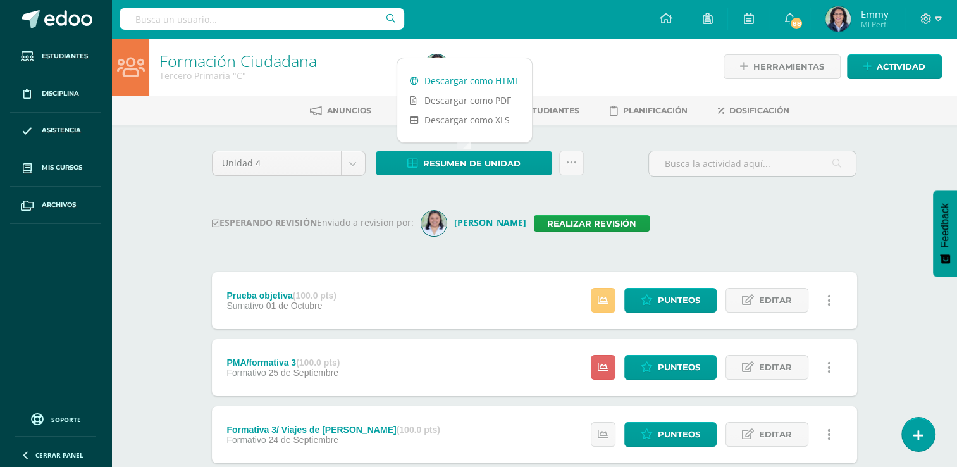
click at [500, 76] on link "Descargar como HTML" at bounding box center [464, 81] width 135 height 20
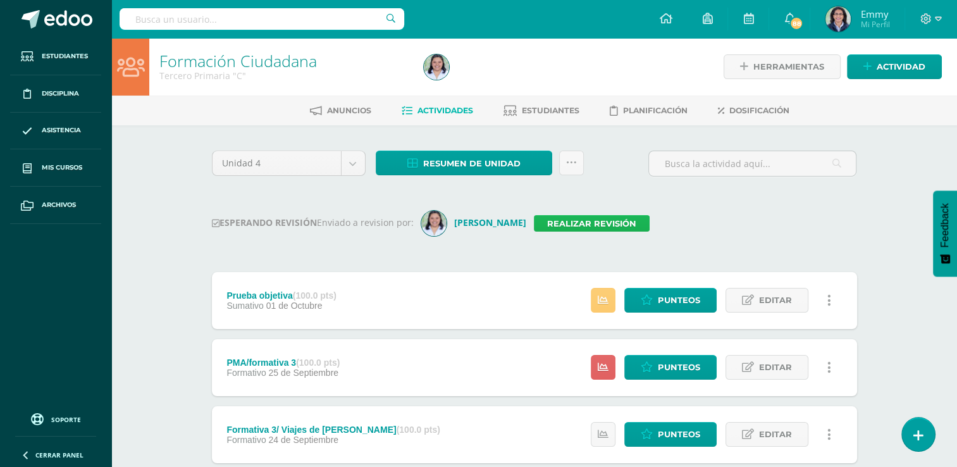
click at [534, 226] on link "Realizar revisión" at bounding box center [592, 223] width 116 height 16
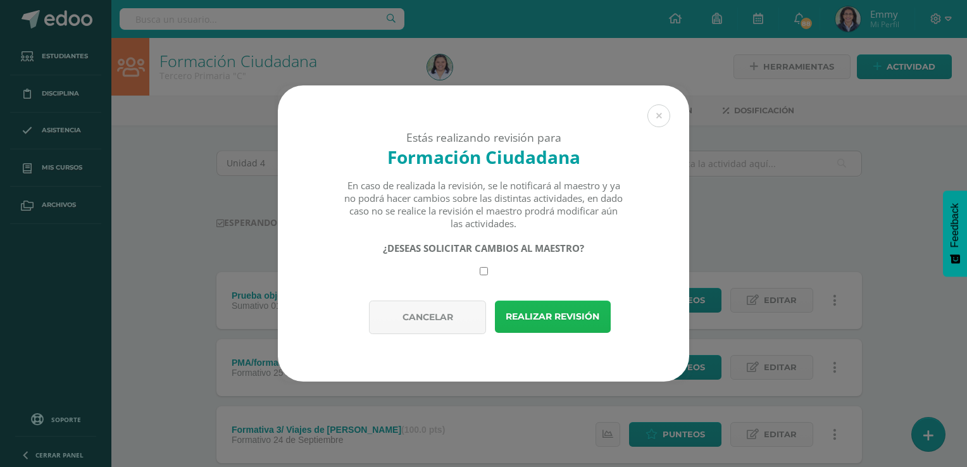
click at [553, 311] on button "Realizar revisión" at bounding box center [553, 316] width 116 height 32
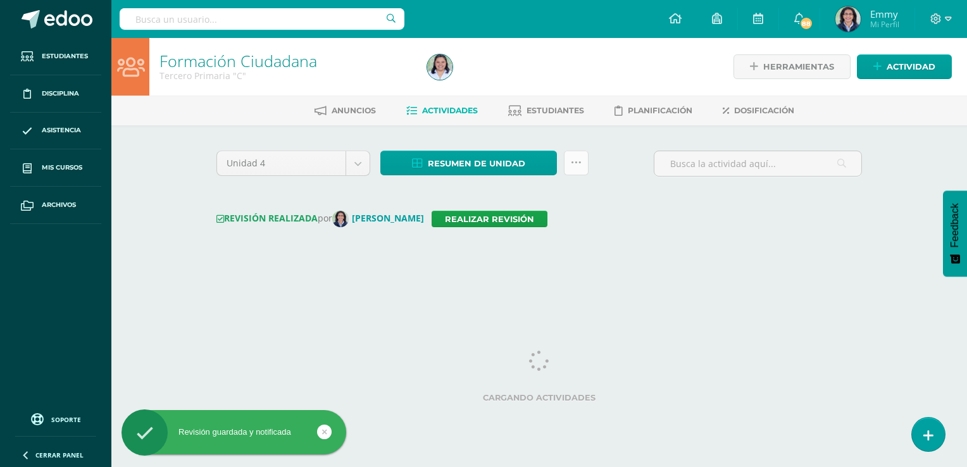
click at [573, 166] on icon at bounding box center [576, 163] width 11 height 11
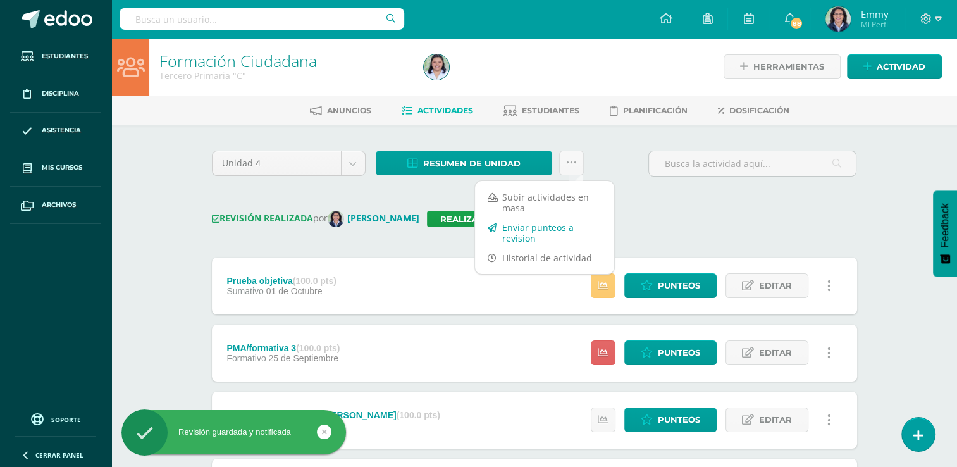
click at [545, 225] on link "Enviar punteos a revision" at bounding box center [544, 233] width 139 height 30
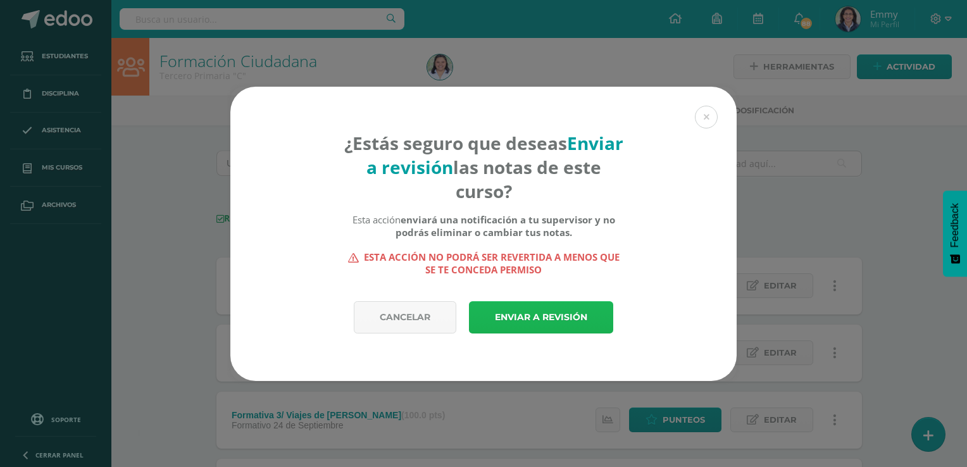
click at [575, 318] on link "Enviar a revisión" at bounding box center [541, 317] width 144 height 32
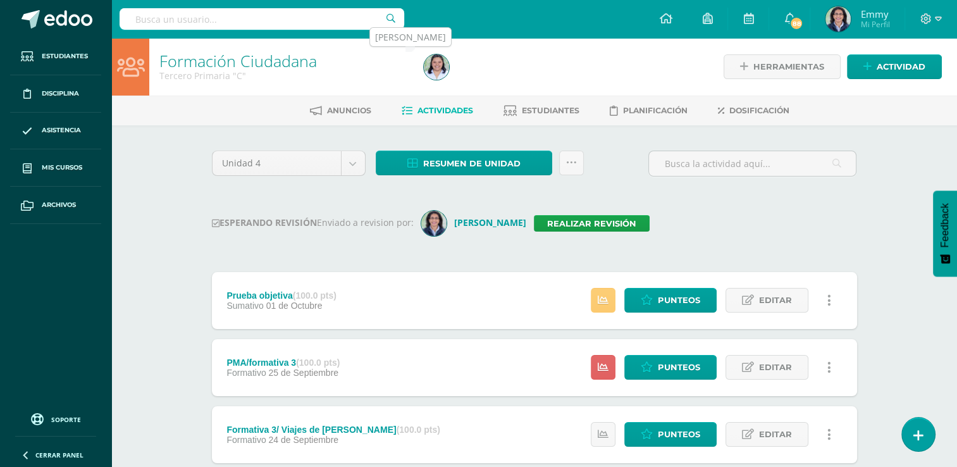
click at [438, 59] on img at bounding box center [436, 66] width 25 height 25
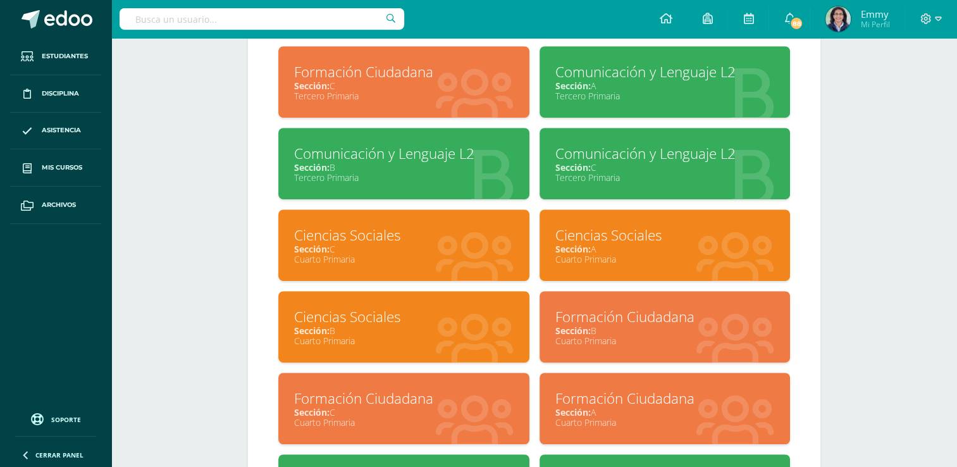
scroll to position [627, 0]
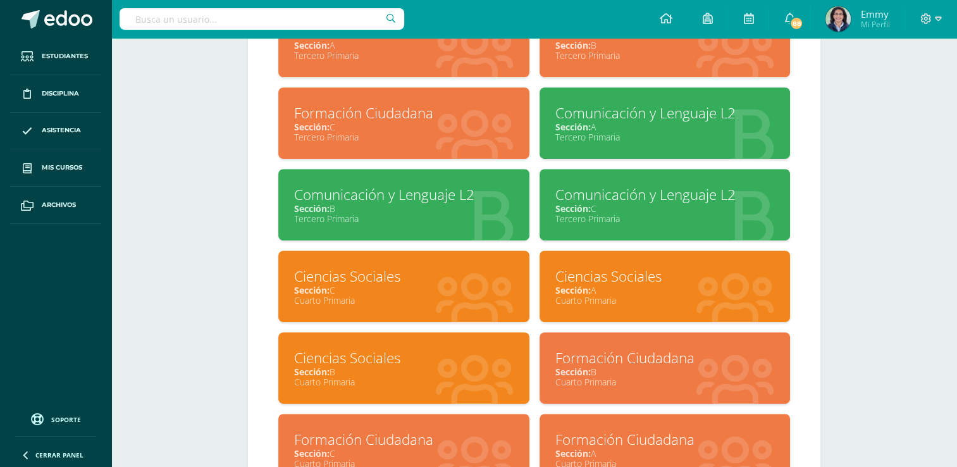
click at [719, 128] on div "Sección: A" at bounding box center [664, 127] width 219 height 12
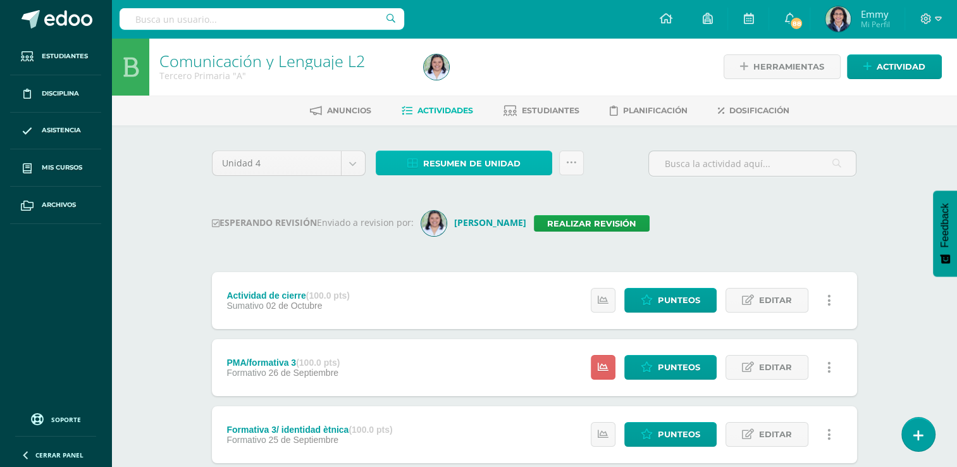
click at [430, 158] on span "Resumen de unidad" at bounding box center [471, 163] width 97 height 23
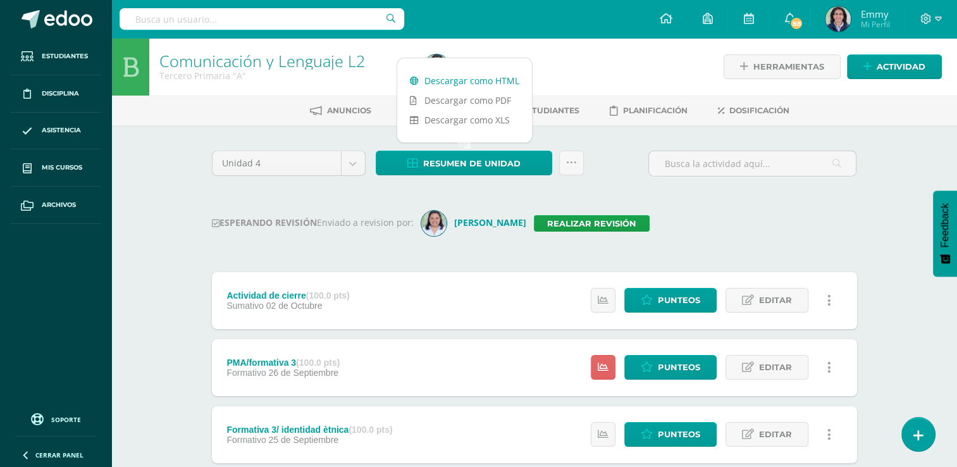
click at [471, 84] on link "Descargar como HTML" at bounding box center [464, 81] width 135 height 20
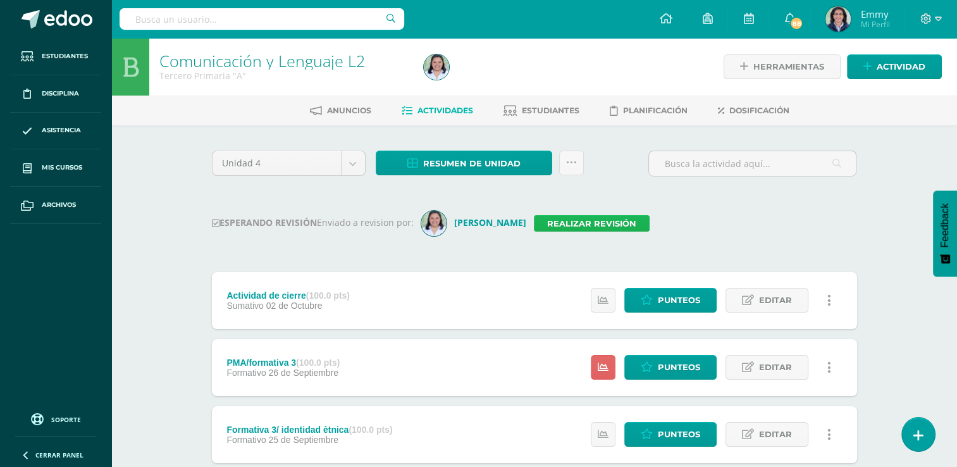
click at [563, 217] on link "Realizar revisión" at bounding box center [592, 223] width 116 height 16
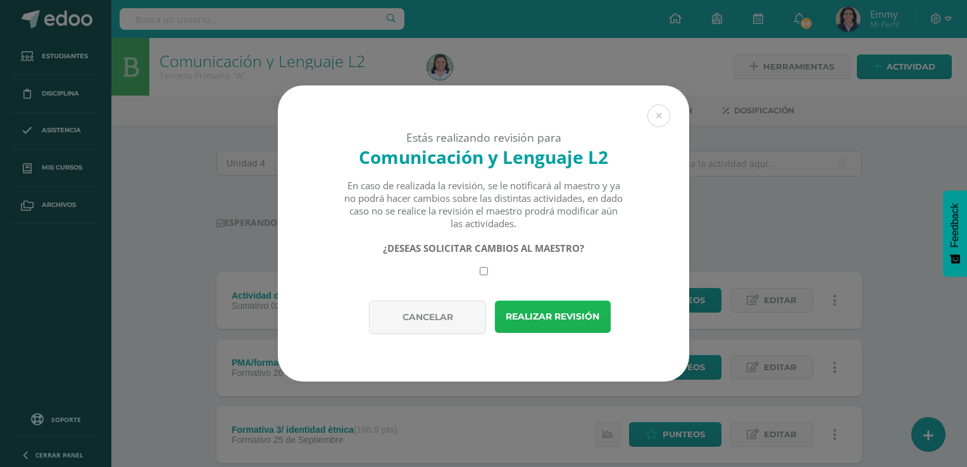
click at [576, 318] on button "Realizar revisión" at bounding box center [553, 316] width 116 height 32
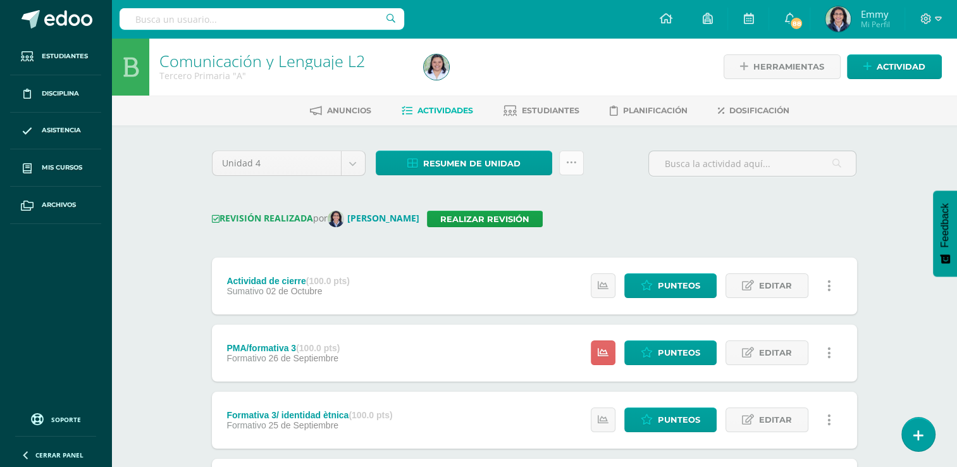
click at [577, 168] on link at bounding box center [571, 163] width 25 height 25
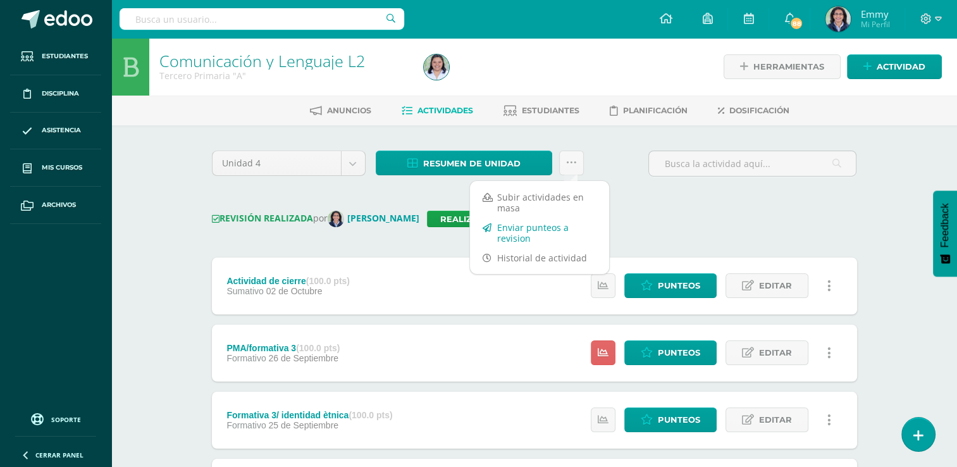
click at [552, 234] on link "Enviar punteos a revision" at bounding box center [539, 233] width 139 height 30
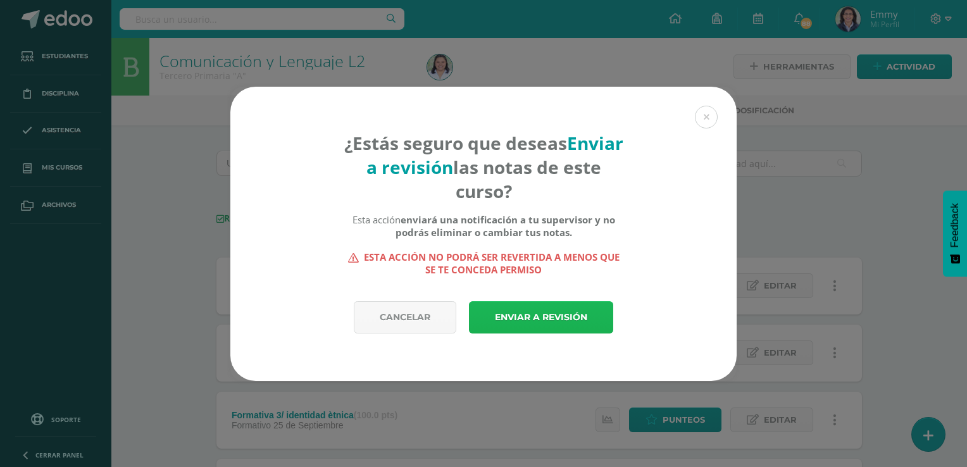
click at [548, 317] on link "Enviar a revisión" at bounding box center [541, 317] width 144 height 32
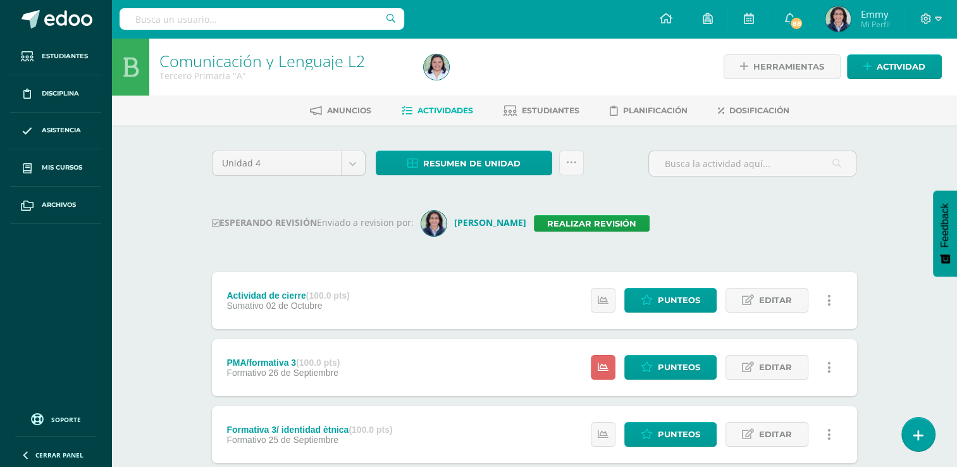
click at [455, 75] on div at bounding box center [553, 67] width 269 height 58
click at [440, 71] on img at bounding box center [436, 66] width 25 height 25
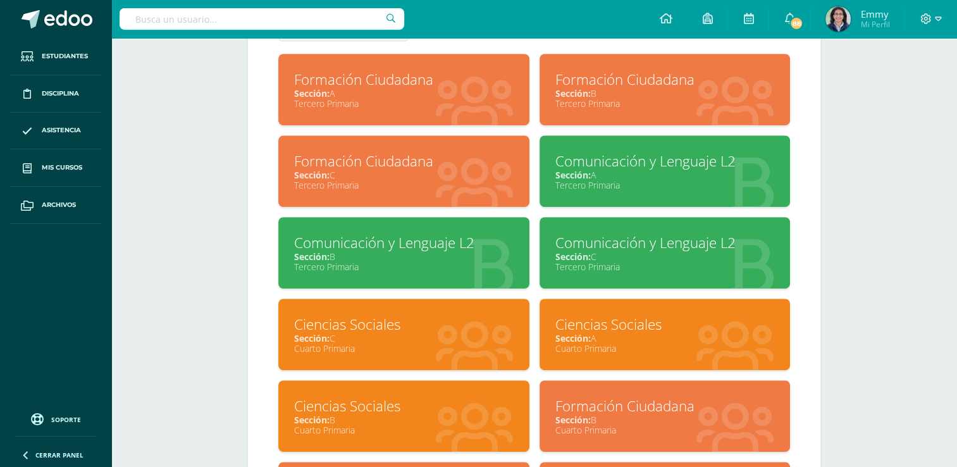
scroll to position [578, 0]
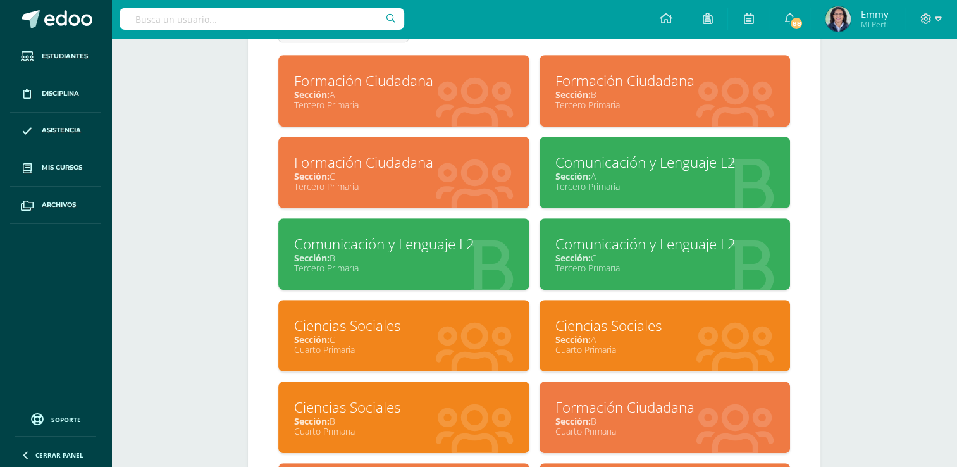
click at [460, 264] on div "Tercero Primaria" at bounding box center [403, 268] width 219 height 12
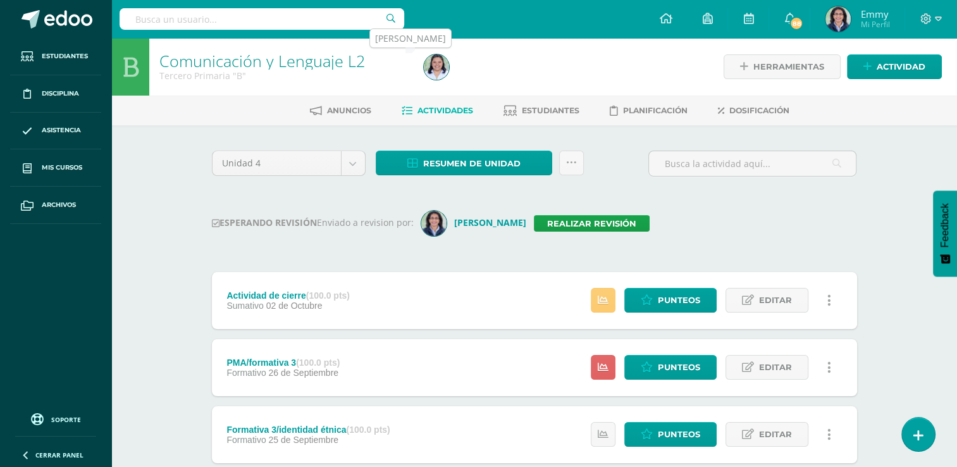
click at [435, 60] on img at bounding box center [436, 66] width 25 height 25
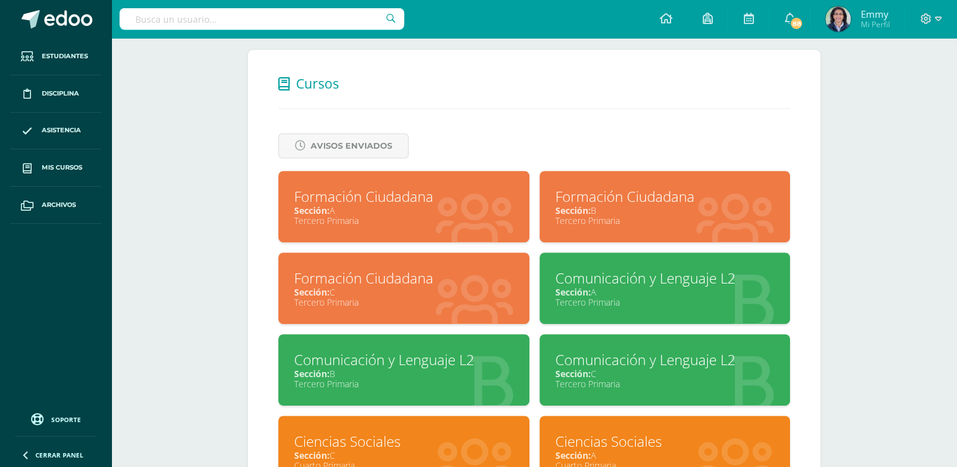
scroll to position [461, 0]
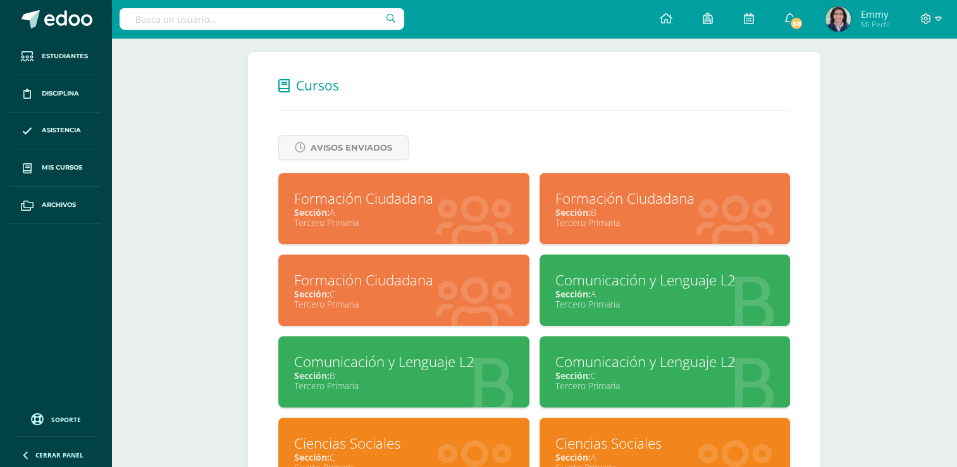
click at [683, 368] on div "Comunicación y Lenguaje L2" at bounding box center [664, 362] width 219 height 20
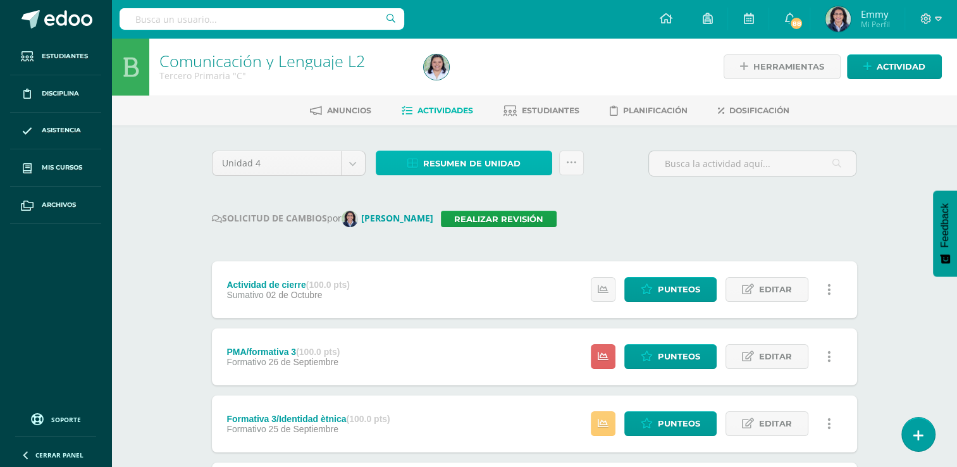
click at [514, 161] on span "Resumen de unidad" at bounding box center [471, 163] width 97 height 23
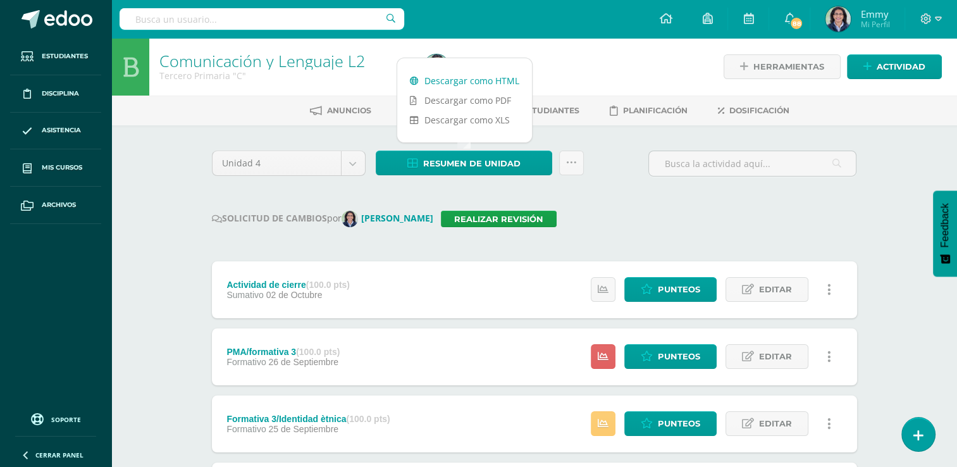
click at [497, 79] on link "Descargar como HTML" at bounding box center [464, 81] width 135 height 20
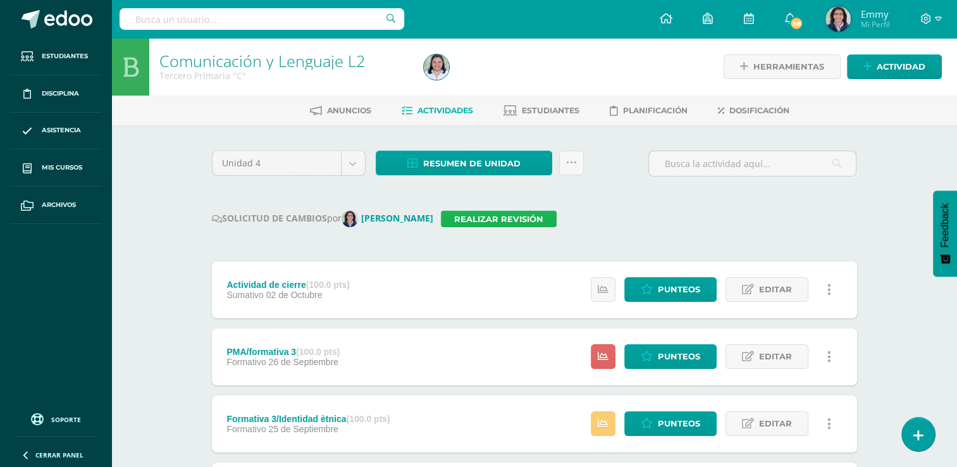
click at [521, 223] on link "Realizar revisión" at bounding box center [499, 219] width 116 height 16
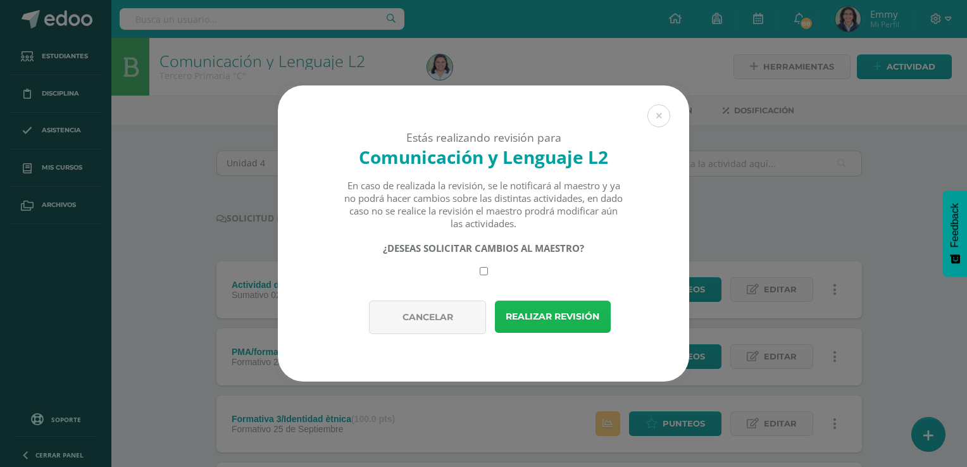
click at [540, 310] on button "Realizar revisión" at bounding box center [553, 316] width 116 height 32
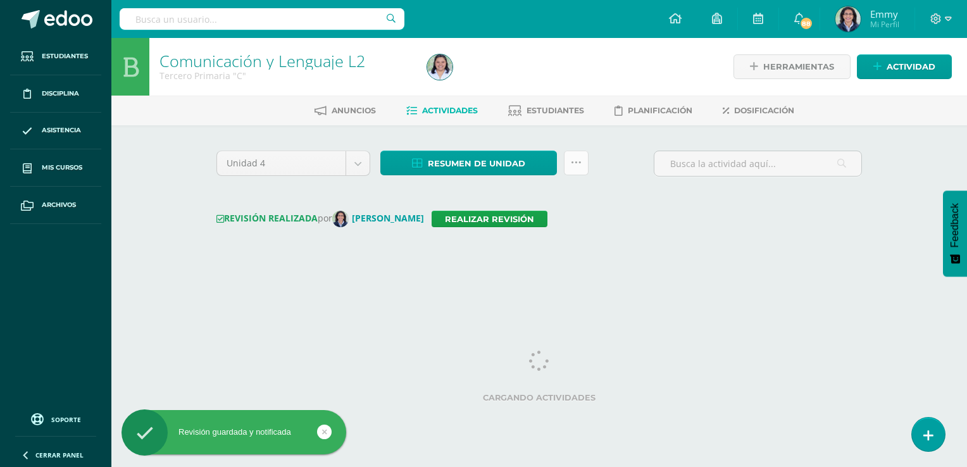
click at [578, 163] on icon at bounding box center [576, 163] width 11 height 11
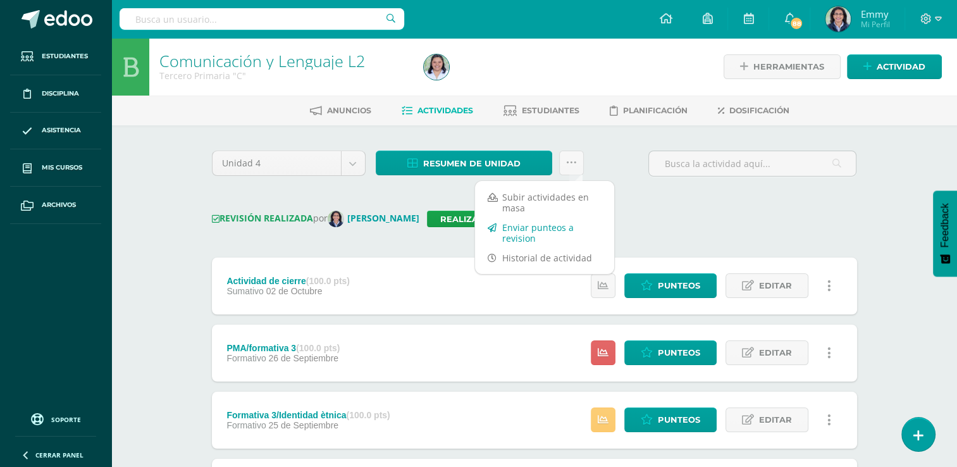
click at [534, 234] on link "Enviar punteos a revision" at bounding box center [544, 233] width 139 height 30
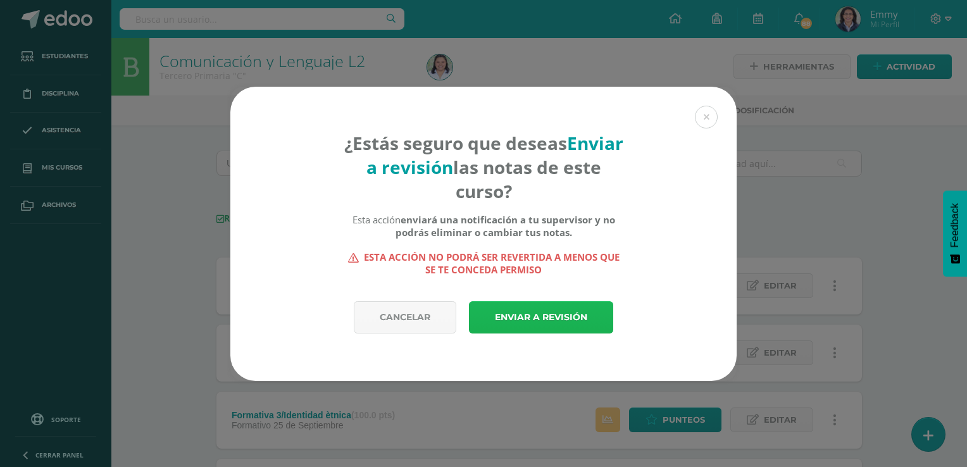
click at [527, 317] on link "Enviar a revisión" at bounding box center [541, 317] width 144 height 32
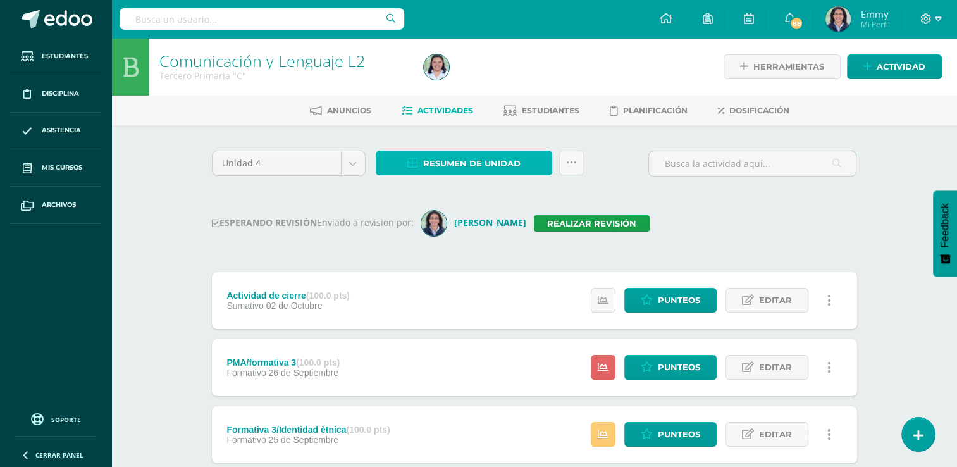
click at [466, 164] on span "Resumen de unidad" at bounding box center [471, 163] width 97 height 23
click at [468, 163] on span "Resumen de unidad" at bounding box center [471, 163] width 97 height 23
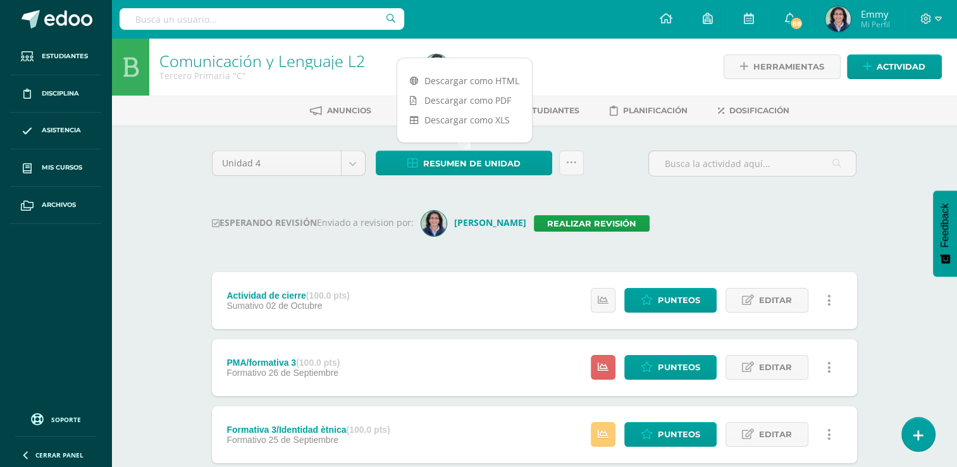
click at [164, 151] on div "Comunicación y Lenguaje L2 Tercero Primaria "C" Herramientas Detalle de asisten…" at bounding box center [534, 426] width 846 height 777
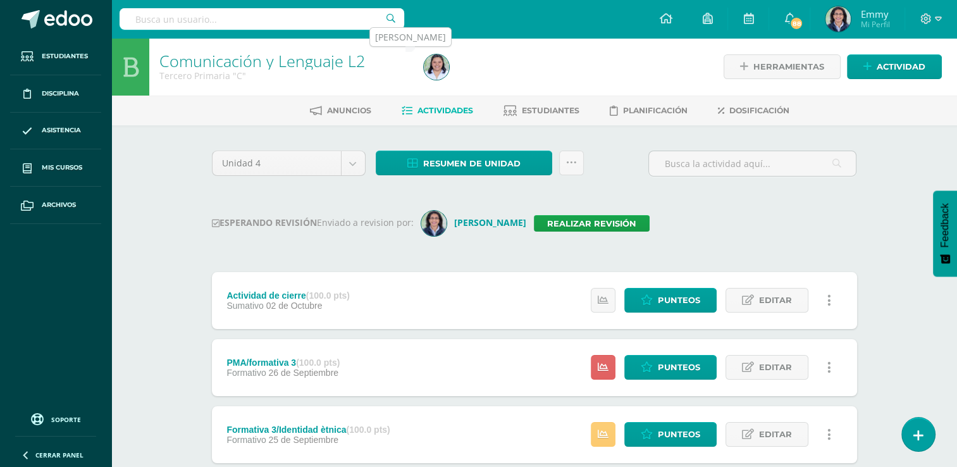
click at [440, 67] on img at bounding box center [436, 66] width 25 height 25
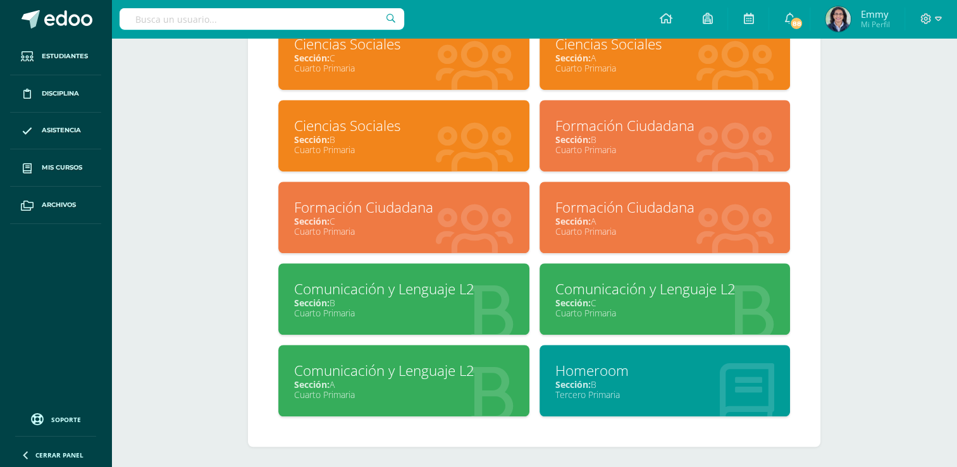
scroll to position [861, 0]
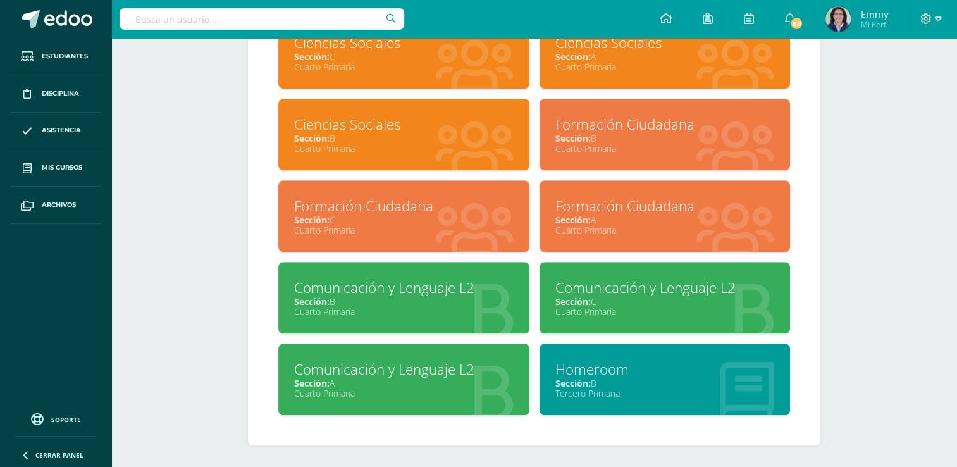
click at [463, 302] on div "Sección: B" at bounding box center [403, 301] width 219 height 12
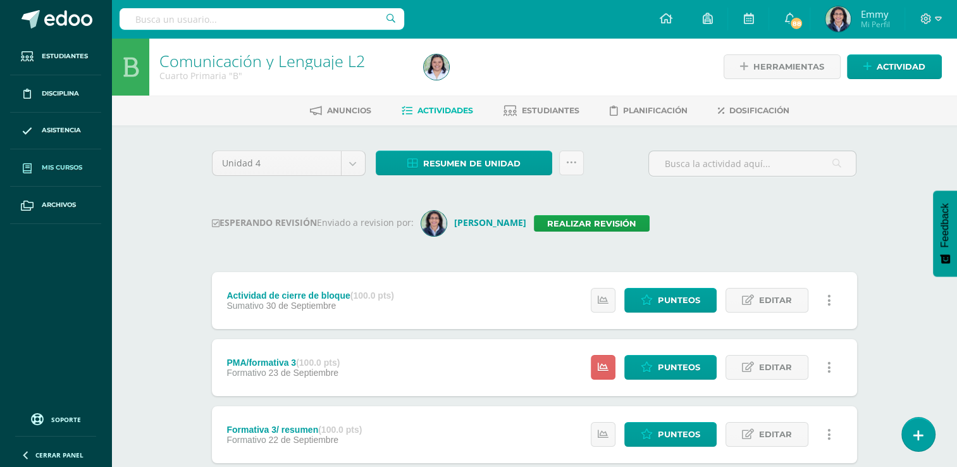
click at [65, 163] on span "Mis cursos" at bounding box center [62, 168] width 40 height 10
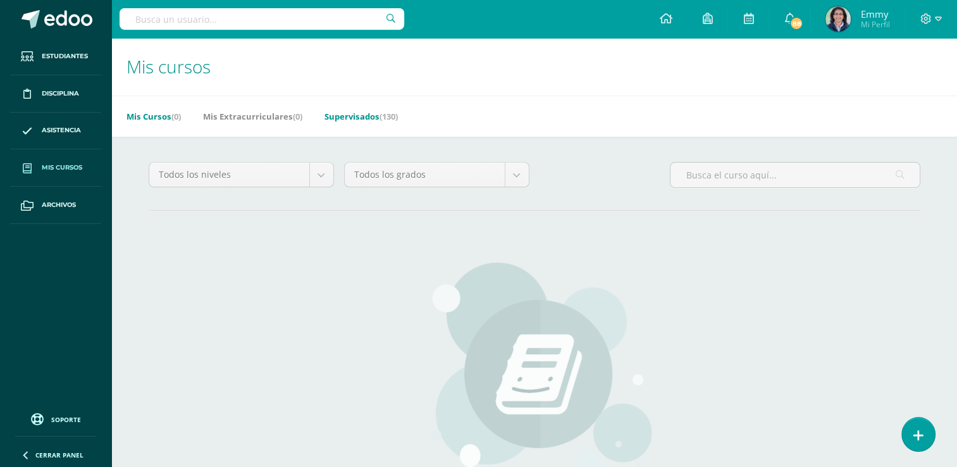
click at [372, 115] on link "Supervisados (130)" at bounding box center [361, 116] width 73 height 20
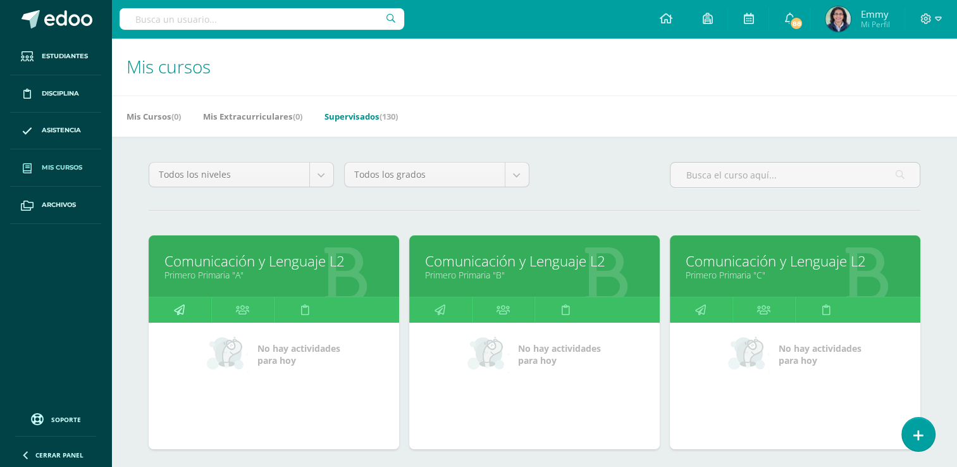
click at [187, 311] on link at bounding box center [180, 309] width 63 height 25
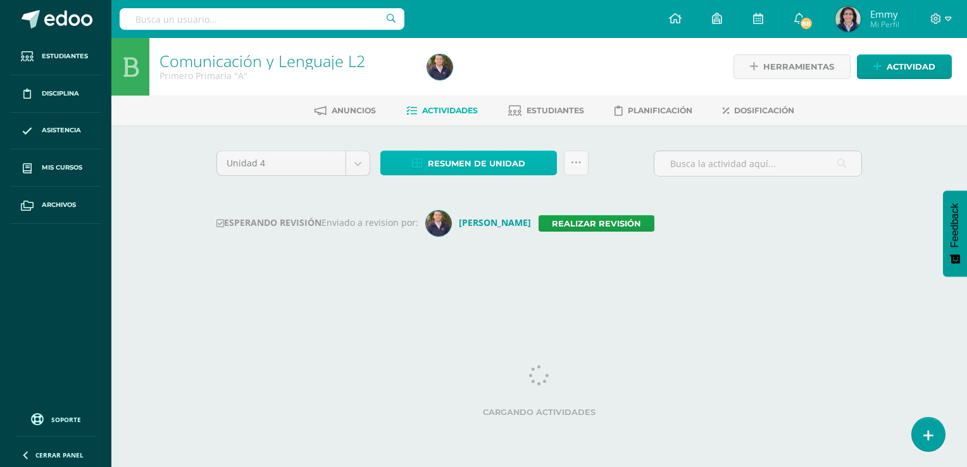
click at [478, 153] on span "Resumen de unidad" at bounding box center [476, 163] width 97 height 23
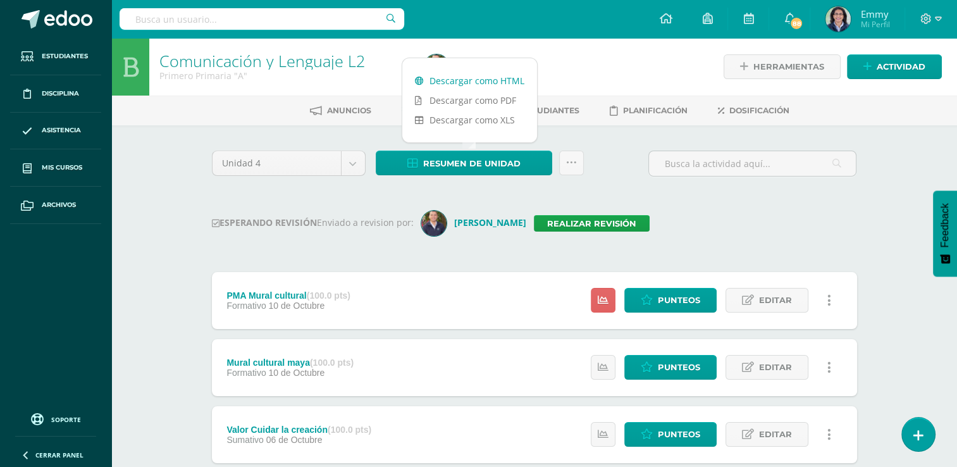
click at [485, 74] on link "Descargar como HTML" at bounding box center [469, 81] width 135 height 20
click at [571, 221] on link "Realizar revisión" at bounding box center [592, 223] width 116 height 16
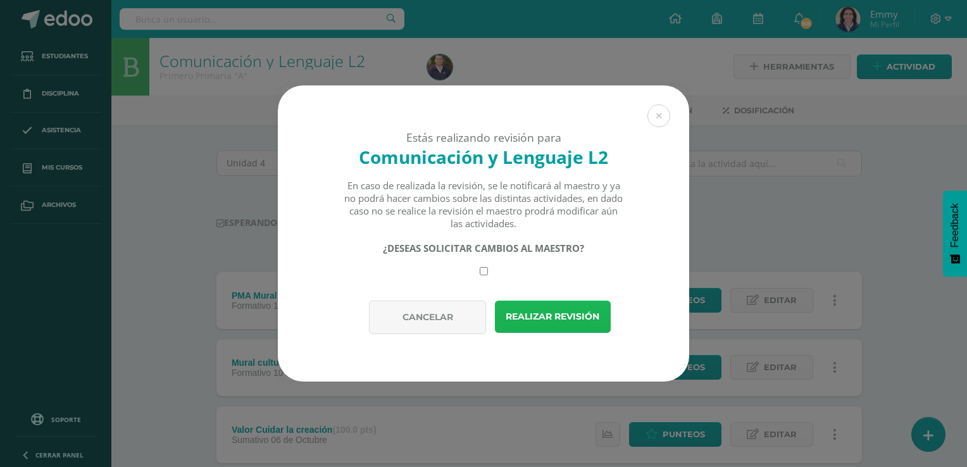
click at [553, 318] on button "Realizar revisión" at bounding box center [553, 316] width 116 height 32
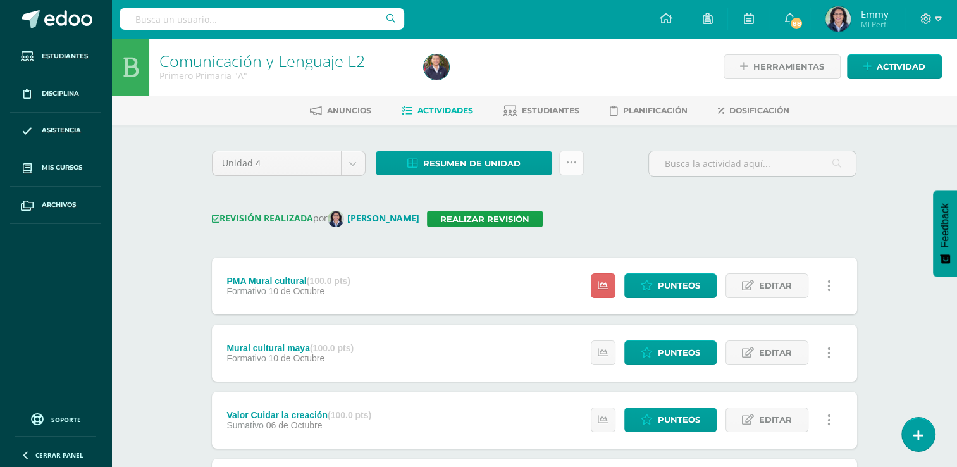
click at [574, 164] on icon at bounding box center [571, 163] width 11 height 11
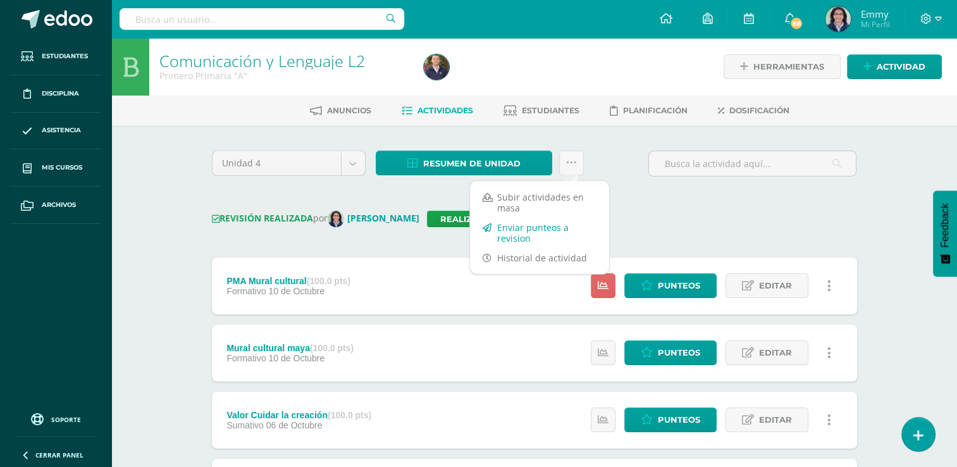
click at [563, 223] on link "Enviar punteos a revision" at bounding box center [539, 233] width 139 height 30
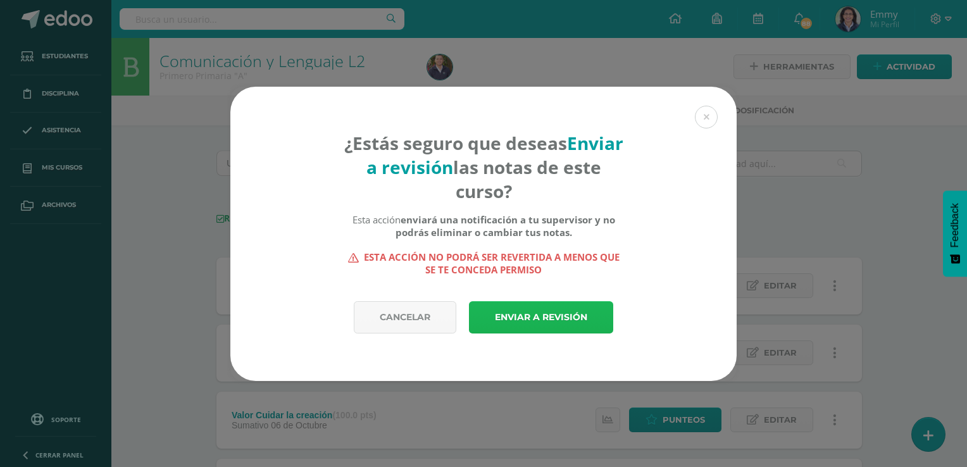
click at [559, 312] on link "Enviar a revisión" at bounding box center [541, 317] width 144 height 32
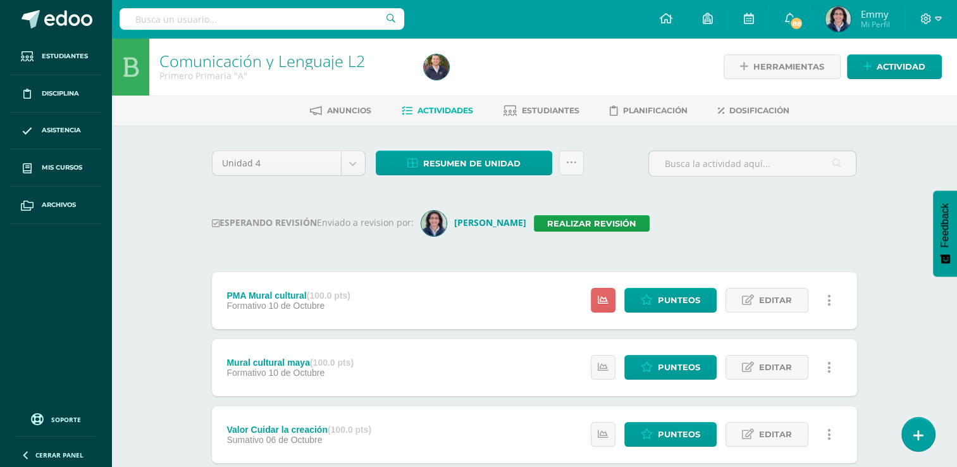
click at [685, 211] on div "ESPERANDO REVISIÓN Enviado a revision por: Emmy Barrios Realizar revisión" at bounding box center [534, 223] width 645 height 25
click at [440, 64] on img at bounding box center [436, 66] width 25 height 25
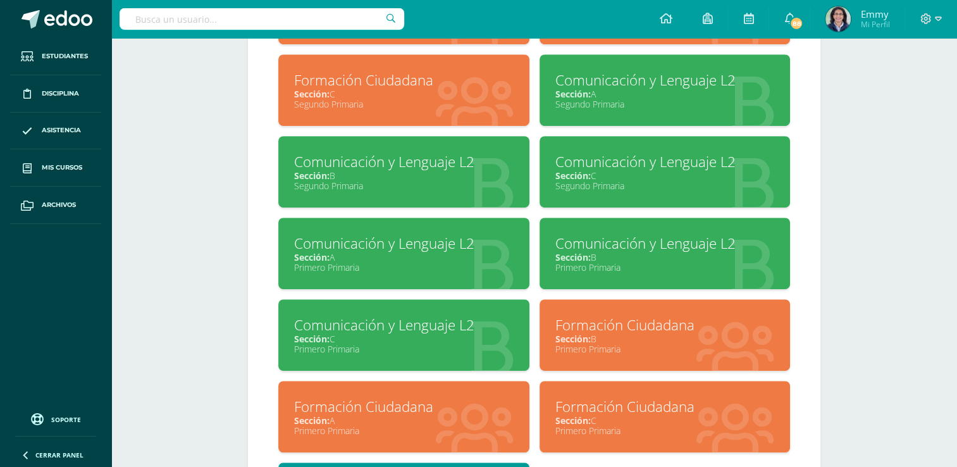
scroll to position [671, 0]
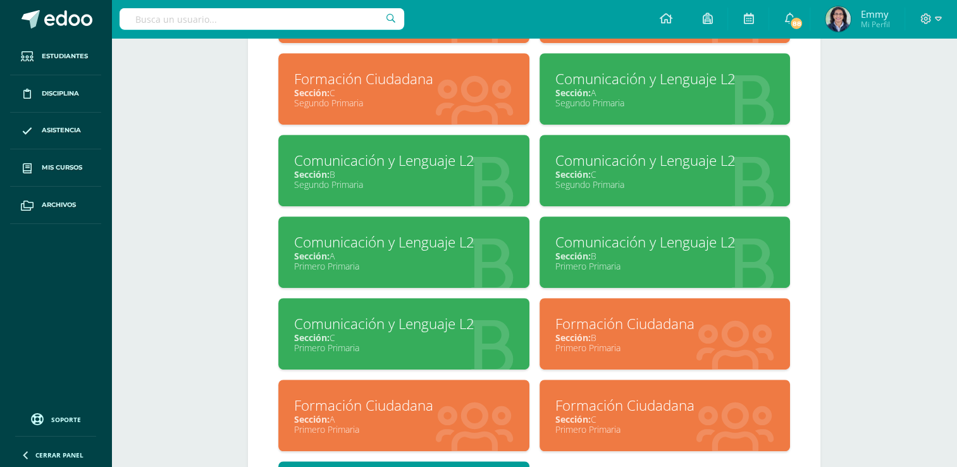
click at [586, 263] on div "Primero Primaria" at bounding box center [664, 266] width 219 height 12
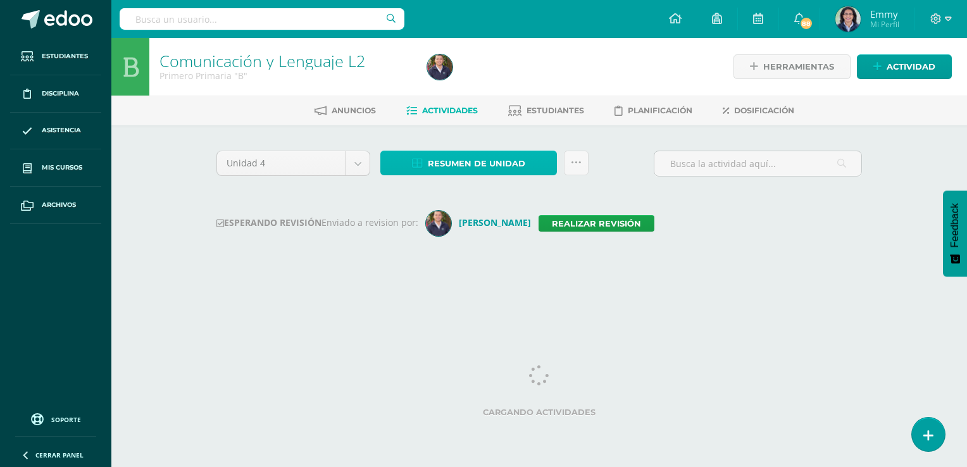
click at [487, 162] on span "Resumen de unidad" at bounding box center [476, 163] width 97 height 23
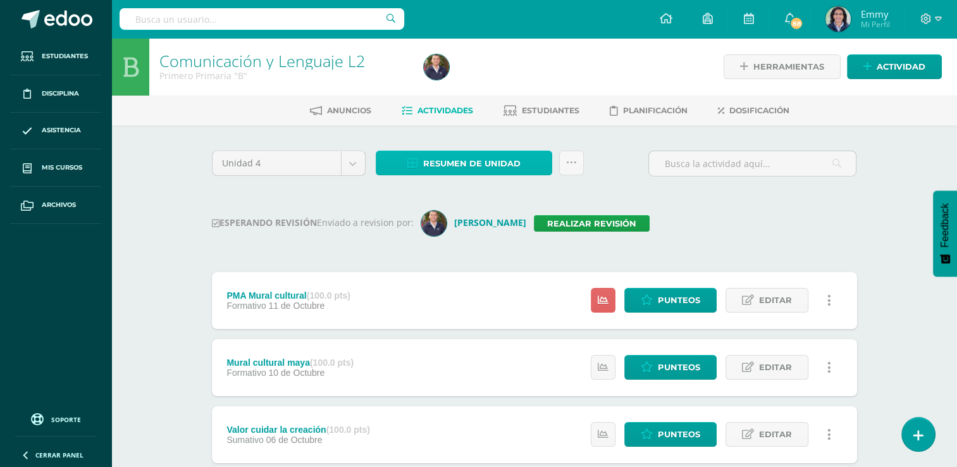
click at [500, 156] on span "Resumen de unidad" at bounding box center [471, 163] width 97 height 23
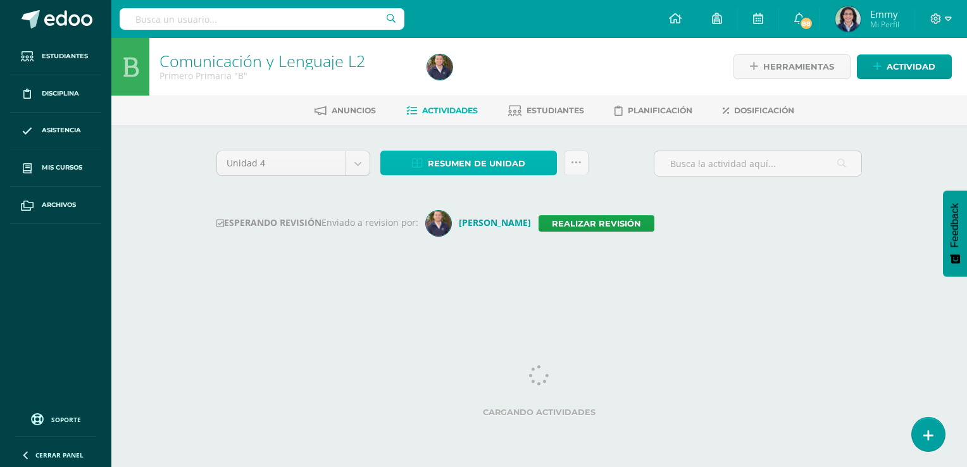
click at [471, 159] on span "Resumen de unidad" at bounding box center [476, 163] width 97 height 23
click at [473, 163] on span "Resumen de unidad" at bounding box center [476, 163] width 97 height 23
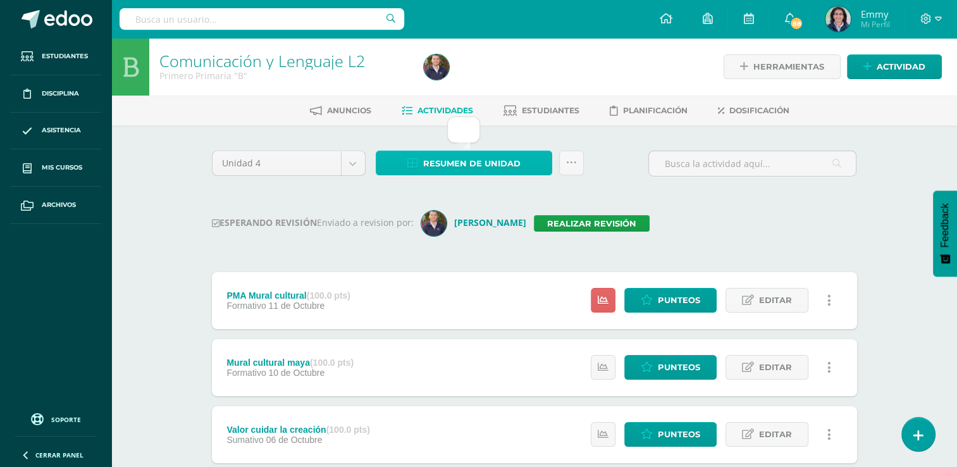
click at [473, 163] on span "Resumen de unidad" at bounding box center [471, 163] width 97 height 23
click at [509, 155] on span "Resumen de unidad" at bounding box center [471, 163] width 97 height 23
click at [488, 157] on span "Resumen de unidad" at bounding box center [471, 163] width 97 height 23
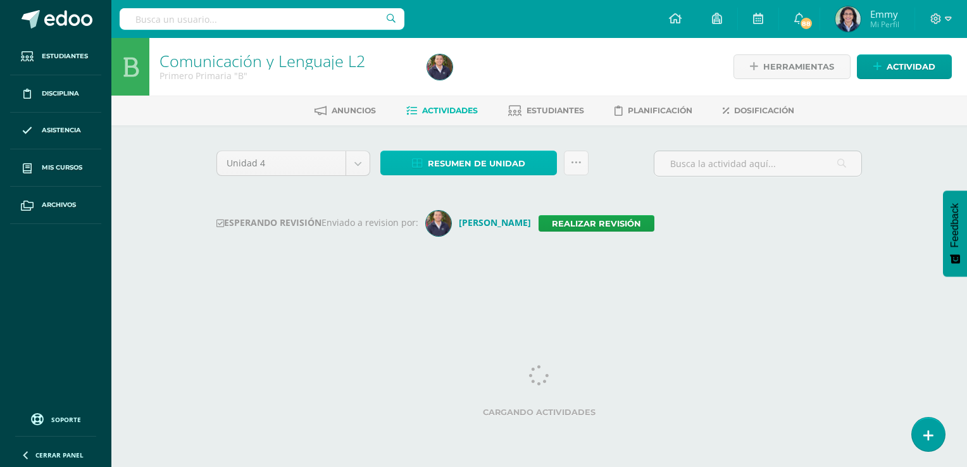
click at [490, 164] on span "Resumen de unidad" at bounding box center [476, 163] width 97 height 23
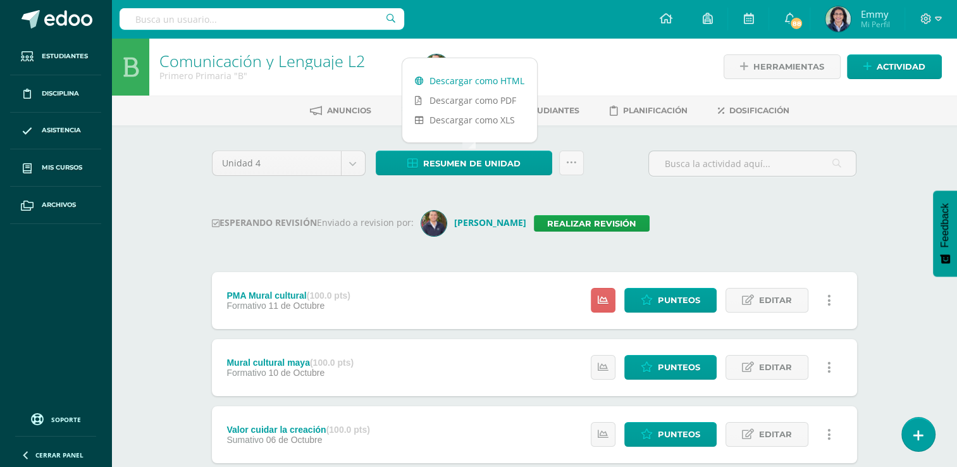
click at [490, 77] on link "Descargar como HTML" at bounding box center [469, 81] width 135 height 20
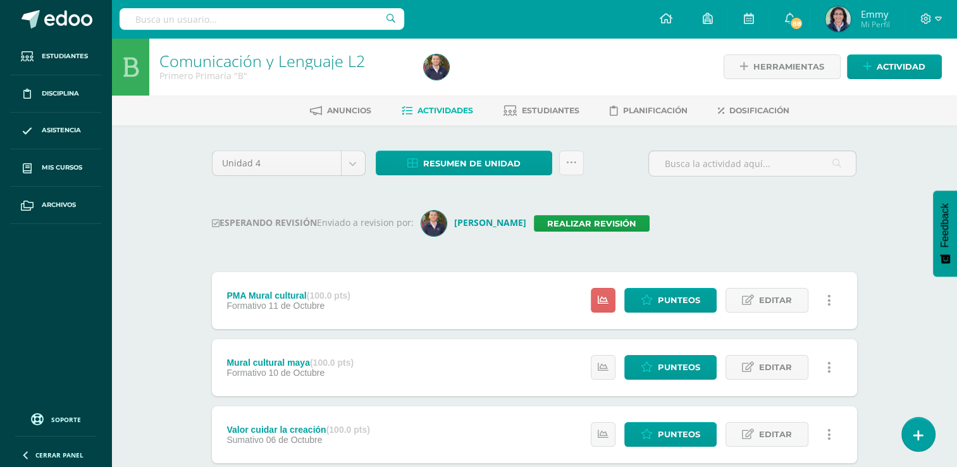
click at [427, 74] on img at bounding box center [436, 66] width 25 height 25
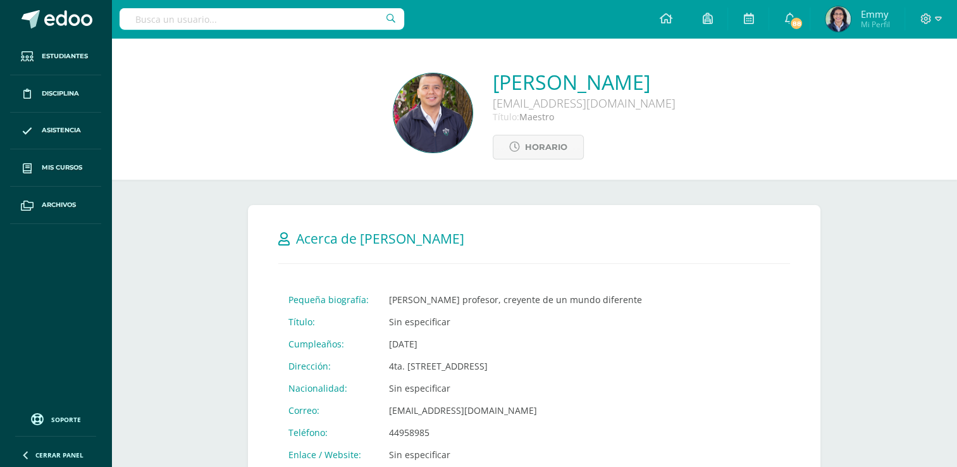
drag, startPoint x: 956, startPoint y: 80, endPoint x: 966, endPoint y: 235, distance: 155.3
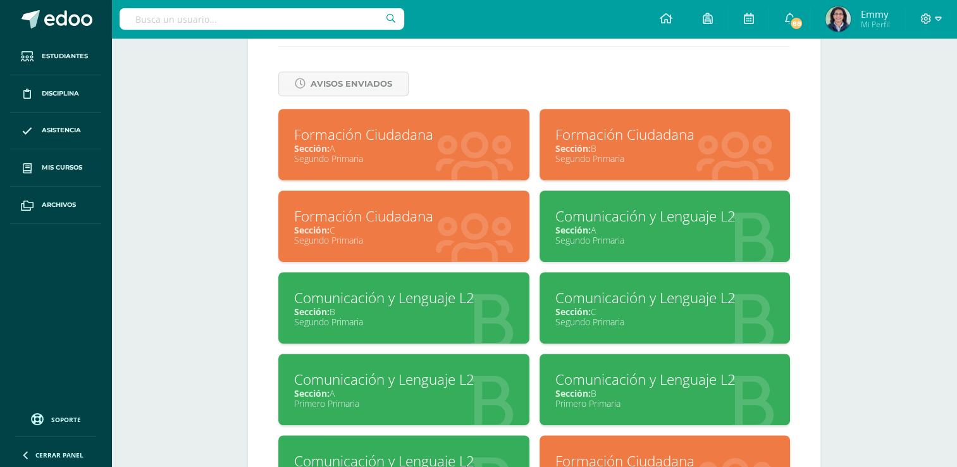
scroll to position [590, 0]
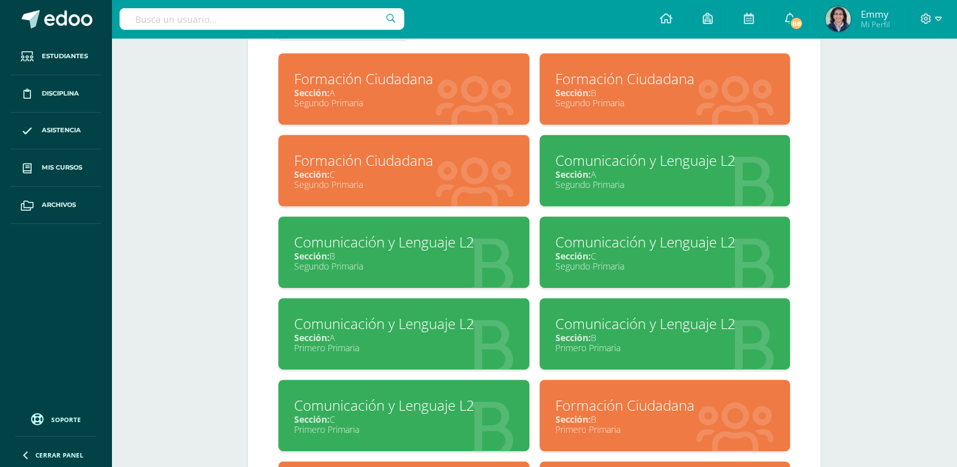
click at [444, 338] on div "Sección: A" at bounding box center [403, 337] width 219 height 12
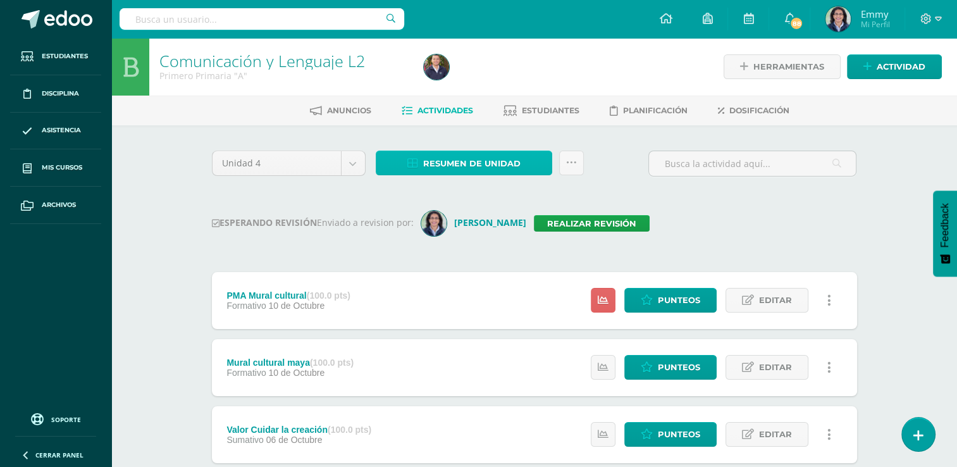
click at [485, 172] on span "Resumen de unidad" at bounding box center [471, 163] width 97 height 23
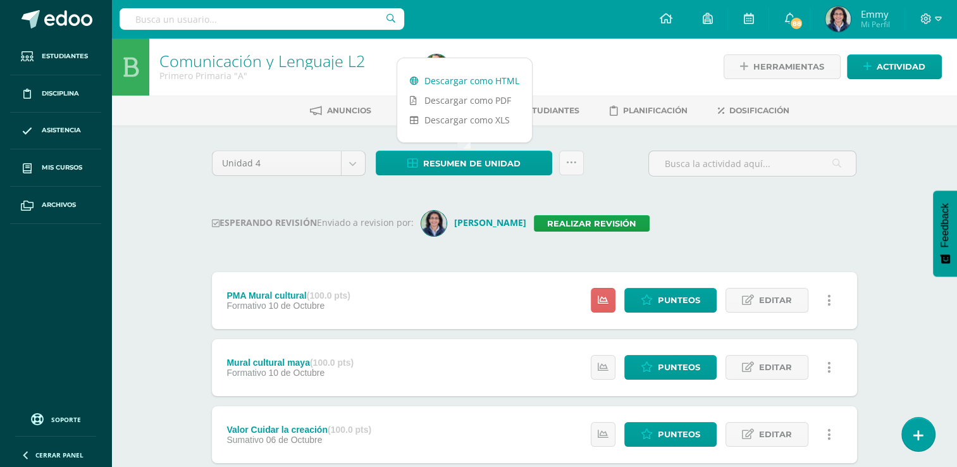
click at [478, 82] on link "Descargar como HTML" at bounding box center [464, 81] width 135 height 20
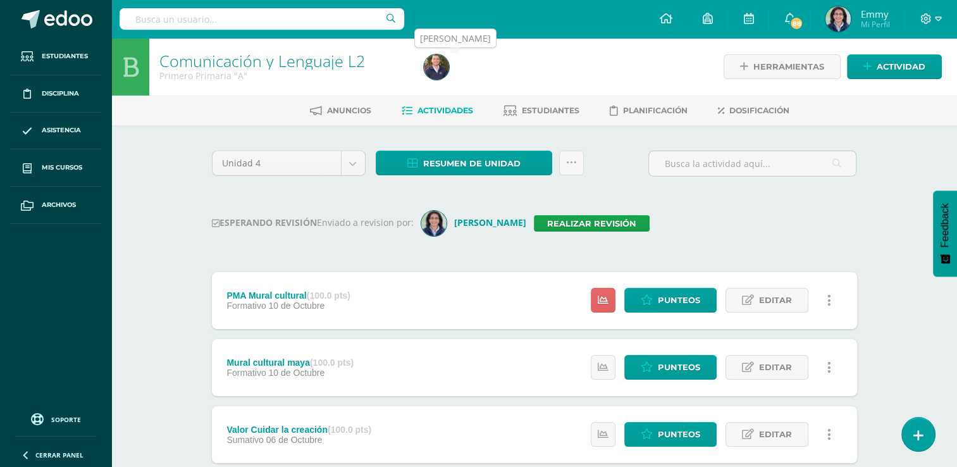
click at [441, 72] on img at bounding box center [436, 66] width 25 height 25
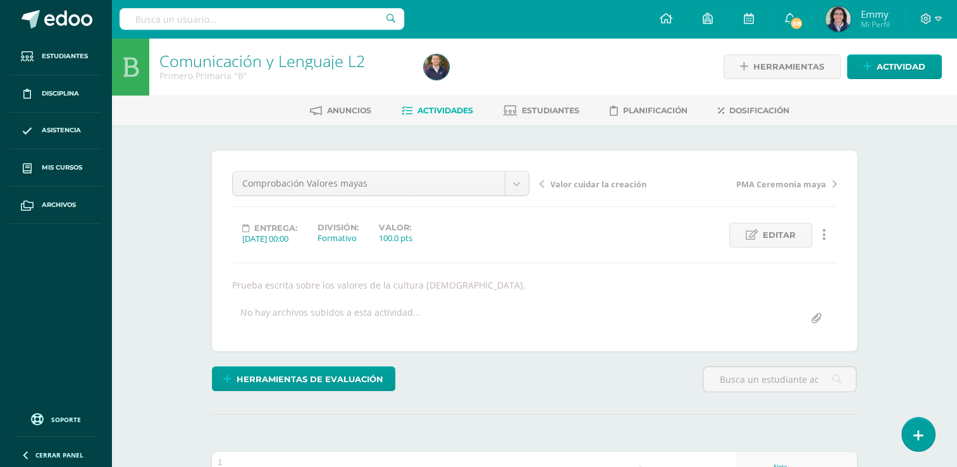
click at [822, 235] on icon at bounding box center [824, 235] width 4 height 14
click at [781, 315] on link "Eliminar" at bounding box center [801, 315] width 130 height 20
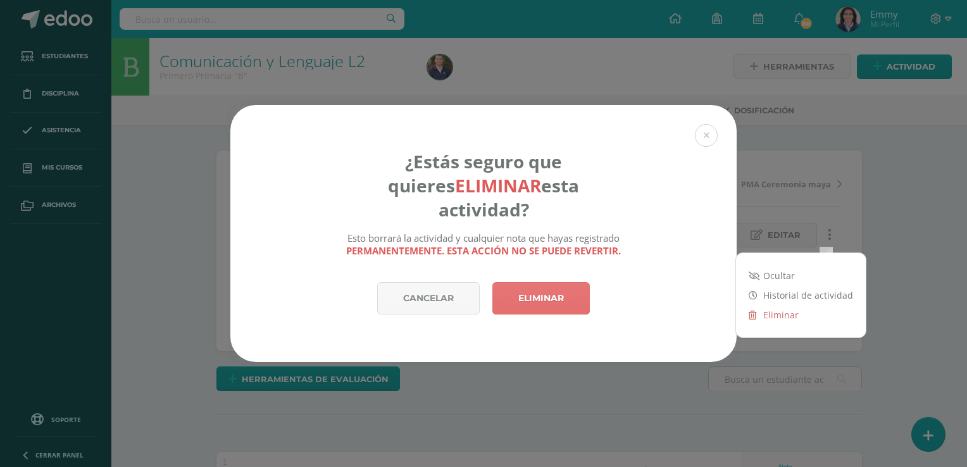
scroll to position [1, 0]
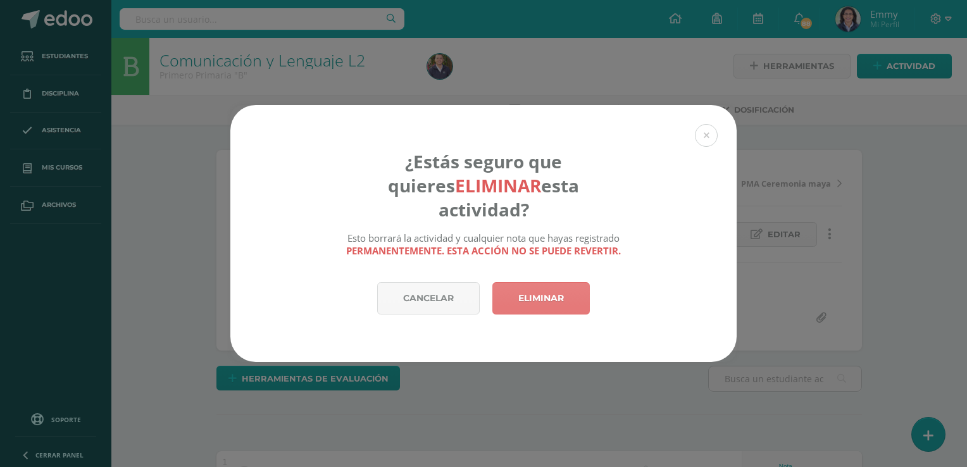
click at [576, 290] on link "Eliminar" at bounding box center [540, 298] width 97 height 32
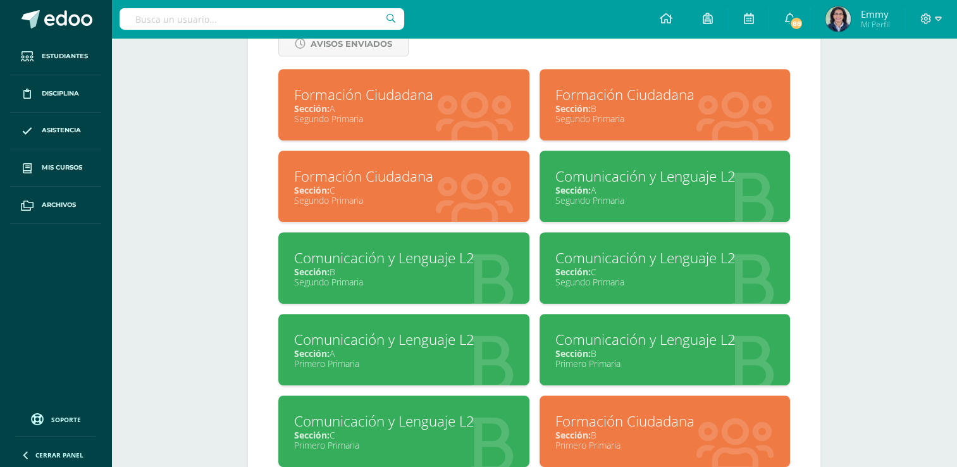
scroll to position [655, 0]
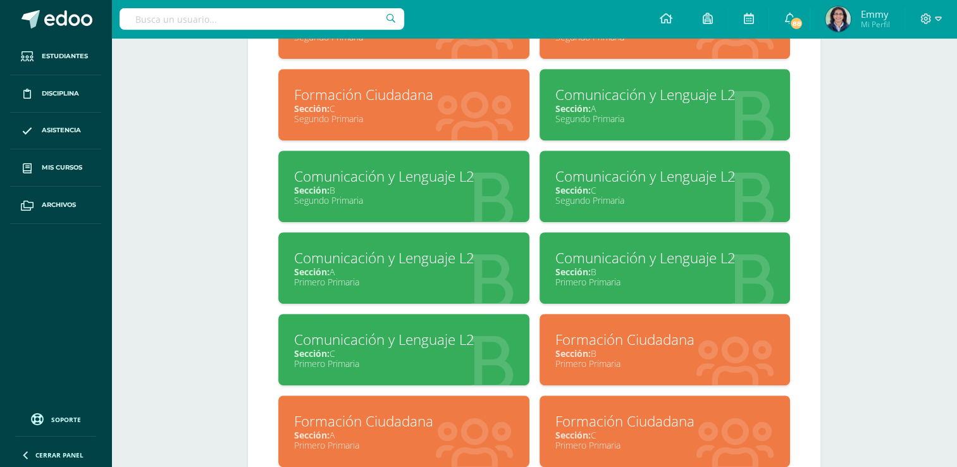
click at [635, 271] on div "Sección: B" at bounding box center [664, 272] width 219 height 12
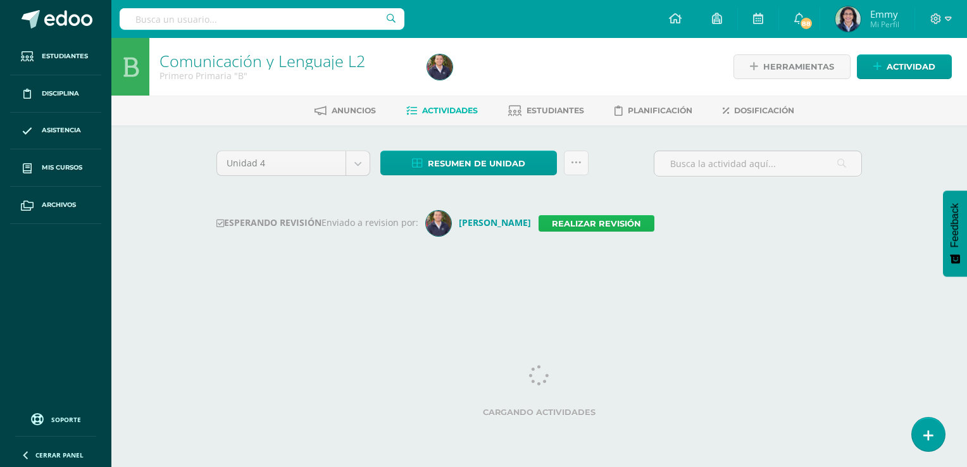
click at [582, 221] on link "Realizar revisión" at bounding box center [596, 223] width 116 height 16
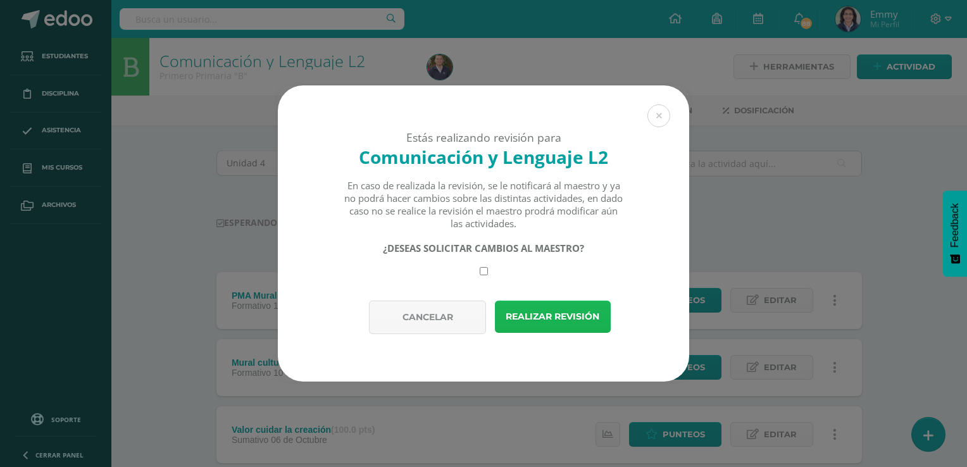
click at [586, 312] on button "Realizar revisión" at bounding box center [553, 316] width 116 height 32
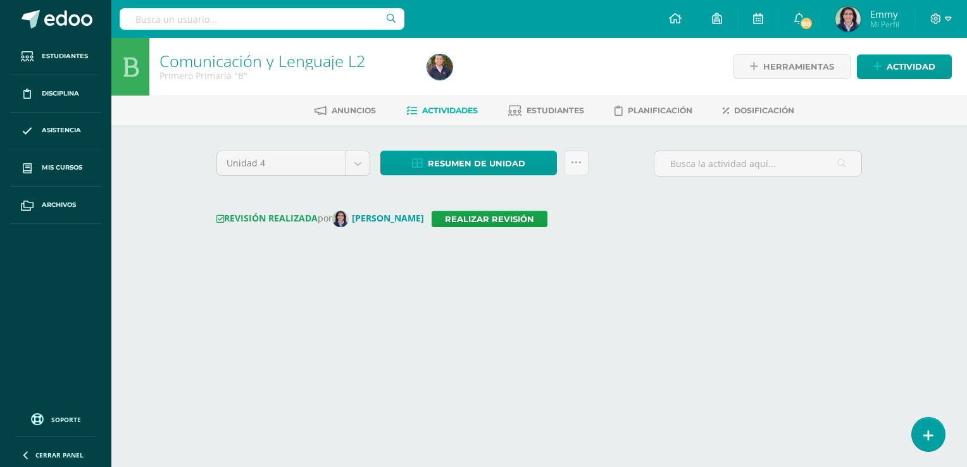
click at [586, 283] on html "Estudiantes Disciplina Asistencia Mis cursos Archivos Soporte Ayuda Reportar un…" at bounding box center [483, 141] width 967 height 283
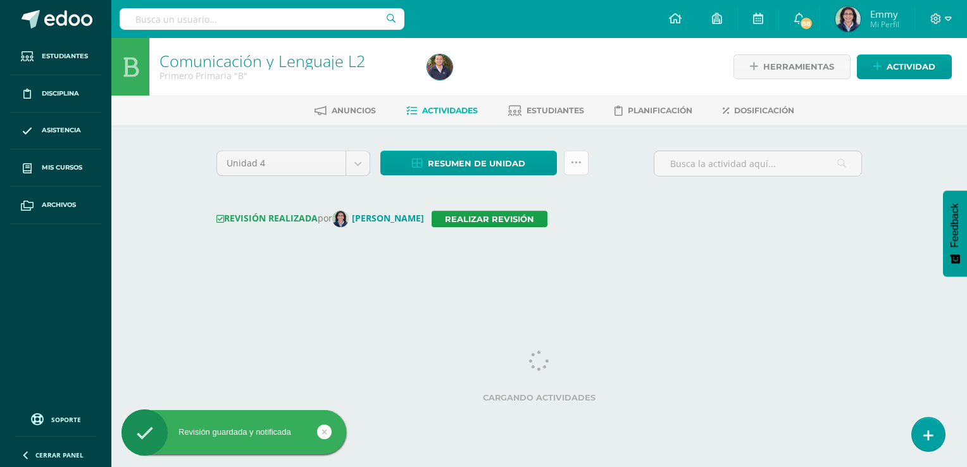
click at [577, 163] on icon at bounding box center [576, 163] width 11 height 11
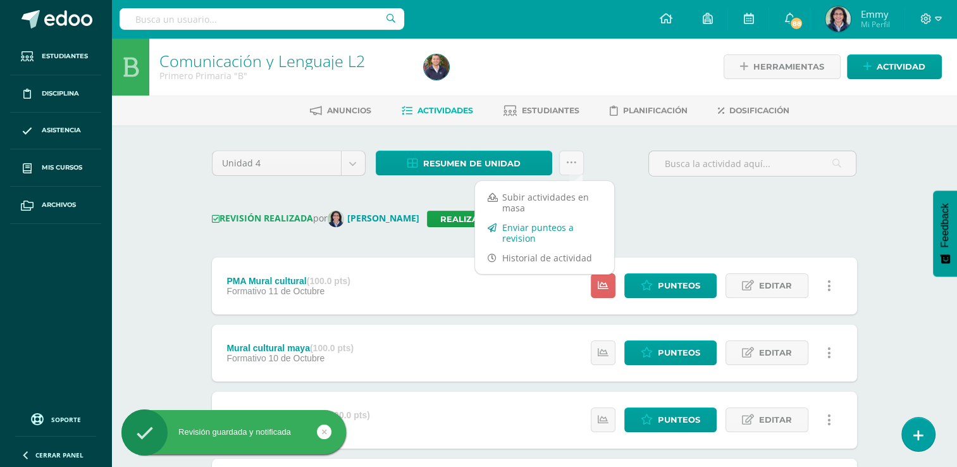
click at [572, 221] on link "Enviar punteos a revision" at bounding box center [544, 233] width 139 height 30
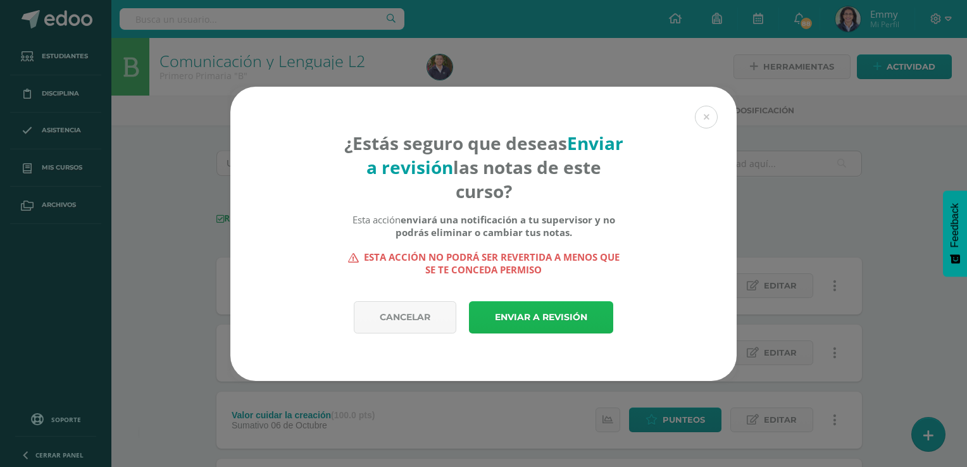
click at [538, 322] on link "Enviar a revisión" at bounding box center [541, 317] width 144 height 32
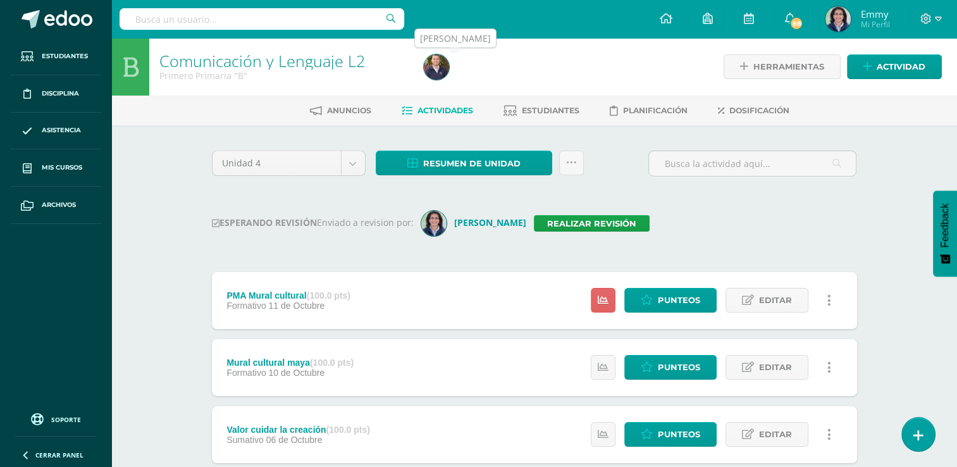
click at [440, 76] on img at bounding box center [436, 66] width 25 height 25
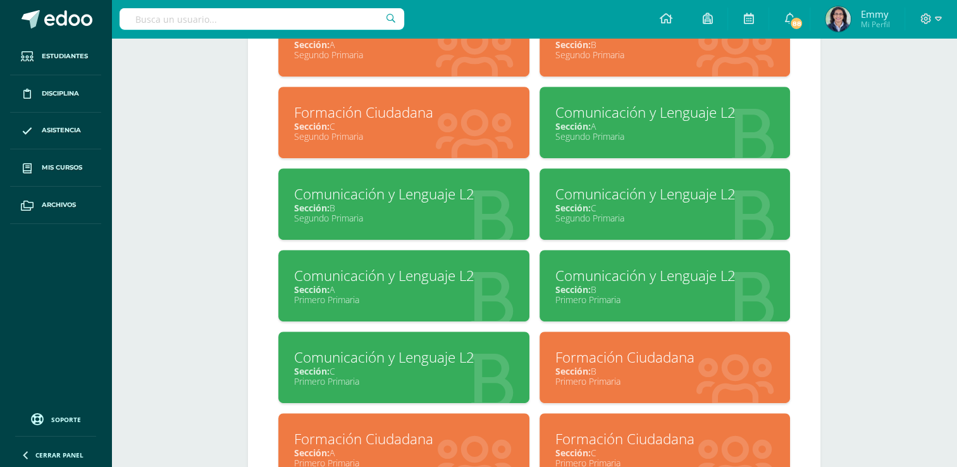
scroll to position [646, 0]
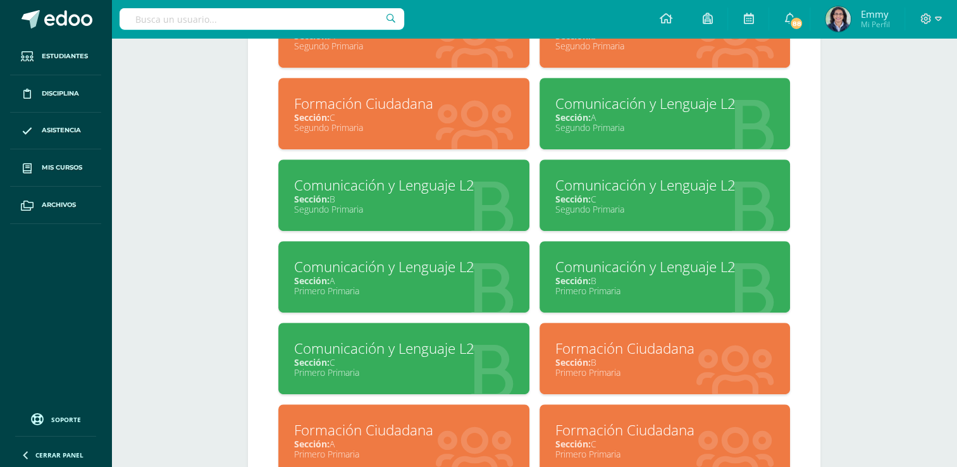
click at [452, 356] on div "Comunicación y Lenguaje L2" at bounding box center [403, 348] width 219 height 20
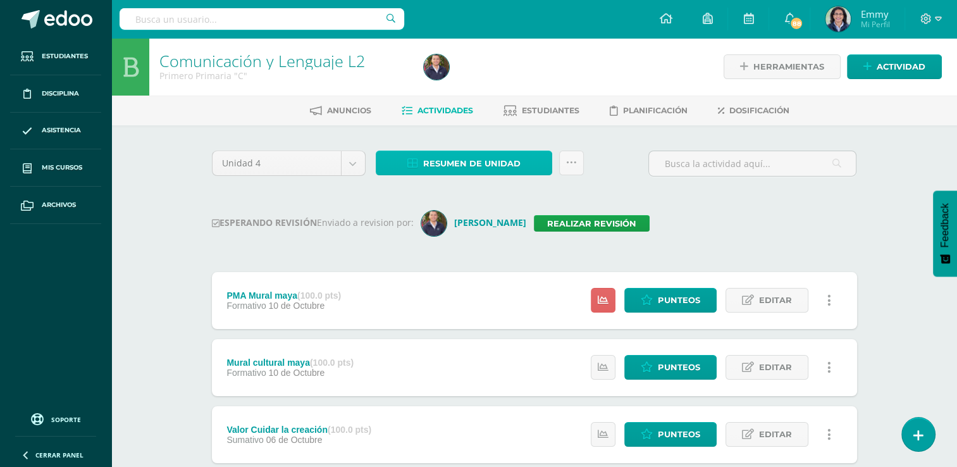
click at [481, 158] on span "Resumen de unidad" at bounding box center [471, 163] width 97 height 23
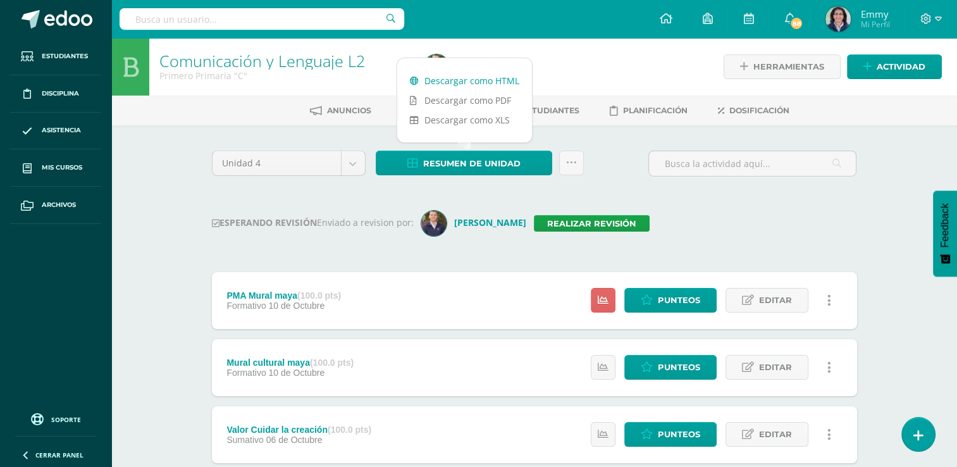
click at [459, 82] on link "Descargar como HTML" at bounding box center [464, 81] width 135 height 20
click at [583, 225] on link "Realizar revisión" at bounding box center [592, 223] width 116 height 16
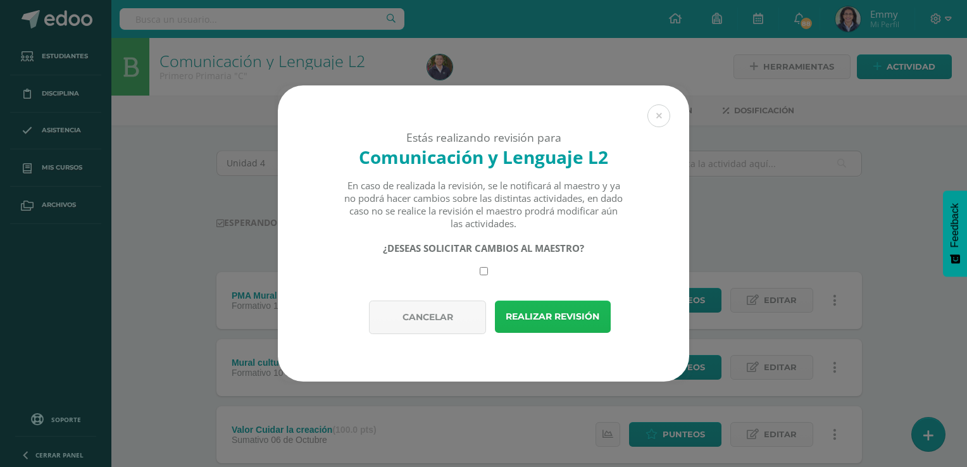
click at [565, 319] on button "Realizar revisión" at bounding box center [553, 316] width 116 height 32
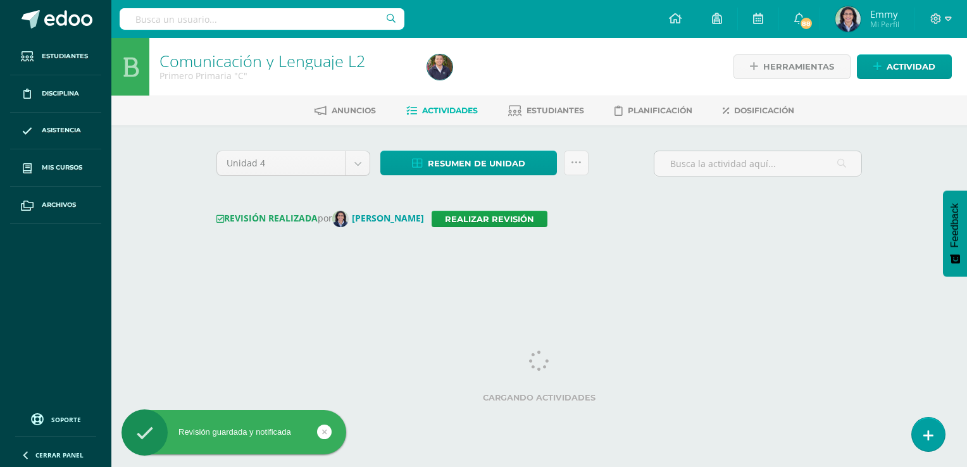
click at [565, 283] on html "Revisión guardada y notificada Estudiantes Disciplina Asistencia Mis cursos Arc…" at bounding box center [483, 141] width 967 height 283
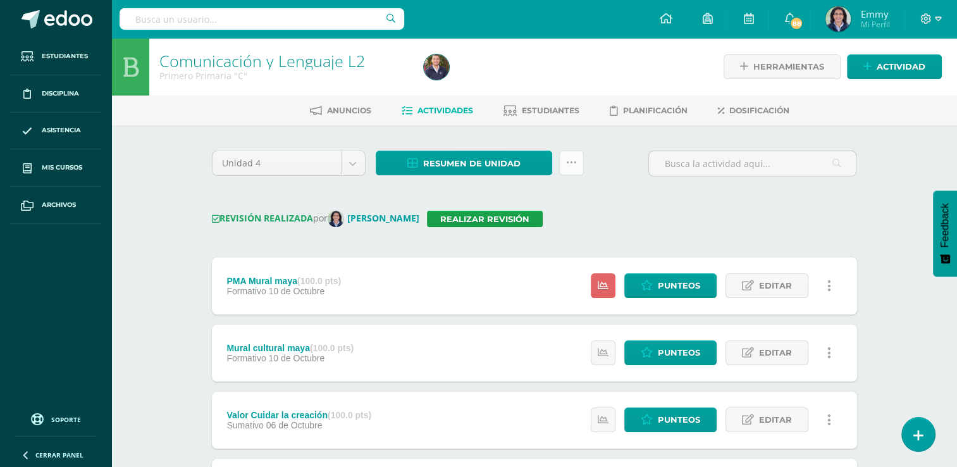
click at [573, 168] on link at bounding box center [571, 163] width 25 height 25
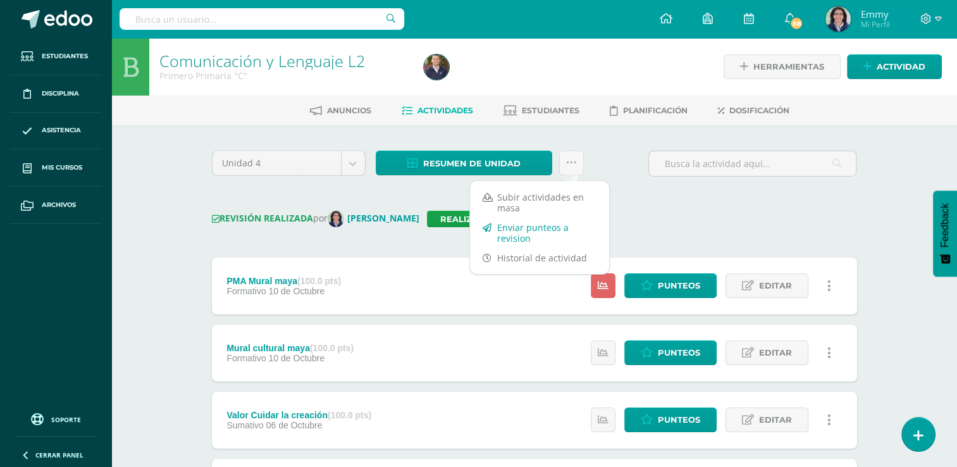
click at [554, 227] on link "Enviar punteos a revision" at bounding box center [539, 233] width 139 height 30
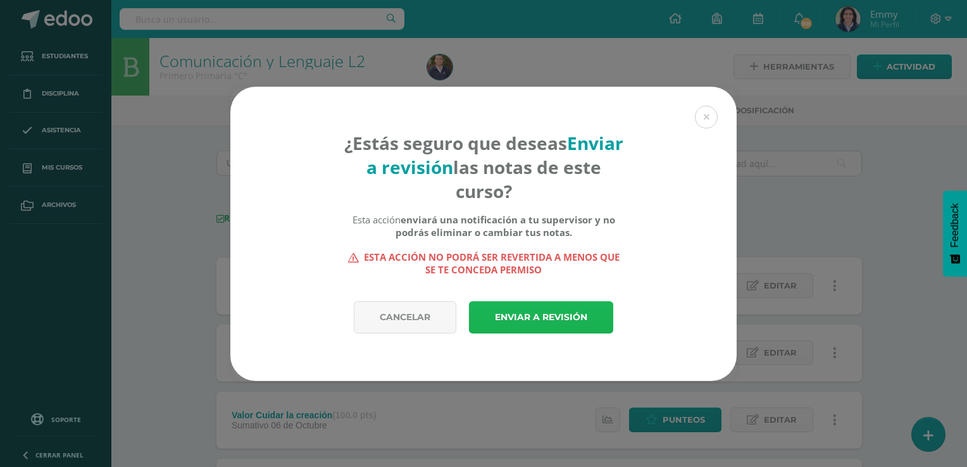
click at [578, 315] on link "Enviar a revisión" at bounding box center [541, 317] width 144 height 32
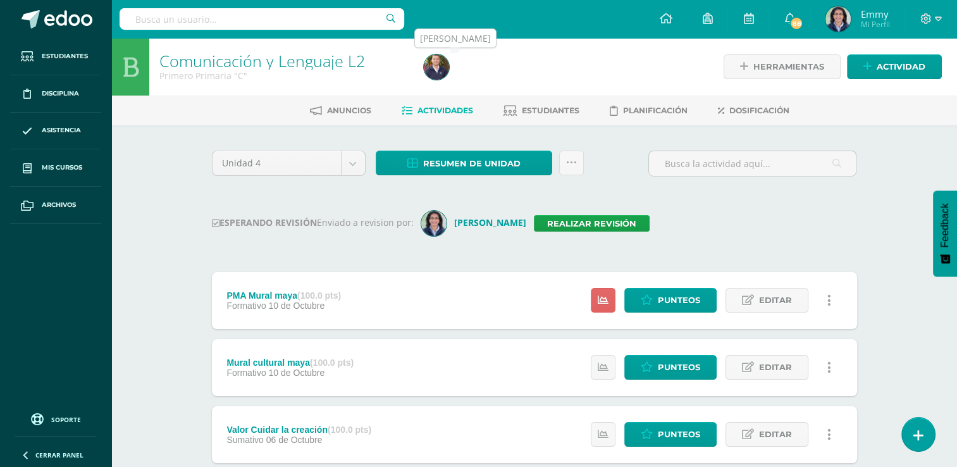
click at [440, 70] on img at bounding box center [436, 66] width 25 height 25
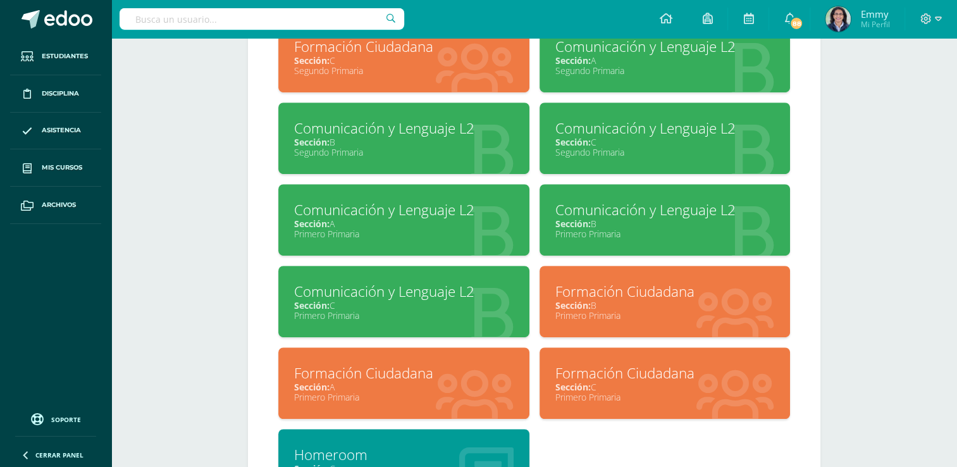
scroll to position [728, 0]
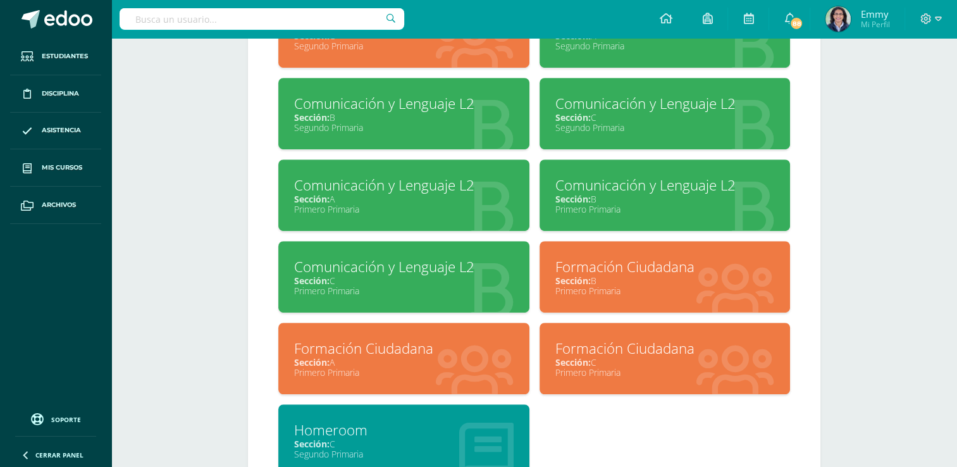
click at [403, 369] on div "Primero Primaria" at bounding box center [403, 372] width 219 height 12
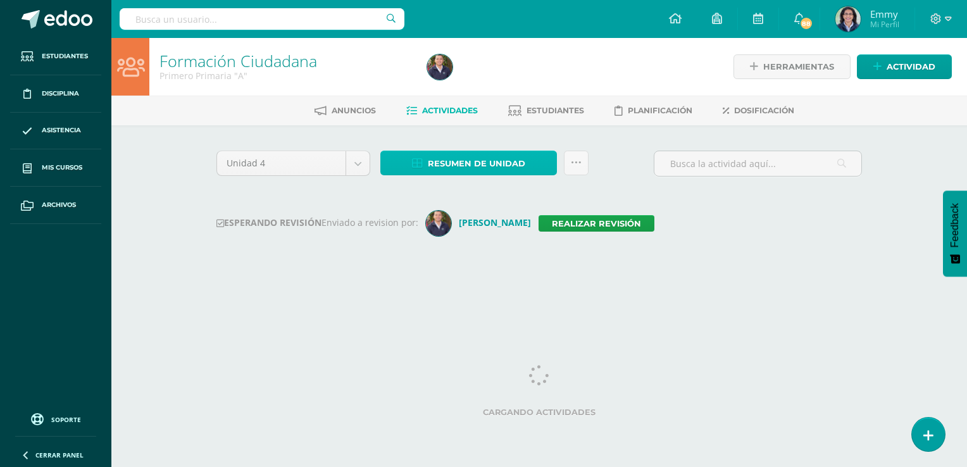
click at [479, 158] on span "Resumen de unidad" at bounding box center [476, 163] width 97 height 23
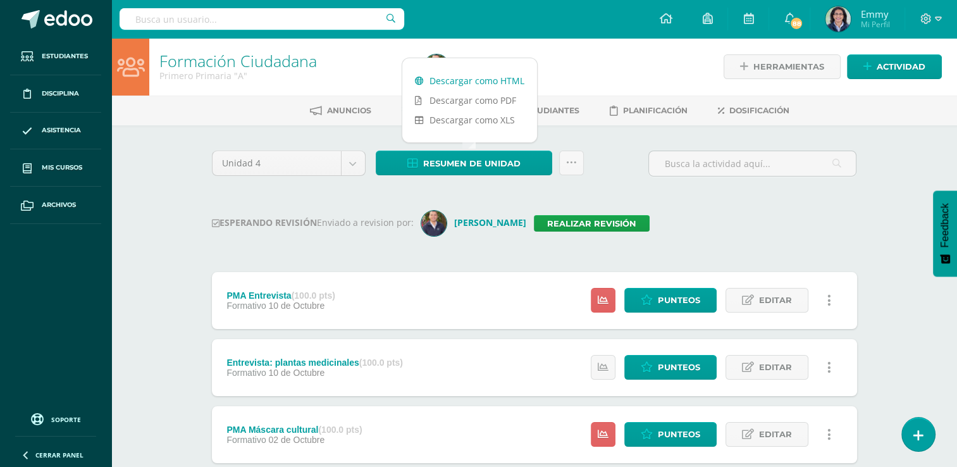
click at [478, 83] on link "Descargar como HTML" at bounding box center [469, 81] width 135 height 20
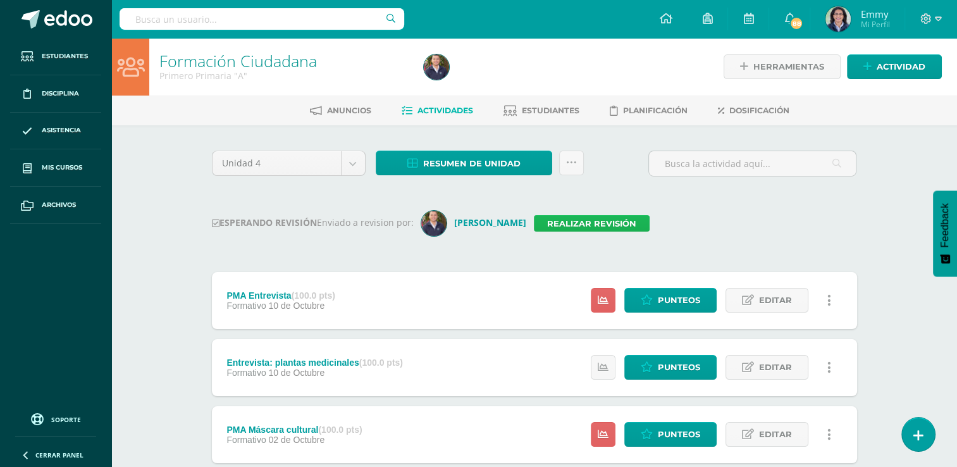
click at [576, 216] on link "Realizar revisión" at bounding box center [592, 223] width 116 height 16
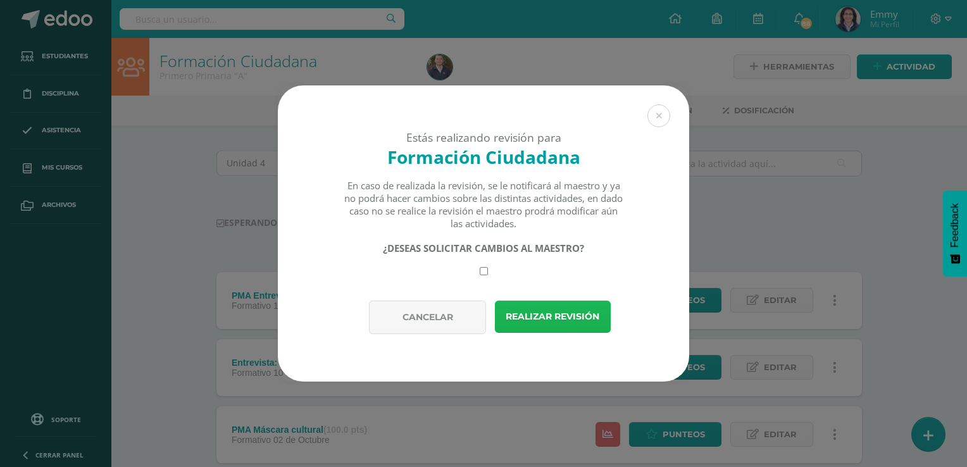
click at [564, 316] on button "Realizar revisión" at bounding box center [553, 316] width 116 height 32
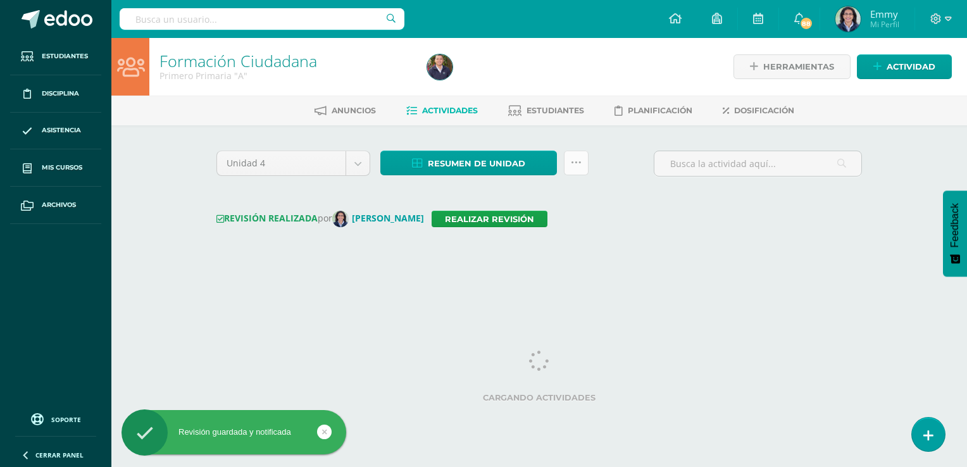
click at [572, 160] on icon at bounding box center [576, 163] width 11 height 11
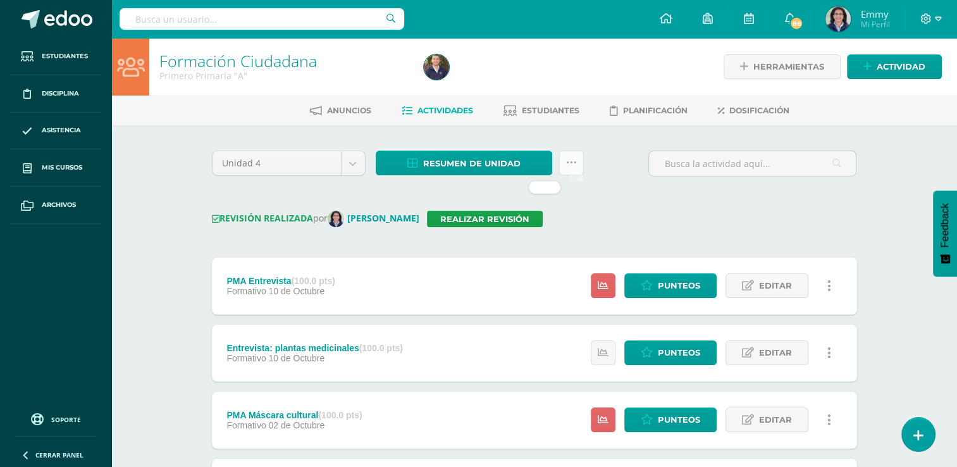
click at [572, 160] on icon at bounding box center [571, 163] width 11 height 11
click at [578, 163] on link at bounding box center [571, 163] width 25 height 25
click at [588, 166] on div "Resumen de unidad Descargar como HTML Descargar como PDF Descargar como XLS Sub…" at bounding box center [480, 169] width 218 height 36
click at [578, 164] on link at bounding box center [571, 163] width 25 height 25
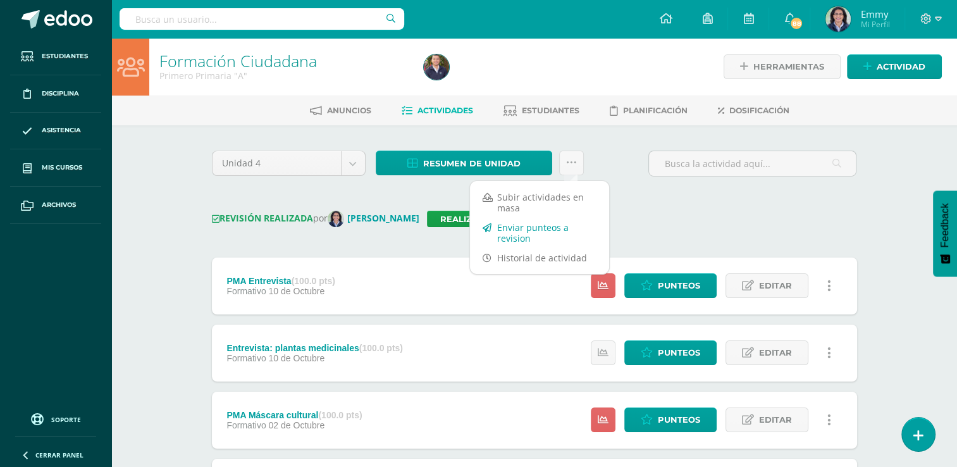
click at [547, 229] on link "Enviar punteos a revision" at bounding box center [539, 233] width 139 height 30
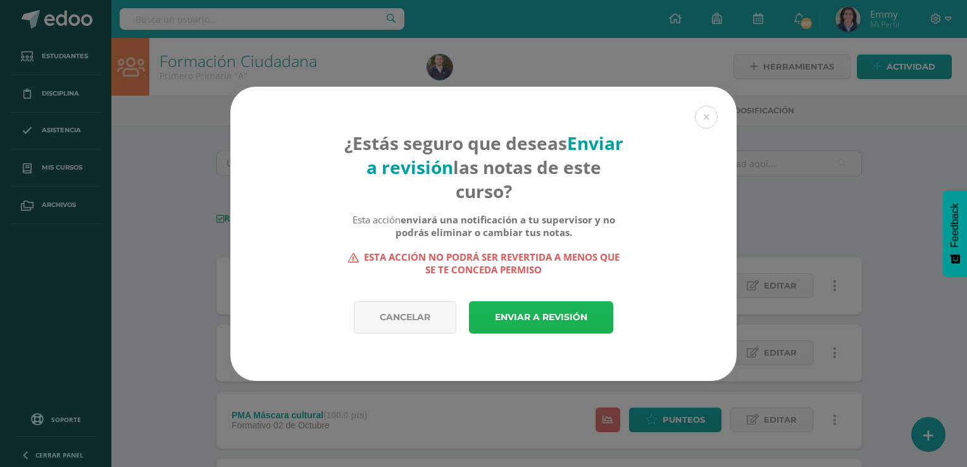
click at [548, 312] on link "Enviar a revisión" at bounding box center [541, 317] width 144 height 32
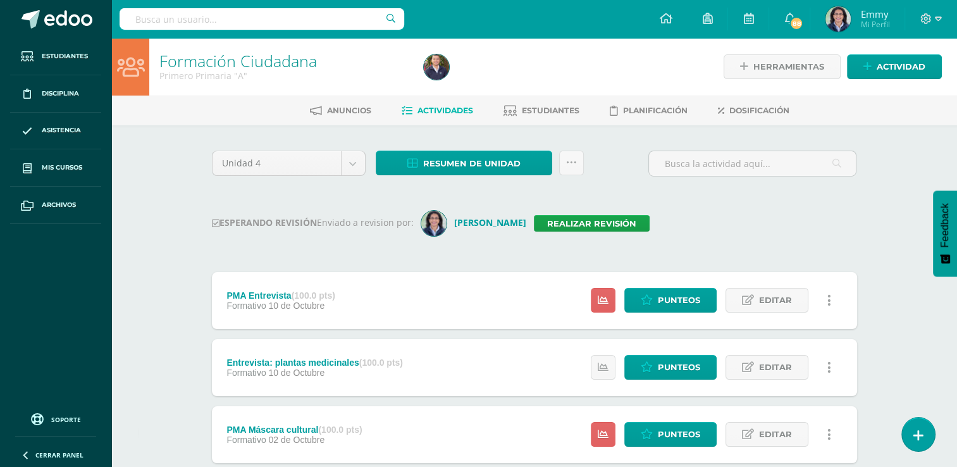
click at [660, 228] on div "ESPERANDO REVISIÓN Enviado a revision por: Emmy Barrios Realizar revisión" at bounding box center [534, 223] width 645 height 25
click at [444, 68] on img at bounding box center [436, 66] width 25 height 25
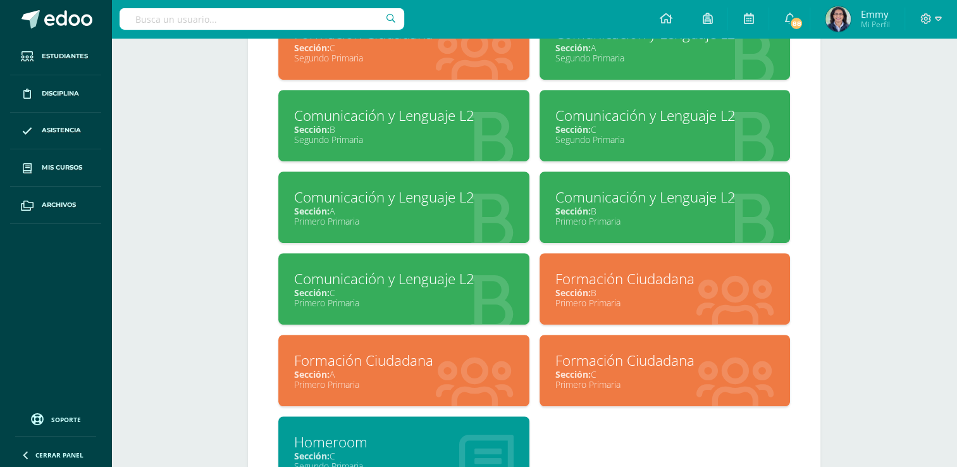
scroll to position [760, 0]
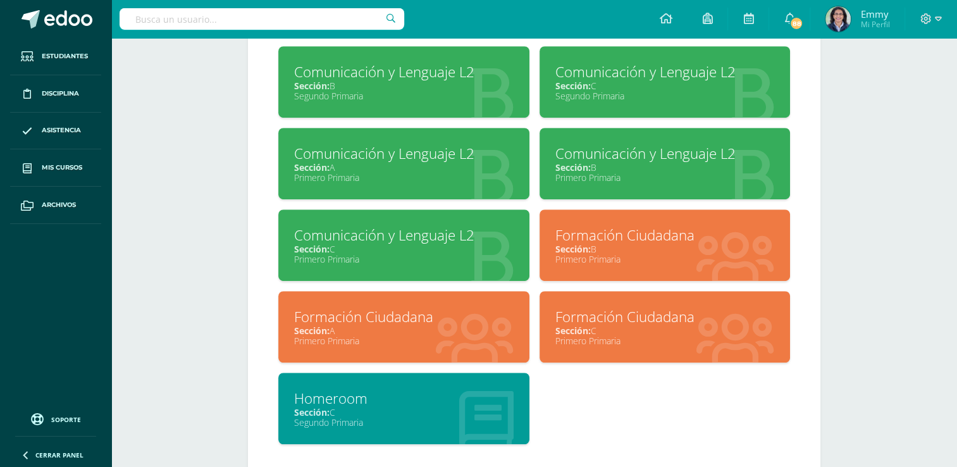
click at [633, 254] on div "Primero Primaria" at bounding box center [664, 259] width 219 height 12
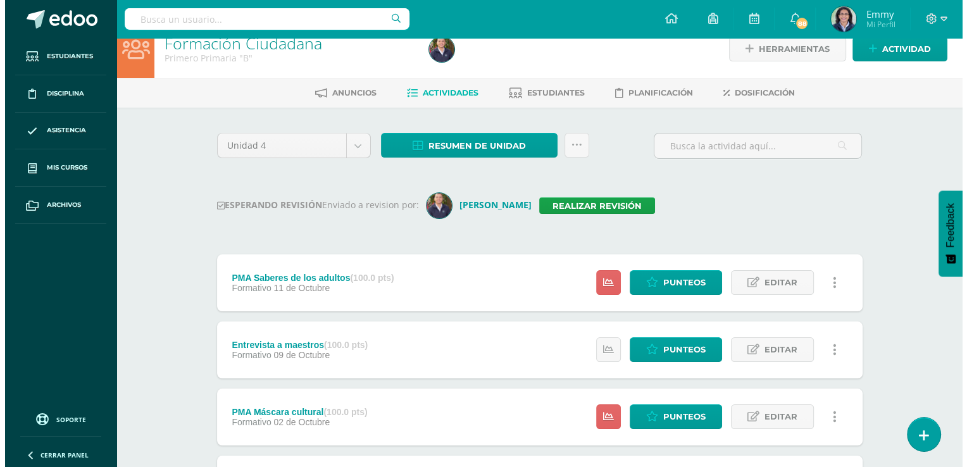
scroll to position [15, 0]
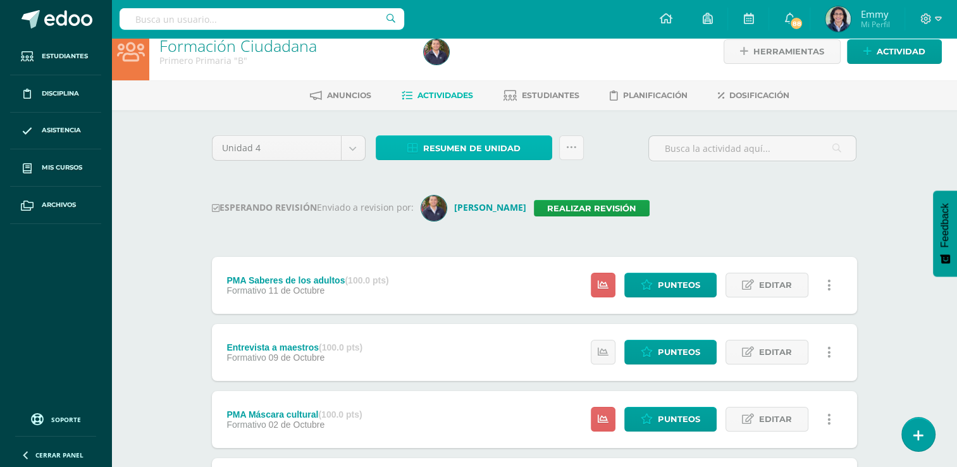
click at [458, 142] on span "Resumen de unidad" at bounding box center [471, 148] width 97 height 23
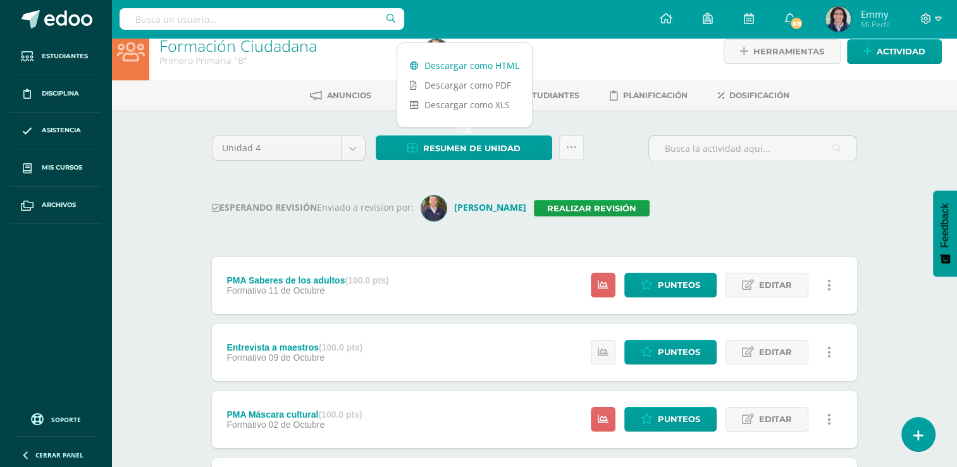
click at [476, 62] on link "Descargar como HTML" at bounding box center [464, 66] width 135 height 20
click at [491, 65] on link "Descargar como HTML" at bounding box center [464, 66] width 135 height 20
click at [567, 205] on link "Realizar revisión" at bounding box center [592, 208] width 116 height 16
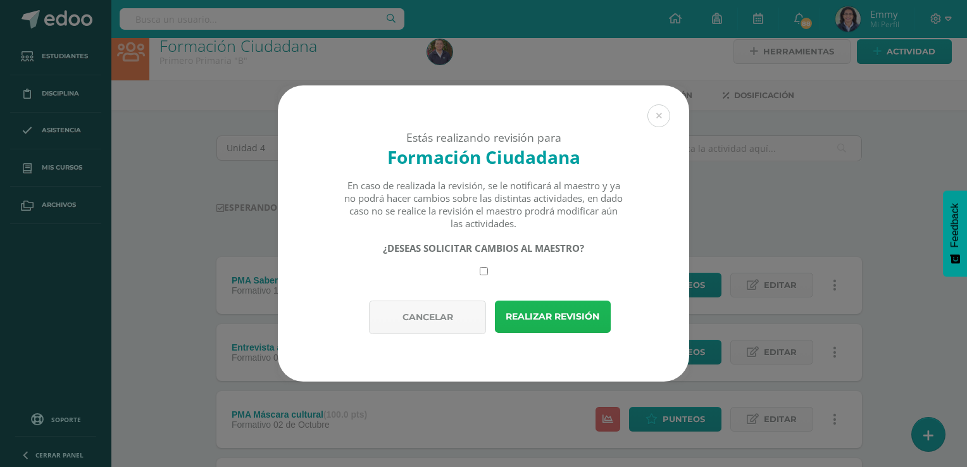
click at [574, 314] on button "Realizar revisión" at bounding box center [553, 316] width 116 height 32
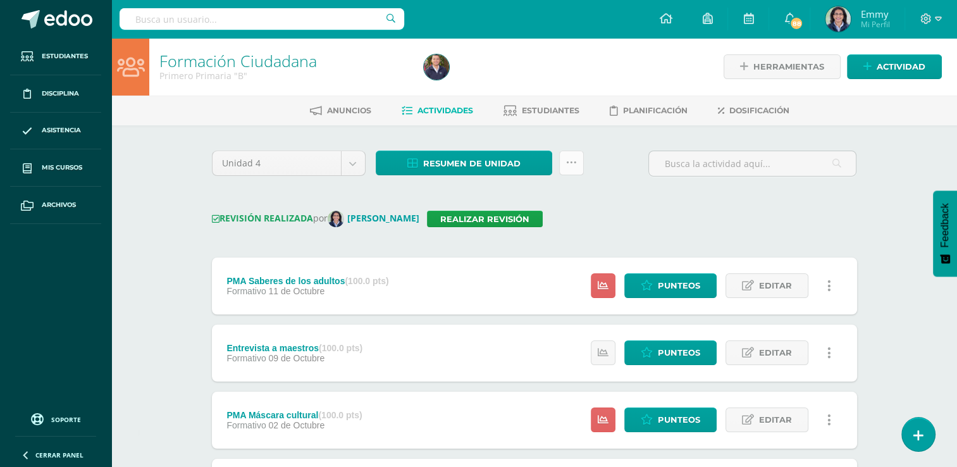
click at [579, 153] on link at bounding box center [571, 163] width 25 height 25
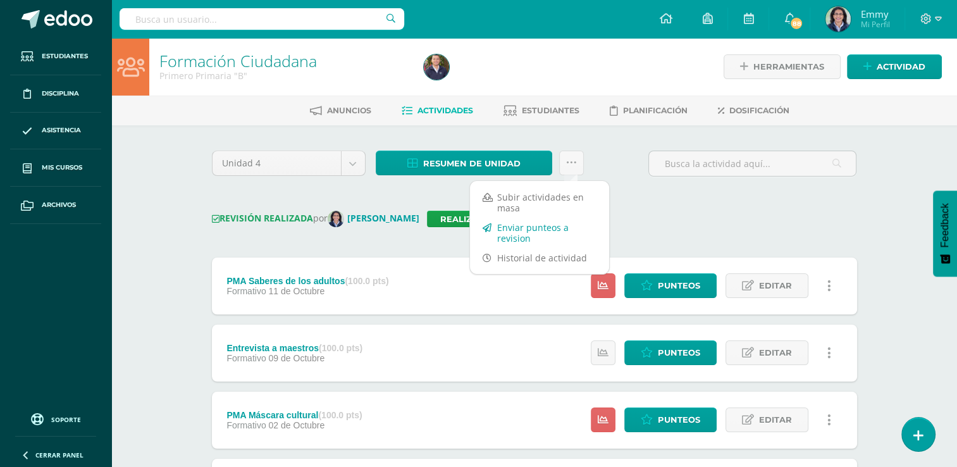
click at [547, 229] on link "Enviar punteos a revision" at bounding box center [539, 233] width 139 height 30
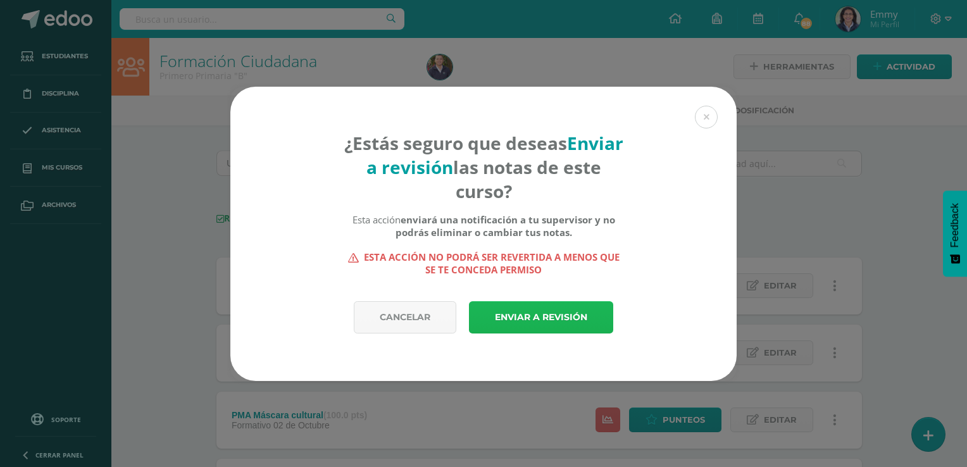
click at [554, 312] on link "Enviar a revisión" at bounding box center [541, 317] width 144 height 32
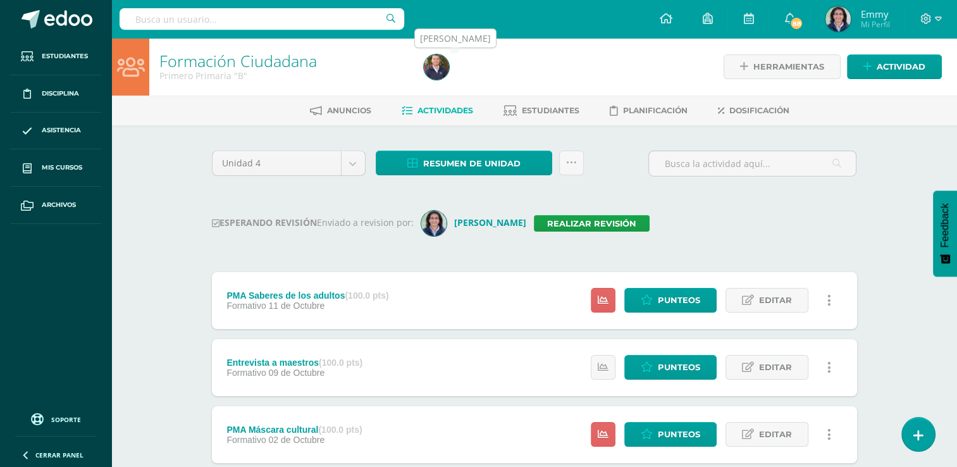
click at [440, 57] on img at bounding box center [436, 66] width 25 height 25
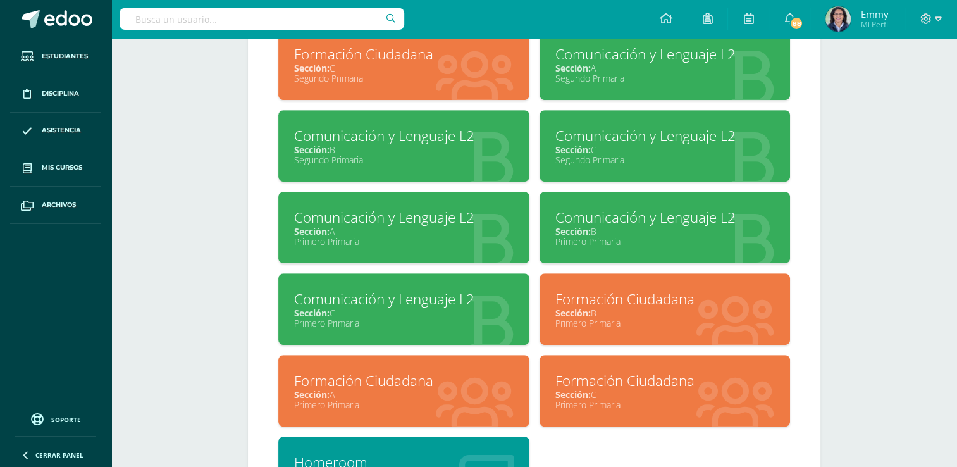
scroll to position [739, 0]
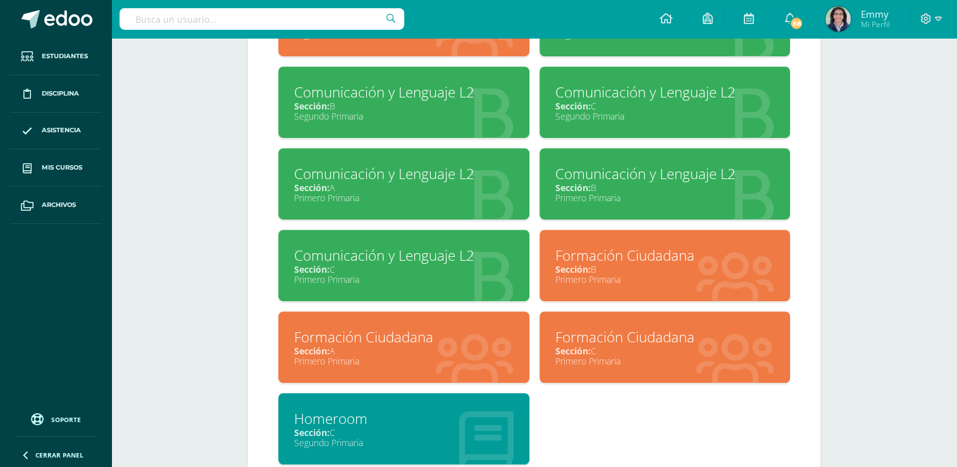
click at [645, 340] on div "Formación Ciudadana" at bounding box center [664, 337] width 219 height 20
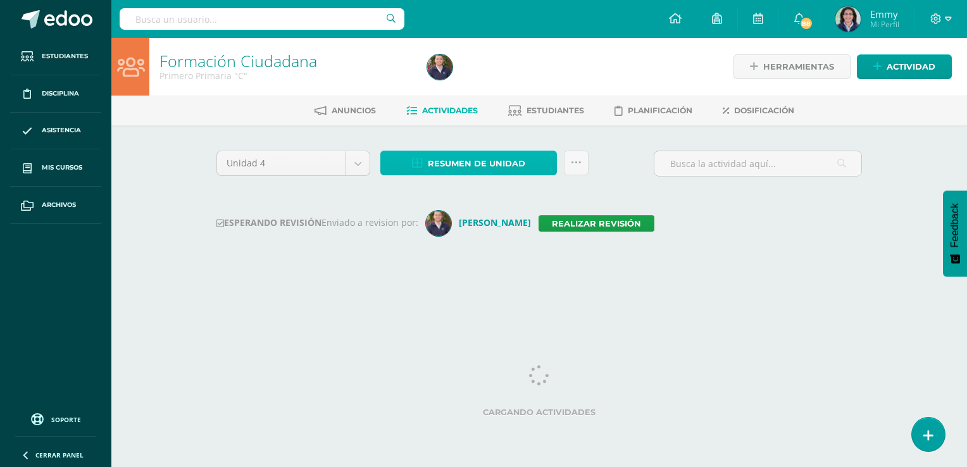
click at [517, 163] on span "Resumen de unidad" at bounding box center [476, 163] width 97 height 23
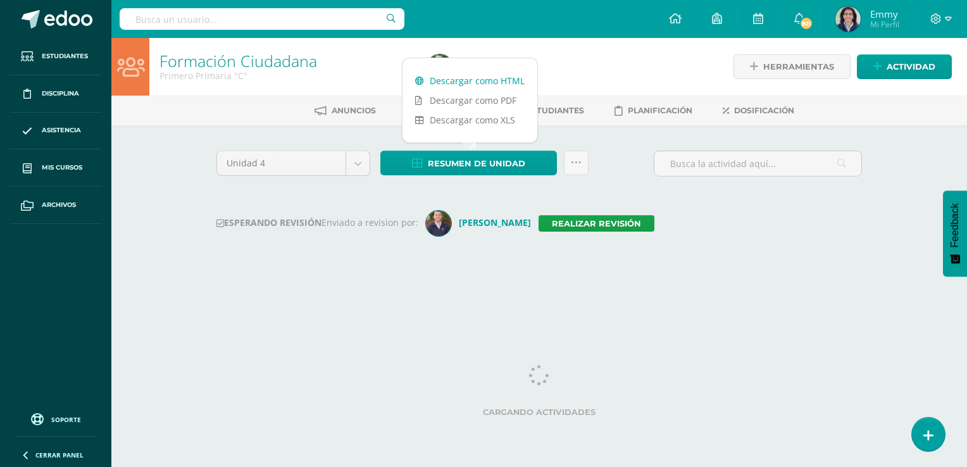
click at [502, 83] on link "Descargar como HTML" at bounding box center [469, 81] width 135 height 20
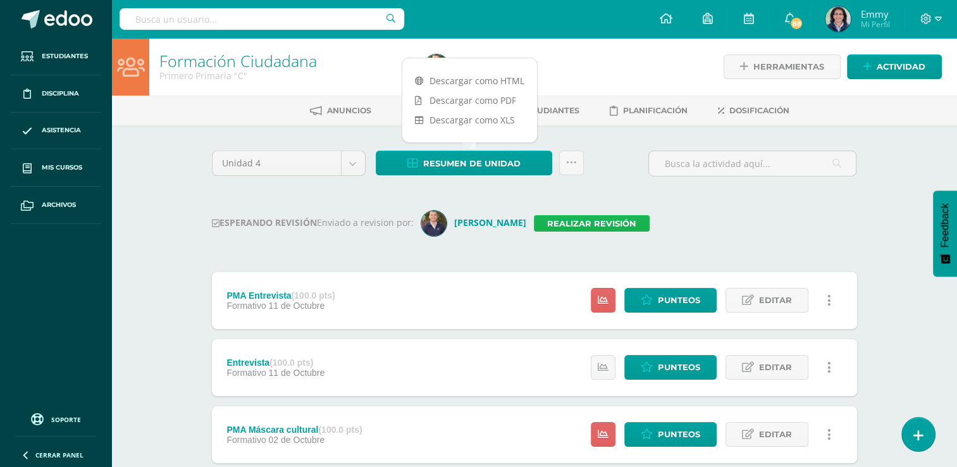
click at [564, 220] on link "Realizar revisión" at bounding box center [592, 223] width 116 height 16
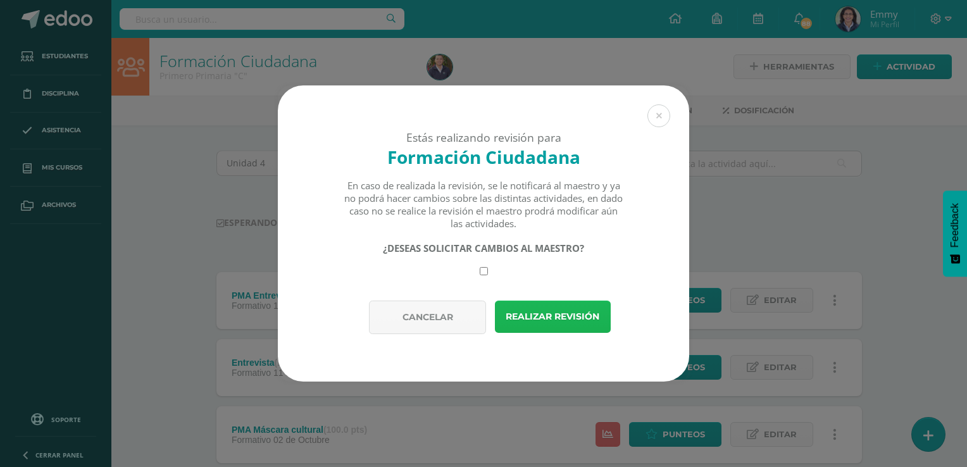
click at [554, 325] on button "Realizar revisión" at bounding box center [553, 316] width 116 height 32
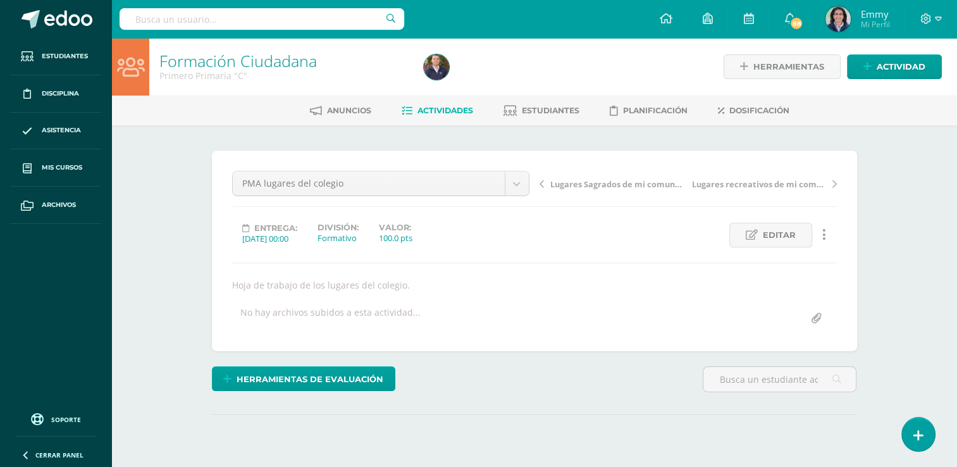
click at [834, 233] on link at bounding box center [824, 235] width 25 height 25
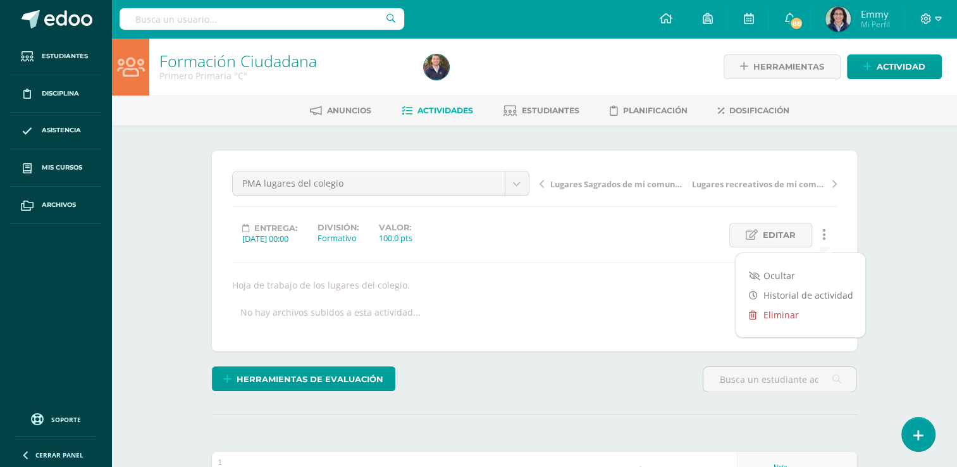
click at [784, 311] on link "Eliminar" at bounding box center [801, 315] width 130 height 20
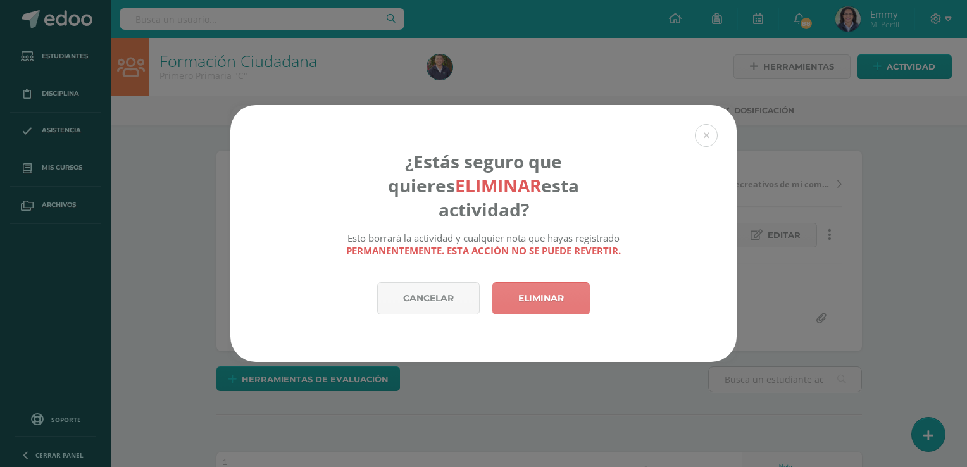
click at [536, 282] on link "Eliminar" at bounding box center [540, 298] width 97 height 32
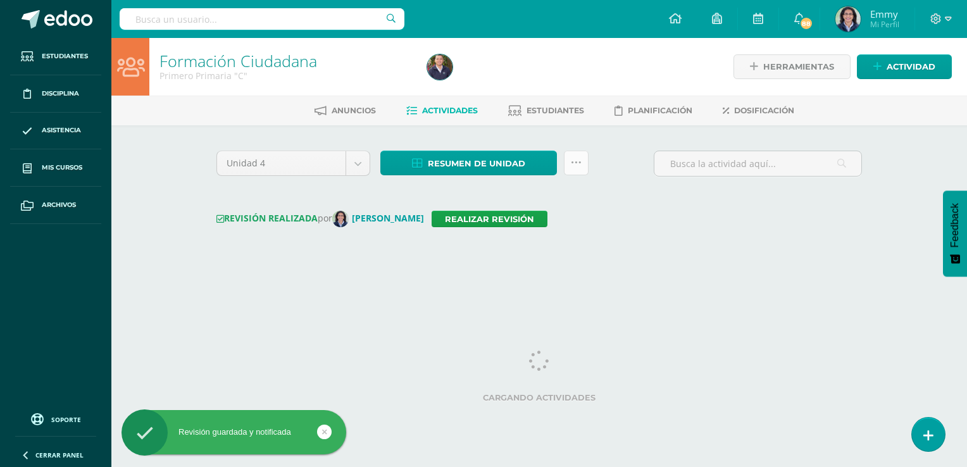
click at [575, 158] on icon at bounding box center [576, 163] width 11 height 11
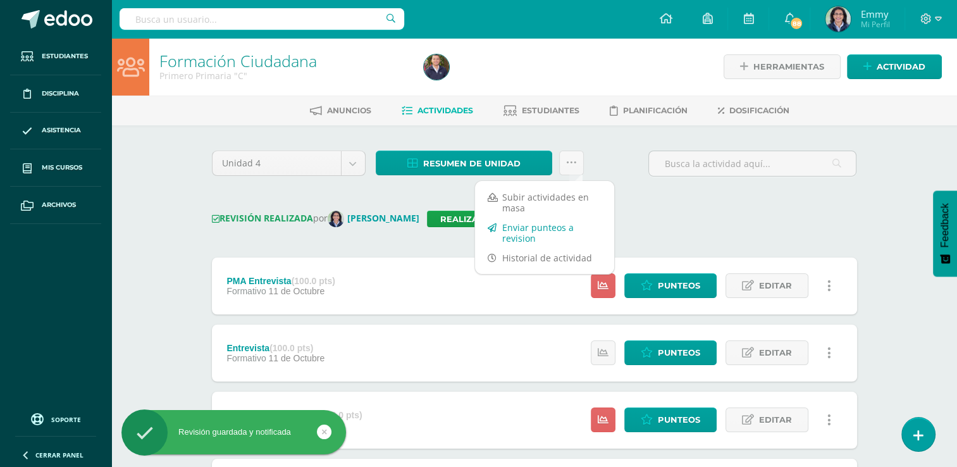
click at [560, 229] on link "Enviar punteos a revision" at bounding box center [544, 233] width 139 height 30
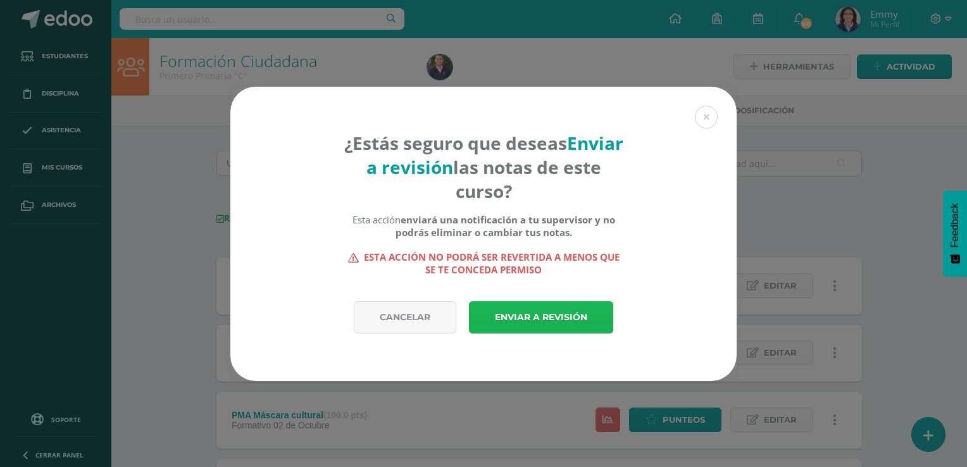
click at [566, 323] on link "Enviar a revisión" at bounding box center [541, 317] width 144 height 32
click at [557, 309] on link "Enviar a revisión" at bounding box center [541, 317] width 144 height 32
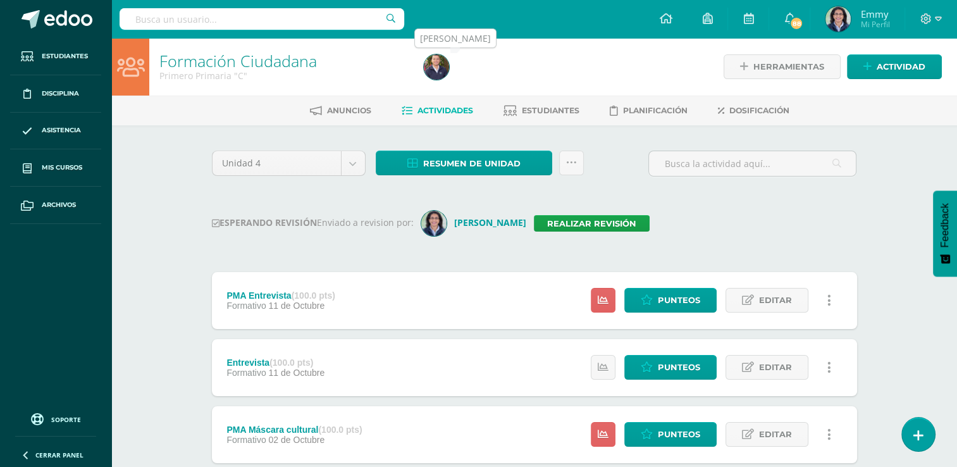
click at [440, 67] on img at bounding box center [436, 66] width 25 height 25
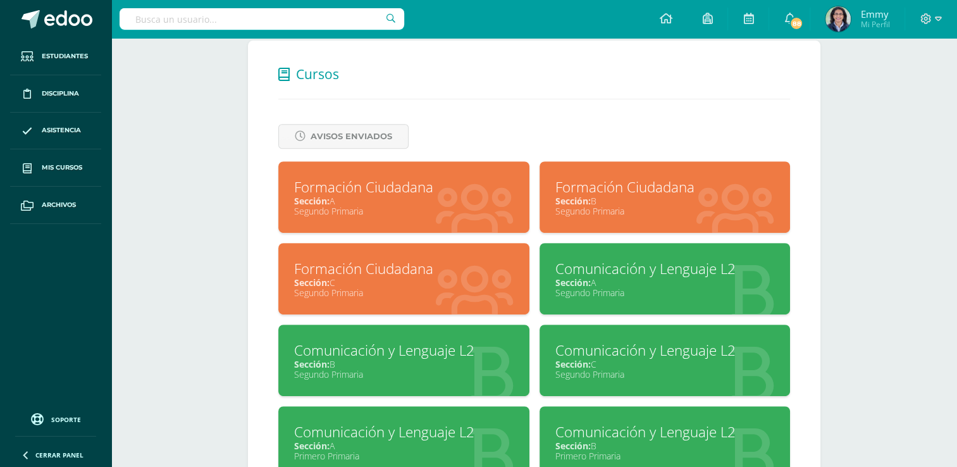
scroll to position [522, 0]
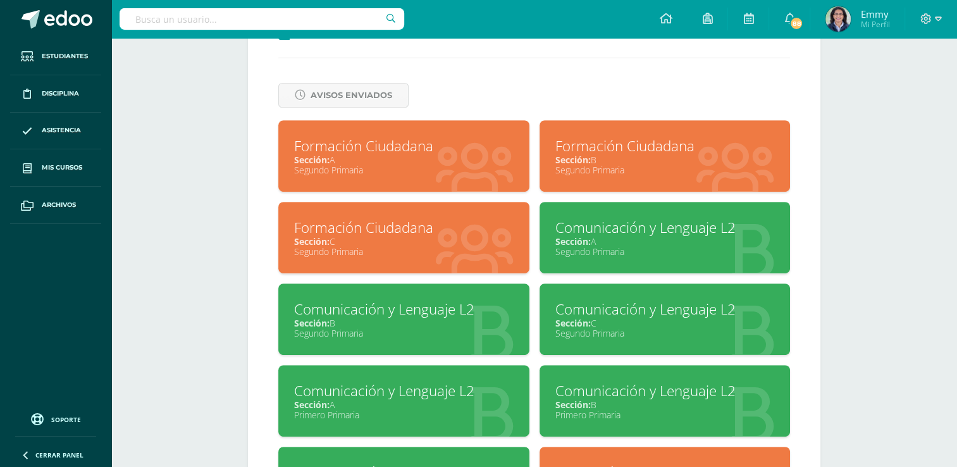
click at [652, 237] on div "Comunicación y Lenguaje L2" at bounding box center [664, 228] width 219 height 20
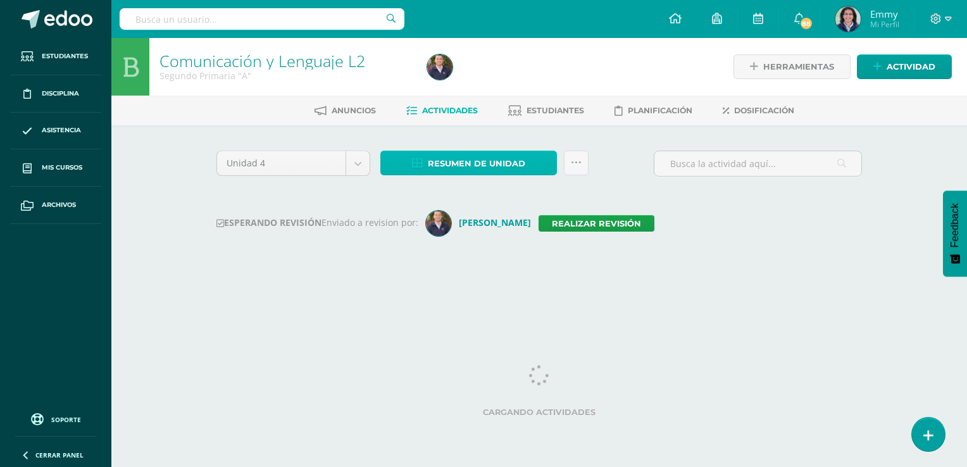
click at [513, 158] on span "Resumen de unidad" at bounding box center [476, 163] width 97 height 23
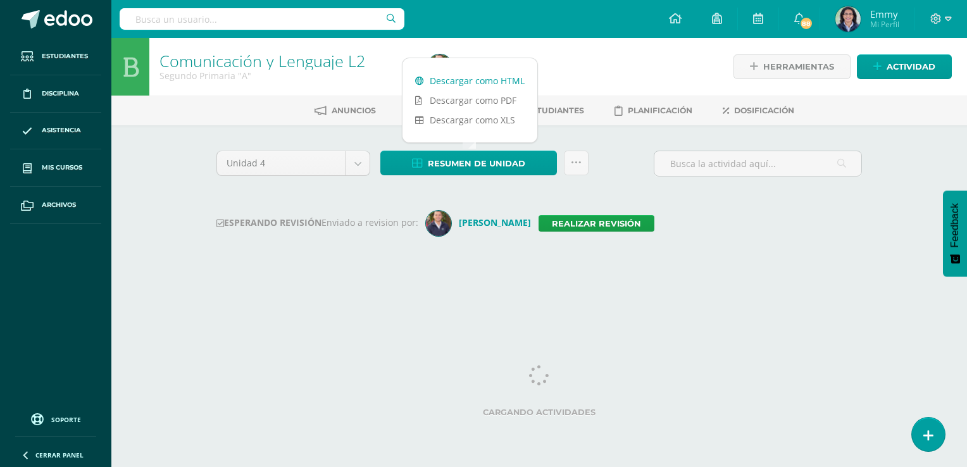
click at [497, 76] on link "Descargar como HTML" at bounding box center [469, 81] width 135 height 20
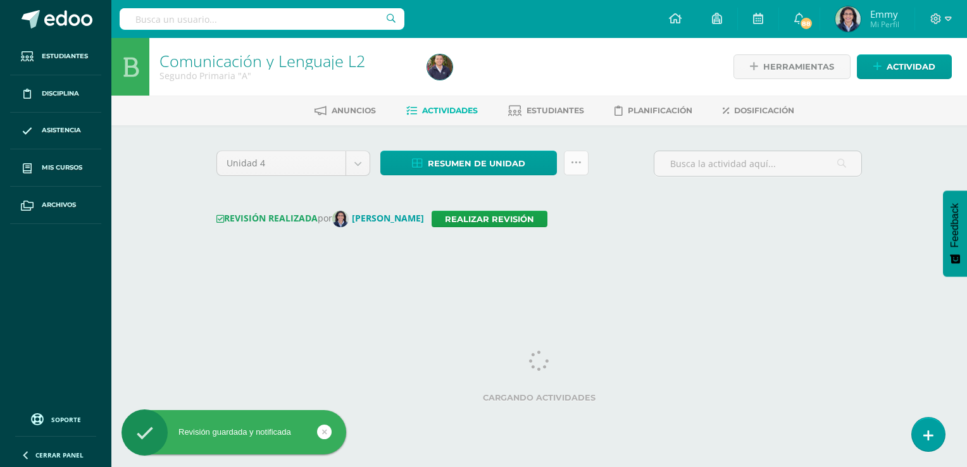
click at [583, 168] on link at bounding box center [576, 163] width 25 height 25
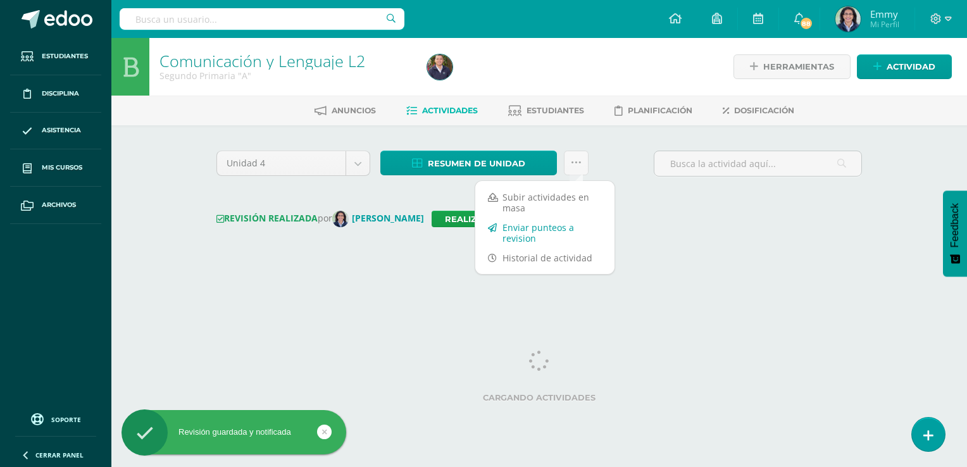
click at [555, 238] on link "Enviar punteos a revision" at bounding box center [544, 233] width 139 height 30
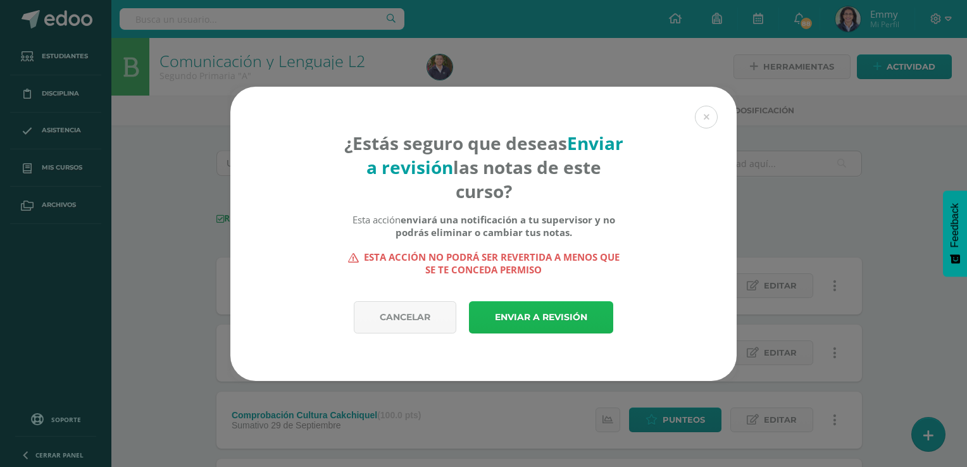
click at [555, 316] on link "Enviar a revisión" at bounding box center [541, 317] width 144 height 32
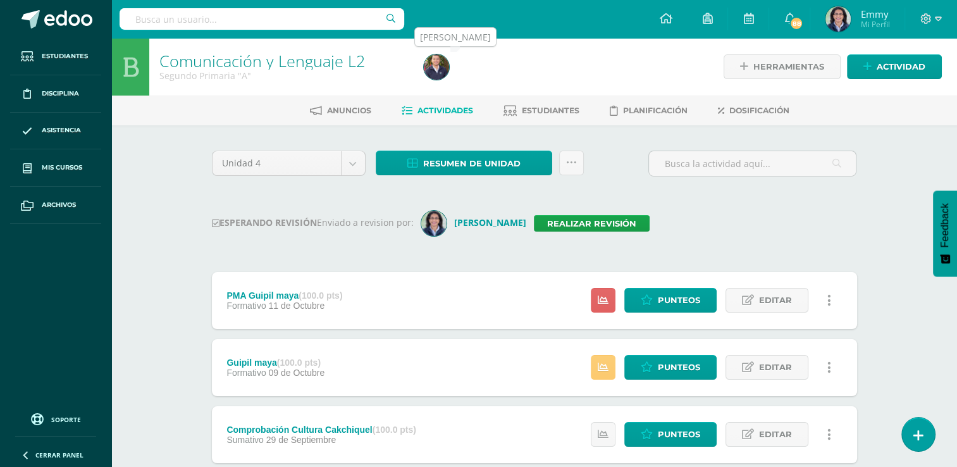
click at [442, 65] on img at bounding box center [436, 66] width 25 height 25
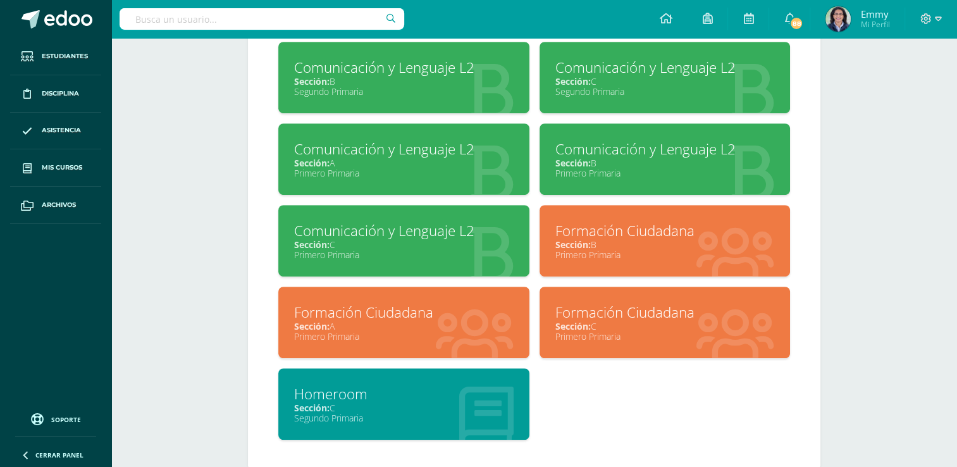
scroll to position [794, 0]
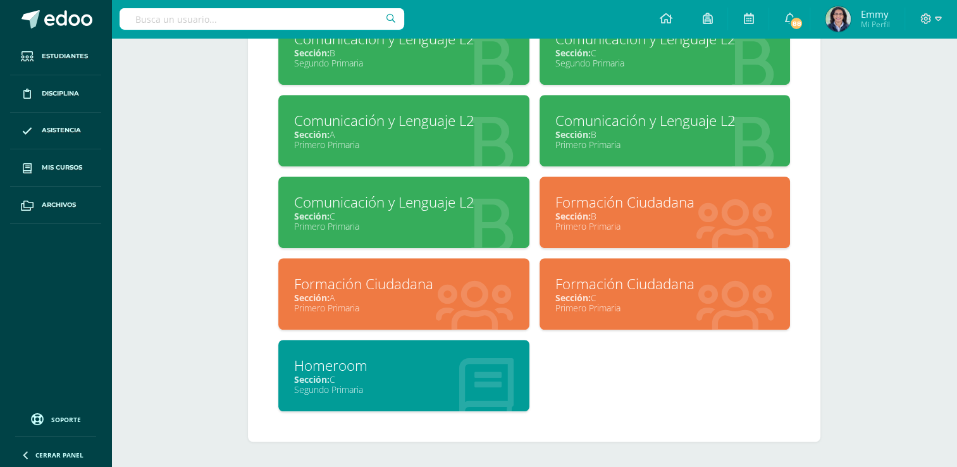
click at [423, 62] on div "Segundo Primaria" at bounding box center [403, 63] width 219 height 12
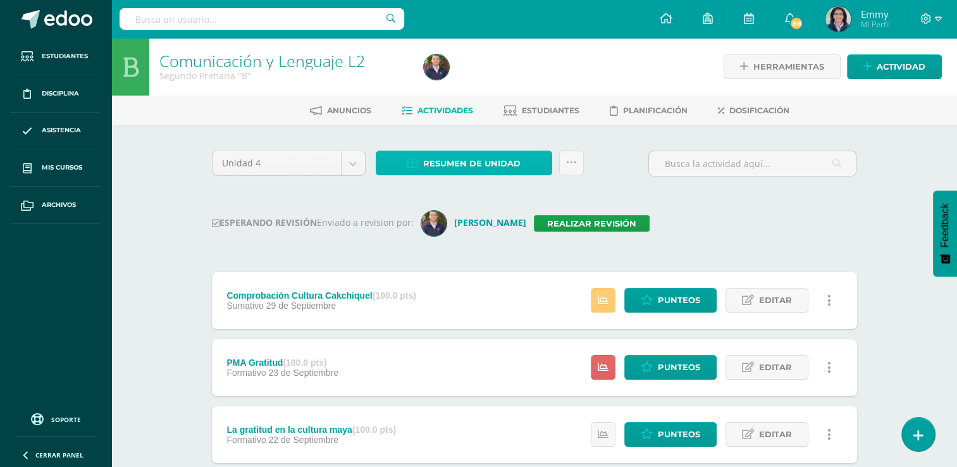
click at [450, 168] on span "Resumen de unidad" at bounding box center [471, 163] width 97 height 23
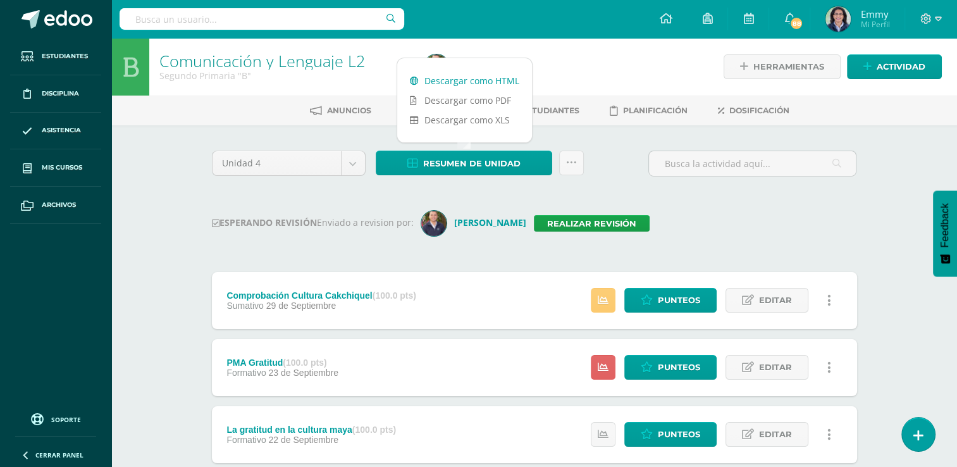
click at [472, 76] on link "Descargar como HTML" at bounding box center [464, 81] width 135 height 20
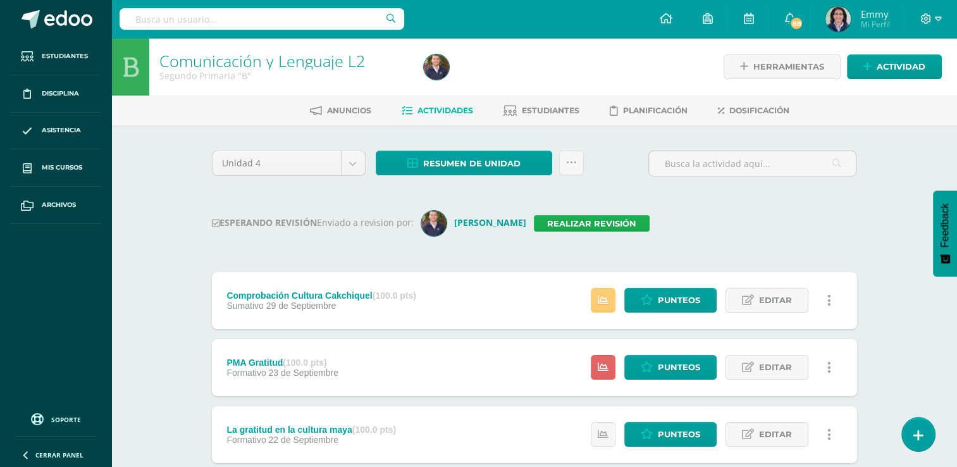
drag, startPoint x: 561, startPoint y: 211, endPoint x: 563, endPoint y: 226, distance: 14.7
click at [563, 226] on div "ESPERANDO REVISIÓN Enviado a revision por: Erik Rac Realizar revisión" at bounding box center [534, 223] width 645 height 25
click at [563, 226] on link "Realizar revisión" at bounding box center [592, 223] width 116 height 16
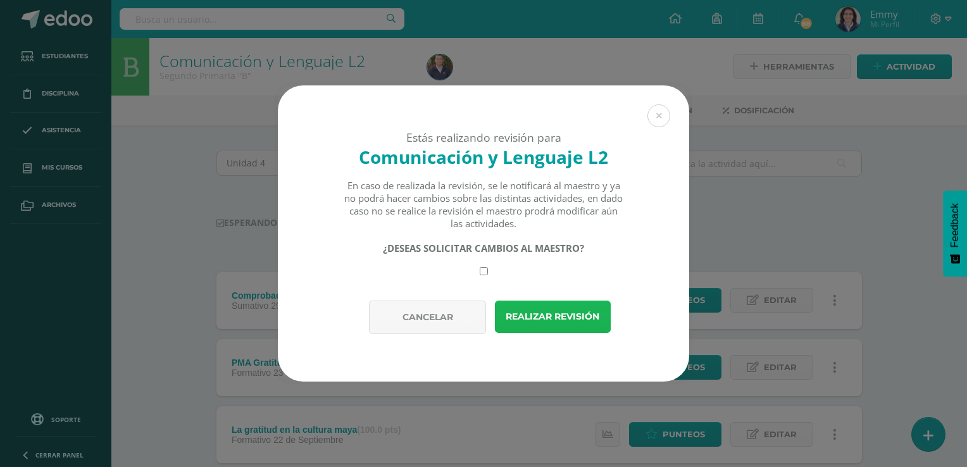
click at [562, 312] on button "Realizar revisión" at bounding box center [553, 316] width 116 height 32
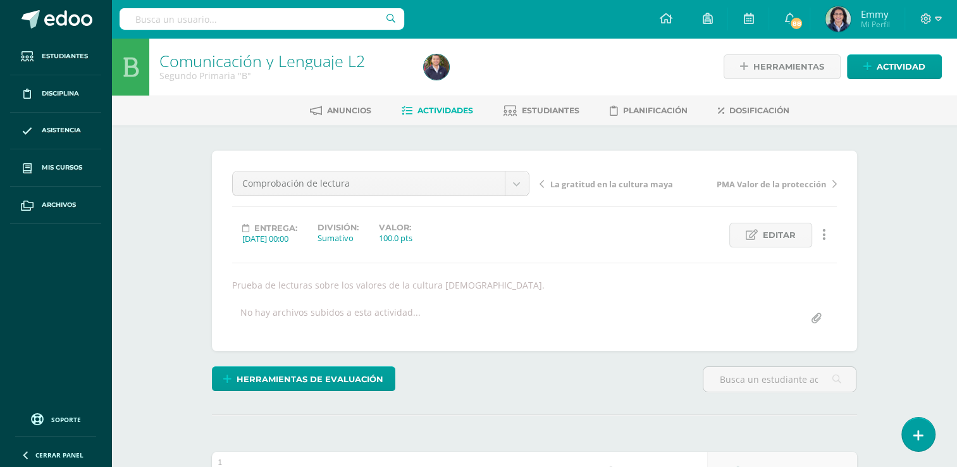
drag, startPoint x: 956, startPoint y: 110, endPoint x: 966, endPoint y: 285, distance: 175.5
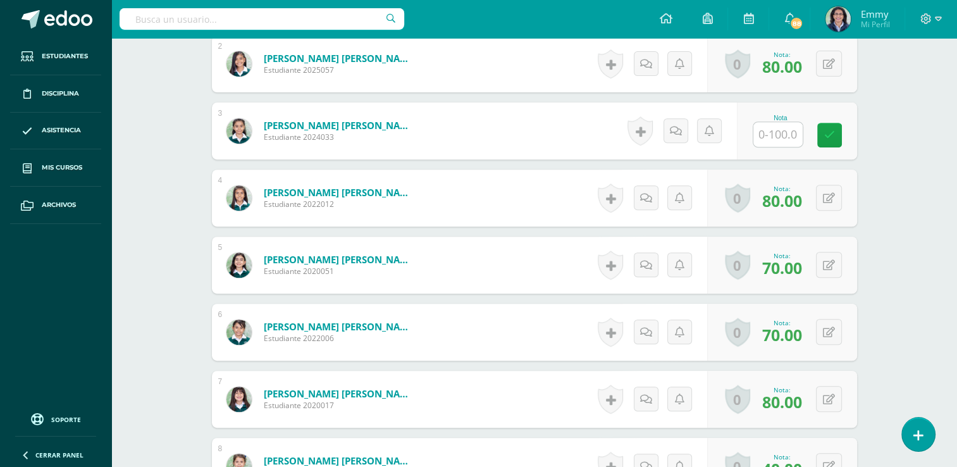
scroll to position [481, 0]
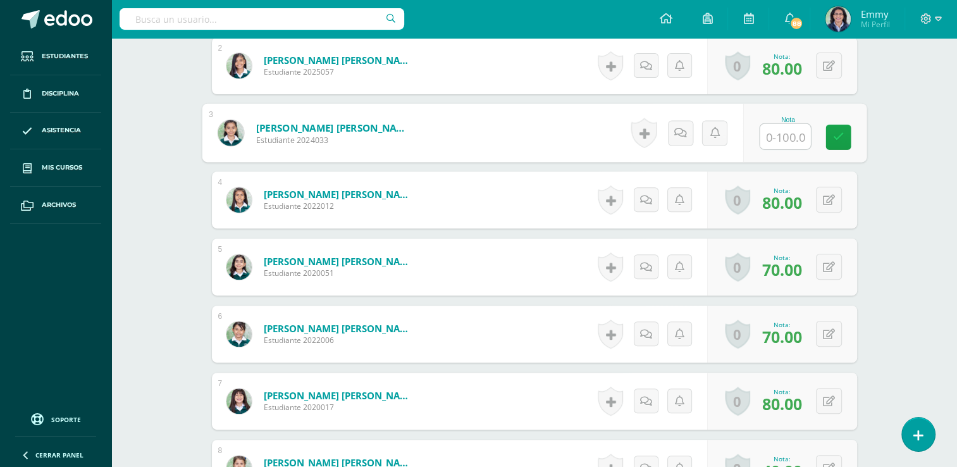
click at [780, 137] on input "text" at bounding box center [785, 136] width 51 height 25
type input "80"
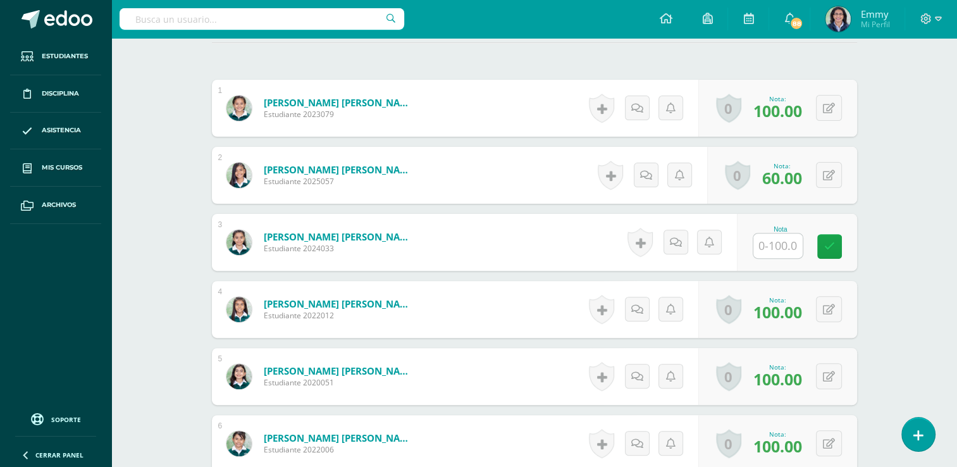
scroll to position [372, 0]
click at [776, 233] on input "text" at bounding box center [785, 245] width 51 height 25
click at [783, 244] on input "text" at bounding box center [785, 245] width 51 height 25
type input "60"
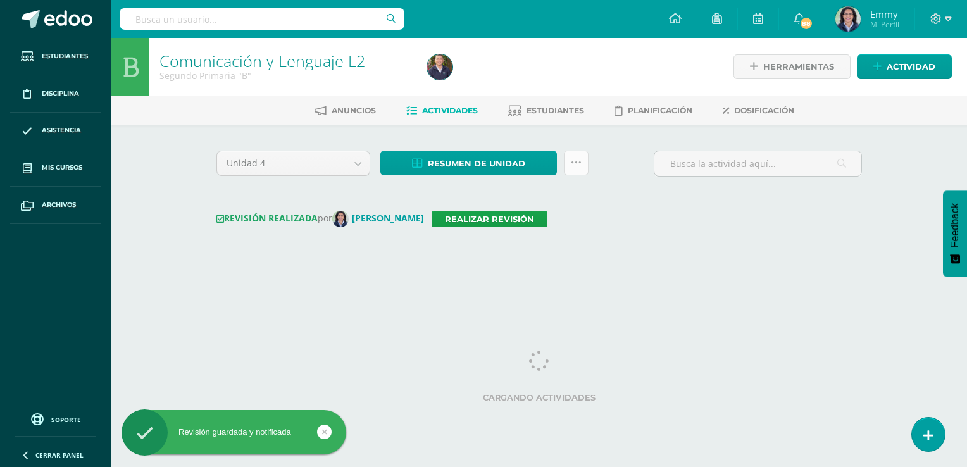
click at [582, 161] on link at bounding box center [576, 163] width 25 height 25
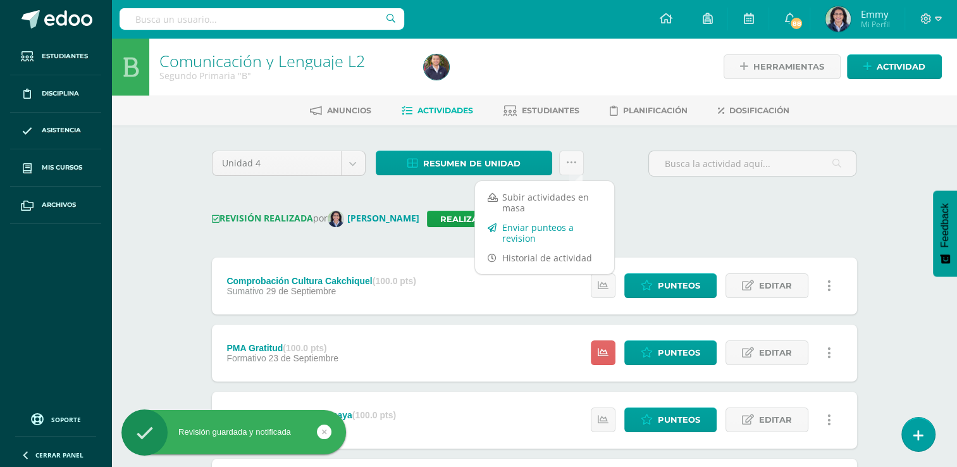
click at [551, 233] on link "Enviar punteos a revision" at bounding box center [544, 233] width 139 height 30
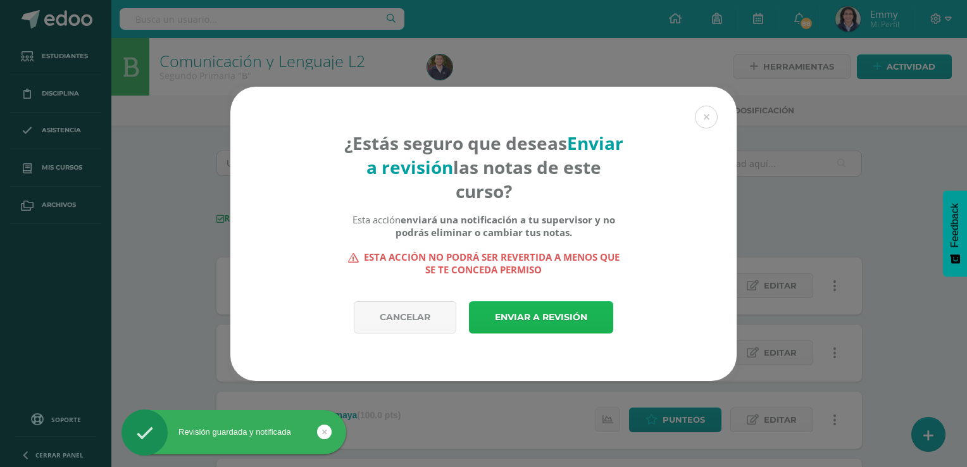
click at [545, 325] on link "Enviar a revisión" at bounding box center [541, 317] width 144 height 32
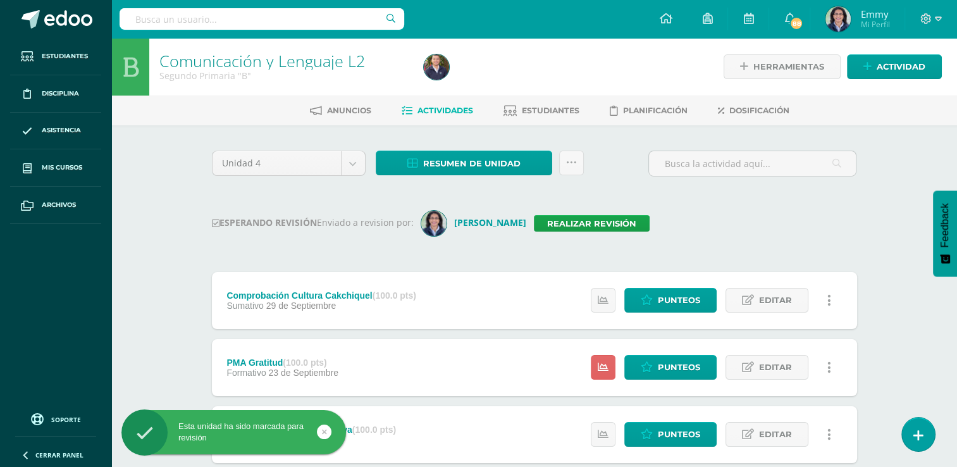
click at [702, 215] on div "ESPERANDO REVISIÓN Enviado a revision por: [PERSON_NAME] Realizar revisión" at bounding box center [534, 223] width 645 height 25
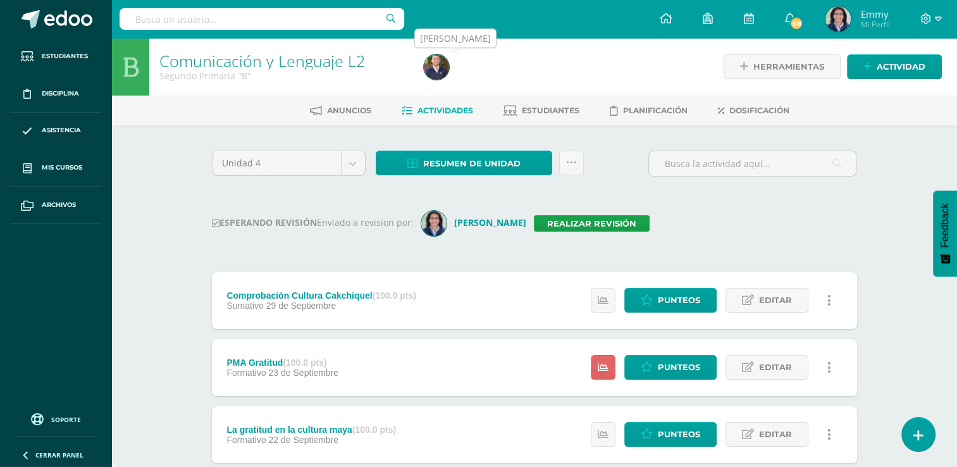
click at [443, 68] on img at bounding box center [436, 66] width 25 height 25
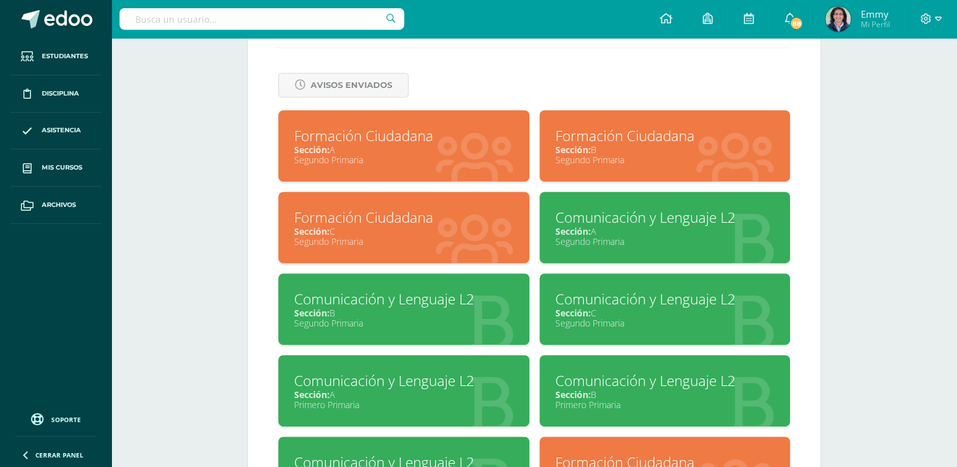
scroll to position [576, 0]
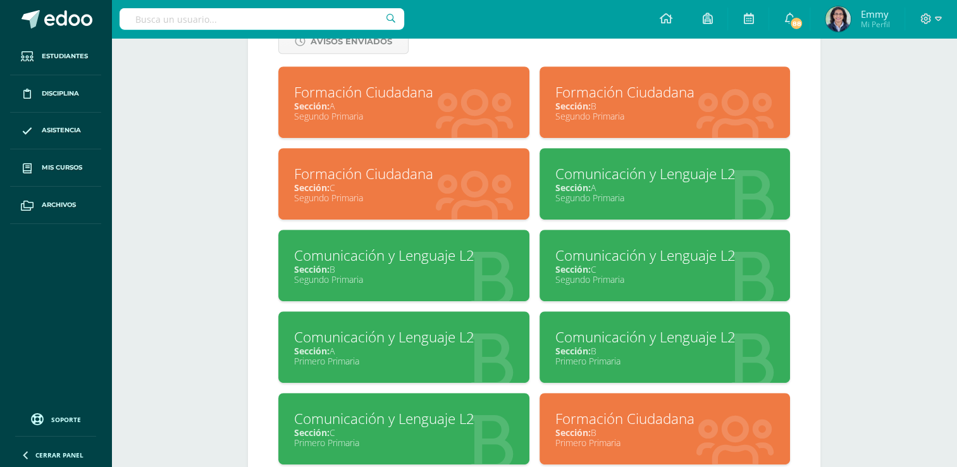
click at [680, 277] on div "Segundo Primaria" at bounding box center [664, 279] width 219 height 12
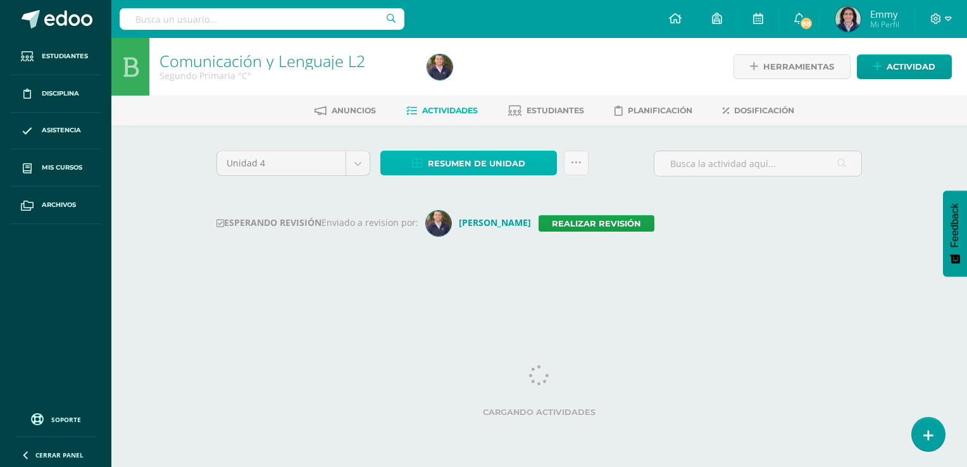
click at [477, 161] on span "Resumen de unidad" at bounding box center [476, 163] width 97 height 23
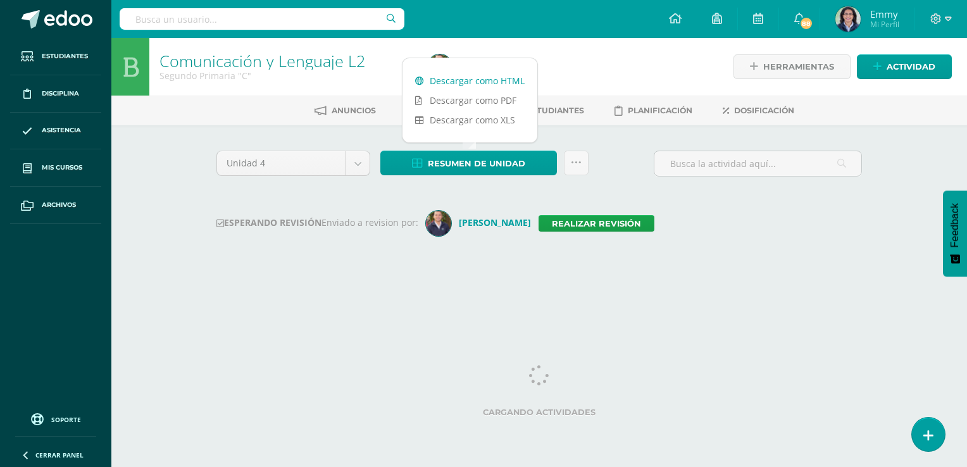
click at [487, 80] on link "Descargar como HTML" at bounding box center [469, 81] width 135 height 20
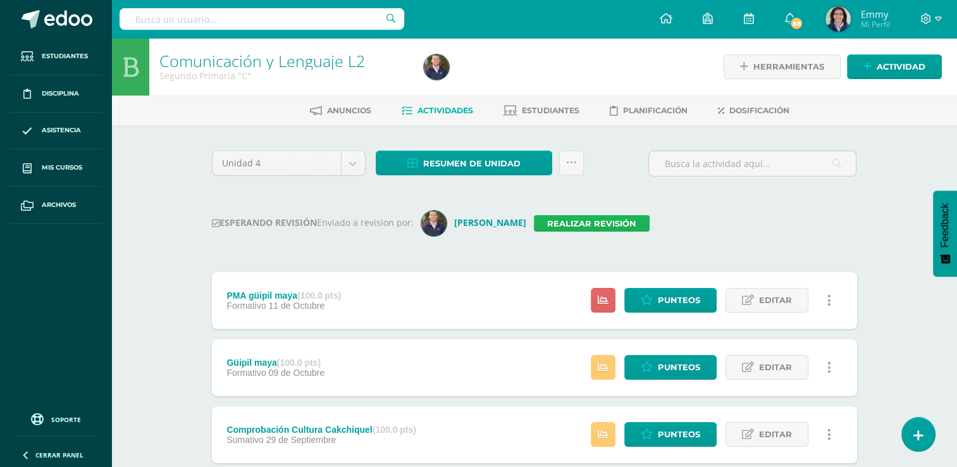
click at [570, 226] on link "Realizar revisión" at bounding box center [592, 223] width 116 height 16
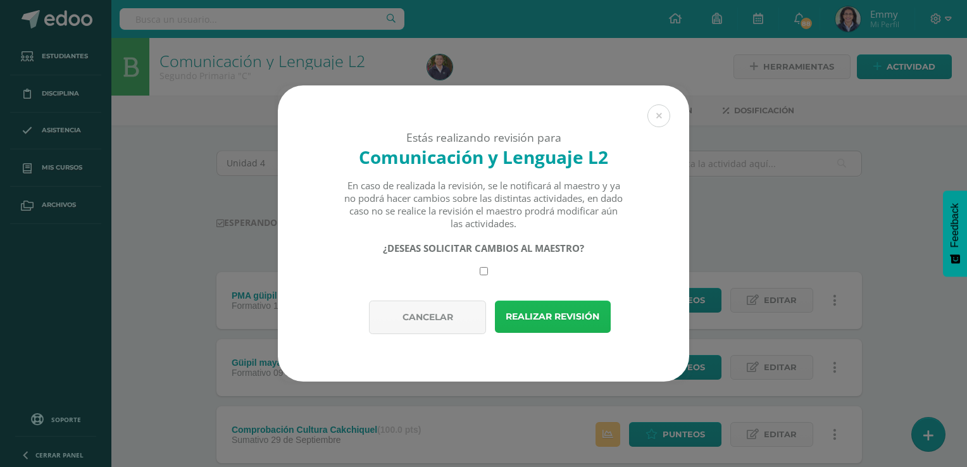
click at [557, 312] on button "Realizar revisión" at bounding box center [553, 316] width 116 height 32
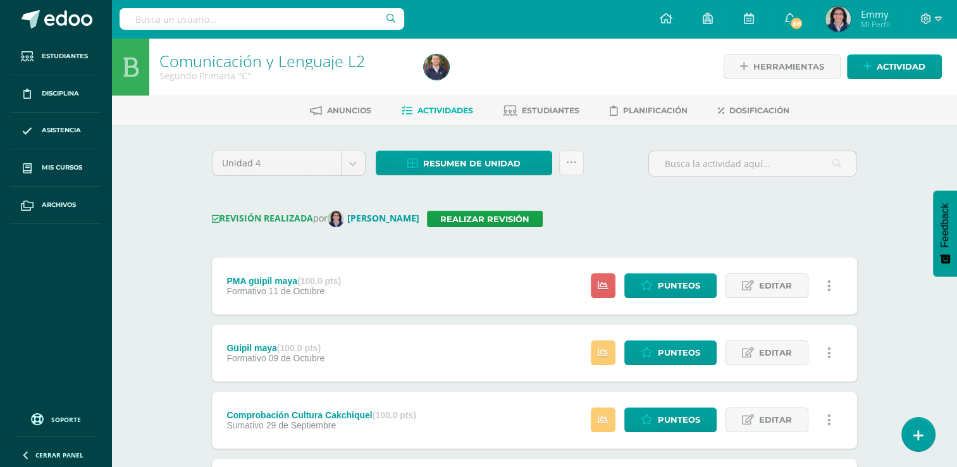
click at [704, 223] on div "REVISIÓN REALIZADA por [PERSON_NAME] Realizar revisión" at bounding box center [534, 219] width 645 height 16
click at [434, 62] on img at bounding box center [436, 66] width 25 height 25
click at [435, 68] on img at bounding box center [436, 66] width 25 height 25
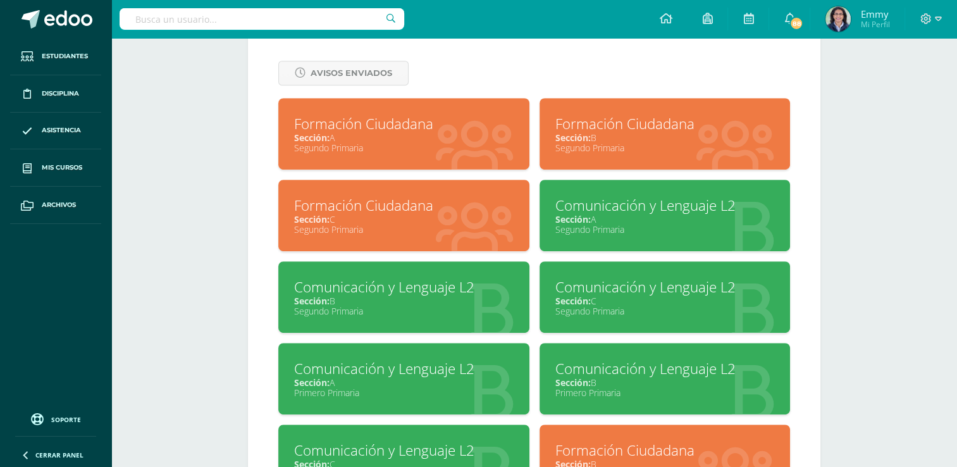
scroll to position [539, 0]
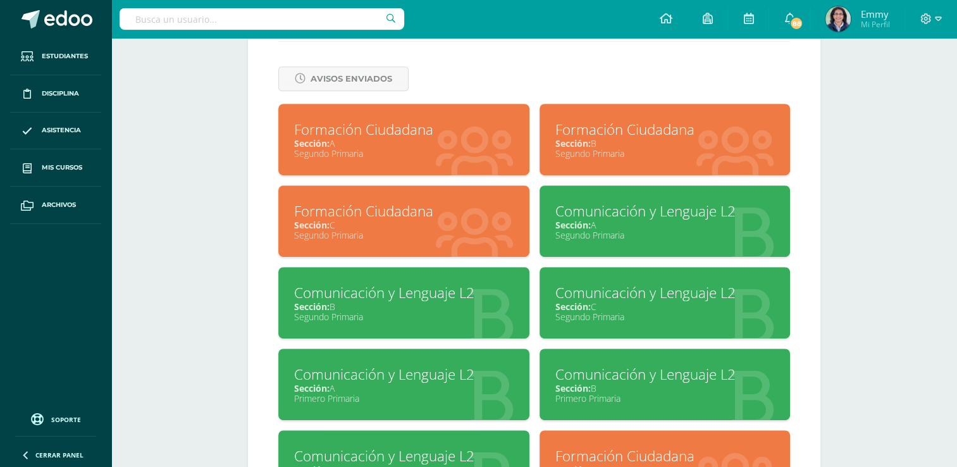
click at [369, 154] on div "Segundo Primaria" at bounding box center [403, 153] width 219 height 12
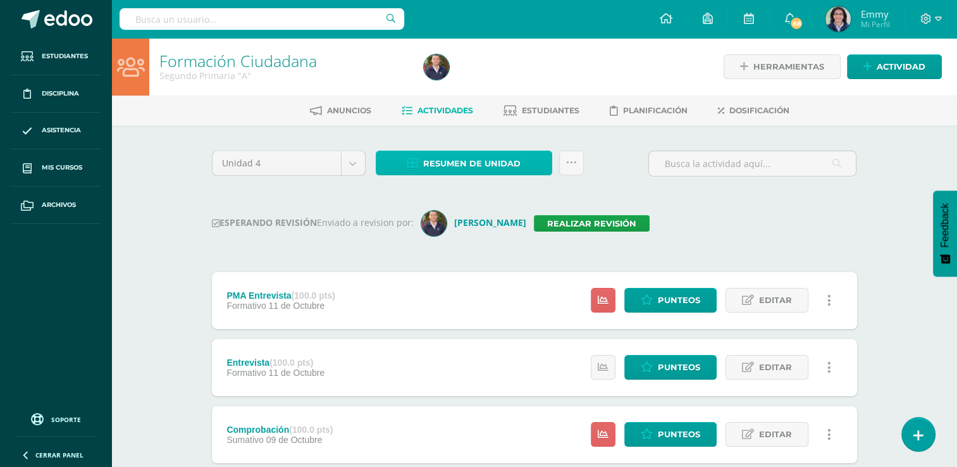
click at [467, 154] on span "Resumen de unidad" at bounding box center [471, 163] width 97 height 23
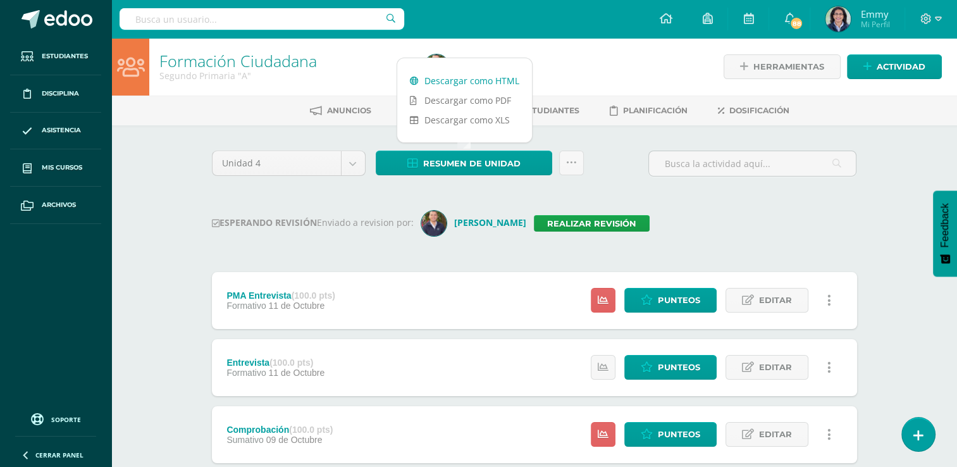
click at [485, 89] on link "Descargar como HTML" at bounding box center [464, 81] width 135 height 20
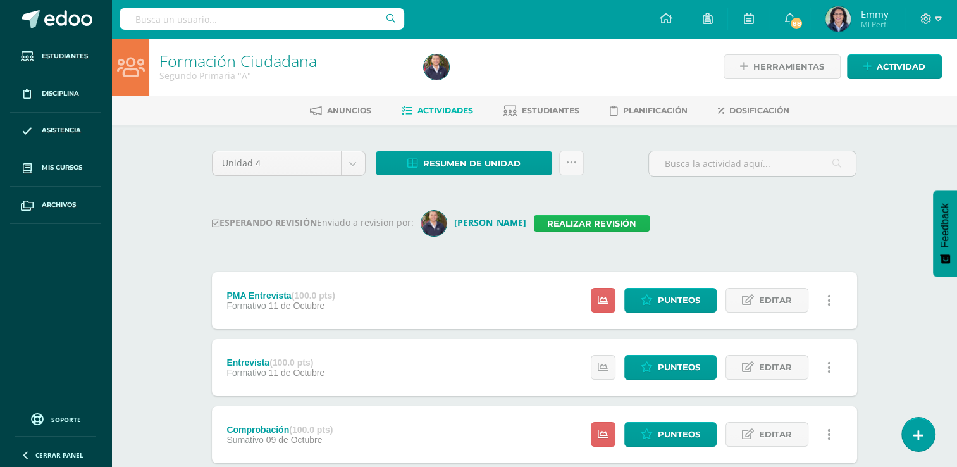
click at [561, 223] on link "Realizar revisión" at bounding box center [592, 223] width 116 height 16
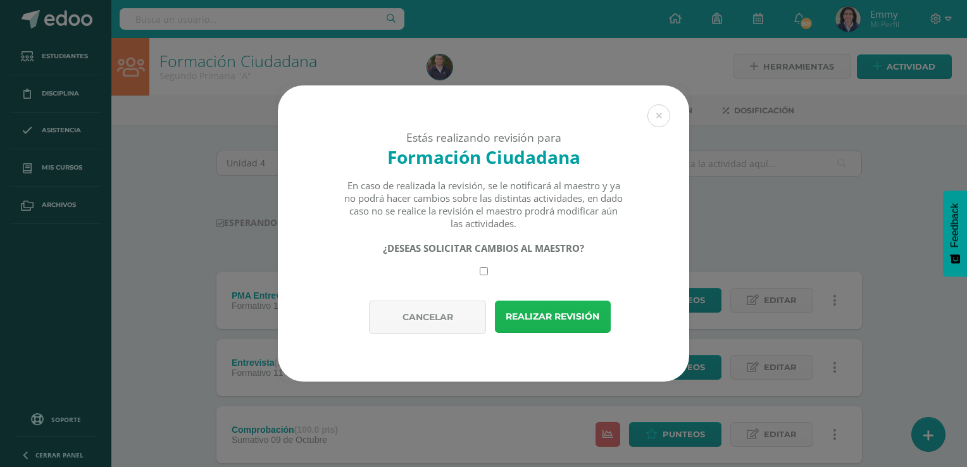
click at [557, 317] on button "Realizar revisión" at bounding box center [553, 316] width 116 height 32
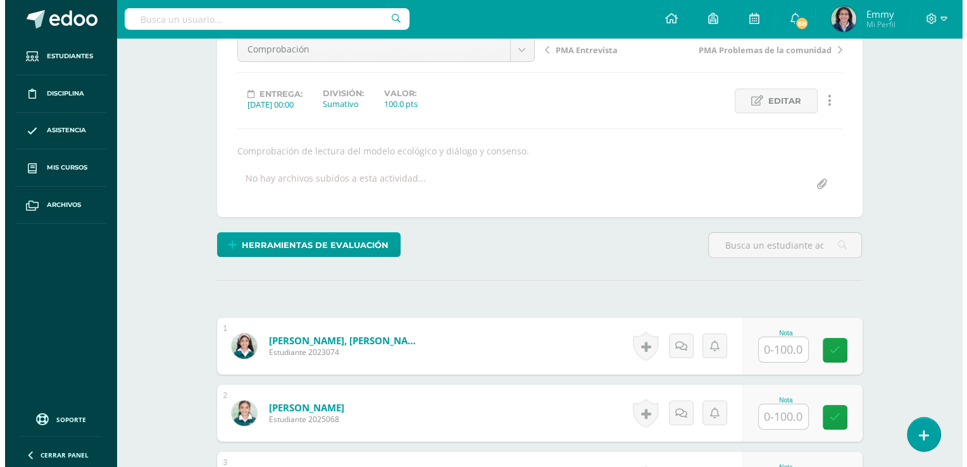
scroll to position [135, 0]
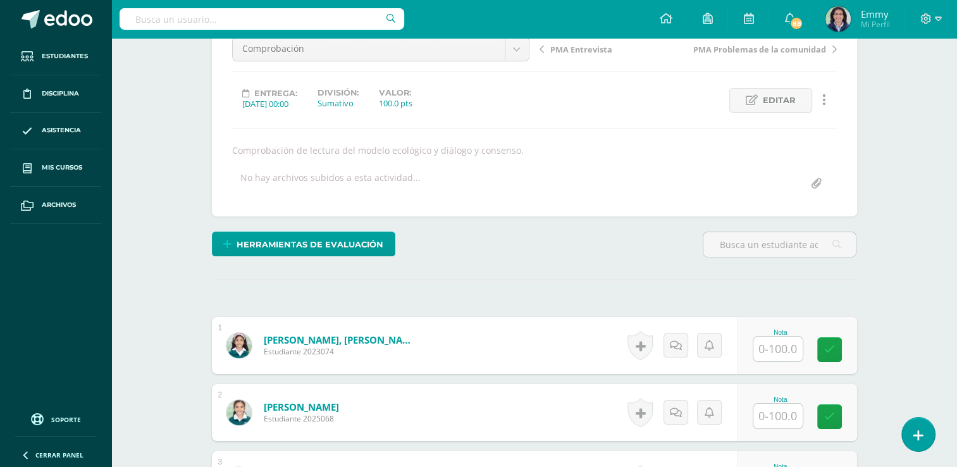
click at [832, 105] on link at bounding box center [824, 100] width 25 height 25
click at [785, 182] on link "Eliminar" at bounding box center [801, 180] width 130 height 20
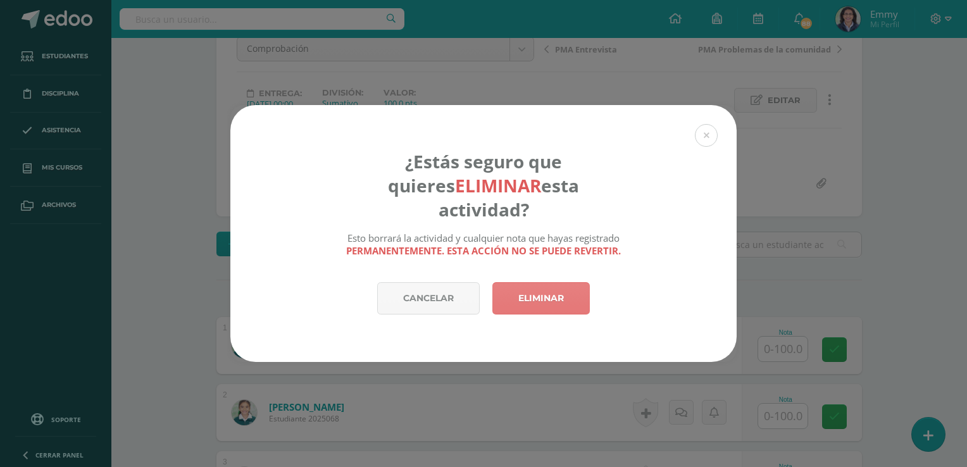
click at [557, 283] on link "Eliminar" at bounding box center [540, 298] width 97 height 32
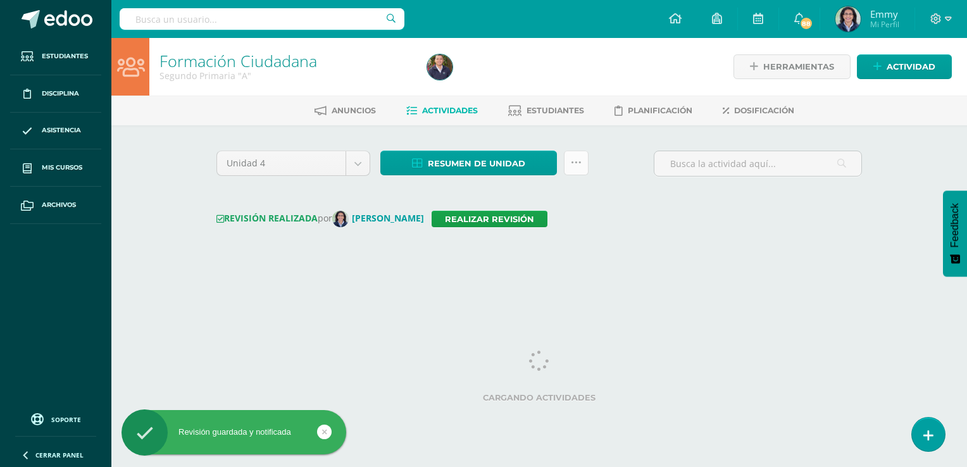
click at [574, 156] on link at bounding box center [576, 163] width 25 height 25
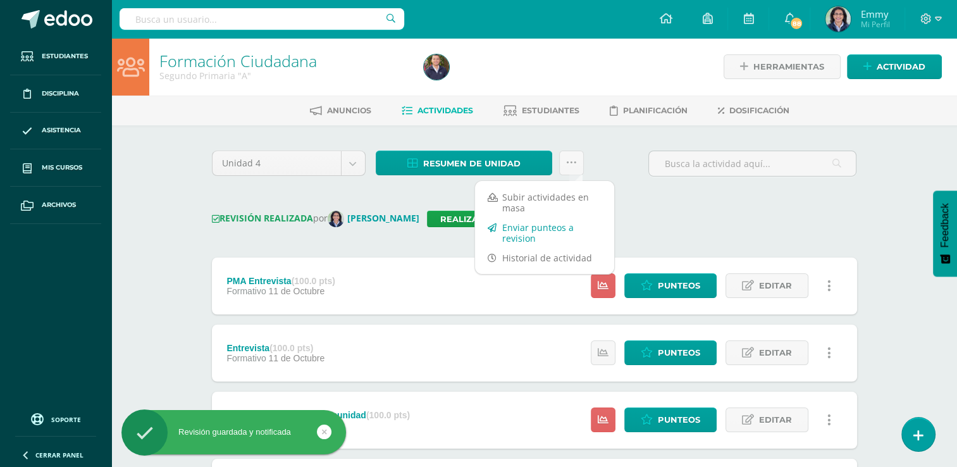
click at [546, 229] on link "Enviar punteos a revision" at bounding box center [544, 233] width 139 height 30
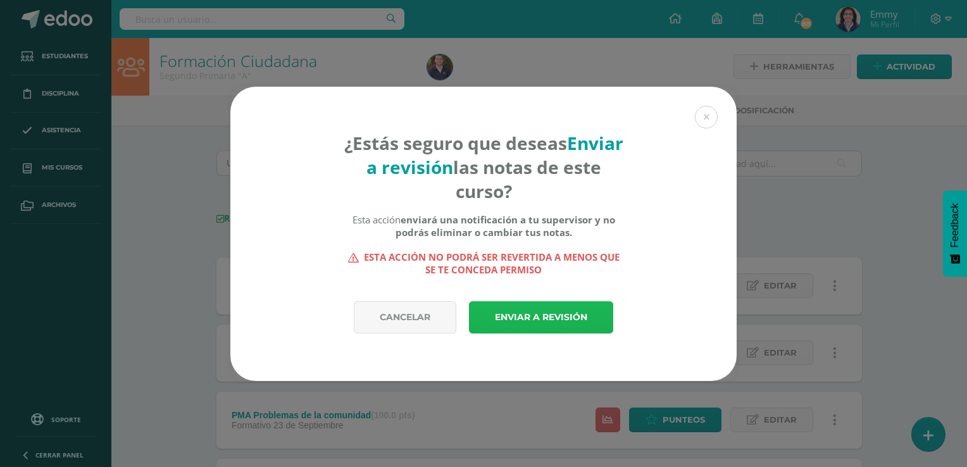
click at [536, 319] on link "Enviar a revisión" at bounding box center [541, 317] width 144 height 32
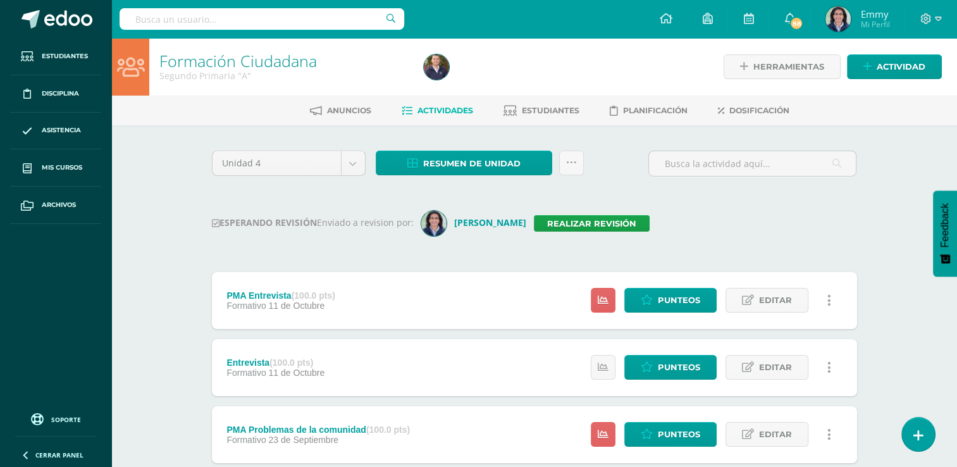
click at [695, 231] on div "ESPERANDO REVISIÓN Enviado a revision por: Emmy Barrios Realizar revisión" at bounding box center [534, 223] width 645 height 25
click at [443, 62] on img at bounding box center [436, 66] width 25 height 25
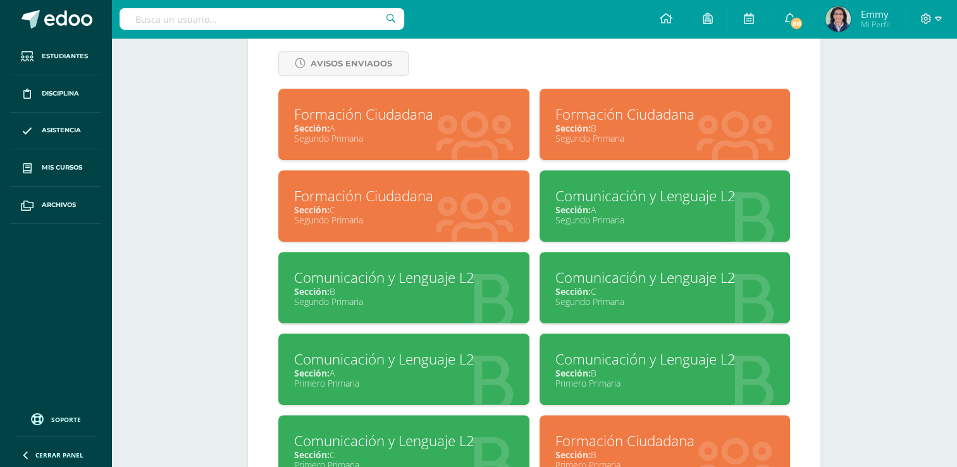
scroll to position [553, 0]
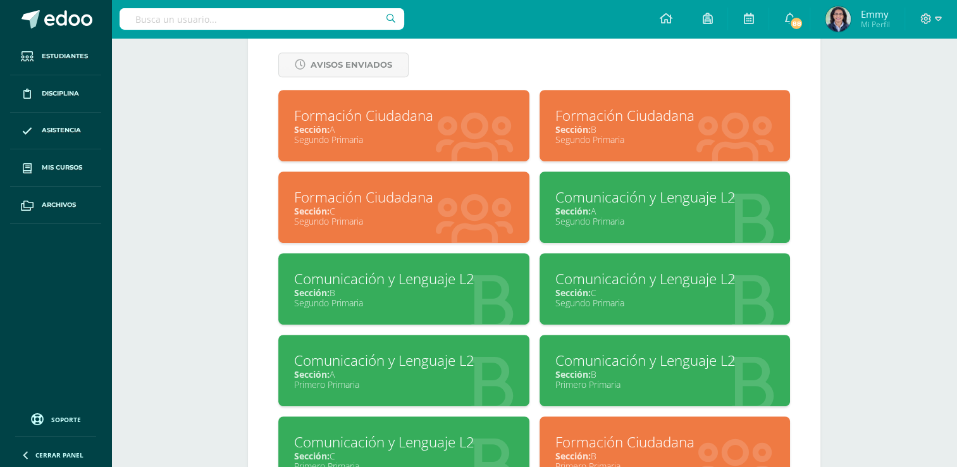
click at [669, 111] on div "Formación Ciudadana" at bounding box center [664, 116] width 219 height 20
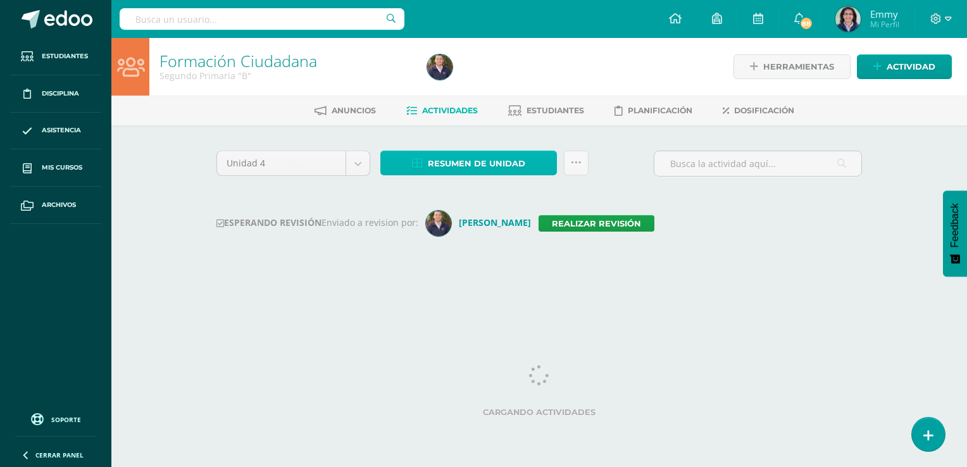
click at [459, 161] on span "Resumen de unidad" at bounding box center [476, 163] width 97 height 23
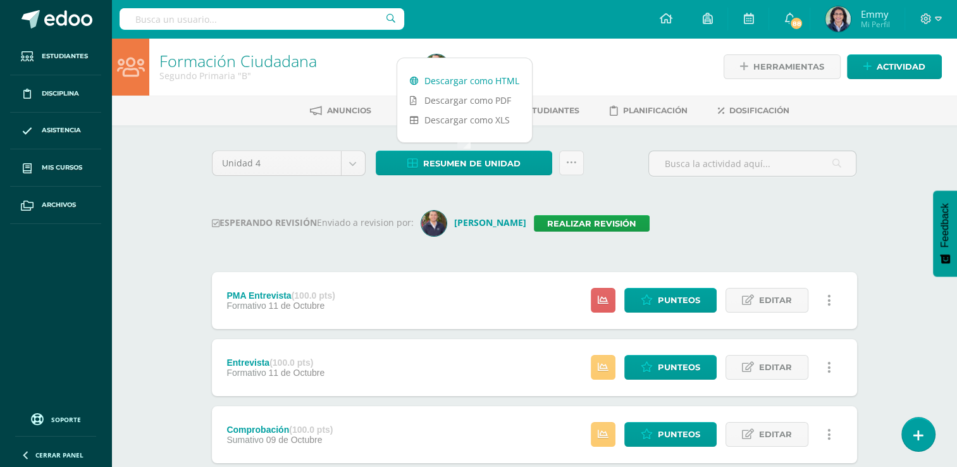
click at [467, 75] on link "Descargar como HTML" at bounding box center [464, 81] width 135 height 20
click at [558, 224] on link "Realizar revisión" at bounding box center [592, 223] width 116 height 16
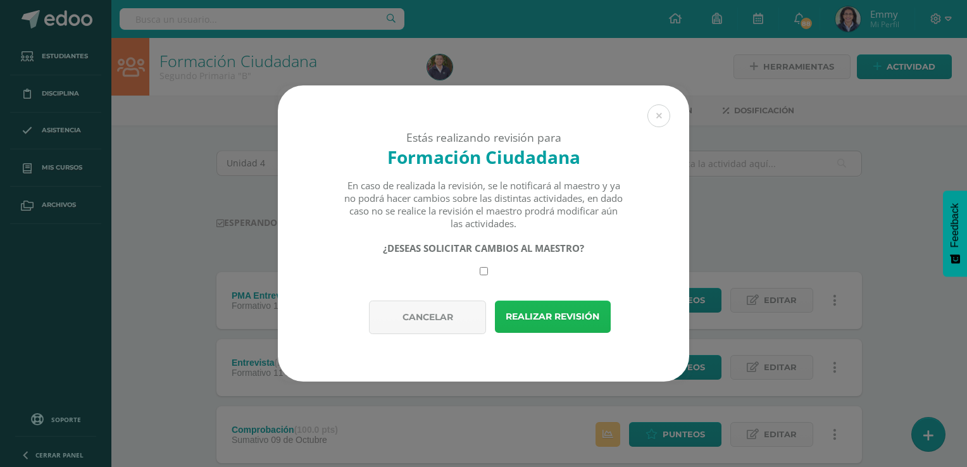
click at [555, 318] on button "Realizar revisión" at bounding box center [553, 316] width 116 height 32
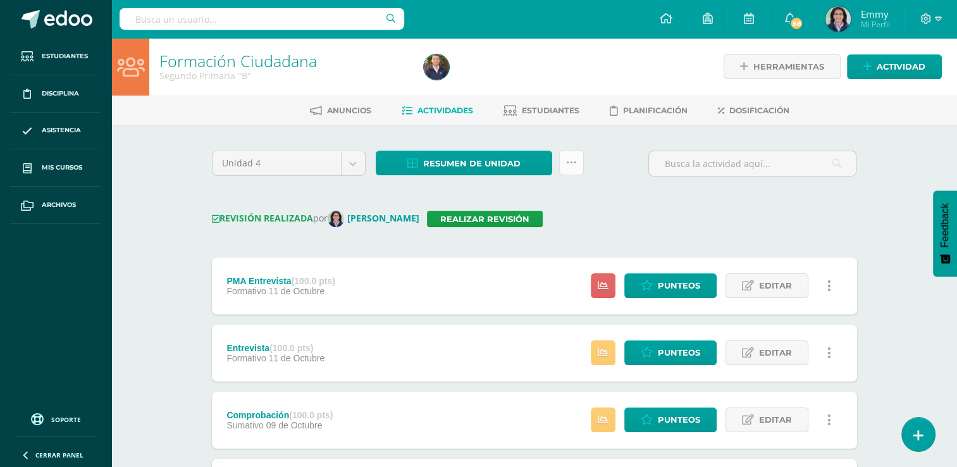
click at [576, 171] on link at bounding box center [571, 163] width 25 height 25
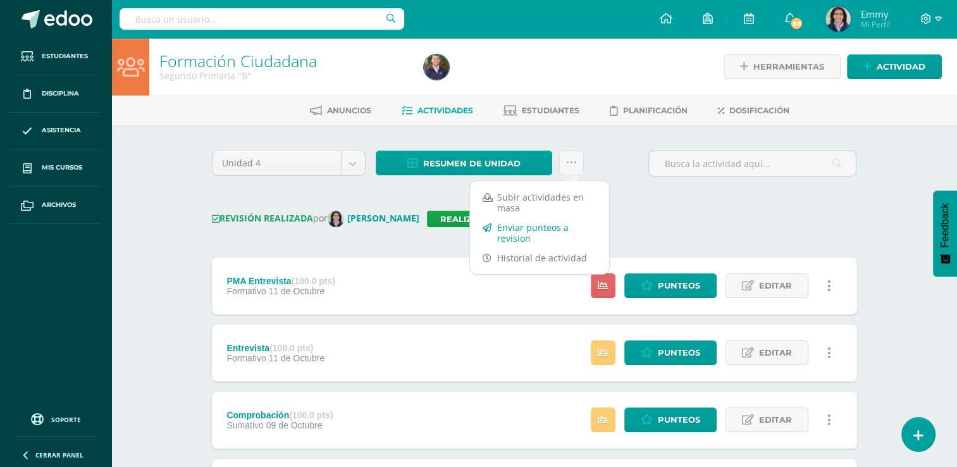
click at [553, 226] on link "Enviar punteos a revision" at bounding box center [539, 233] width 139 height 30
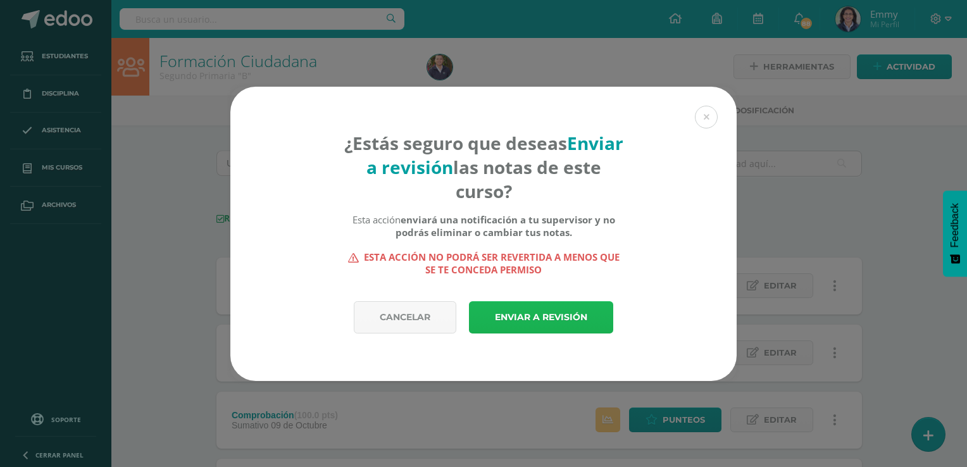
click at [553, 312] on link "Enviar a revisión" at bounding box center [541, 317] width 144 height 32
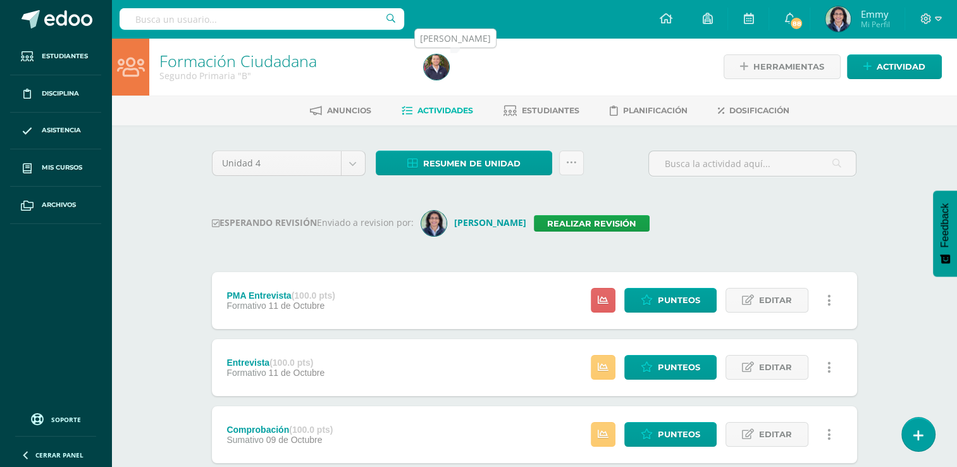
click at [448, 76] on link at bounding box center [436, 66] width 25 height 25
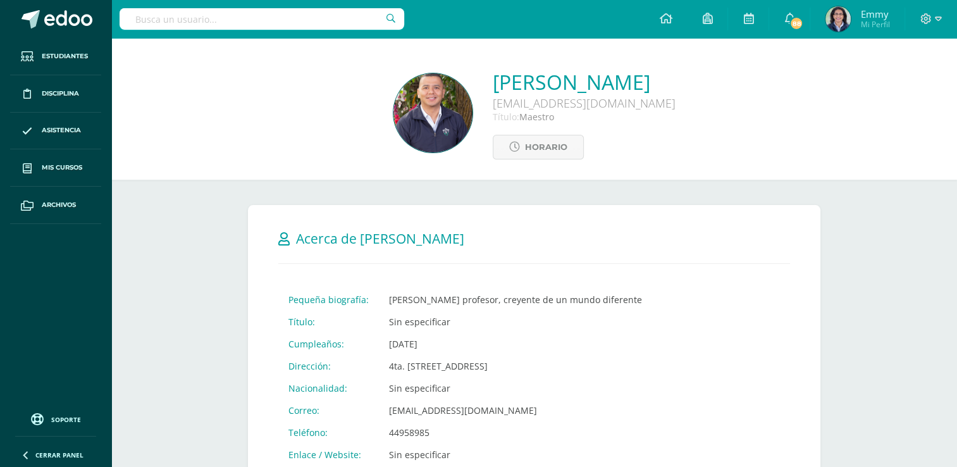
drag, startPoint x: 956, startPoint y: 110, endPoint x: 967, endPoint y: 247, distance: 137.1
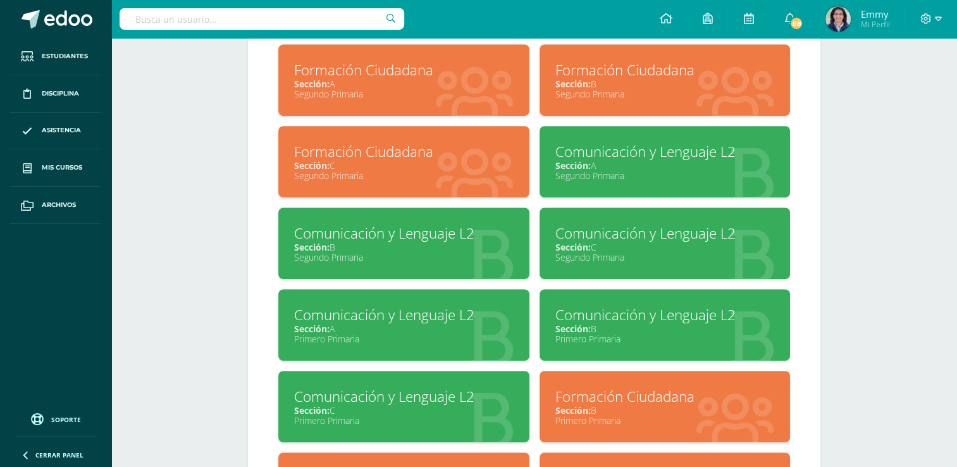
scroll to position [600, 0]
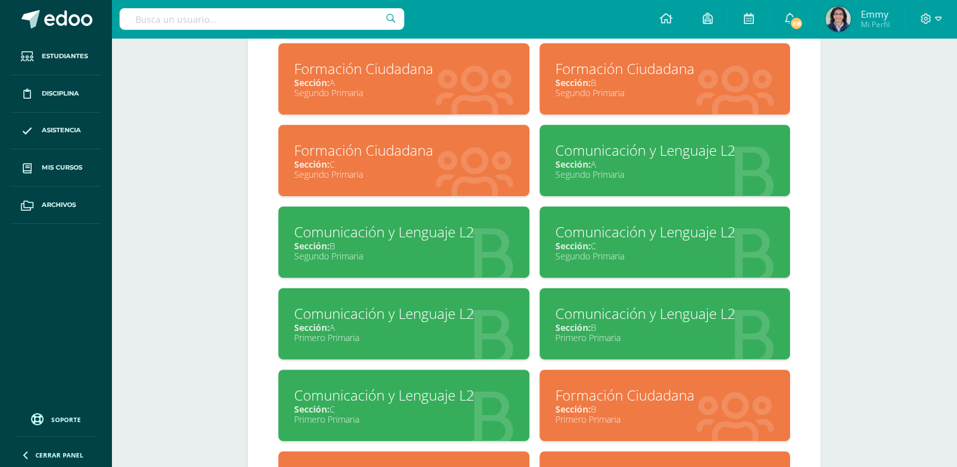
click at [435, 171] on div "Segundo Primaria" at bounding box center [403, 174] width 219 height 12
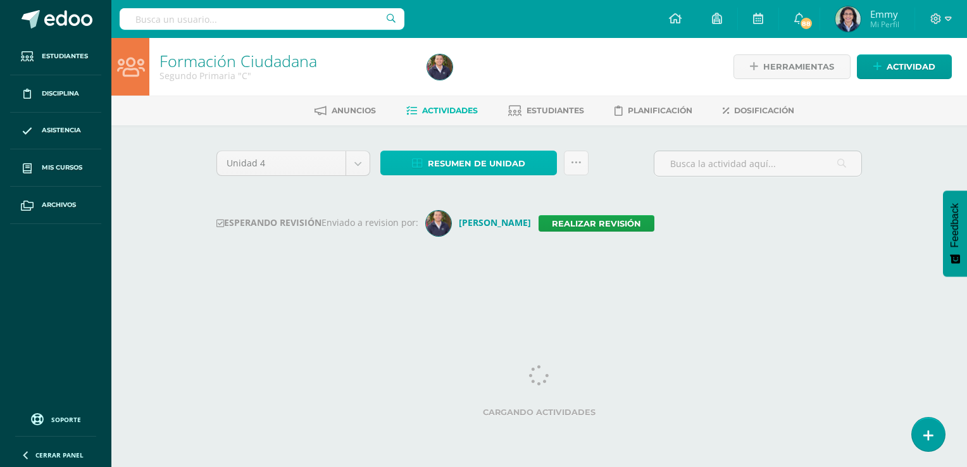
click at [435, 171] on span "Resumen de unidad" at bounding box center [476, 163] width 97 height 23
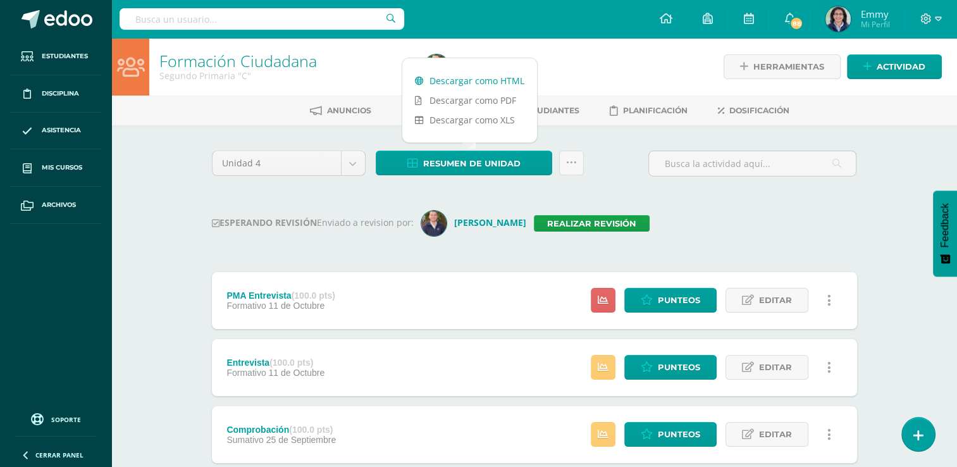
click at [470, 85] on link "Descargar como HTML" at bounding box center [469, 81] width 135 height 20
click at [550, 219] on link "Realizar revisión" at bounding box center [592, 223] width 116 height 16
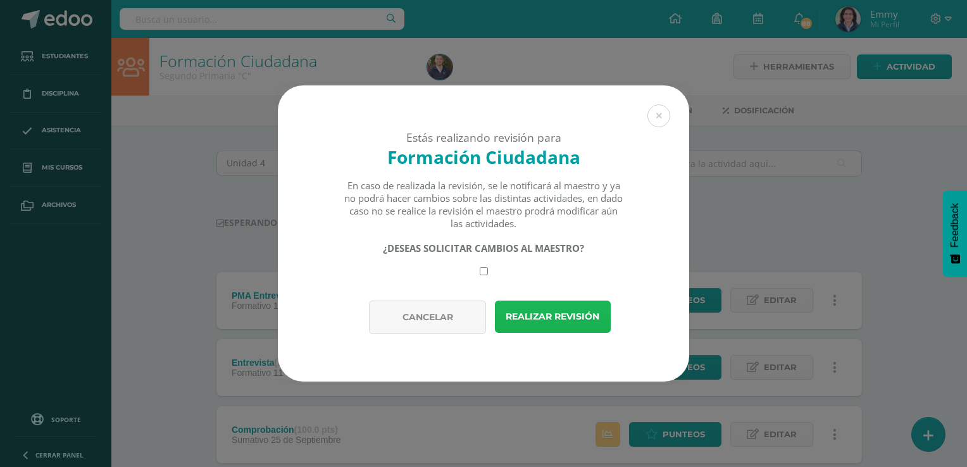
click at [581, 307] on button "Realizar revisión" at bounding box center [553, 316] width 116 height 32
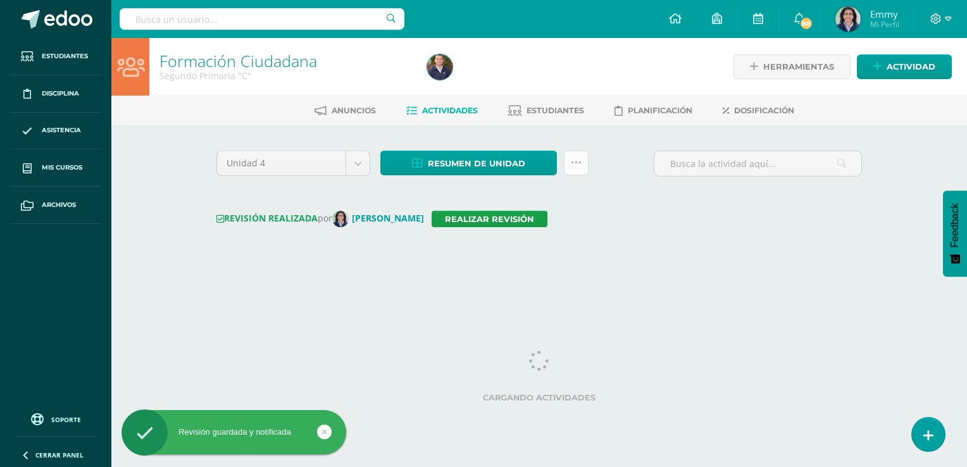
click at [584, 171] on link at bounding box center [576, 163] width 25 height 25
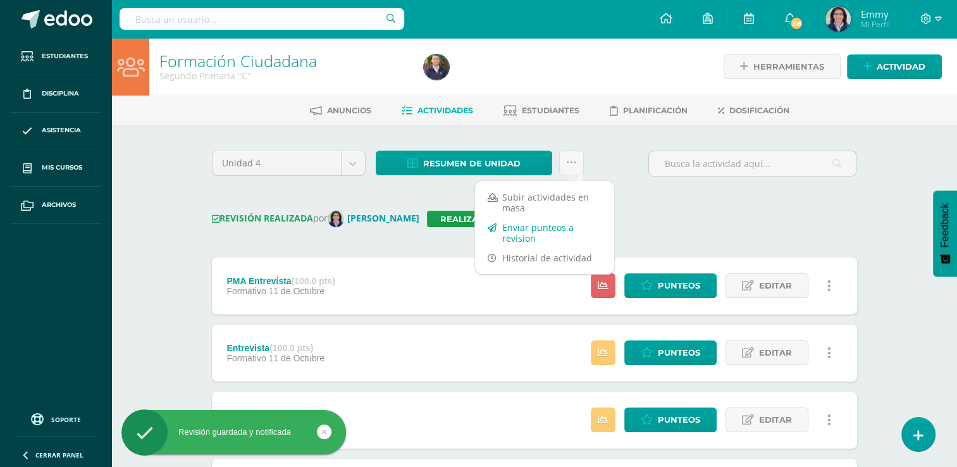
click at [558, 221] on link "Enviar punteos a revision" at bounding box center [544, 233] width 139 height 30
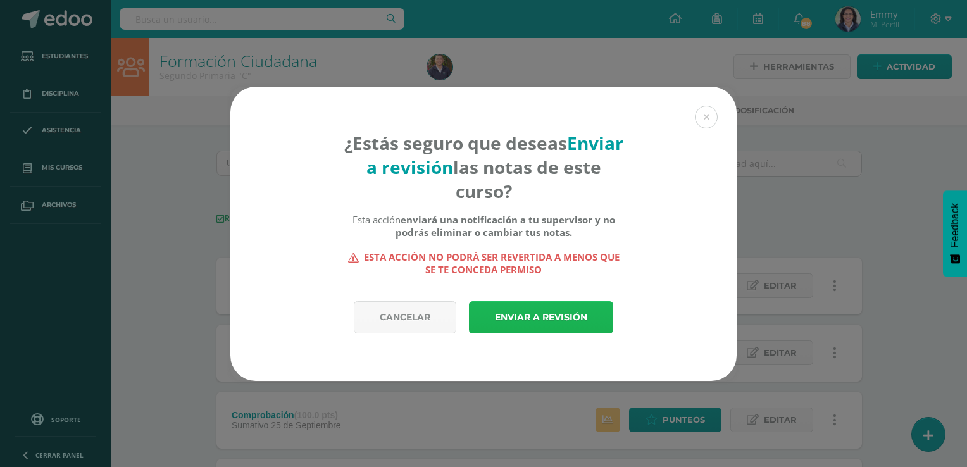
click at [582, 309] on link "Enviar a revisión" at bounding box center [541, 317] width 144 height 32
